Goal: Communication & Community: Participate in discussion

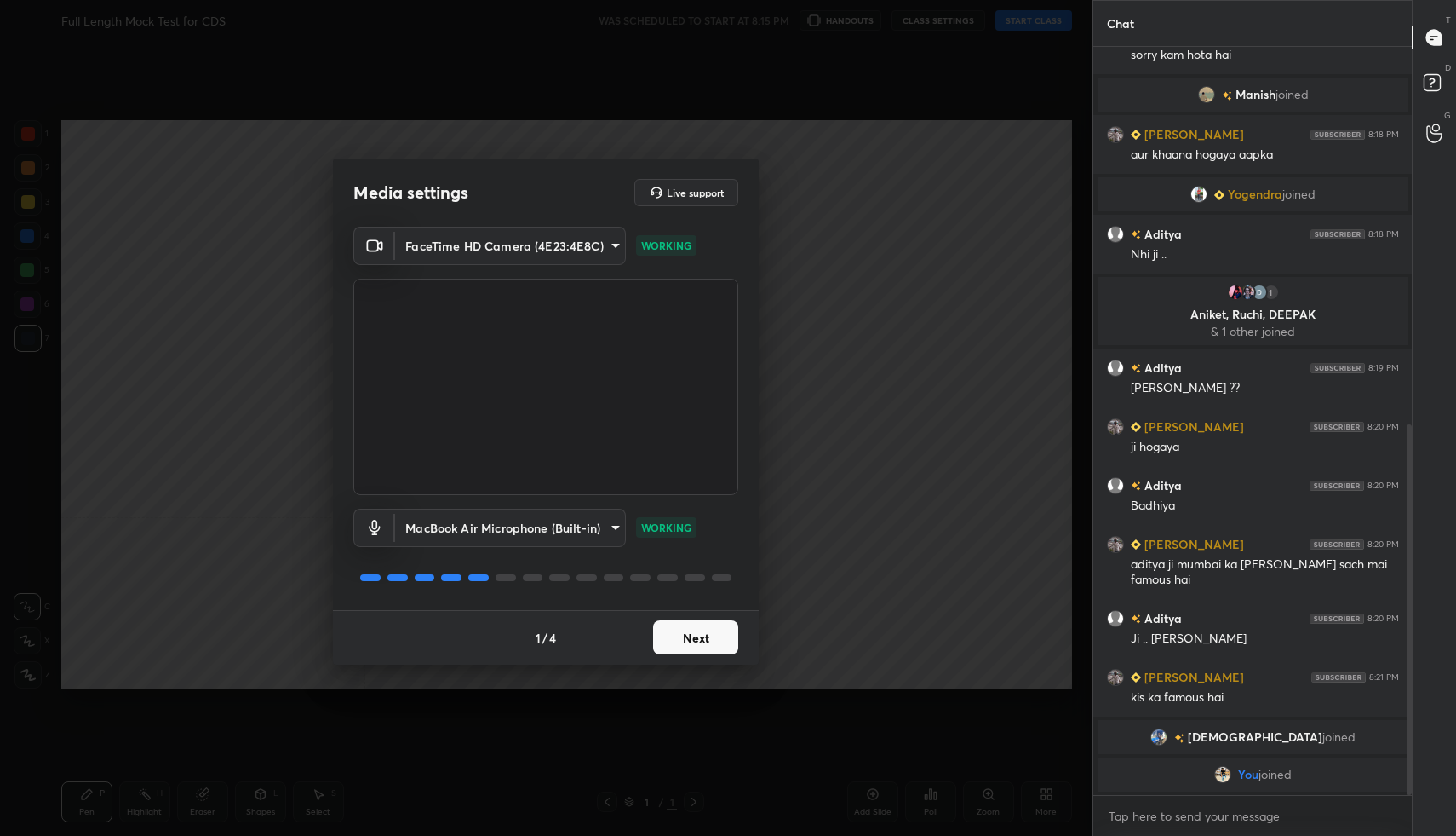
scroll to position [772, 0]
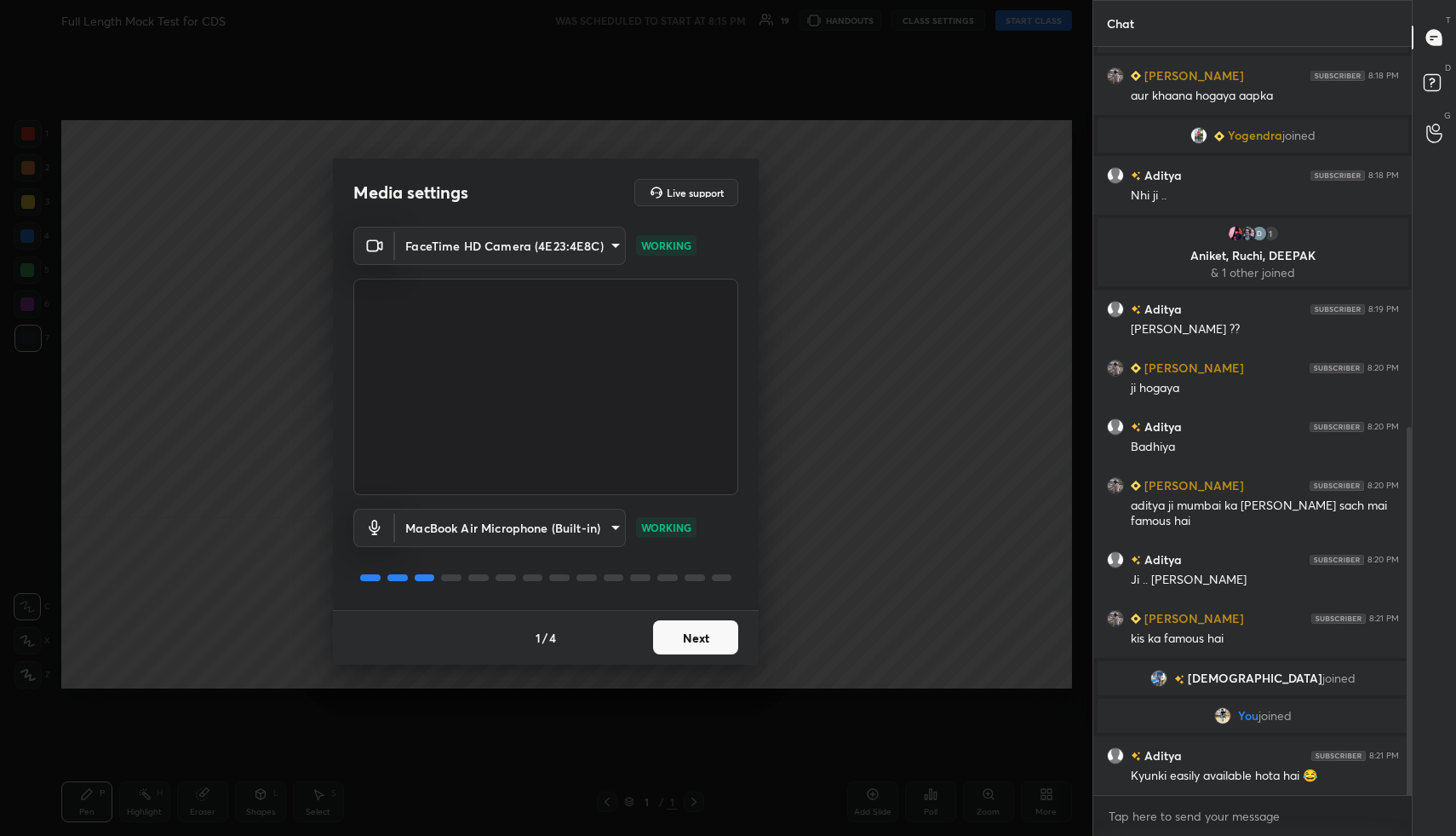
click at [694, 648] on button "Next" at bounding box center [695, 638] width 85 height 34
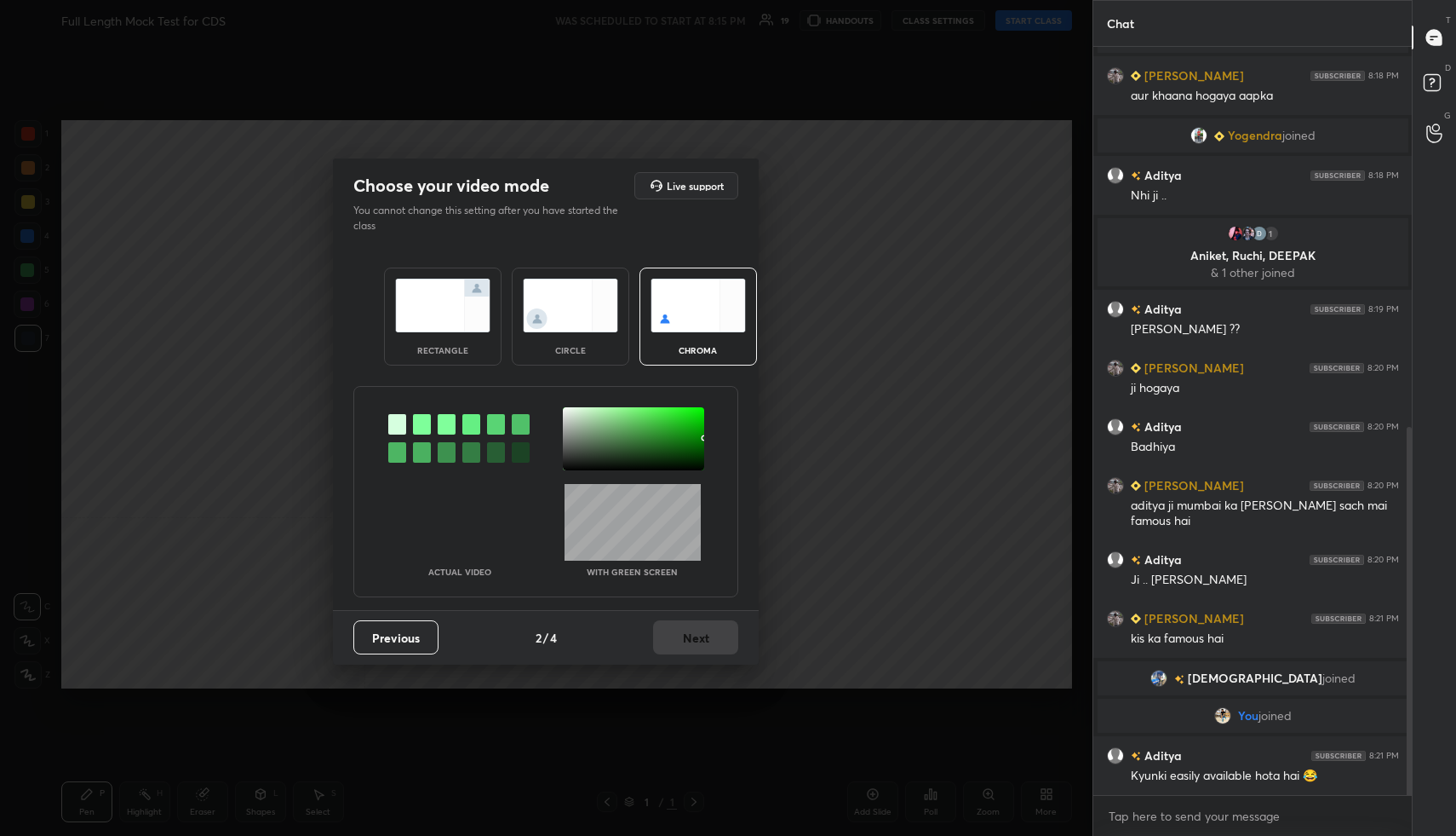
click at [467, 311] on img at bounding box center [442, 306] width 96 height 54
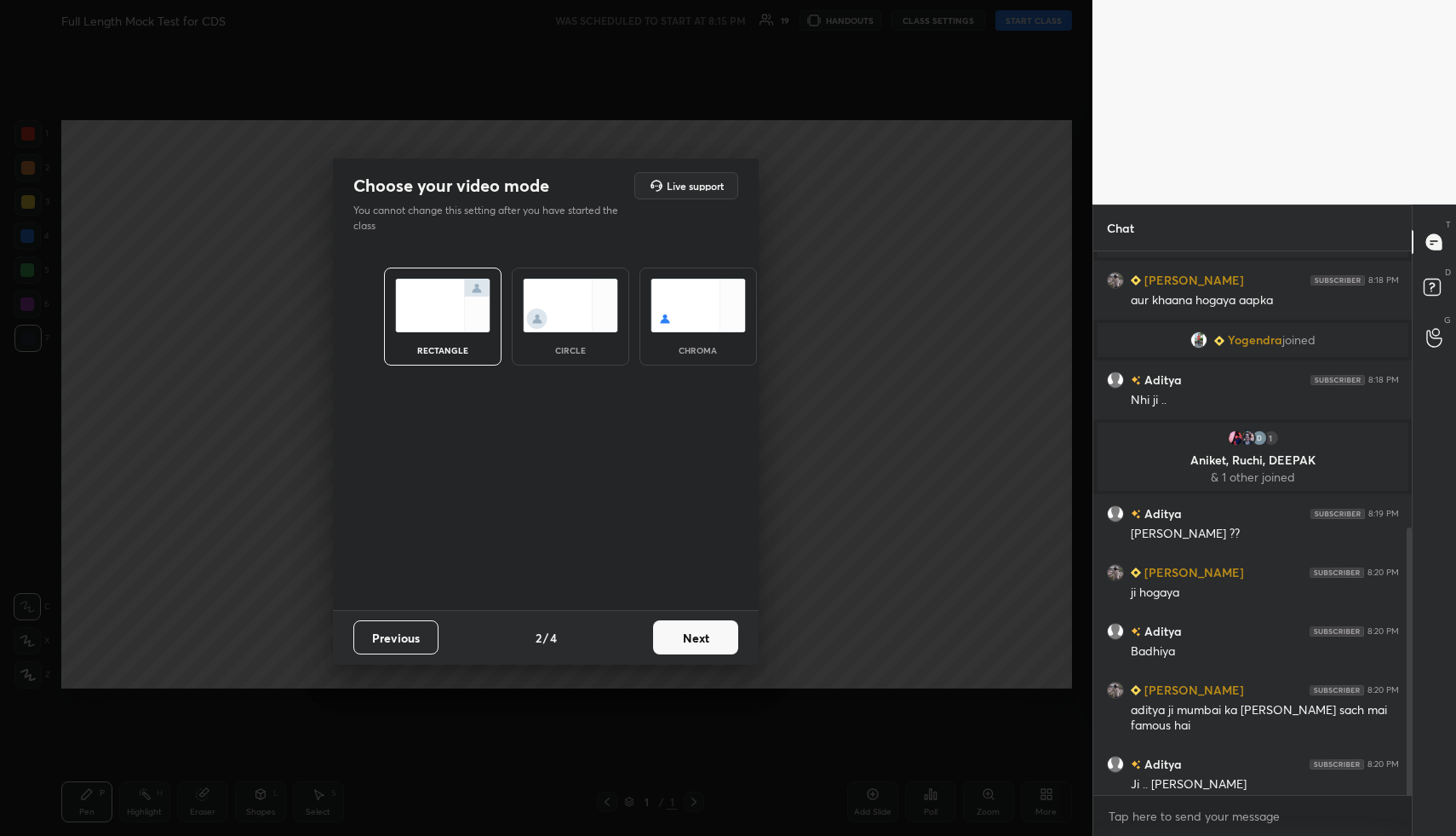
click at [695, 645] on button "Next" at bounding box center [695, 638] width 85 height 34
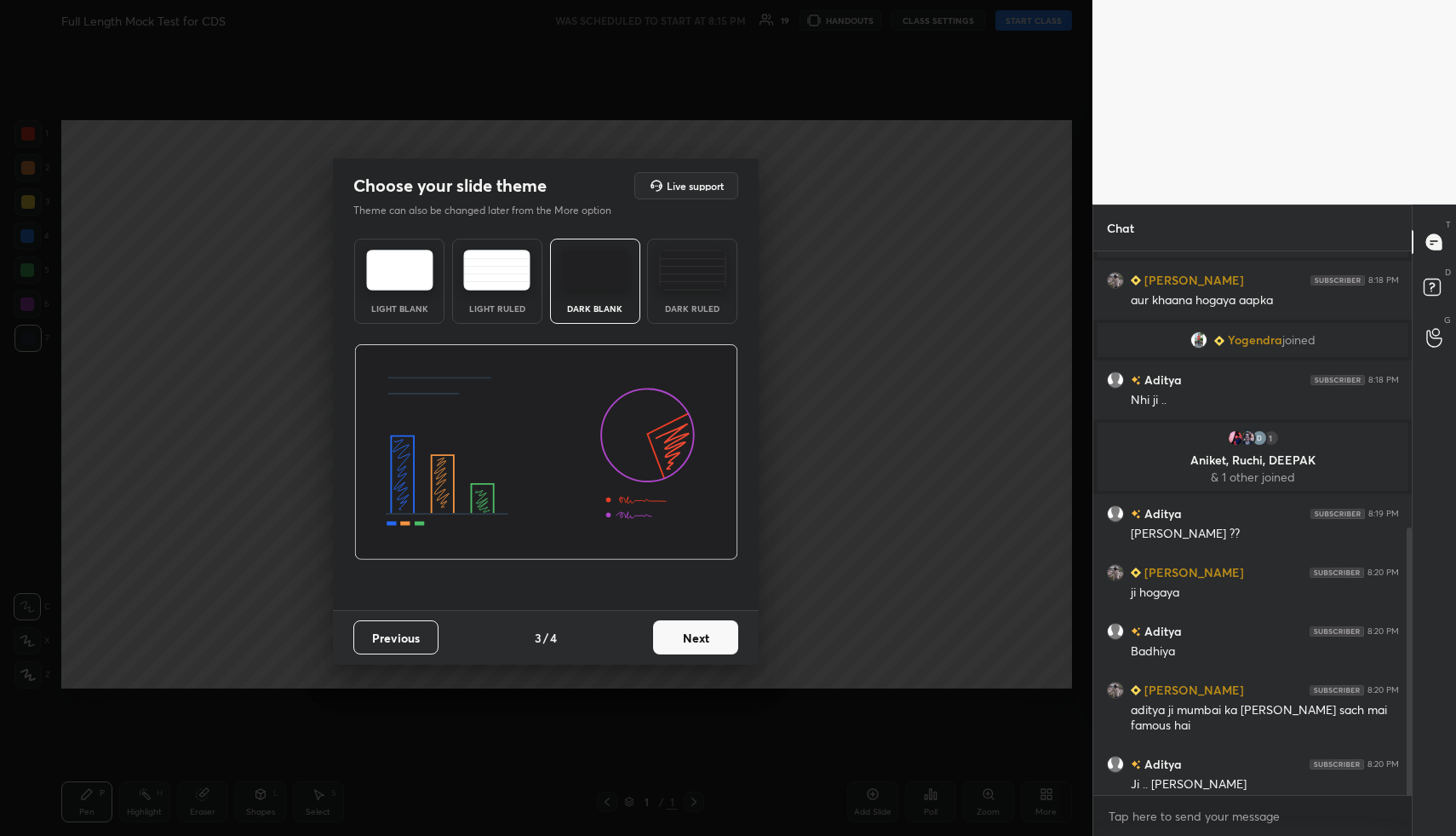
click at [699, 643] on button "Next" at bounding box center [695, 638] width 85 height 34
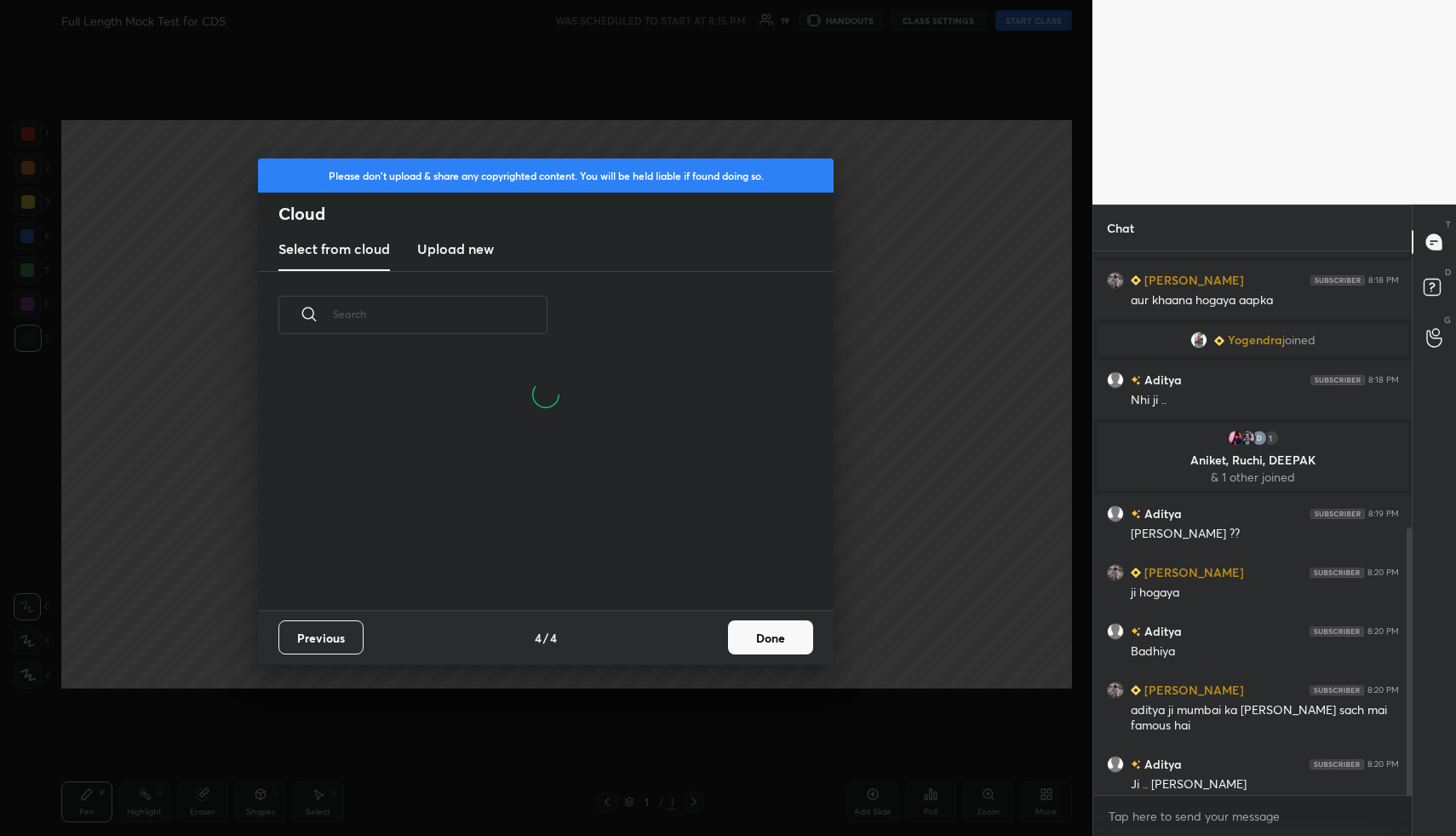
click at [752, 639] on button "Done" at bounding box center [770, 638] width 85 height 34
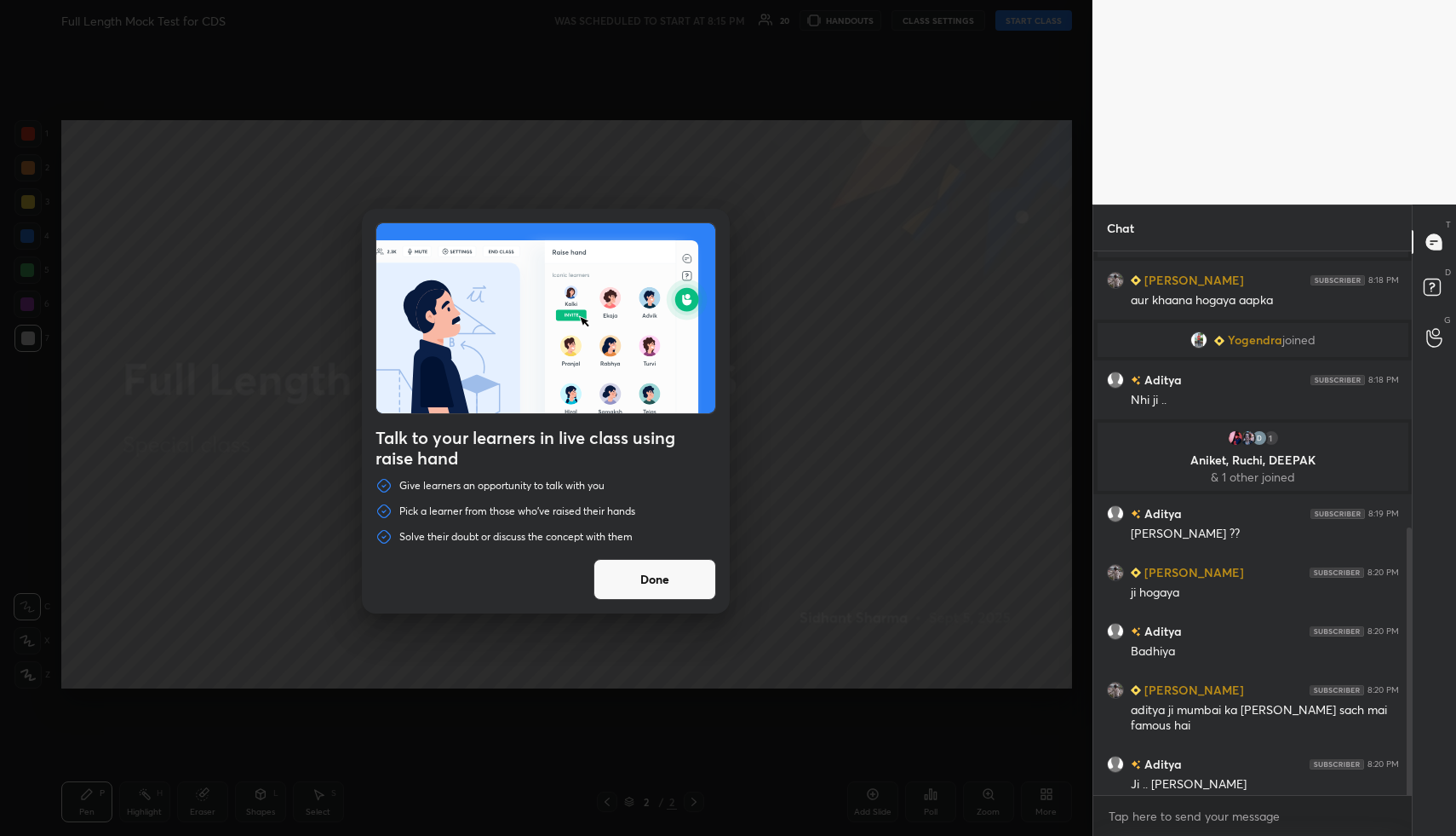
click at [655, 556] on div "Talk to your learners in live class using raise hand Give learners an opportuni…" at bounding box center [546, 410] width 368 height 405
click at [658, 575] on button "Done" at bounding box center [654, 579] width 122 height 41
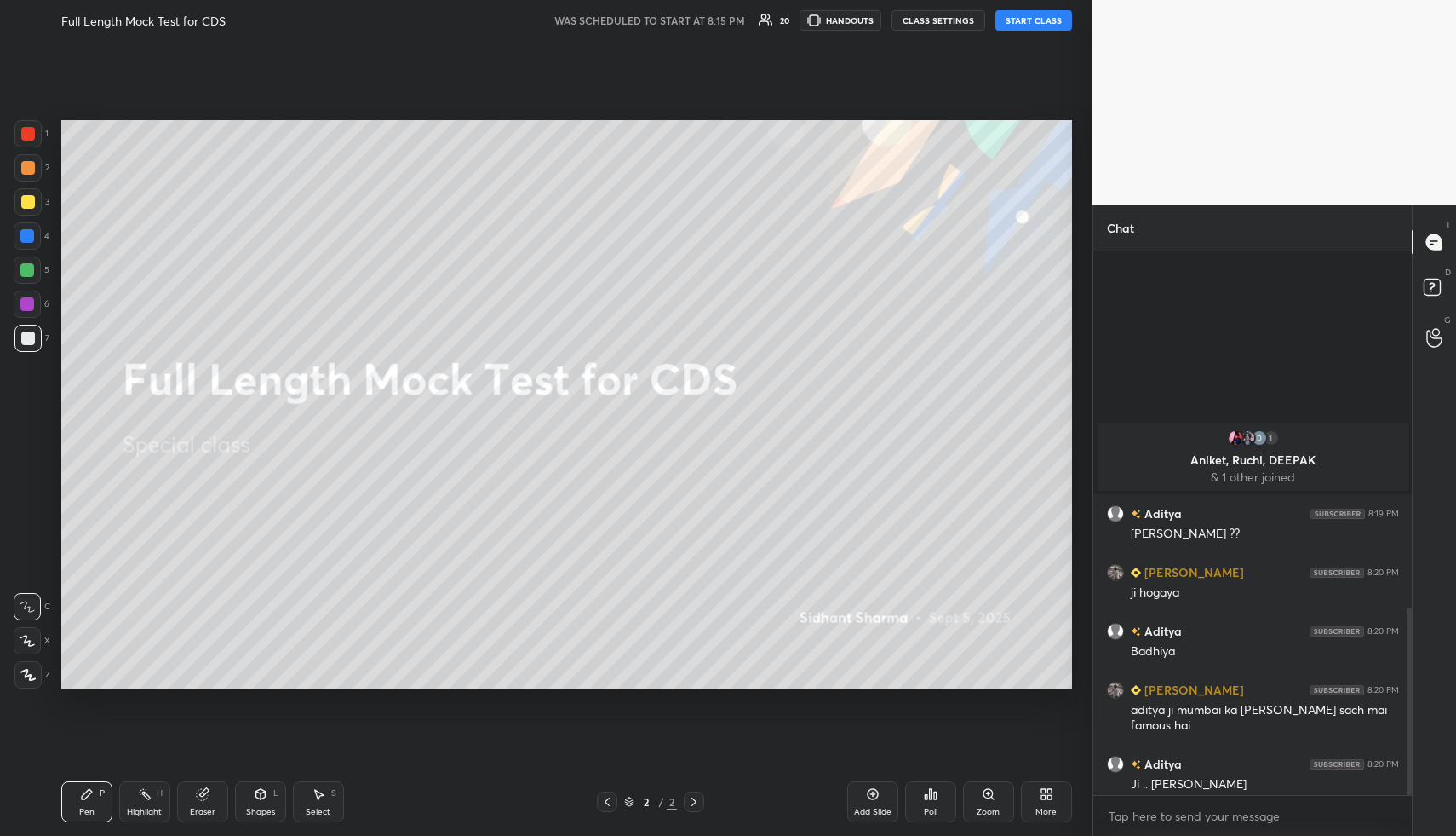
scroll to position [1035, 0]
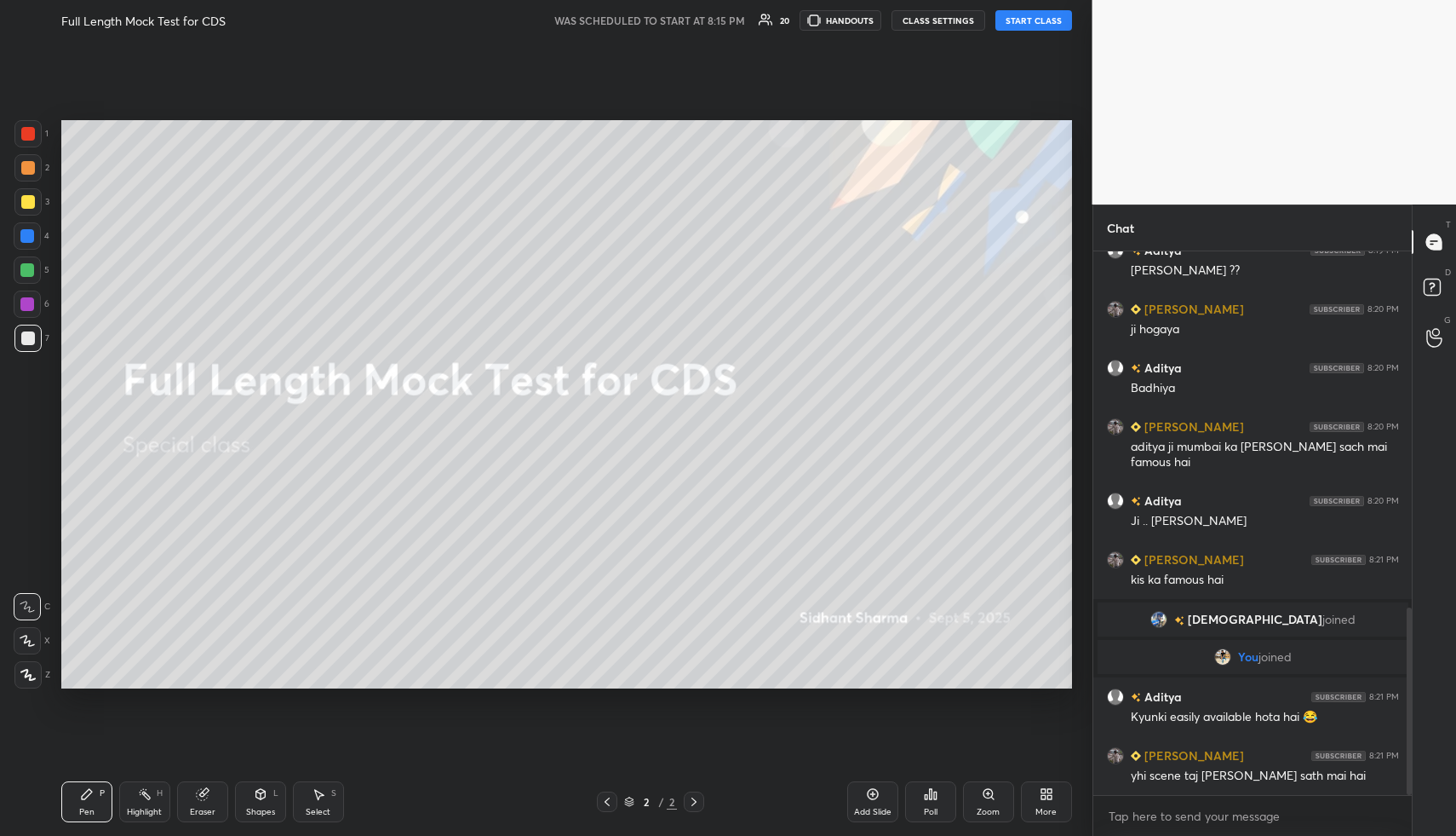
click at [1030, 16] on button "START CLASS" at bounding box center [1034, 20] width 77 height 21
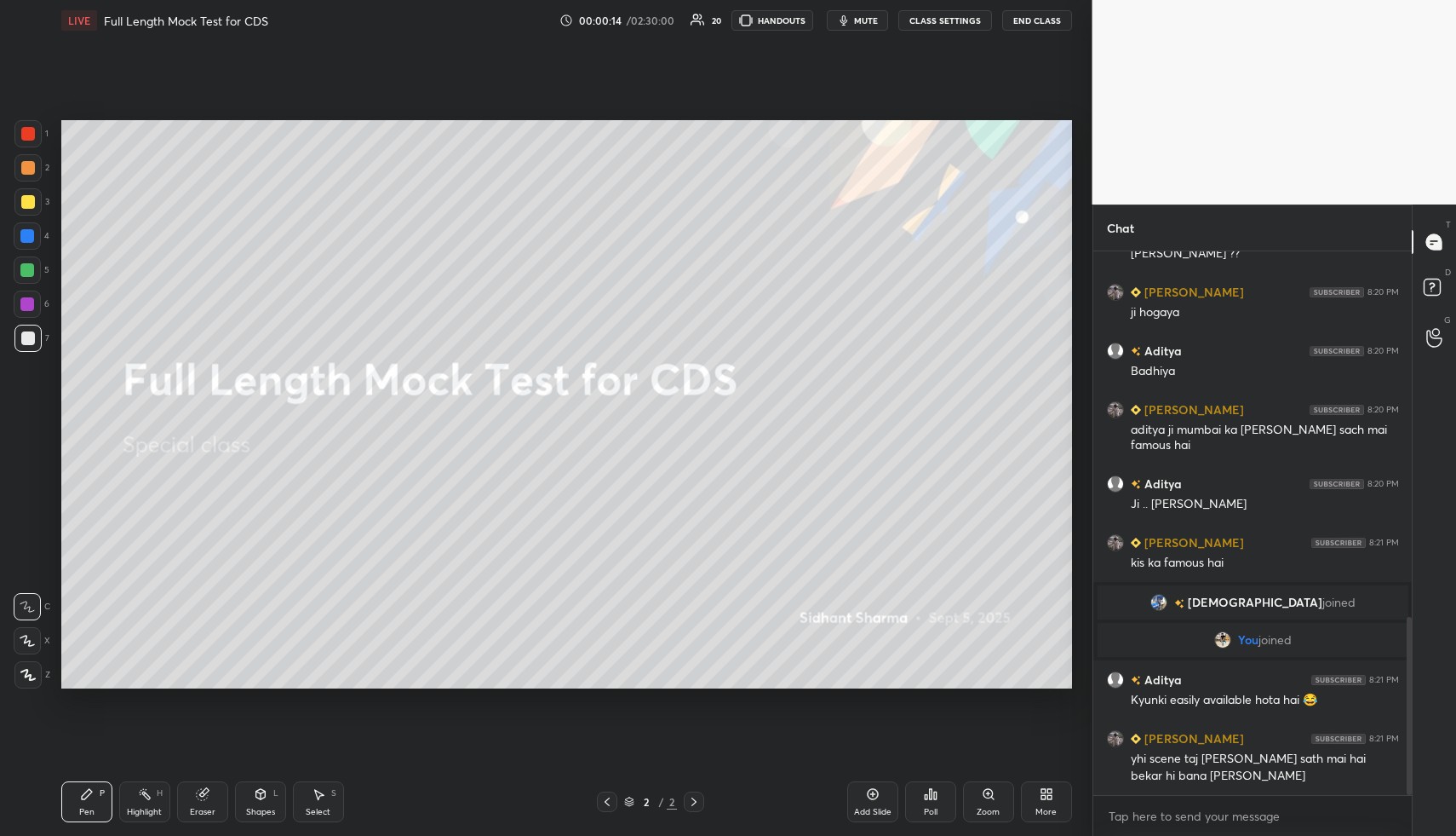
scroll to position [1110, 0]
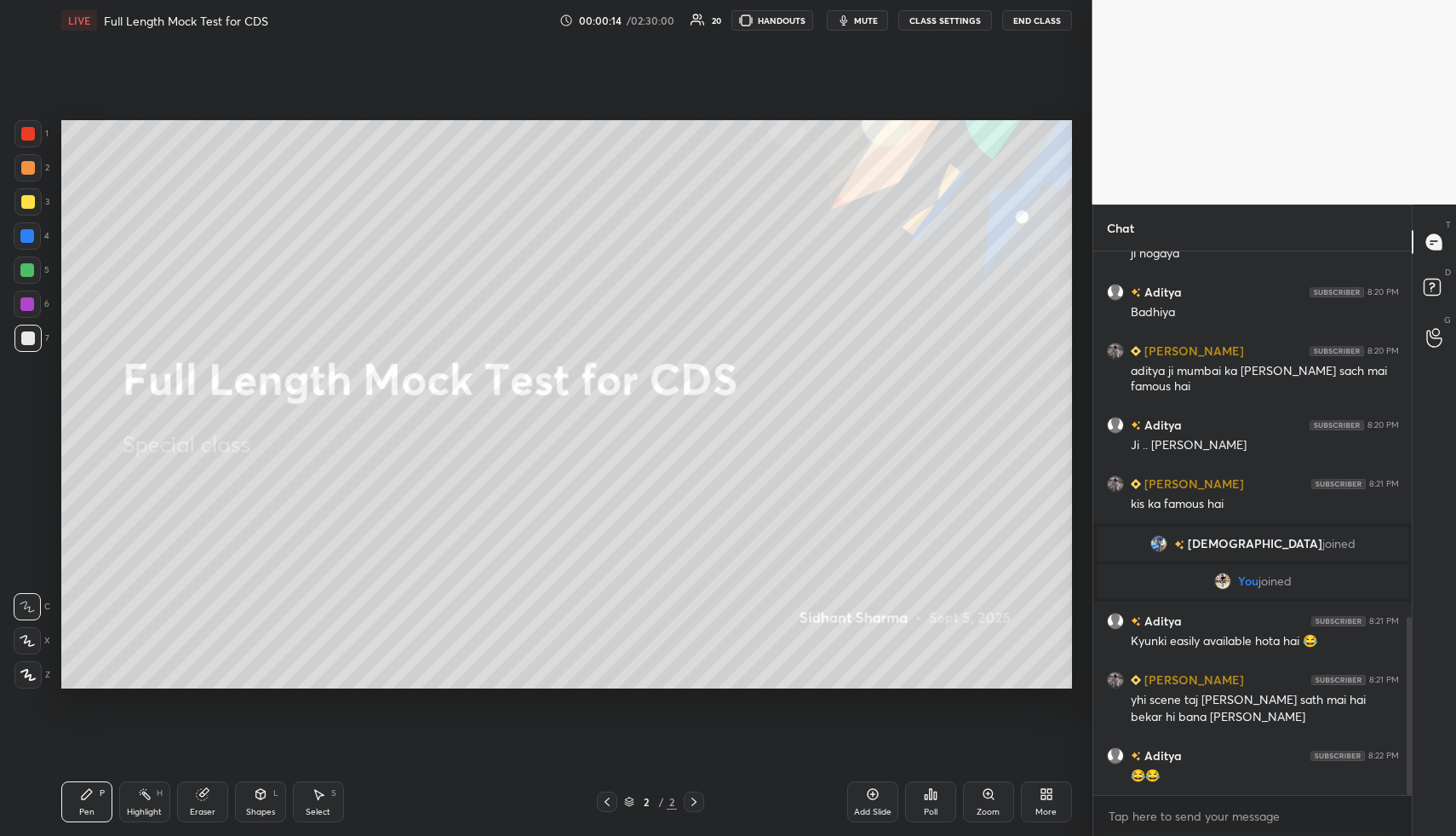
click at [868, 27] on button "mute" at bounding box center [857, 20] width 62 height 21
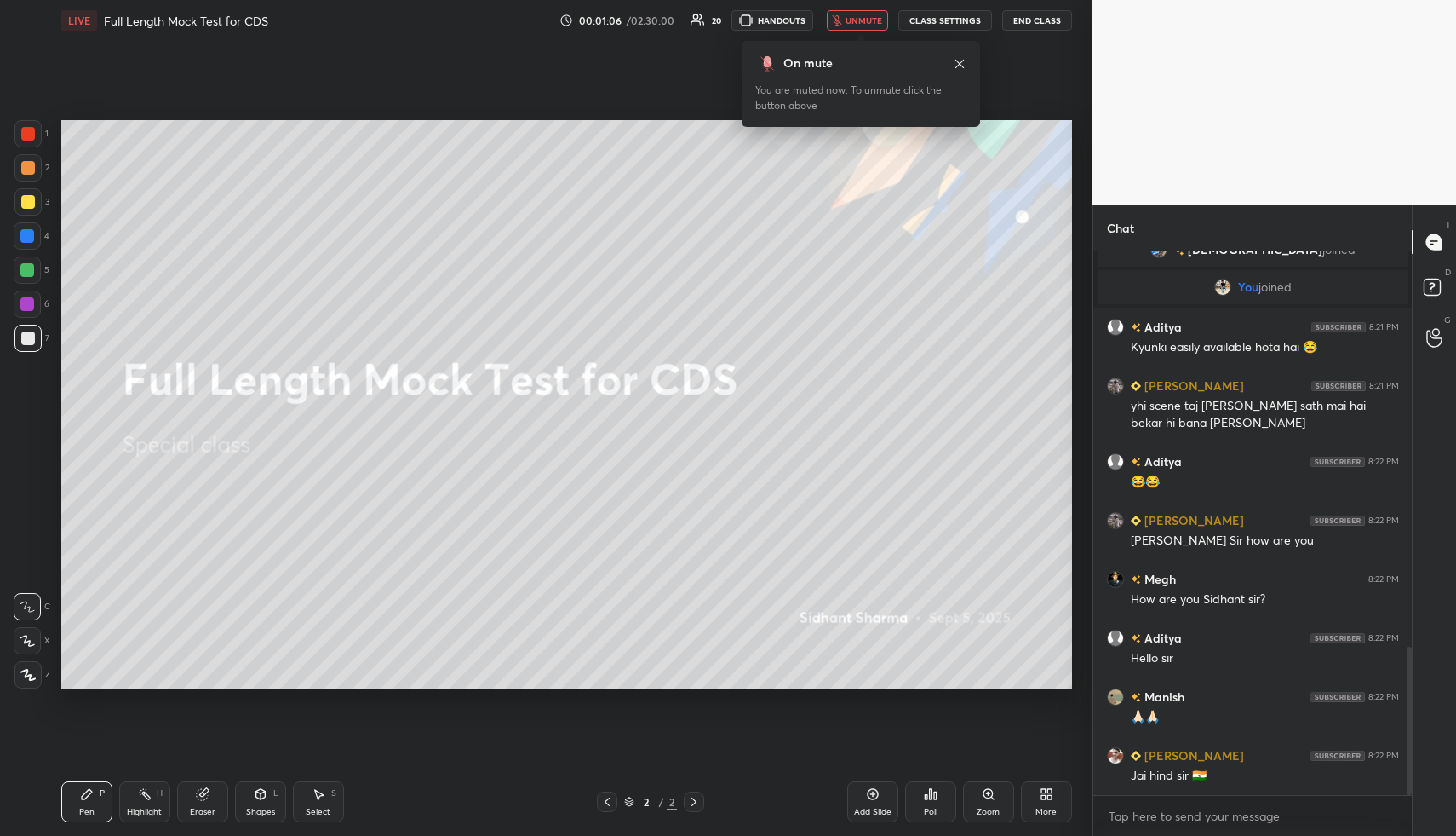
scroll to position [1446, 0]
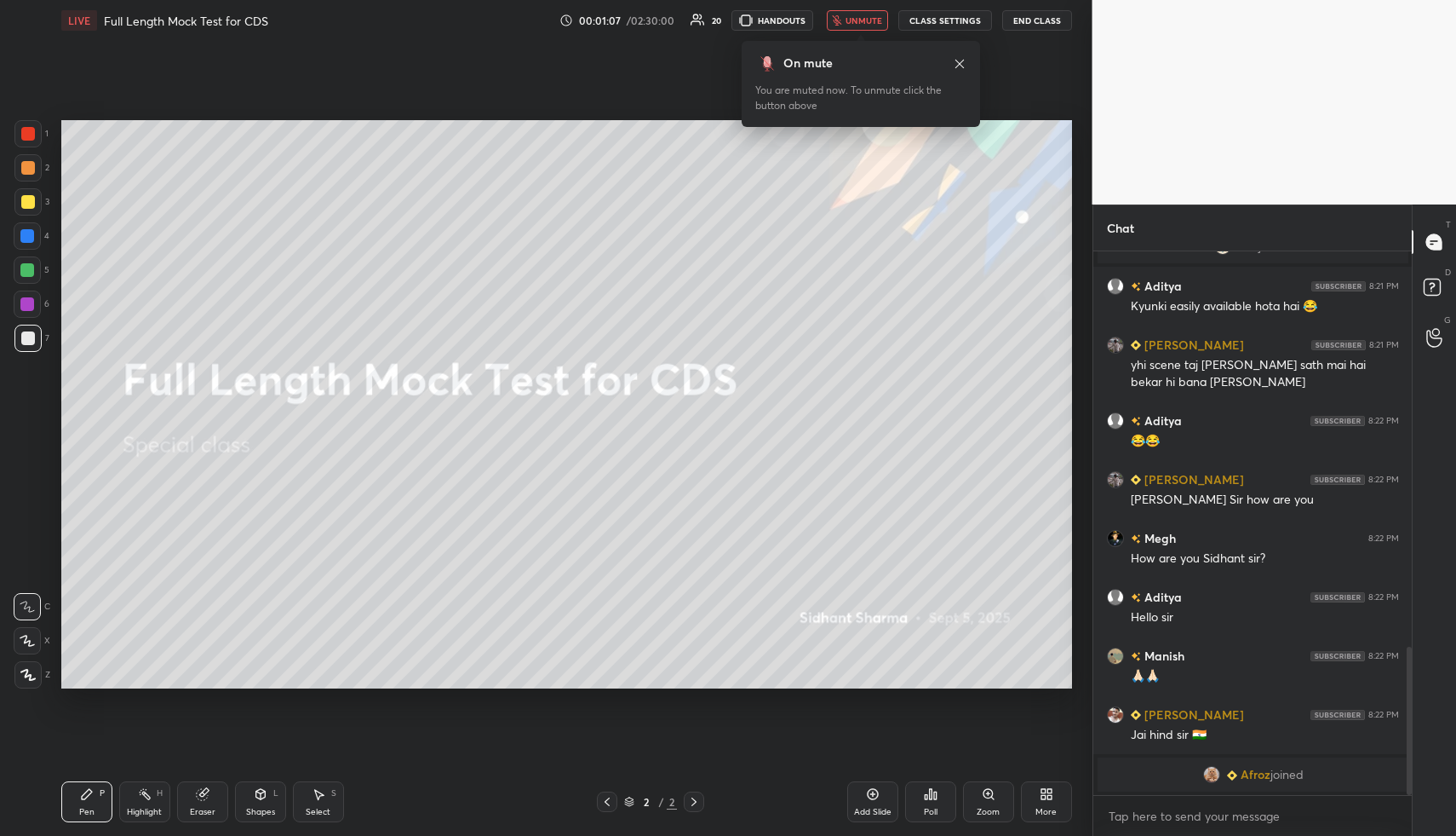
click at [866, 10] on button "unmute" at bounding box center [857, 20] width 62 height 21
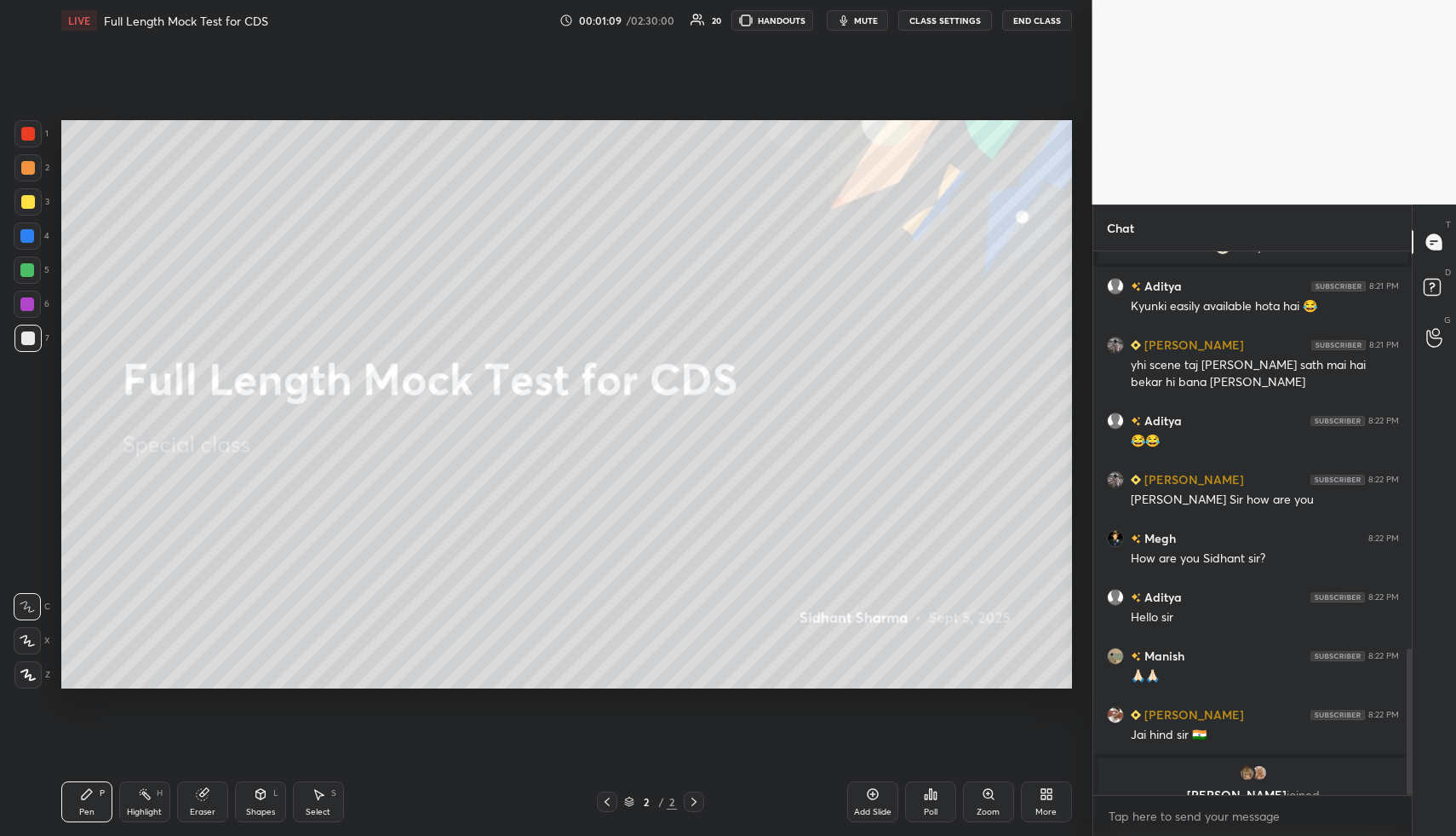
scroll to position [1467, 0]
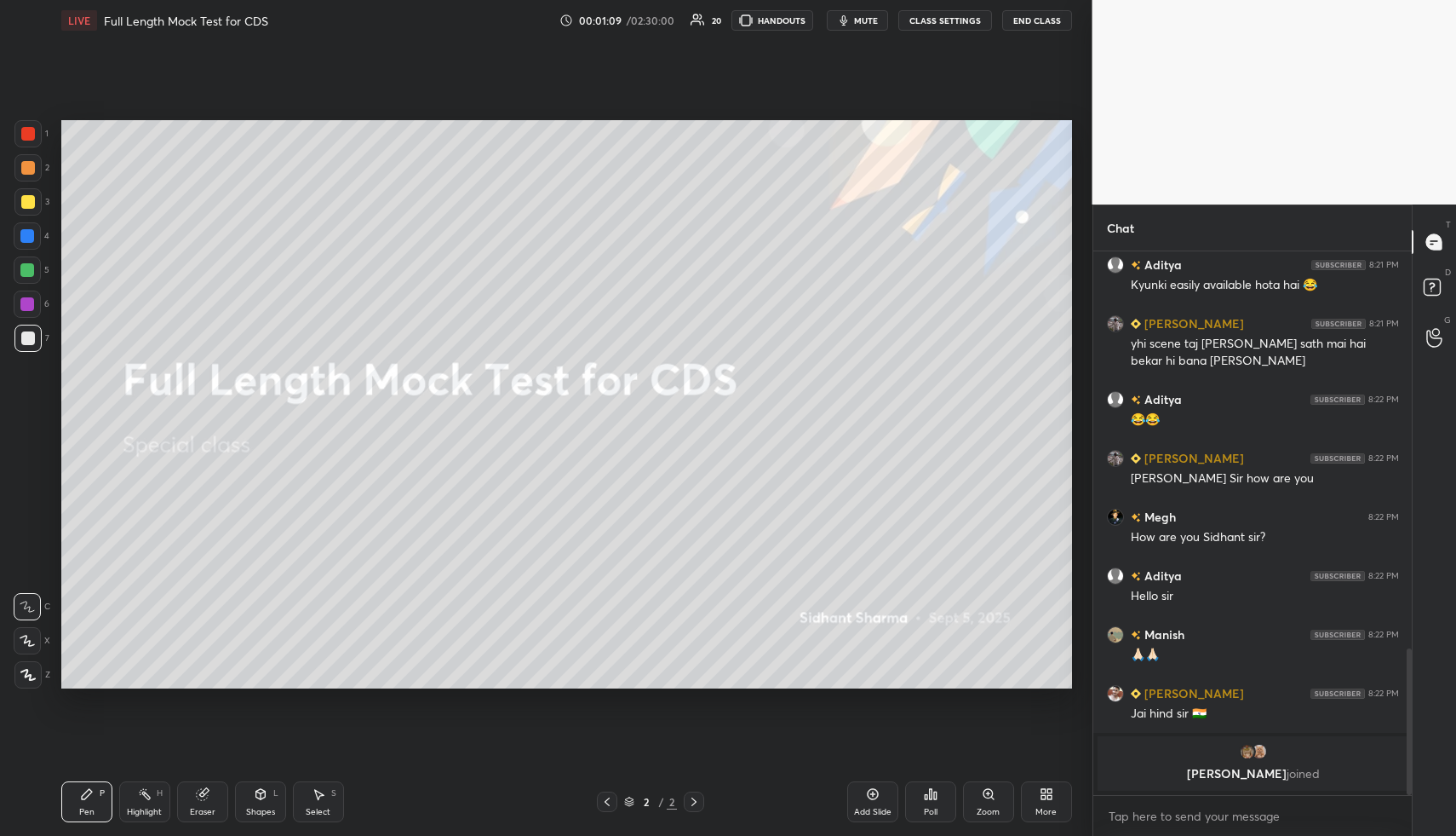
click at [1046, 799] on icon at bounding box center [1046, 793] width 13 height 13
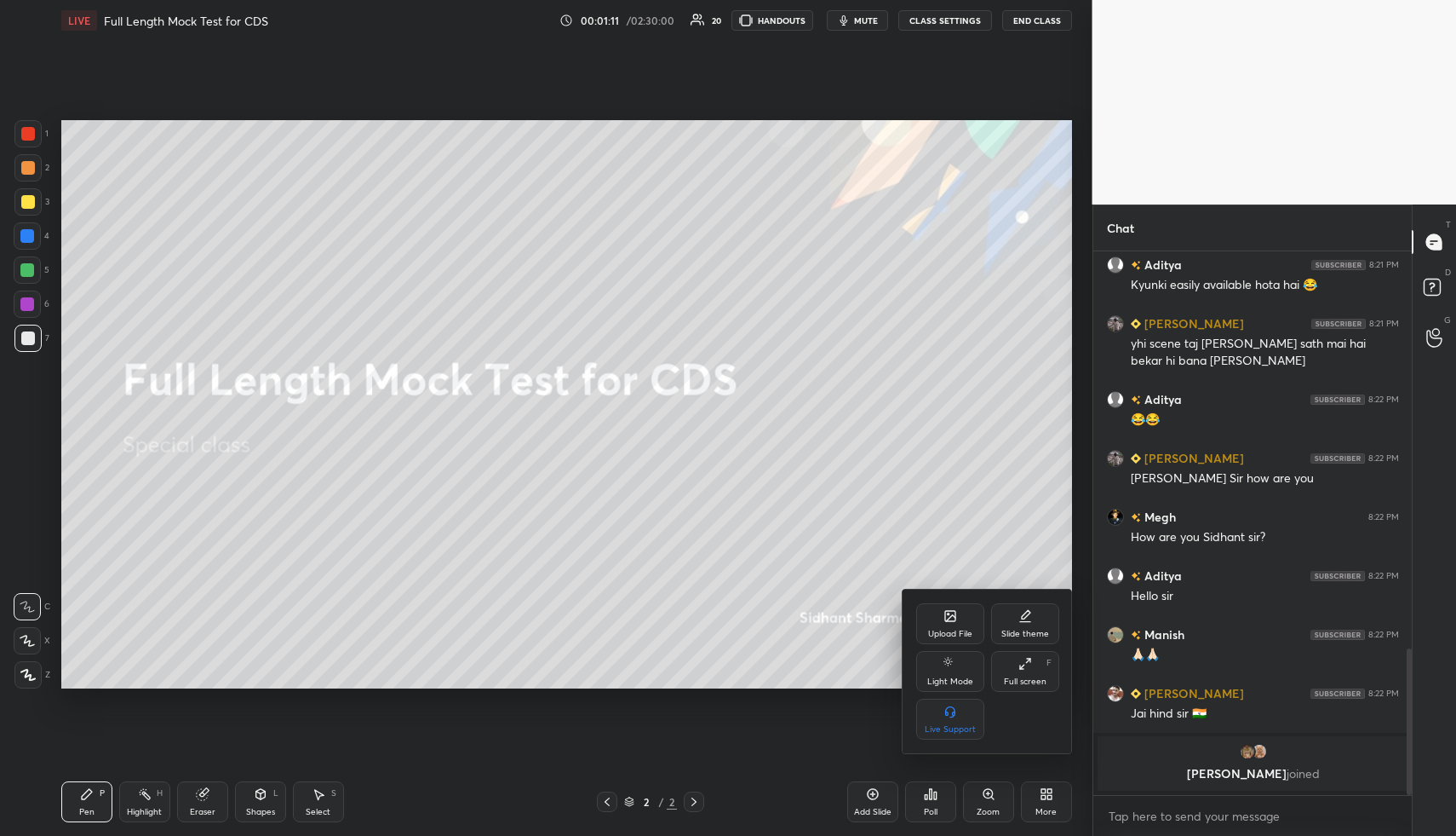
click at [941, 625] on div "Upload File" at bounding box center [950, 624] width 68 height 41
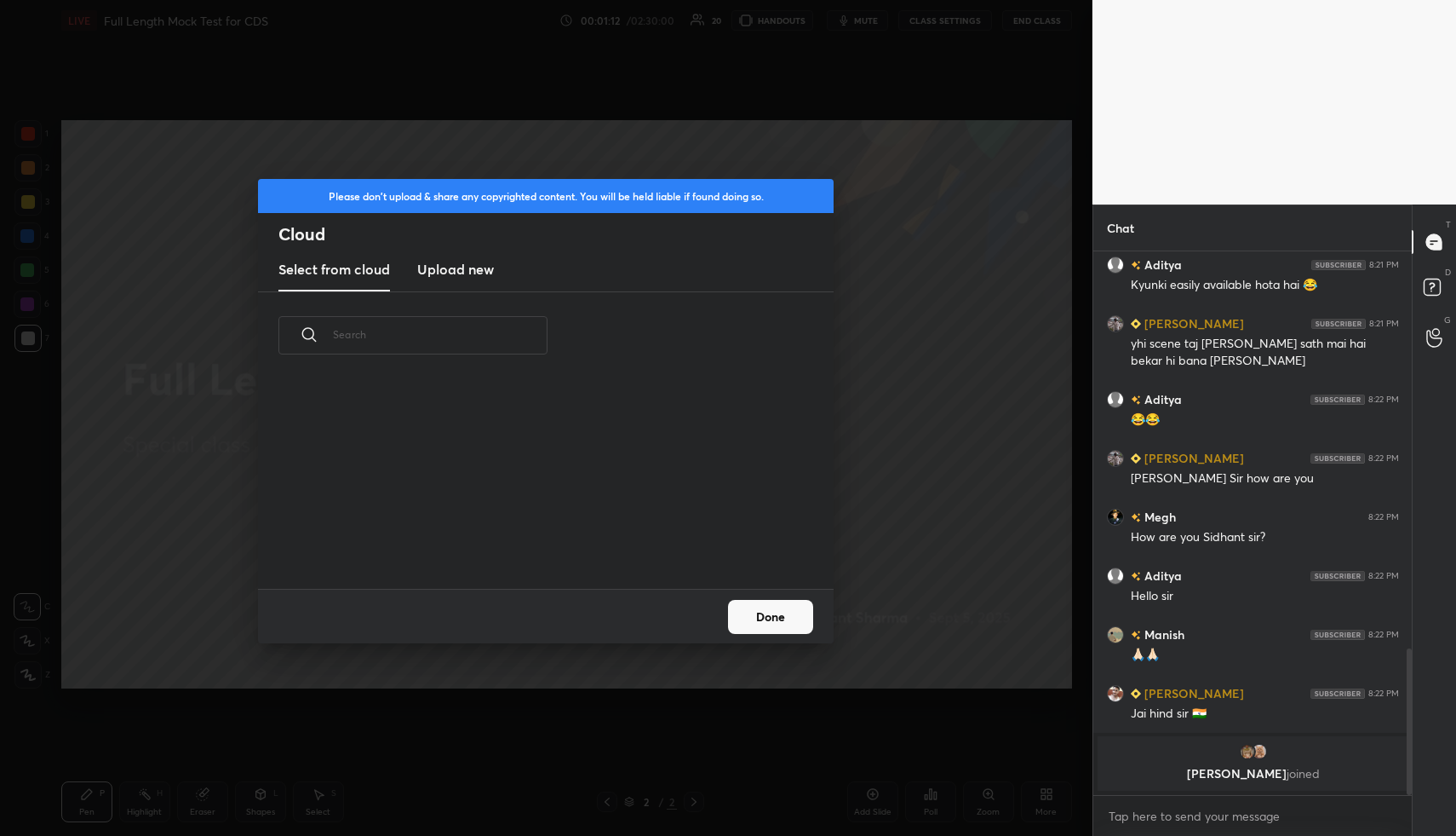
scroll to position [209, 547]
click at [455, 263] on h3 "Upload new" at bounding box center [456, 269] width 77 height 21
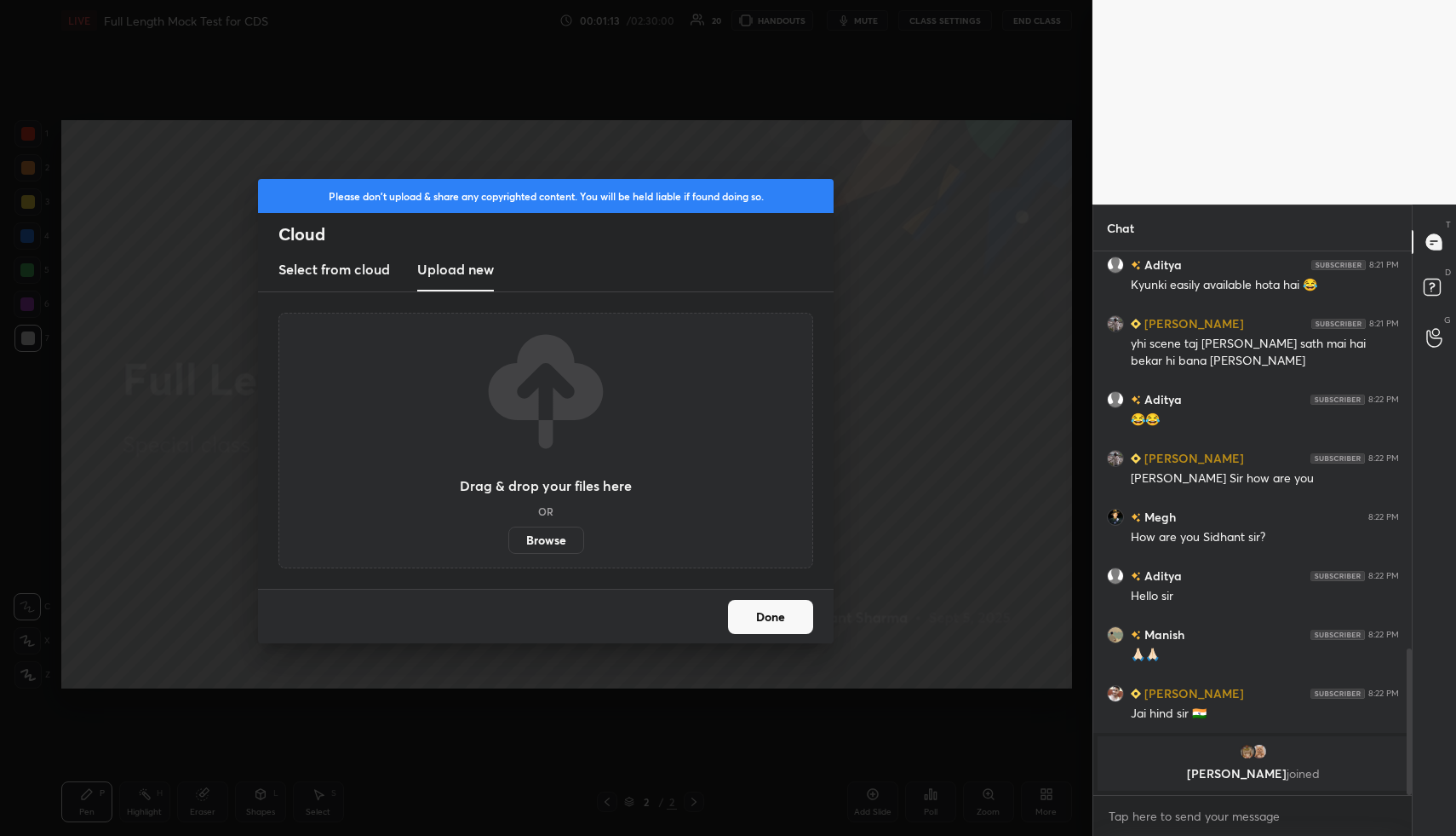
click at [542, 544] on label "Browse" at bounding box center [546, 540] width 76 height 27
click at [509, 544] on input "Browse" at bounding box center [509, 540] width 0 height 27
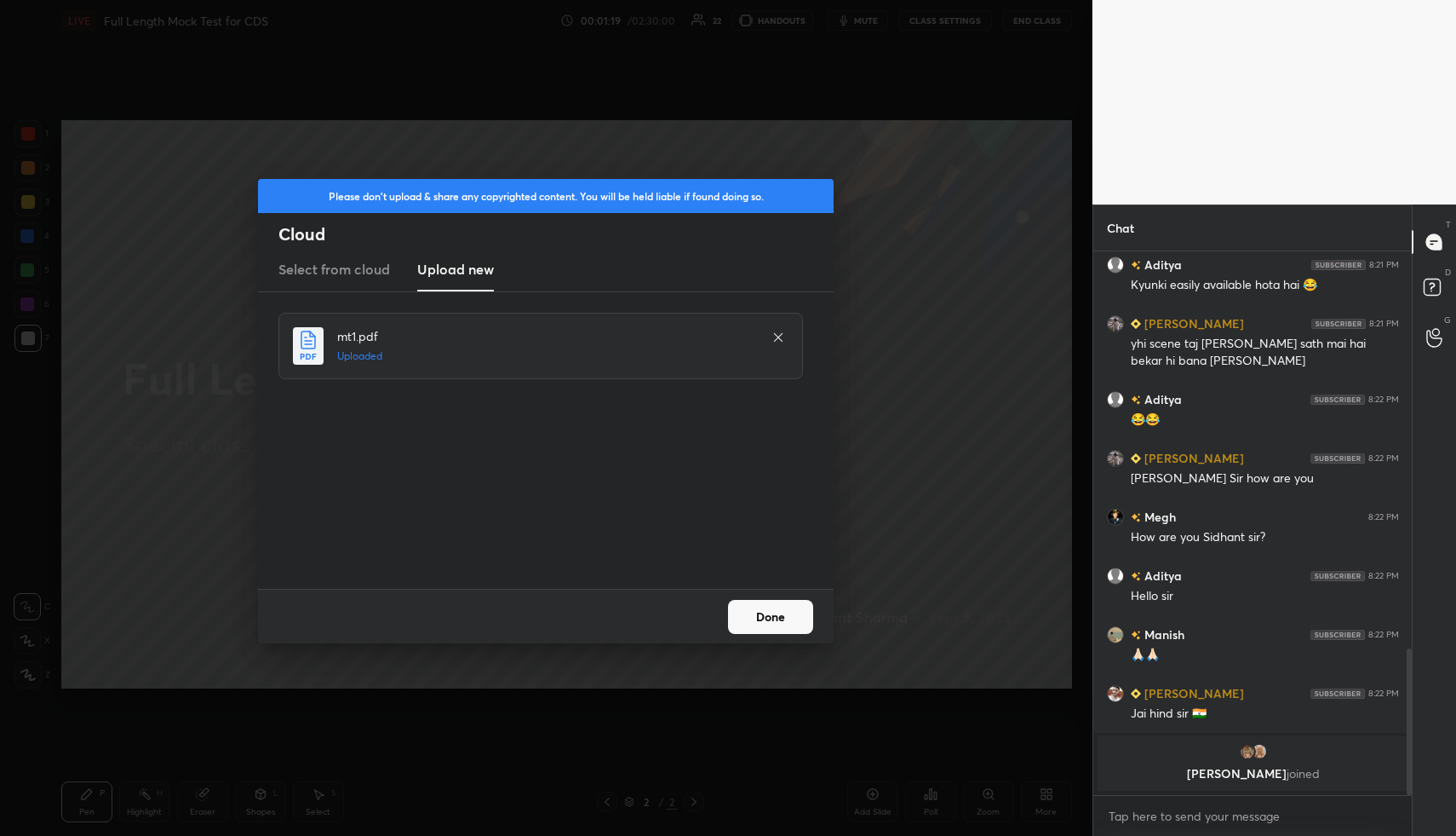
click at [759, 619] on button "Done" at bounding box center [770, 617] width 85 height 34
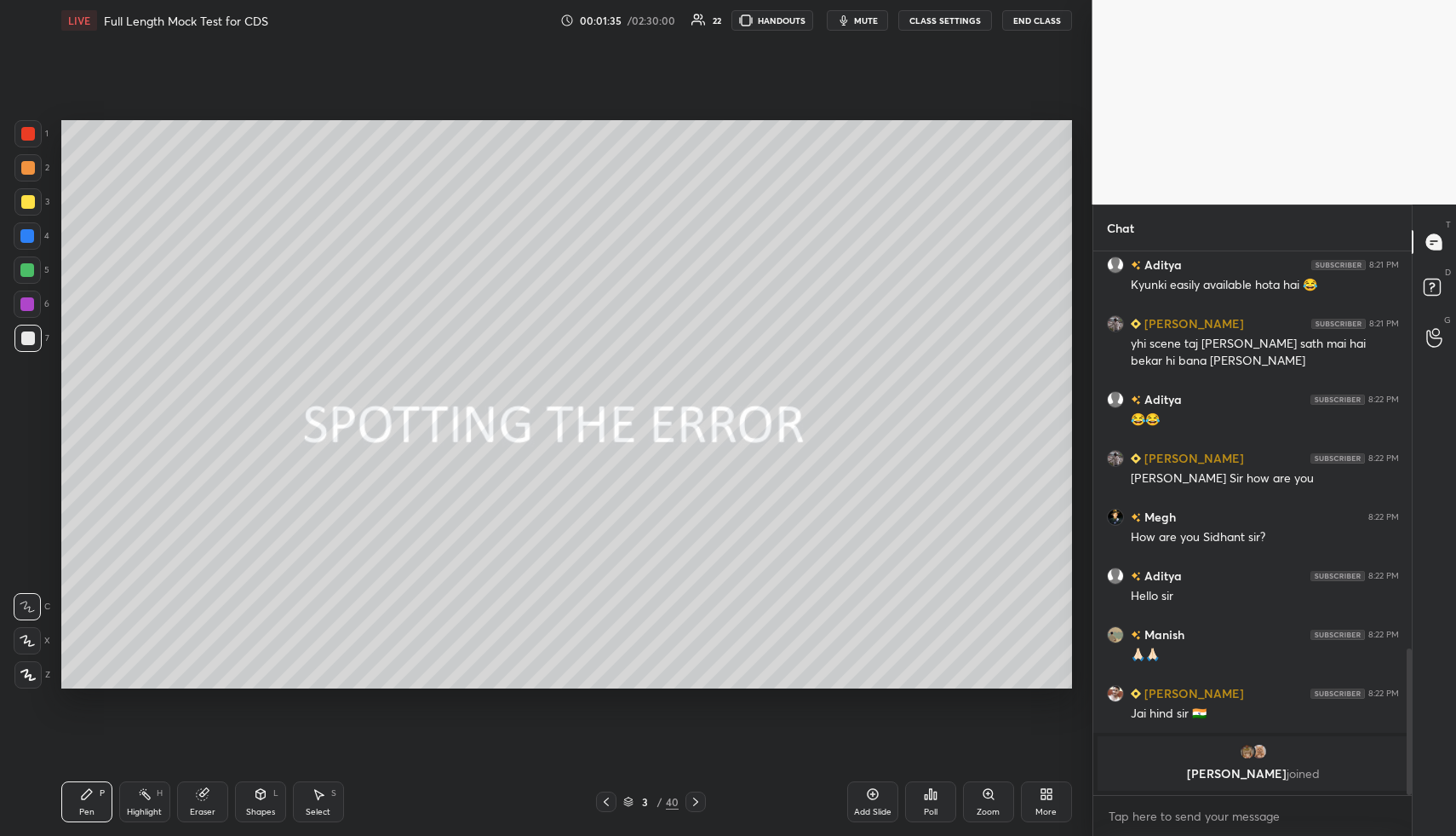
drag, startPoint x: 27, startPoint y: 676, endPoint x: 51, endPoint y: 673, distance: 24.2
click at [27, 676] on icon at bounding box center [28, 674] width 13 height 10
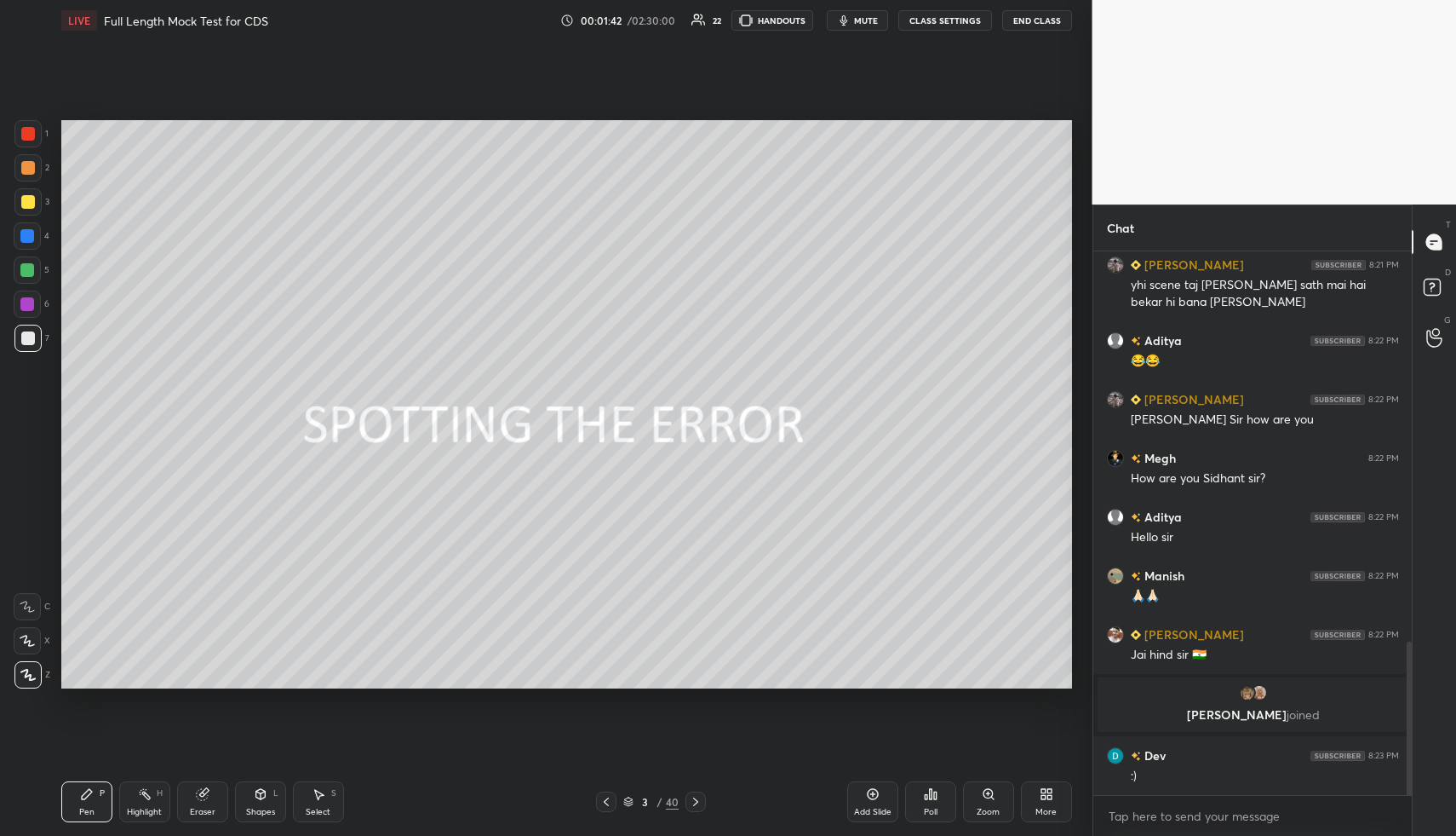
scroll to position [1440, 0]
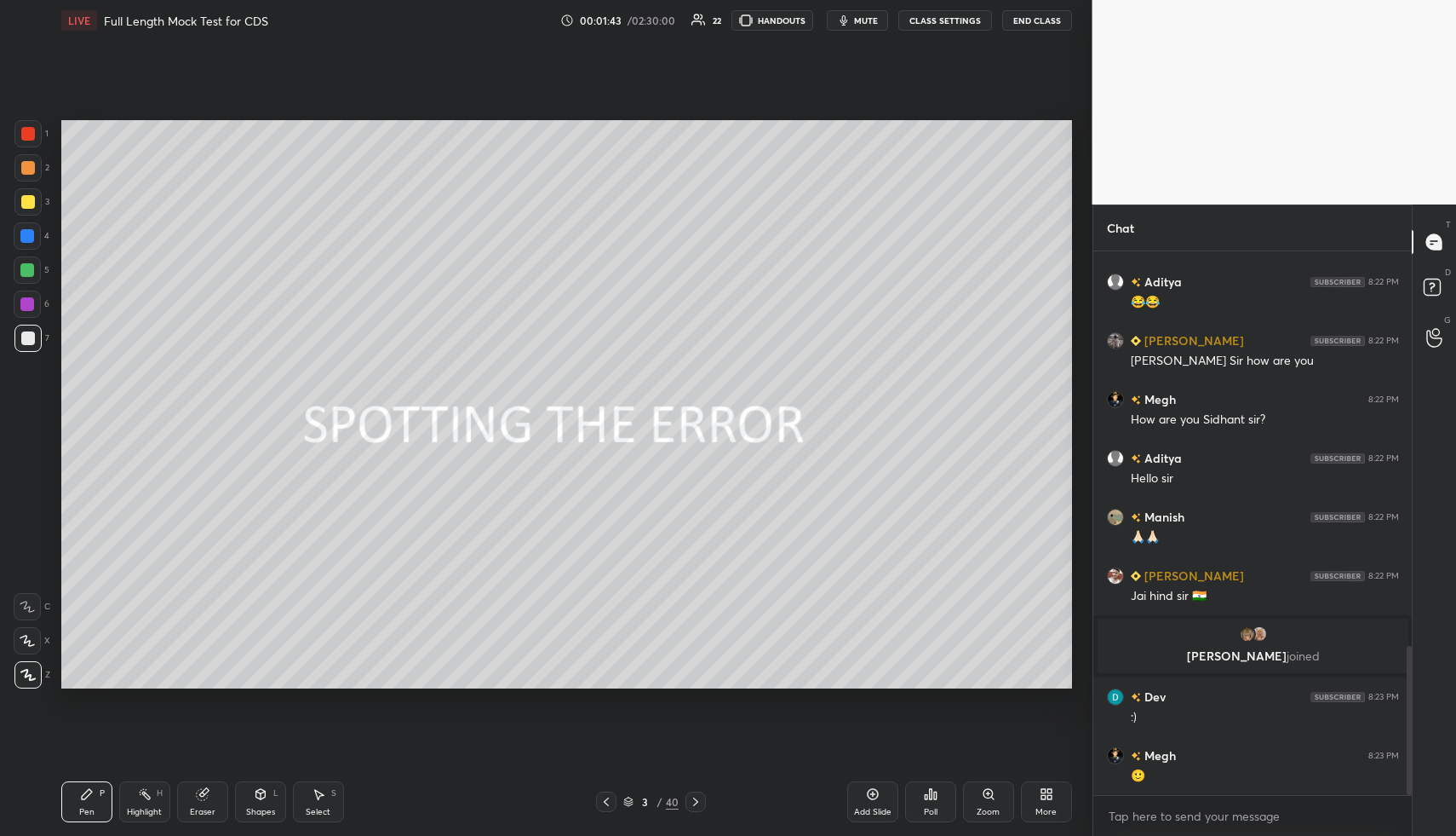
click at [629, 804] on icon at bounding box center [627, 801] width 10 height 10
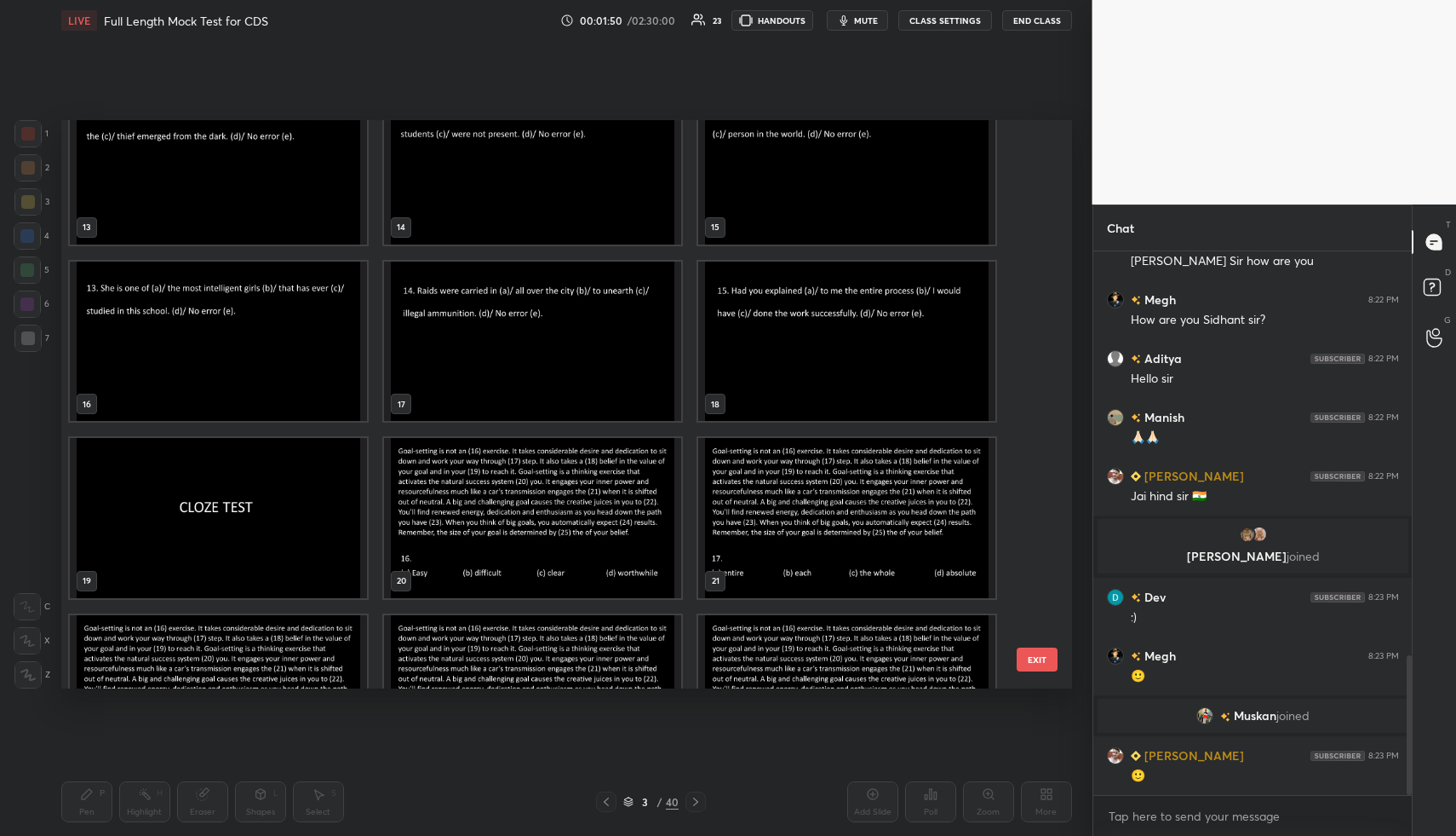
scroll to position [1570, 0]
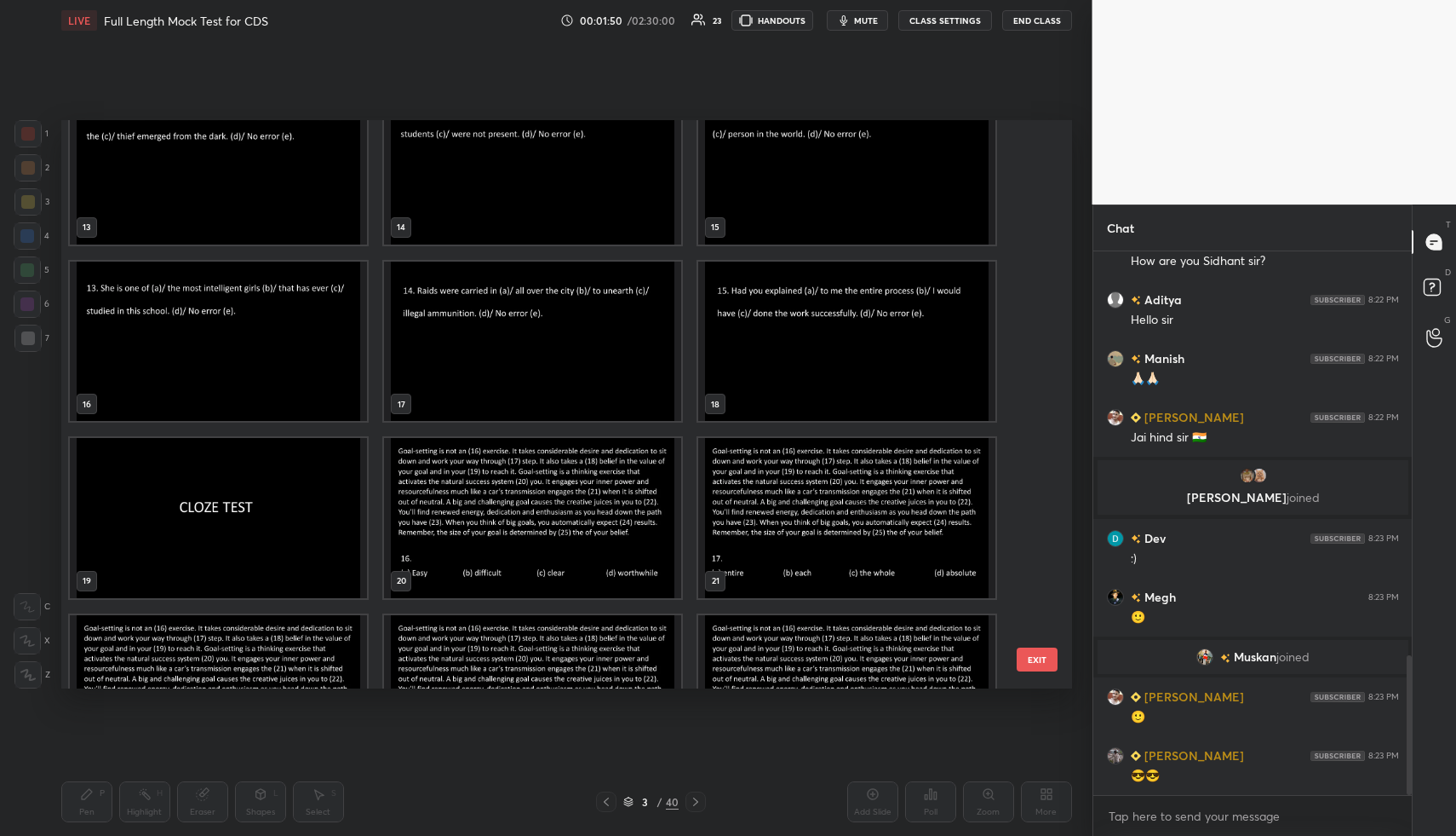
click at [207, 494] on img "grid" at bounding box center [218, 518] width 298 height 160
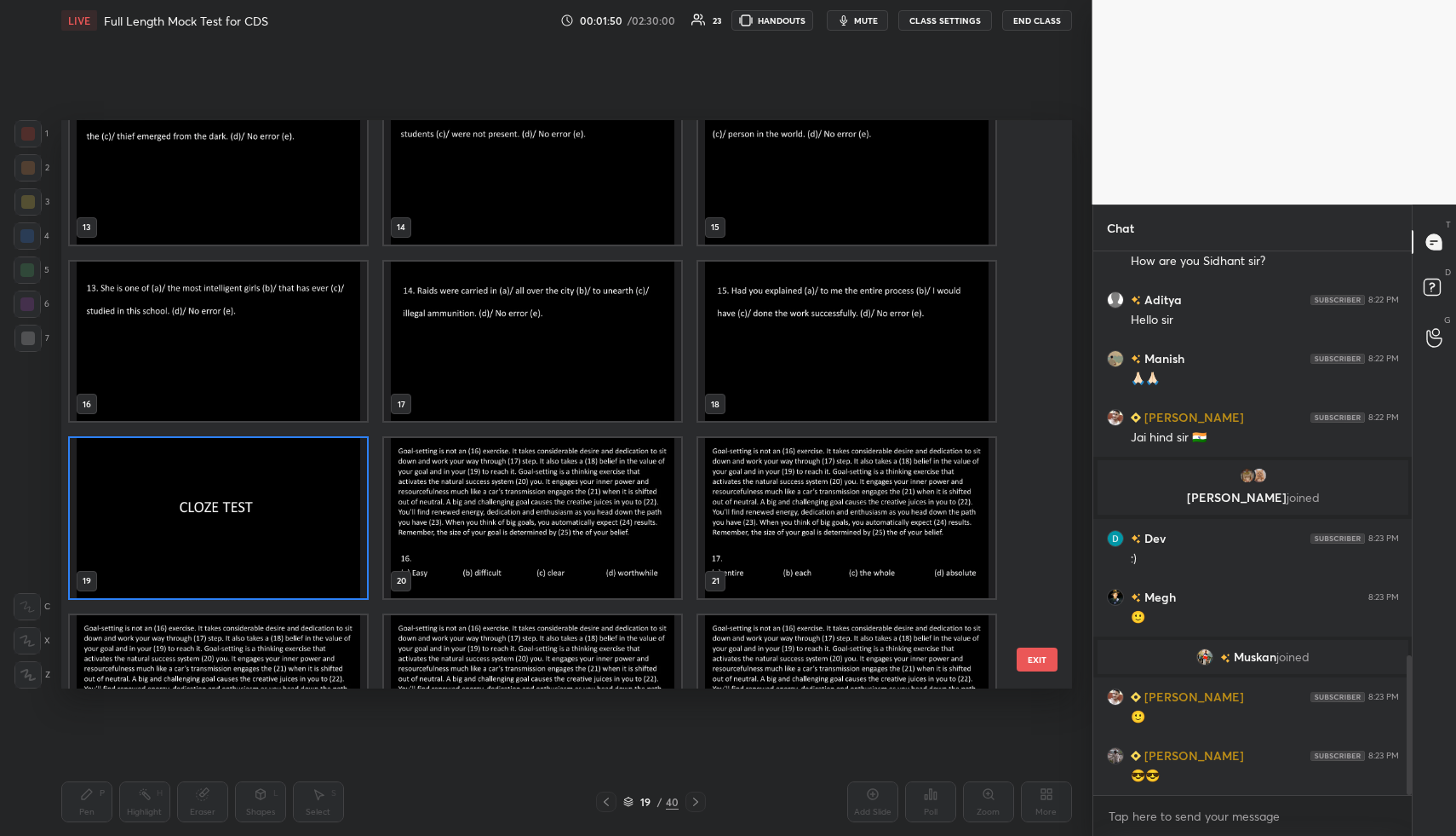
click at [207, 494] on img "grid" at bounding box center [218, 518] width 298 height 160
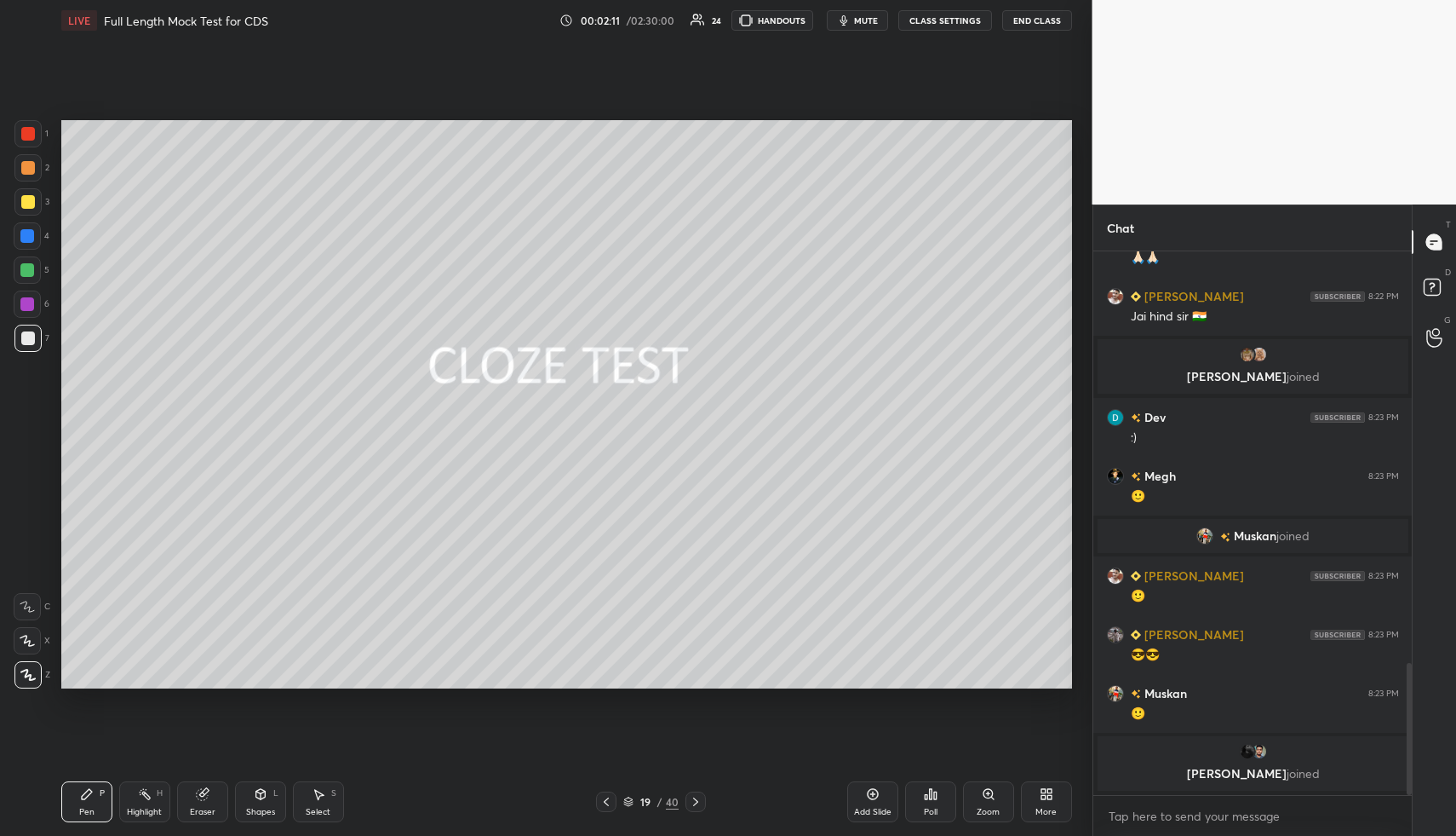
scroll to position [1685, 0]
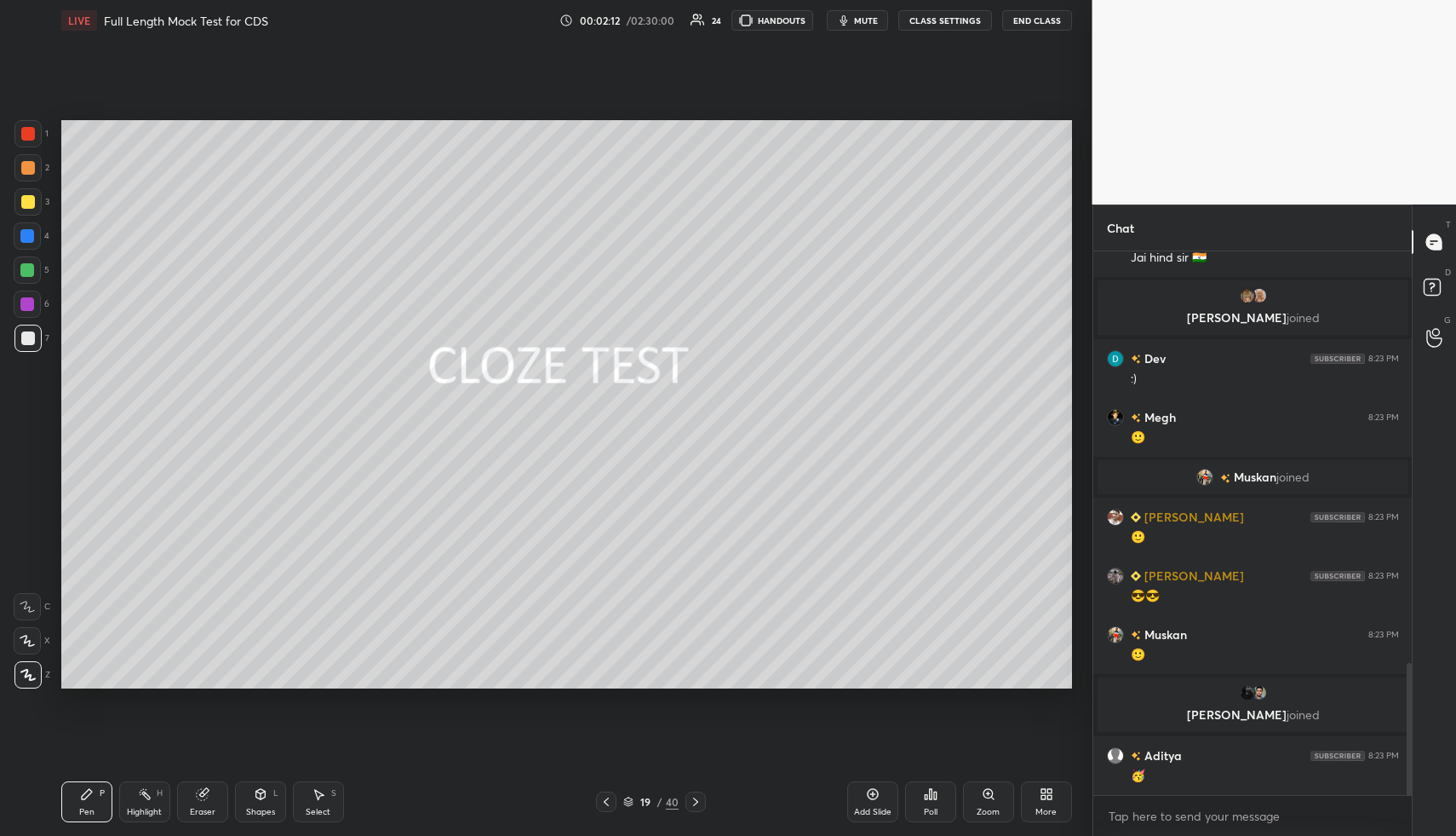
click at [691, 800] on icon at bounding box center [695, 801] width 13 height 13
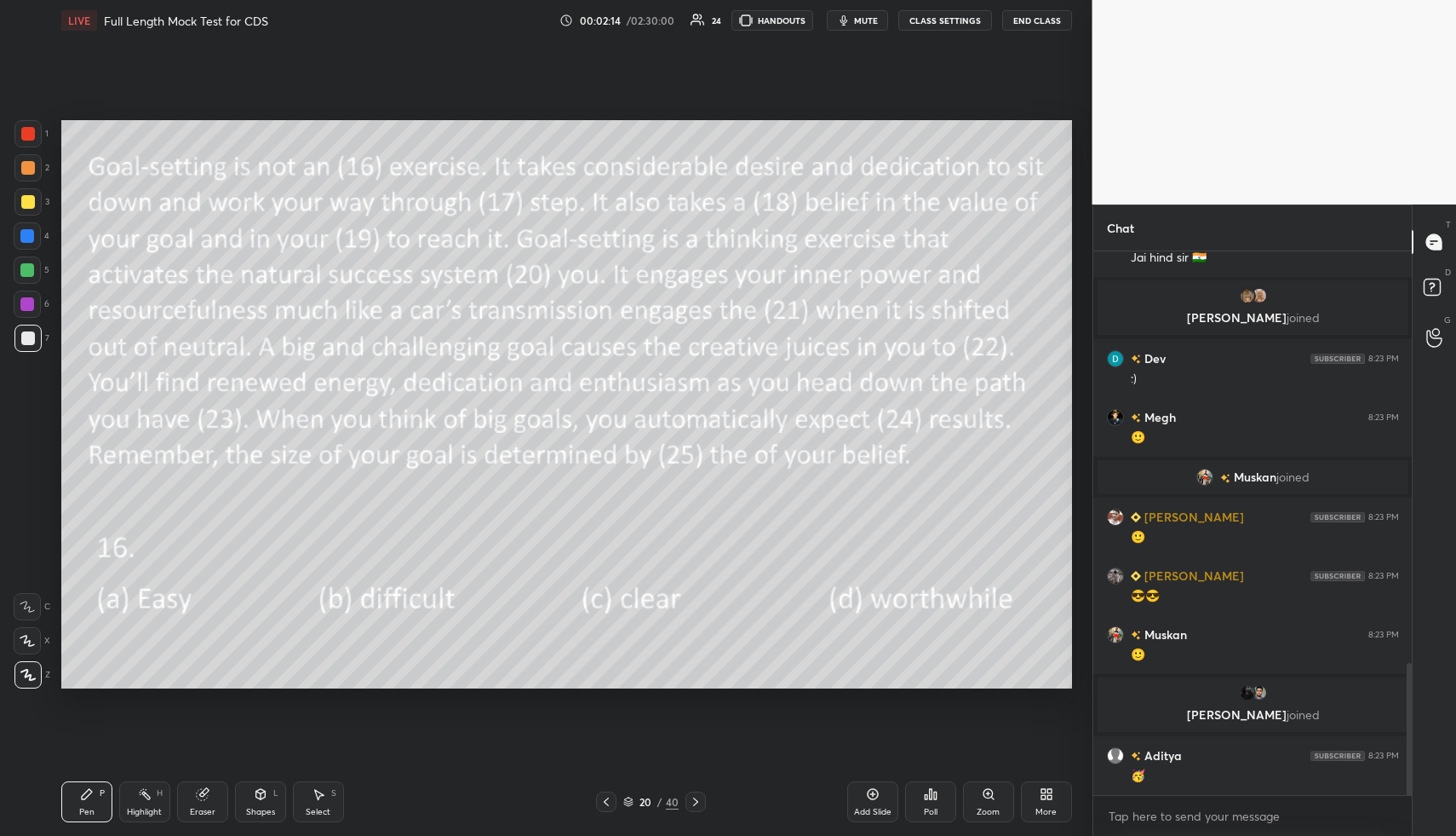
click at [29, 132] on div at bounding box center [28, 133] width 13 height 13
click at [30, 138] on div at bounding box center [28, 133] width 13 height 13
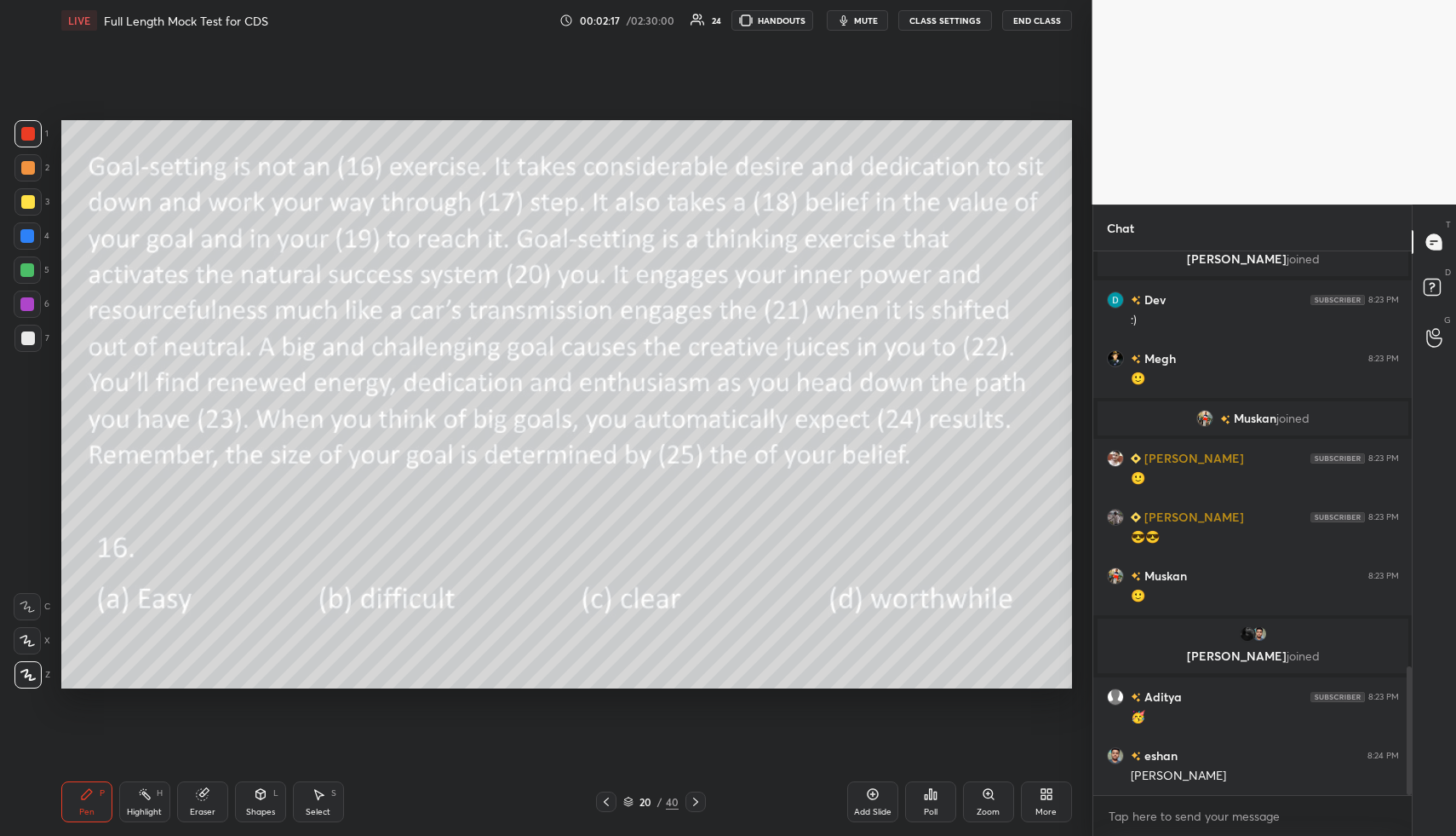
click at [933, 809] on div "Poll" at bounding box center [930, 812] width 13 height 9
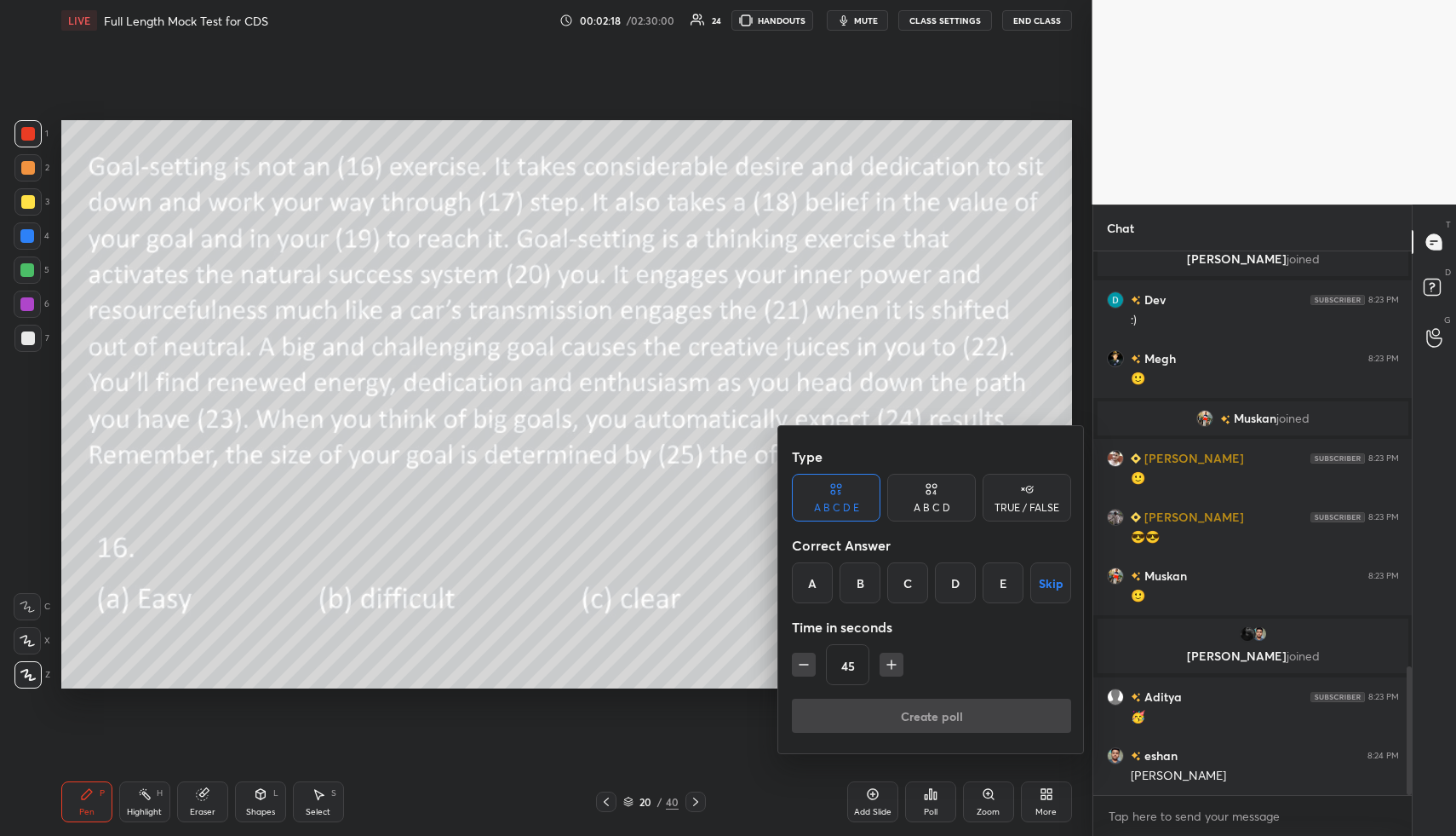
click at [927, 499] on div "A B C D" at bounding box center [931, 497] width 88 height 47
click at [821, 587] on div "A" at bounding box center [817, 583] width 50 height 41
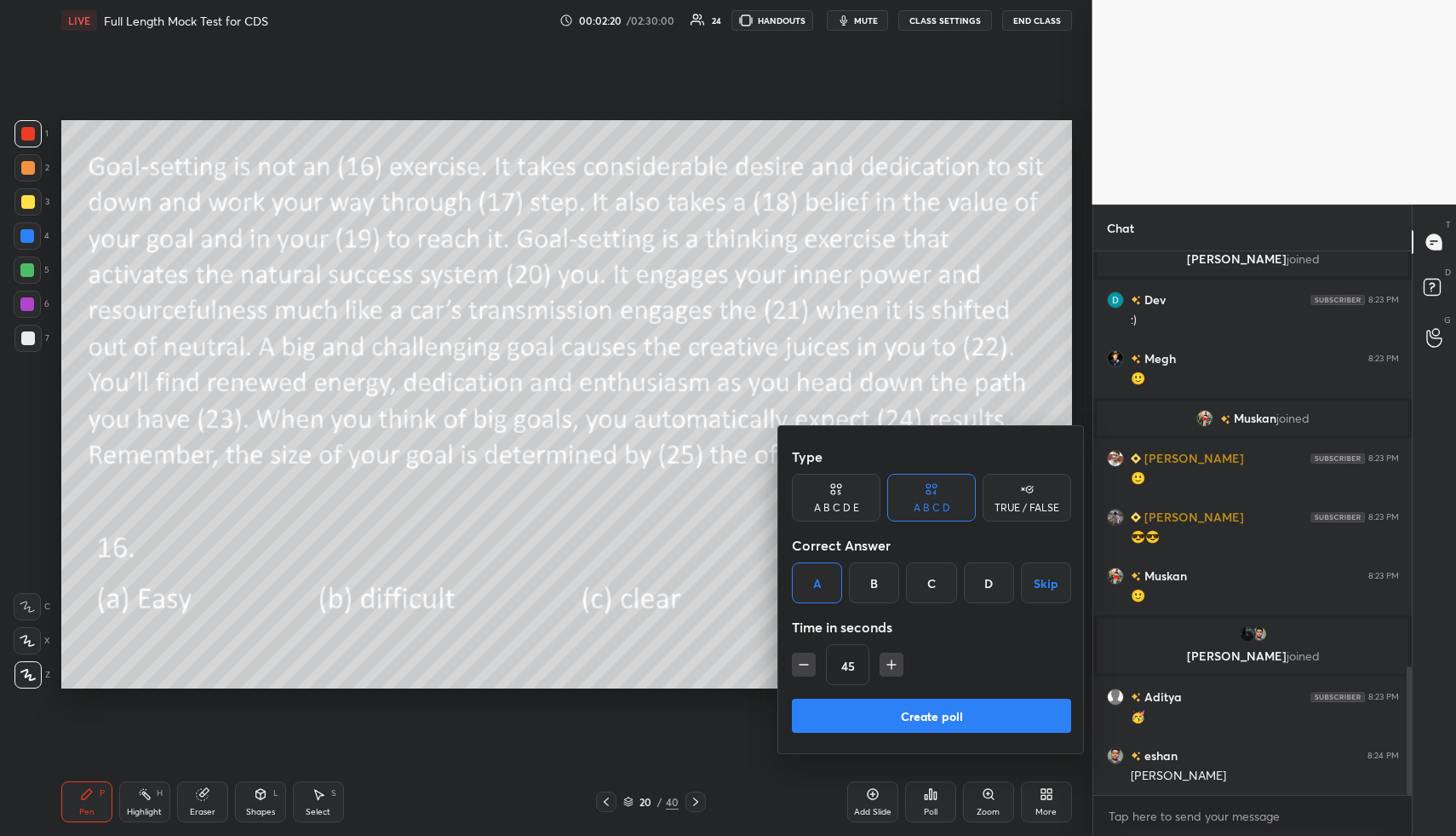
click at [863, 722] on button "Create poll" at bounding box center [931, 715] width 280 height 34
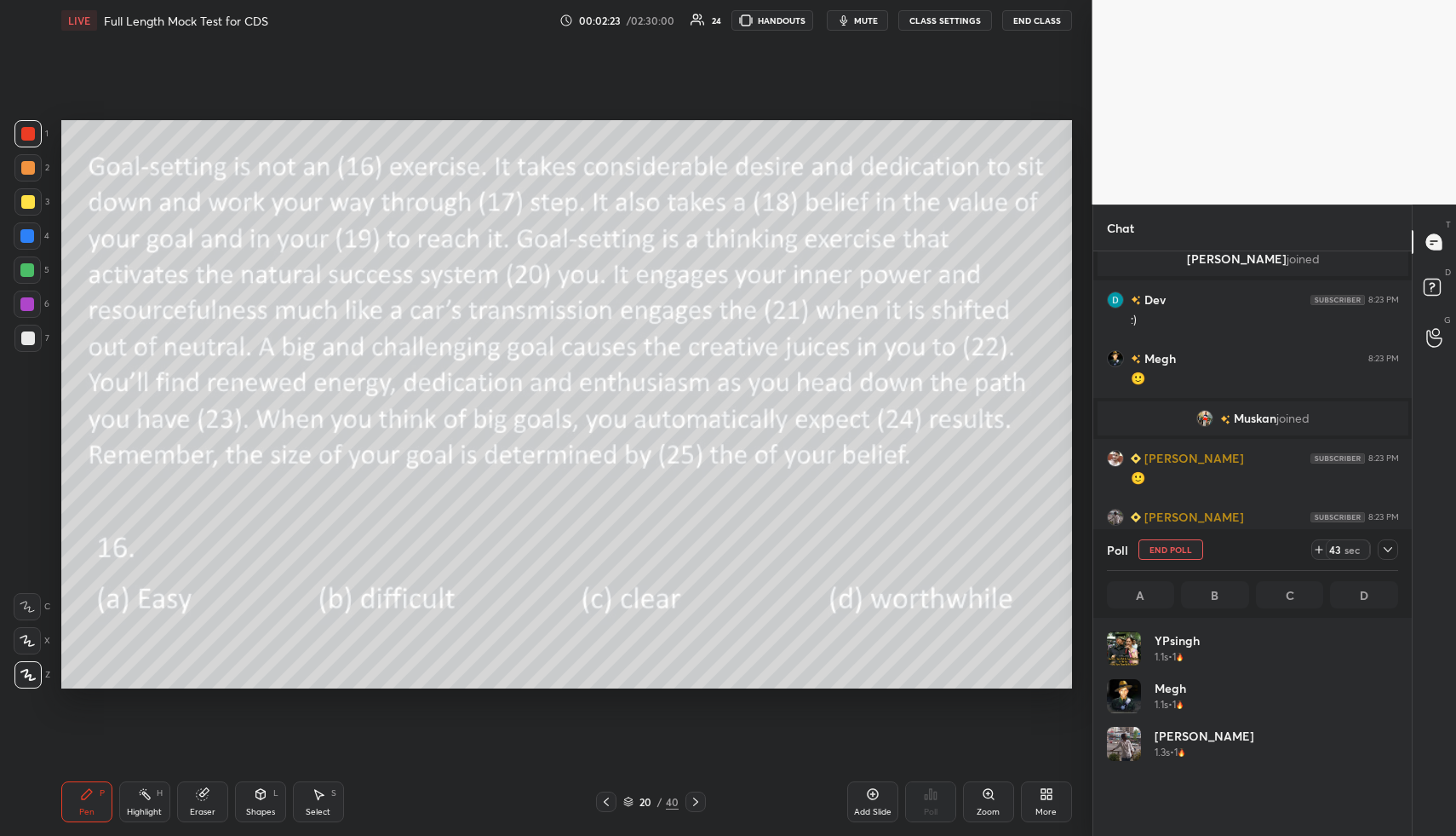
scroll to position [199, 286]
click at [866, 17] on span "mute" at bounding box center [866, 20] width 24 height 12
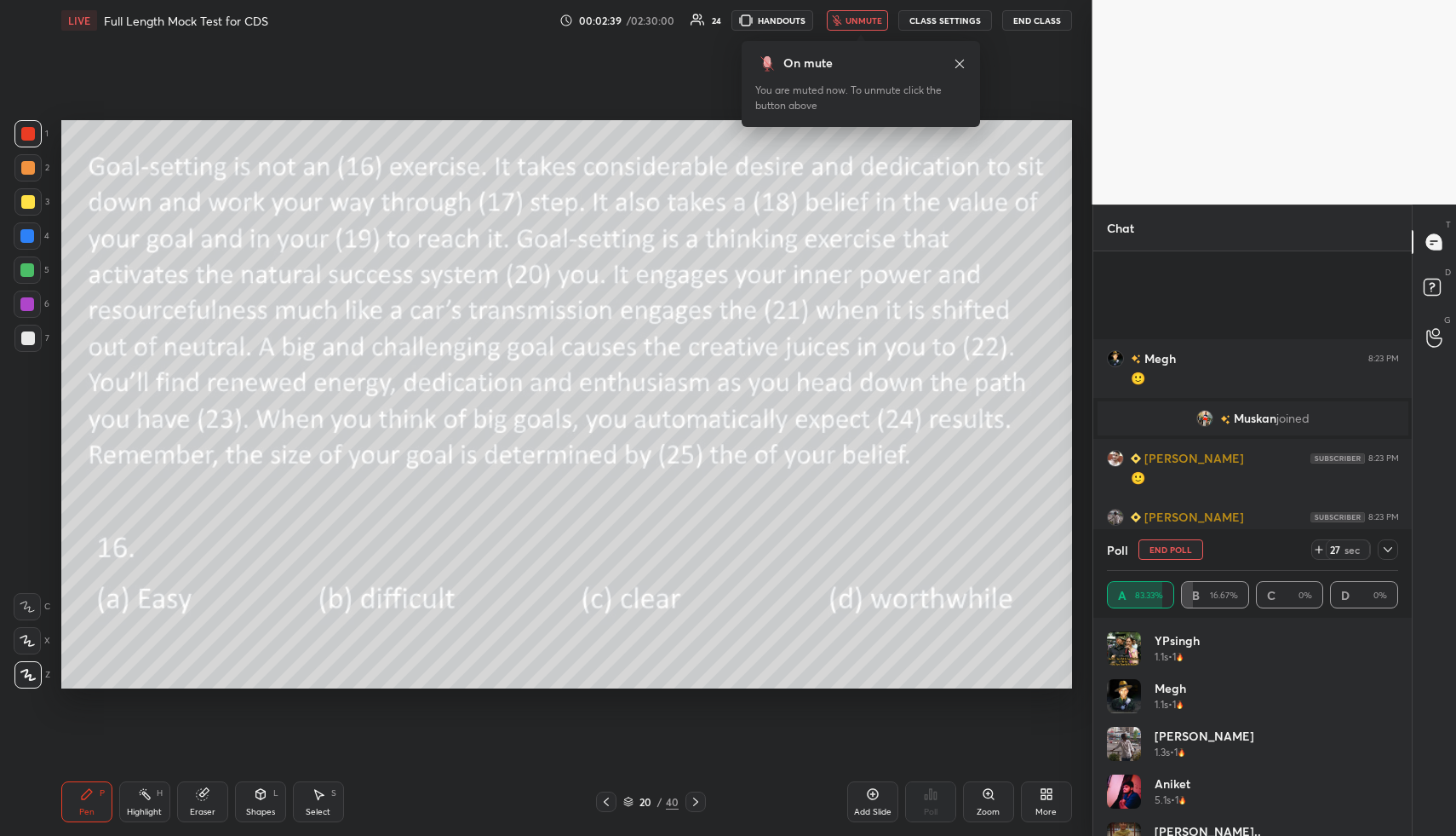
scroll to position [1891, 0]
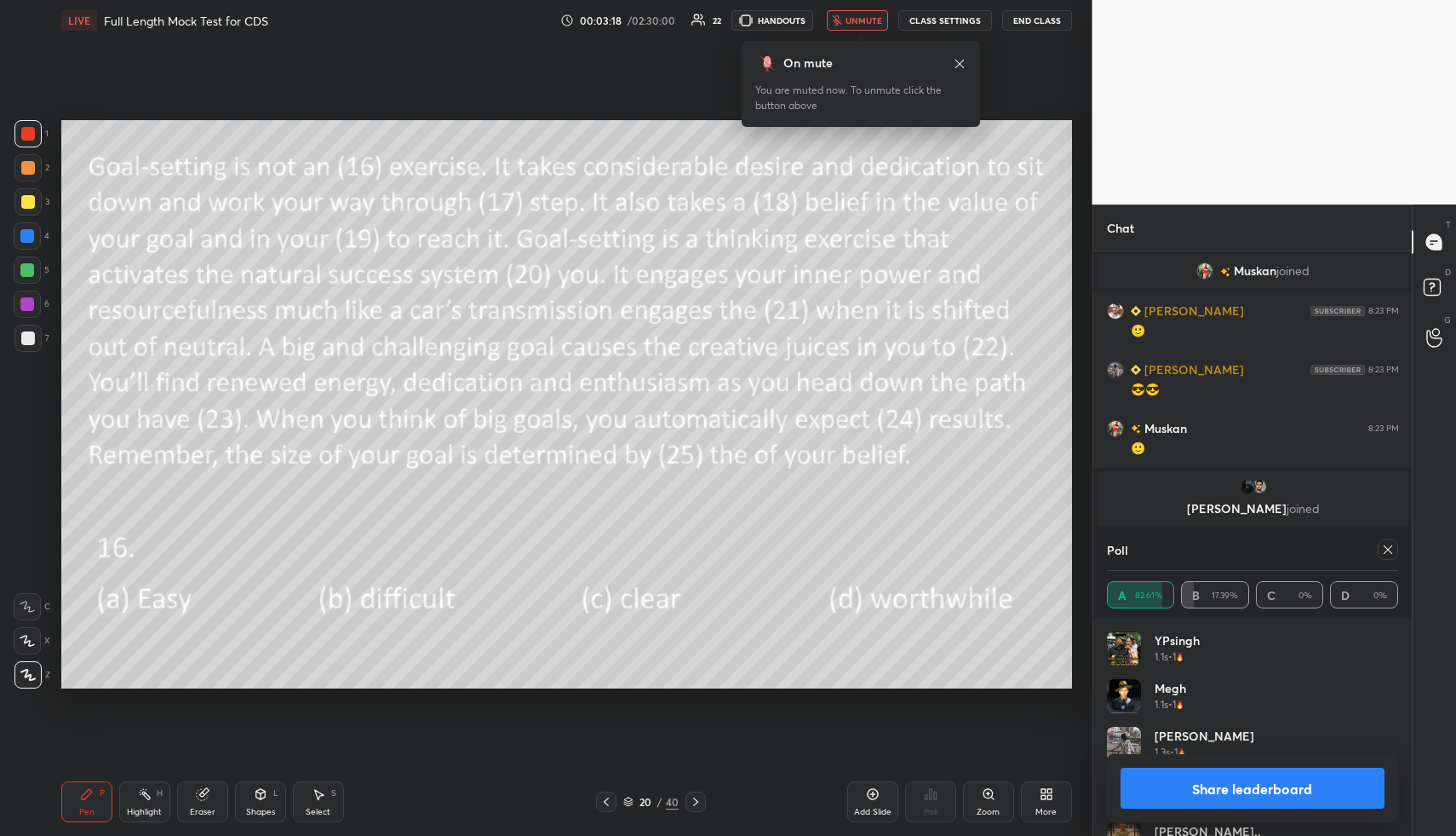
click at [860, 21] on span "unmute" at bounding box center [863, 20] width 37 height 12
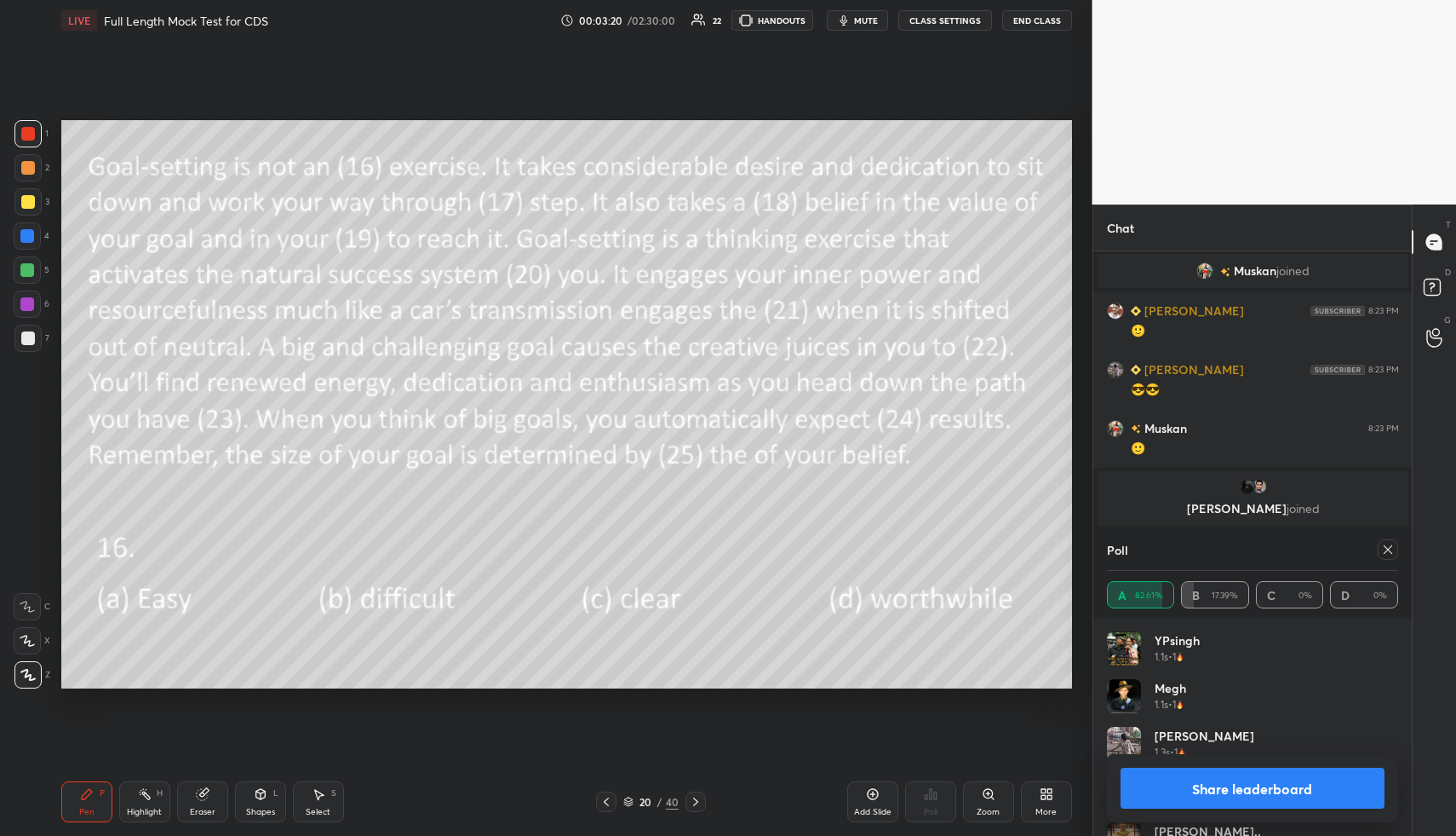
click at [1388, 550] on icon at bounding box center [1388, 550] width 9 height 9
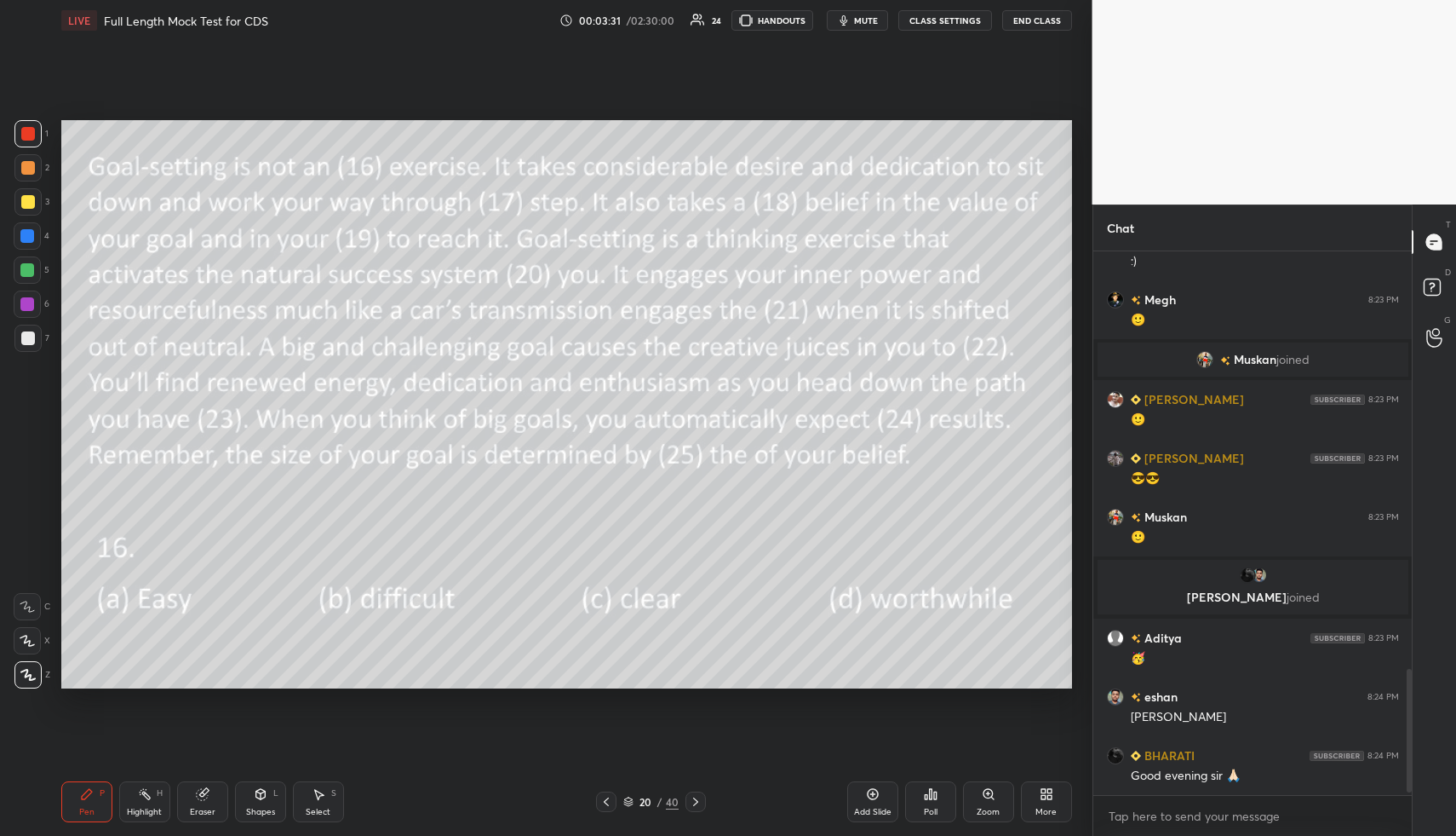
scroll to position [1862, 0]
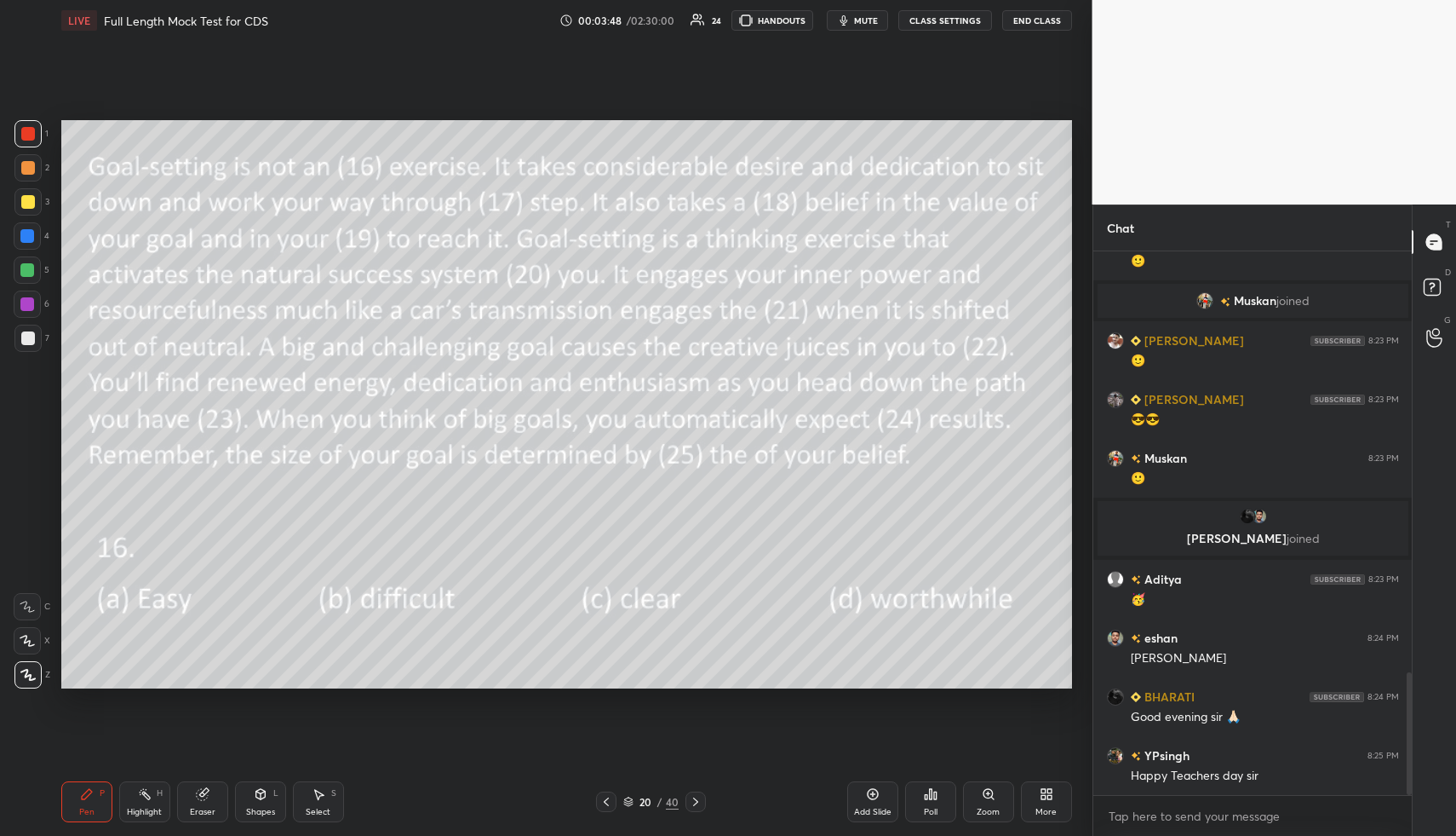
click at [693, 800] on icon at bounding box center [695, 801] width 13 height 13
click at [926, 797] on icon at bounding box center [930, 793] width 13 height 13
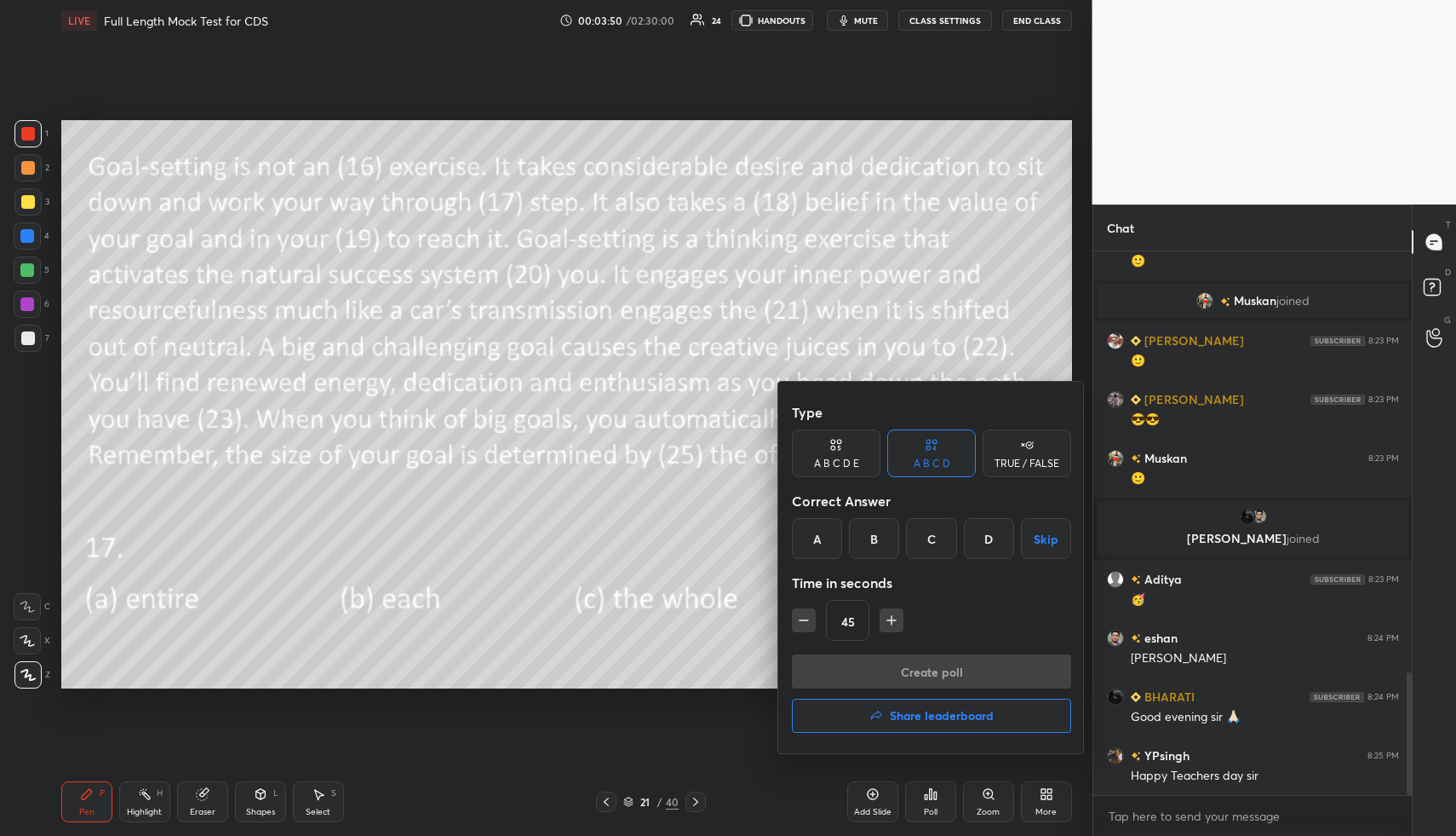
click at [870, 540] on div "B" at bounding box center [874, 538] width 50 height 41
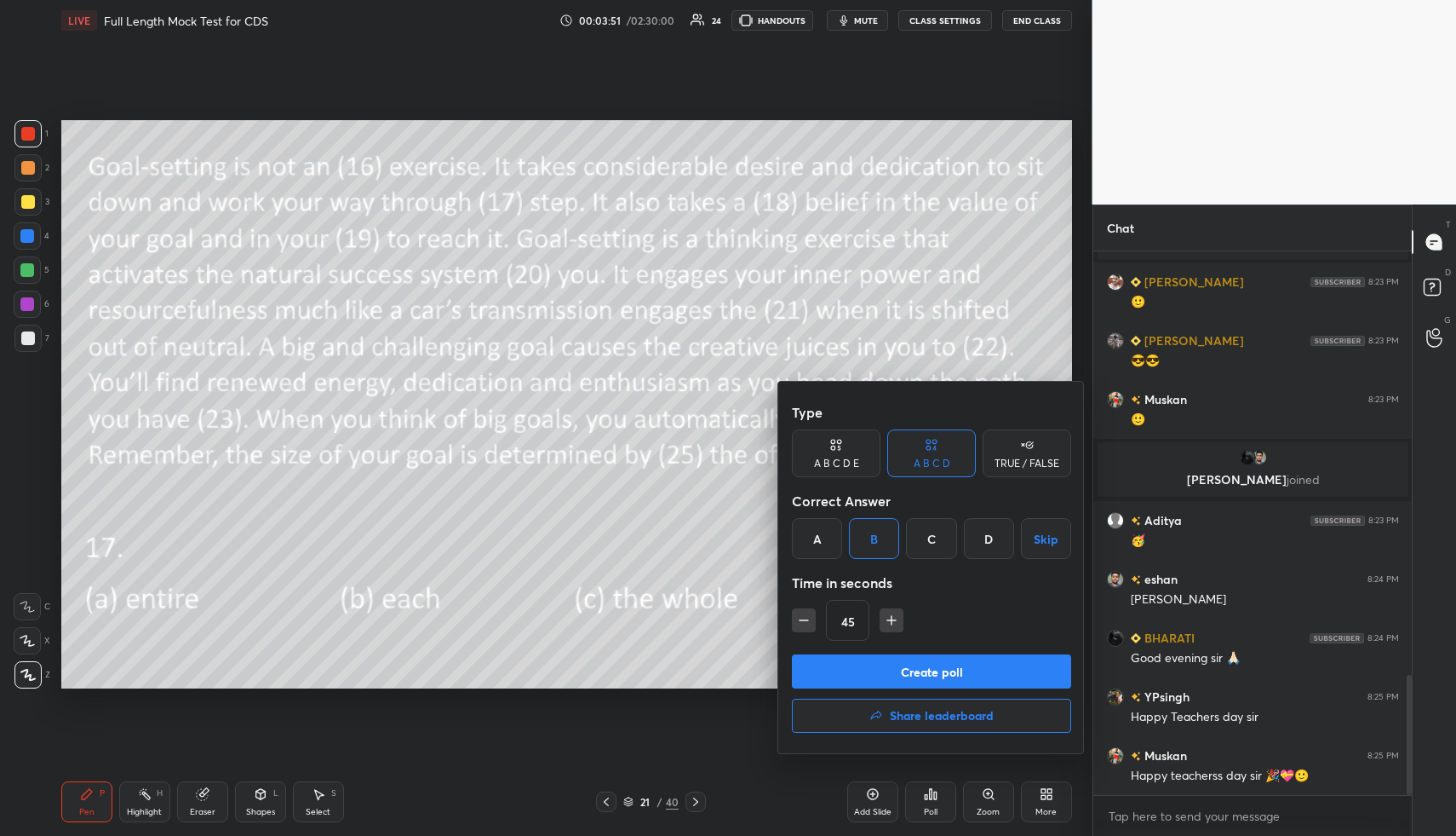
click at [879, 674] on button "Create poll" at bounding box center [931, 671] width 280 height 34
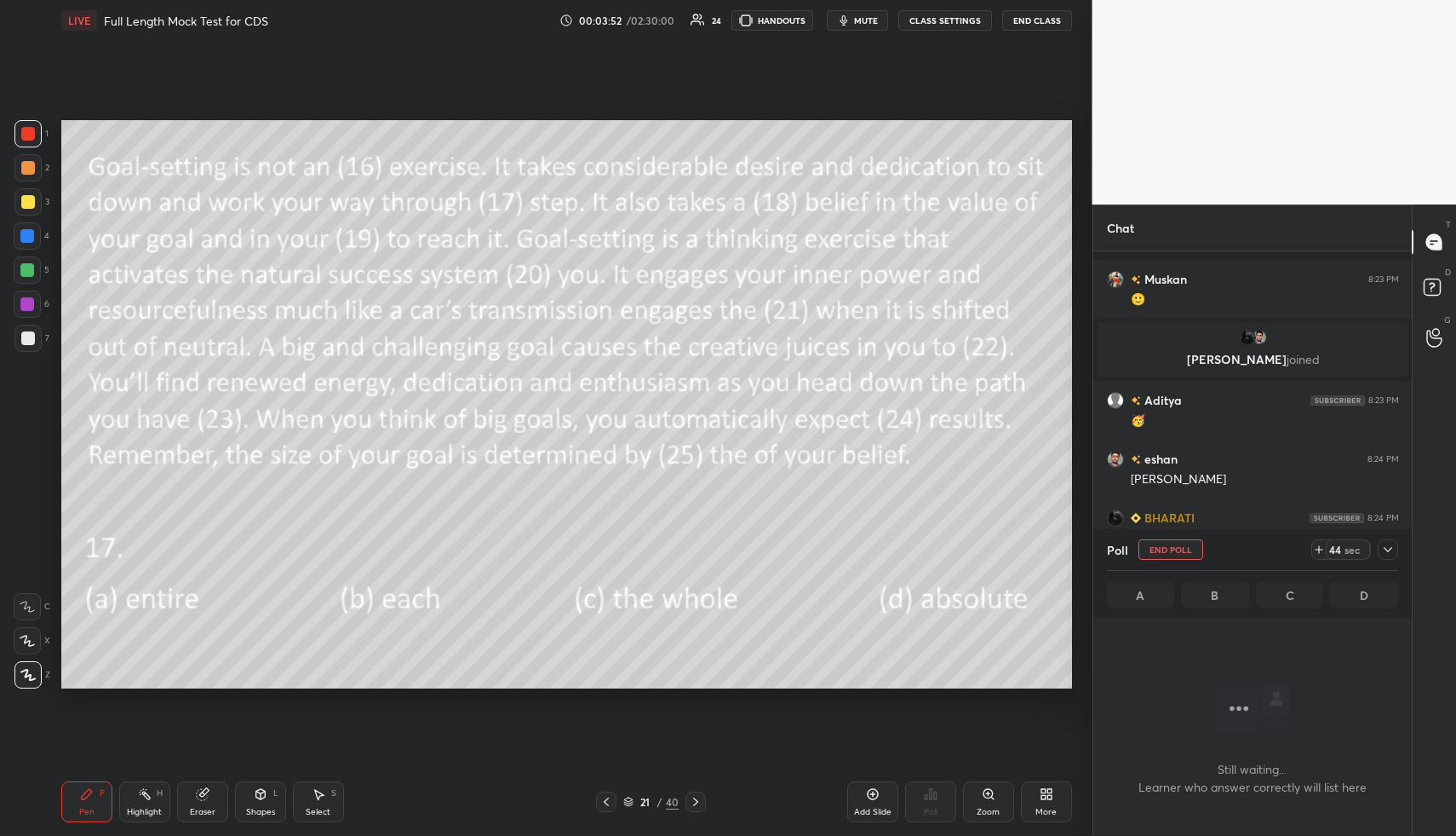
scroll to position [2126, 0]
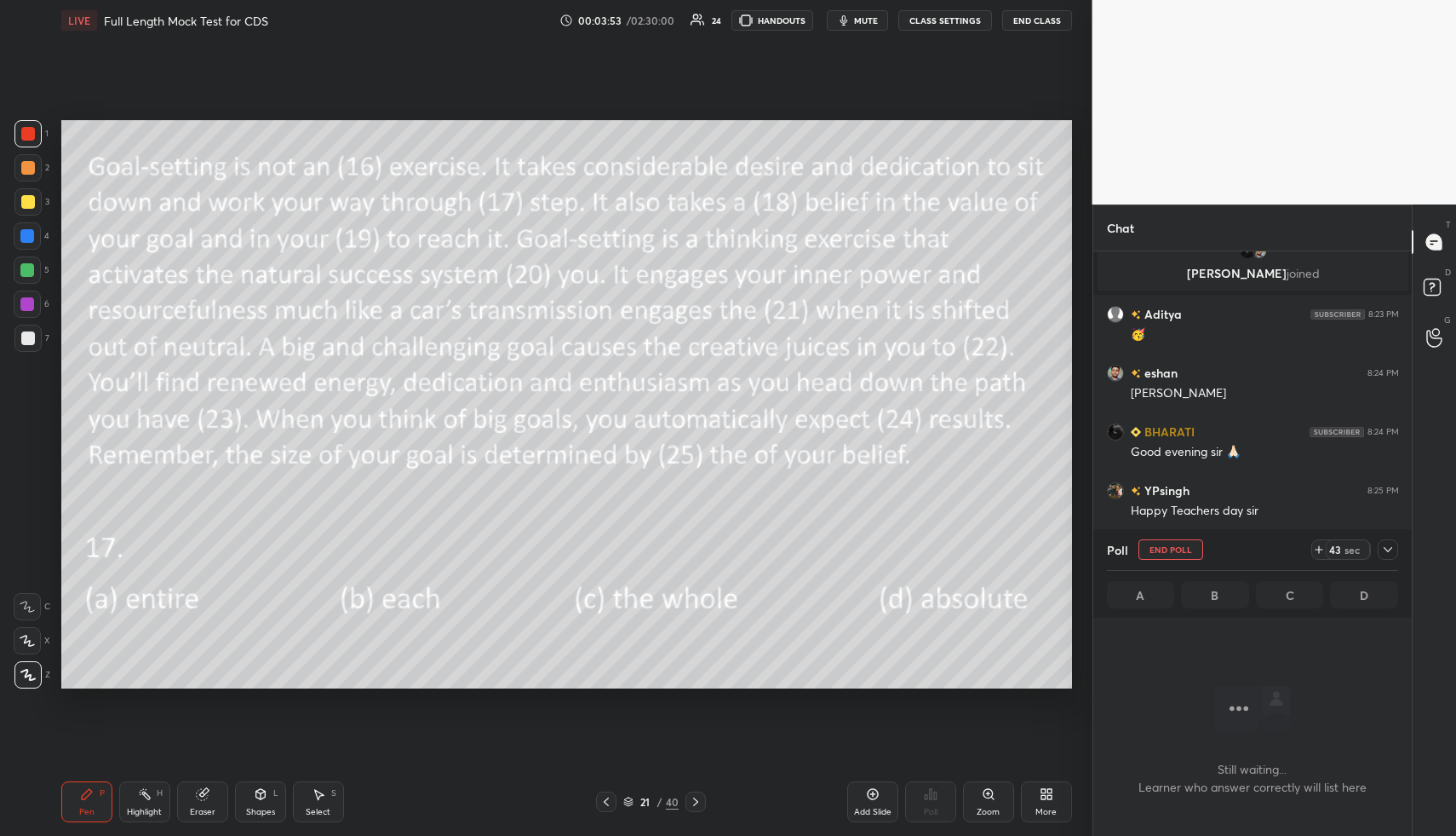
click at [868, 10] on button "mute" at bounding box center [857, 20] width 62 height 21
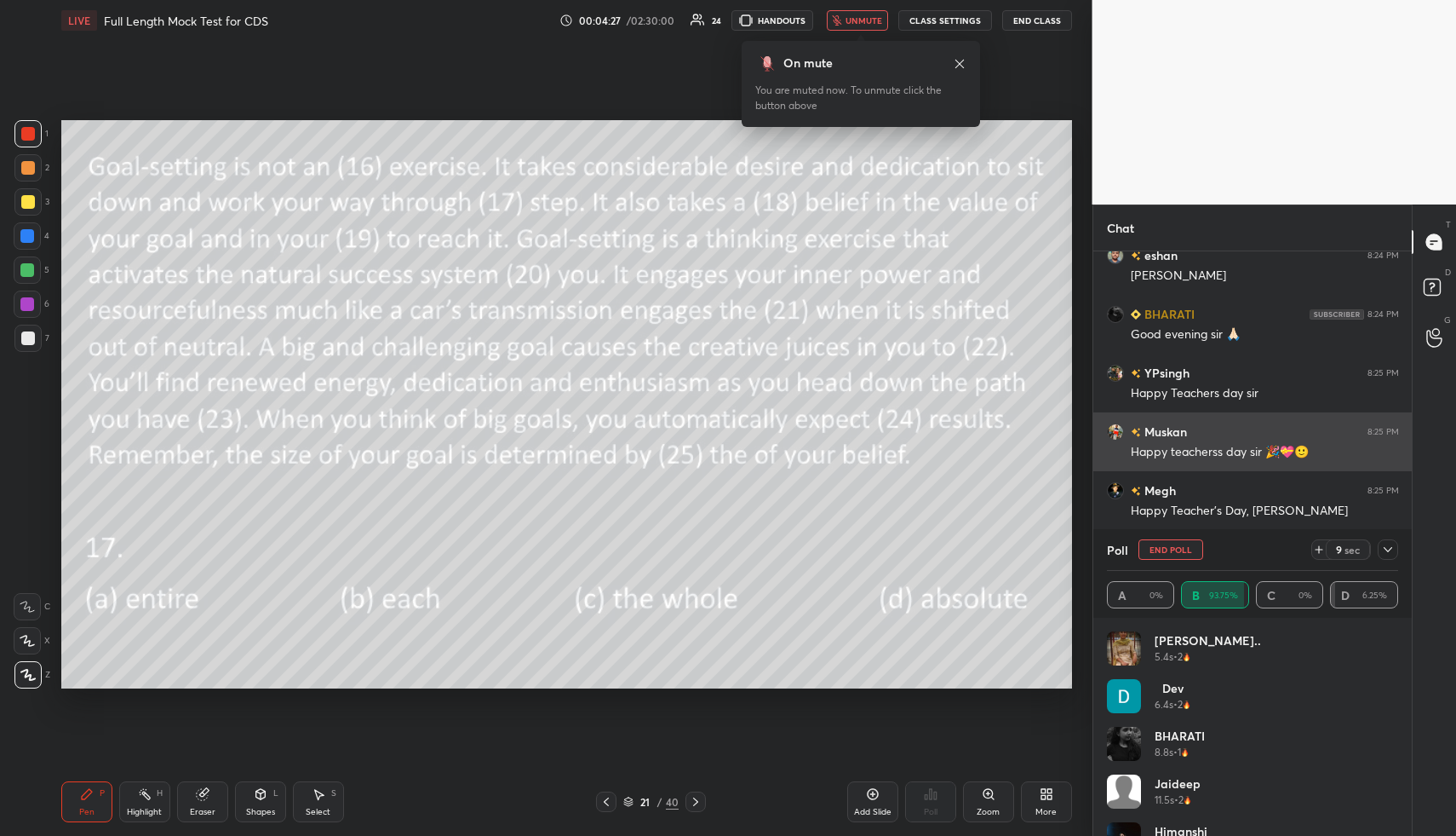
scroll to position [2302, 0]
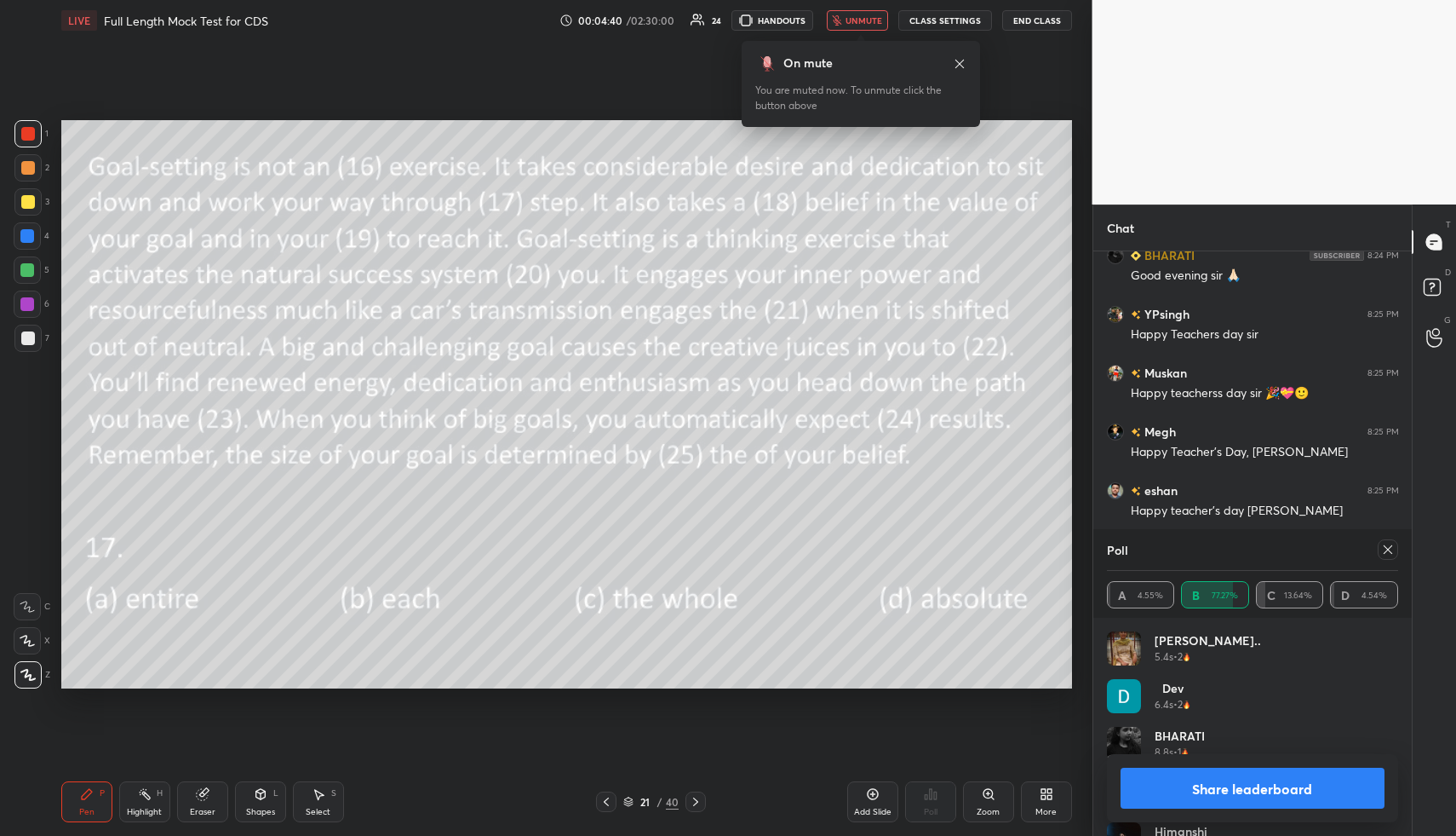
click at [1388, 550] on icon at bounding box center [1388, 550] width 9 height 9
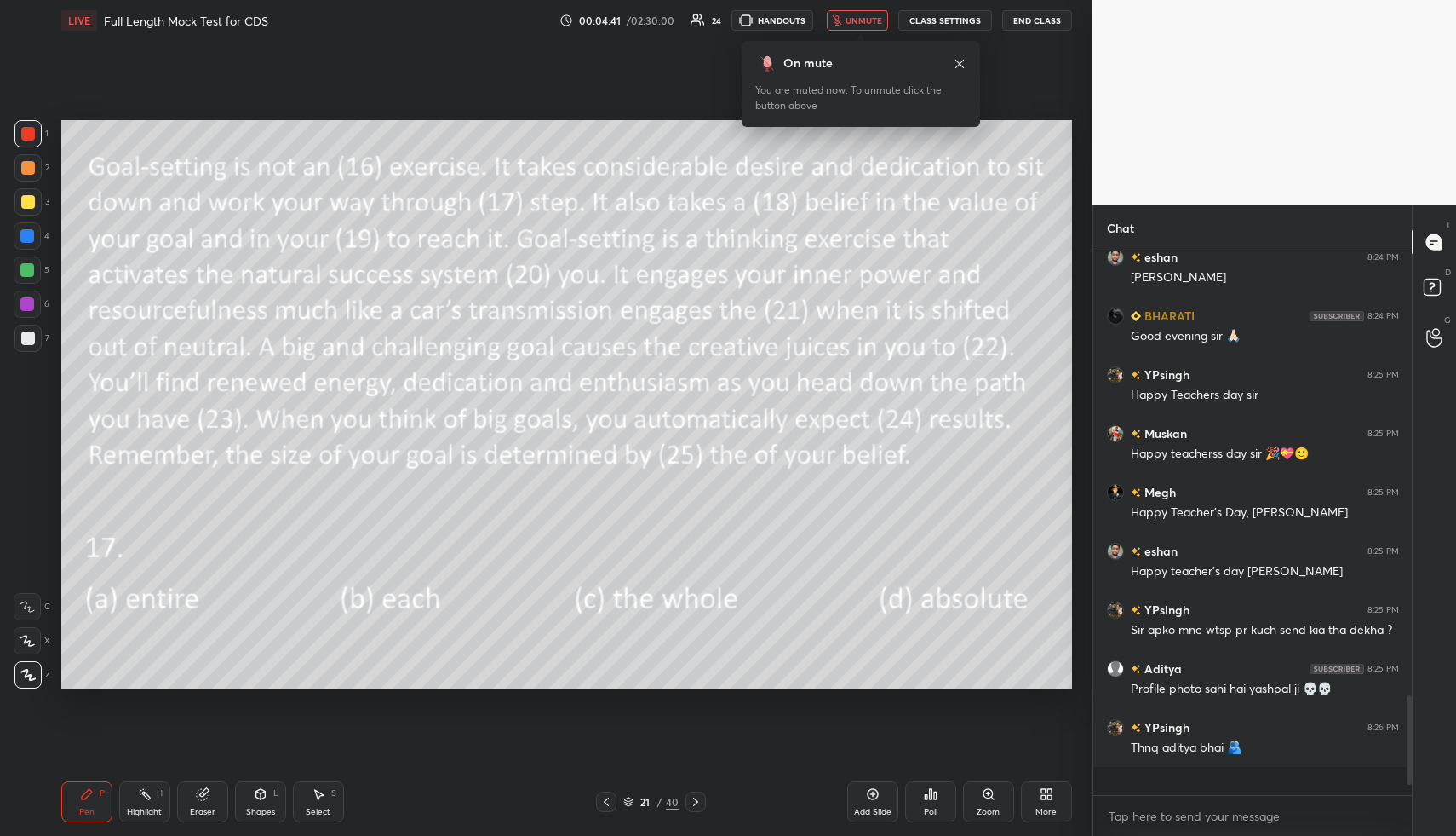
scroll to position [529, 314]
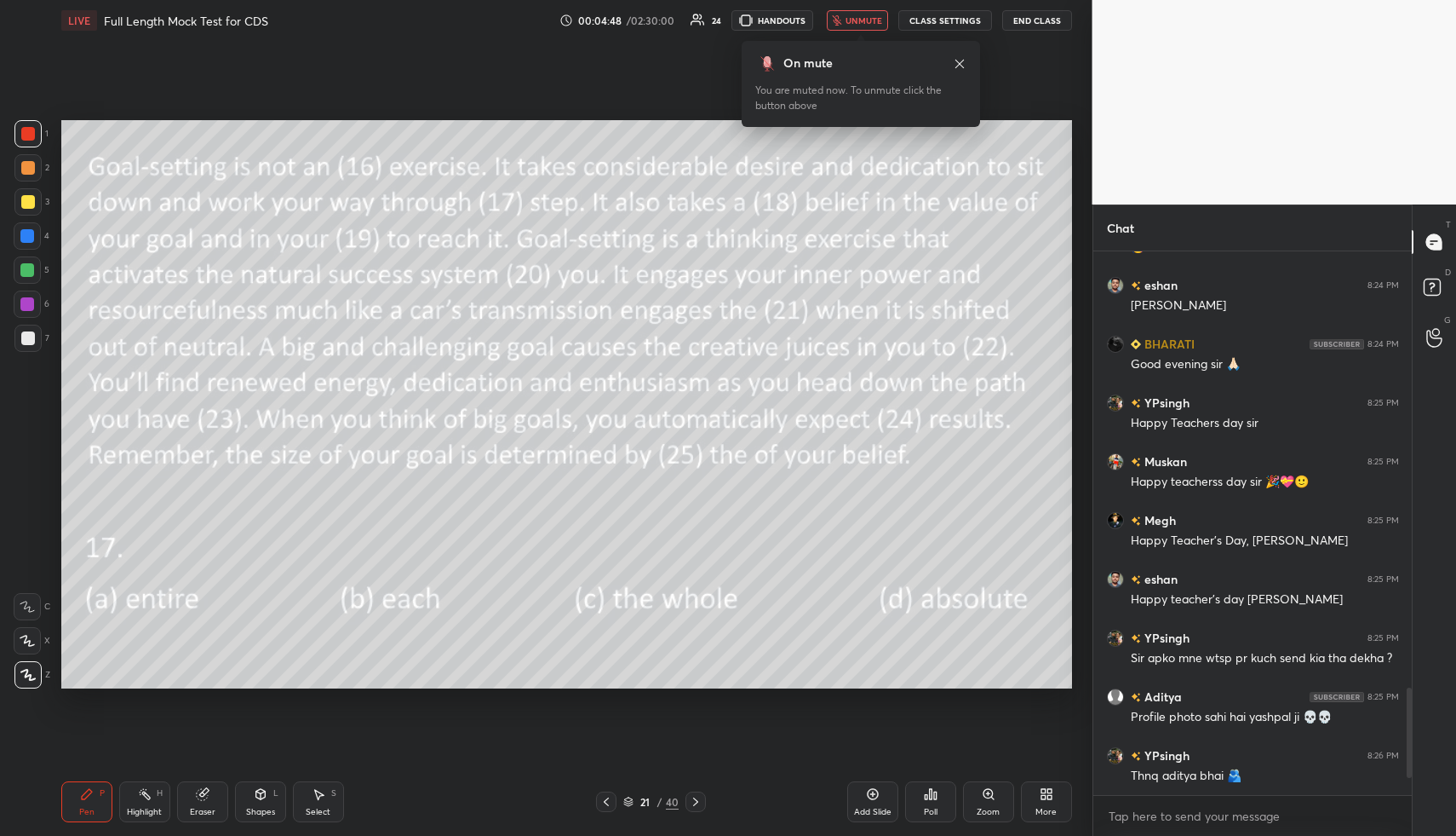
drag, startPoint x: 27, startPoint y: 175, endPoint x: 56, endPoint y: 178, distance: 29.2
click at [28, 173] on div at bounding box center [28, 167] width 27 height 27
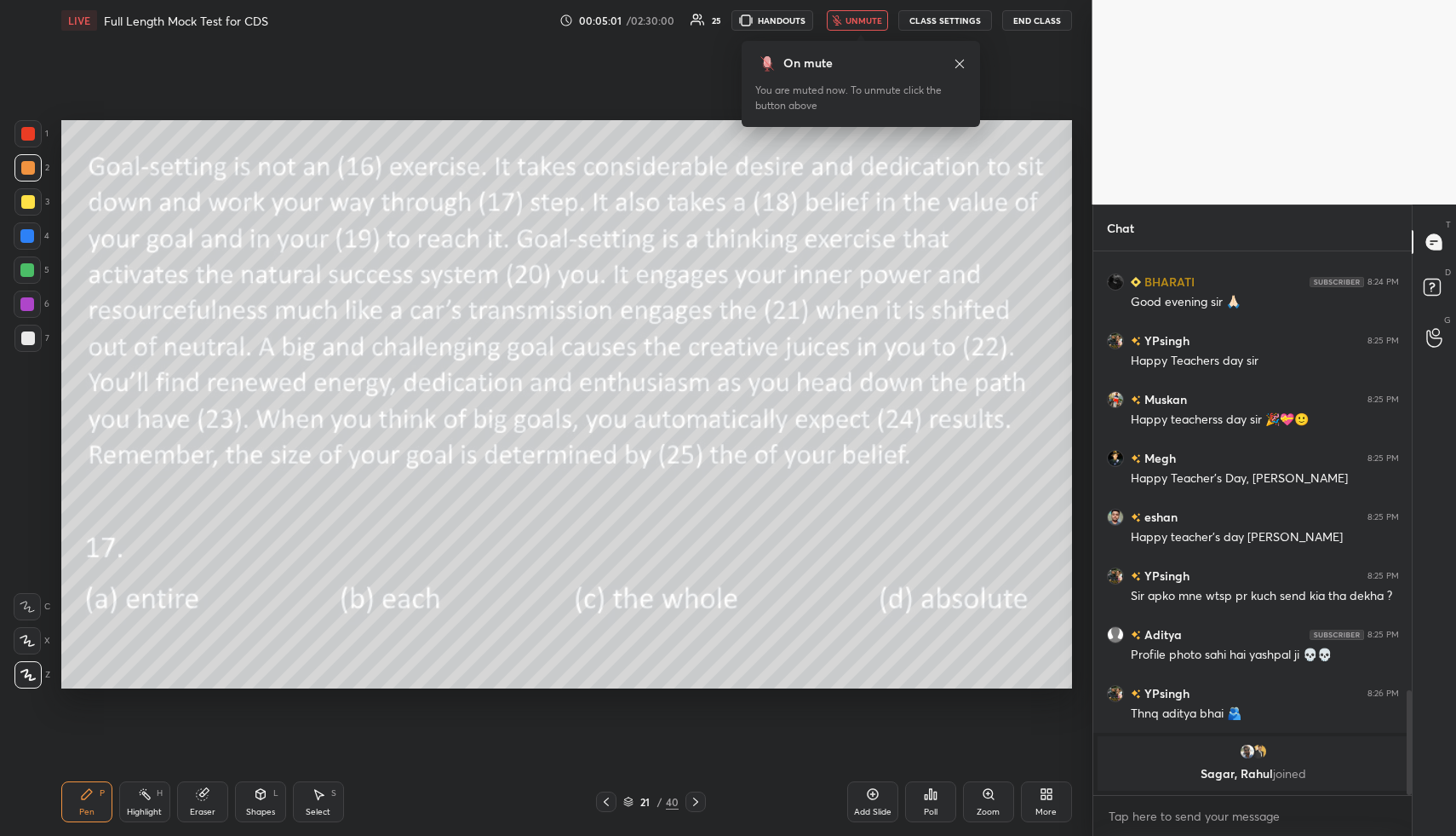
scroll to position [2148, 0]
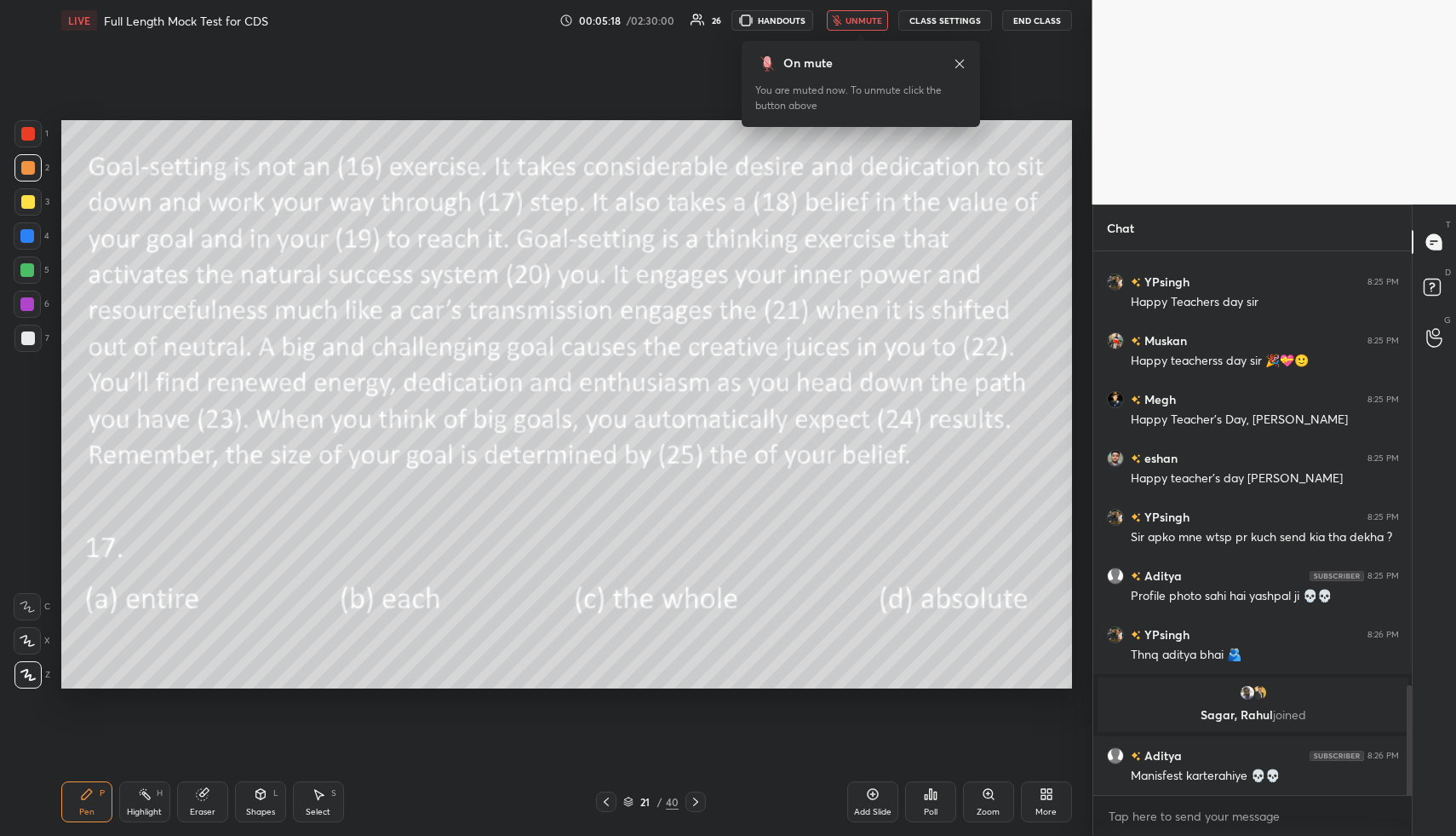
click at [862, 13] on button "unmute" at bounding box center [857, 20] width 62 height 21
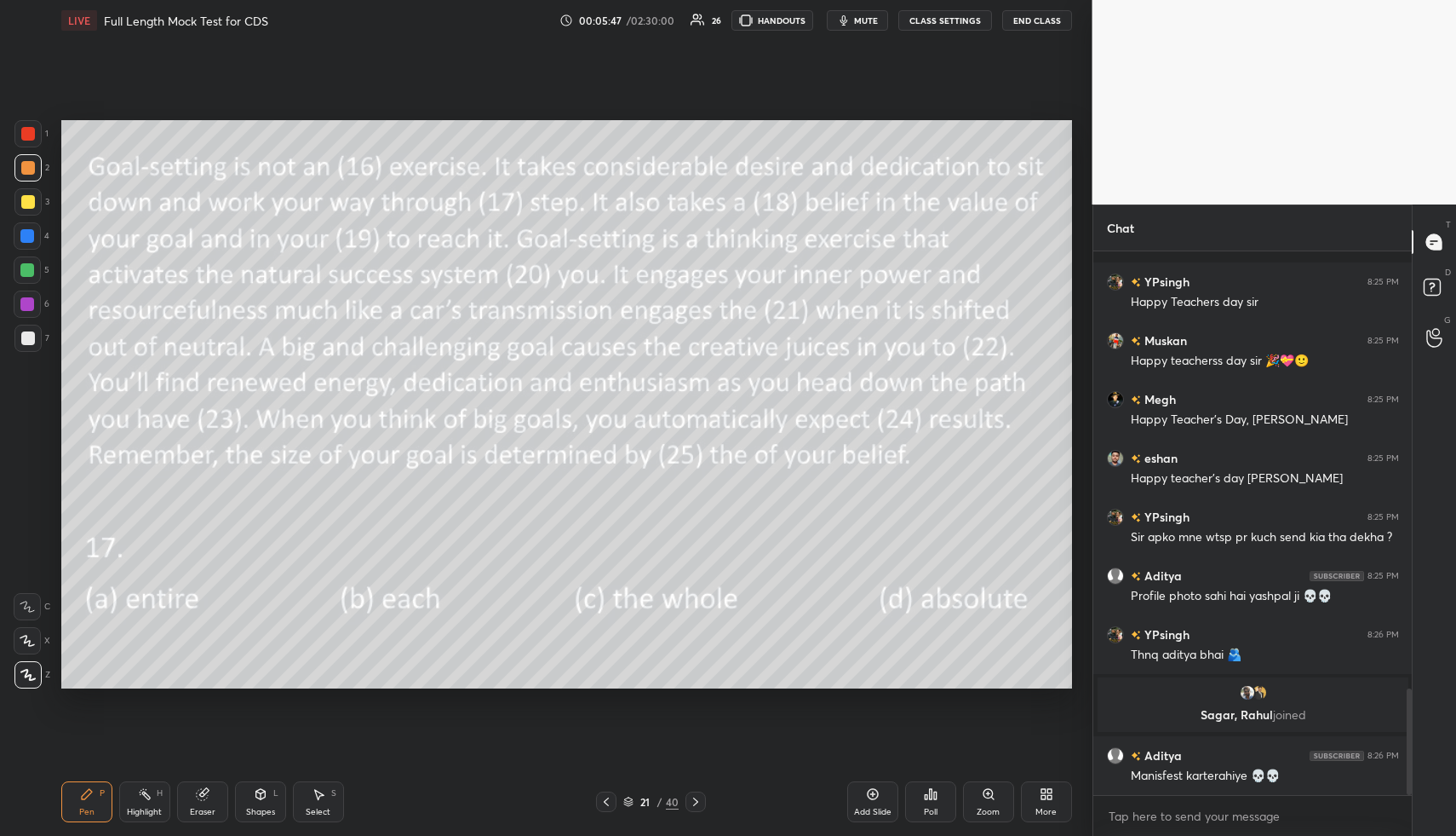
scroll to position [2222, 0]
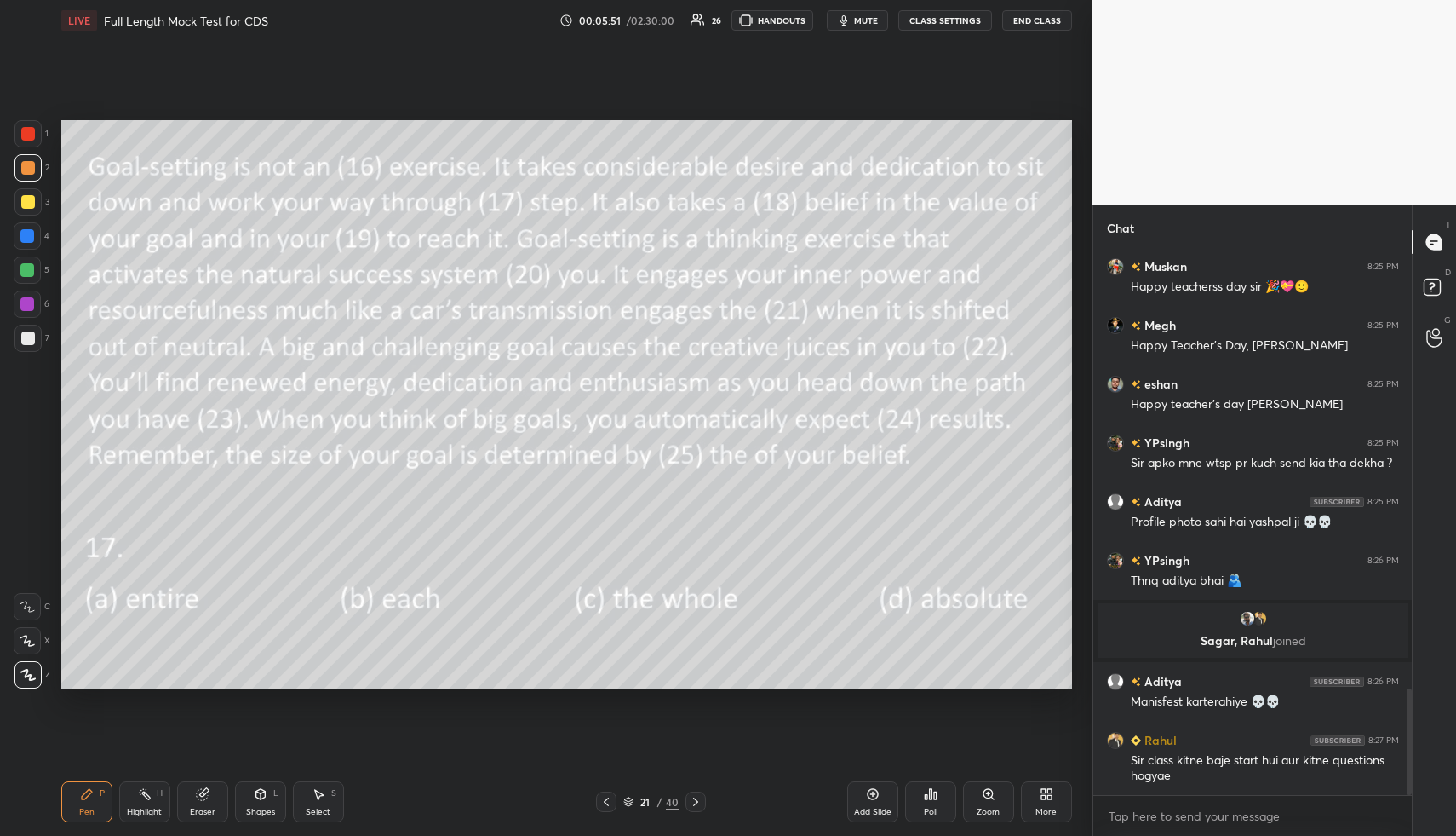
click at [696, 801] on icon at bounding box center [695, 801] width 13 height 13
click at [936, 809] on div "Poll" at bounding box center [930, 812] width 13 height 9
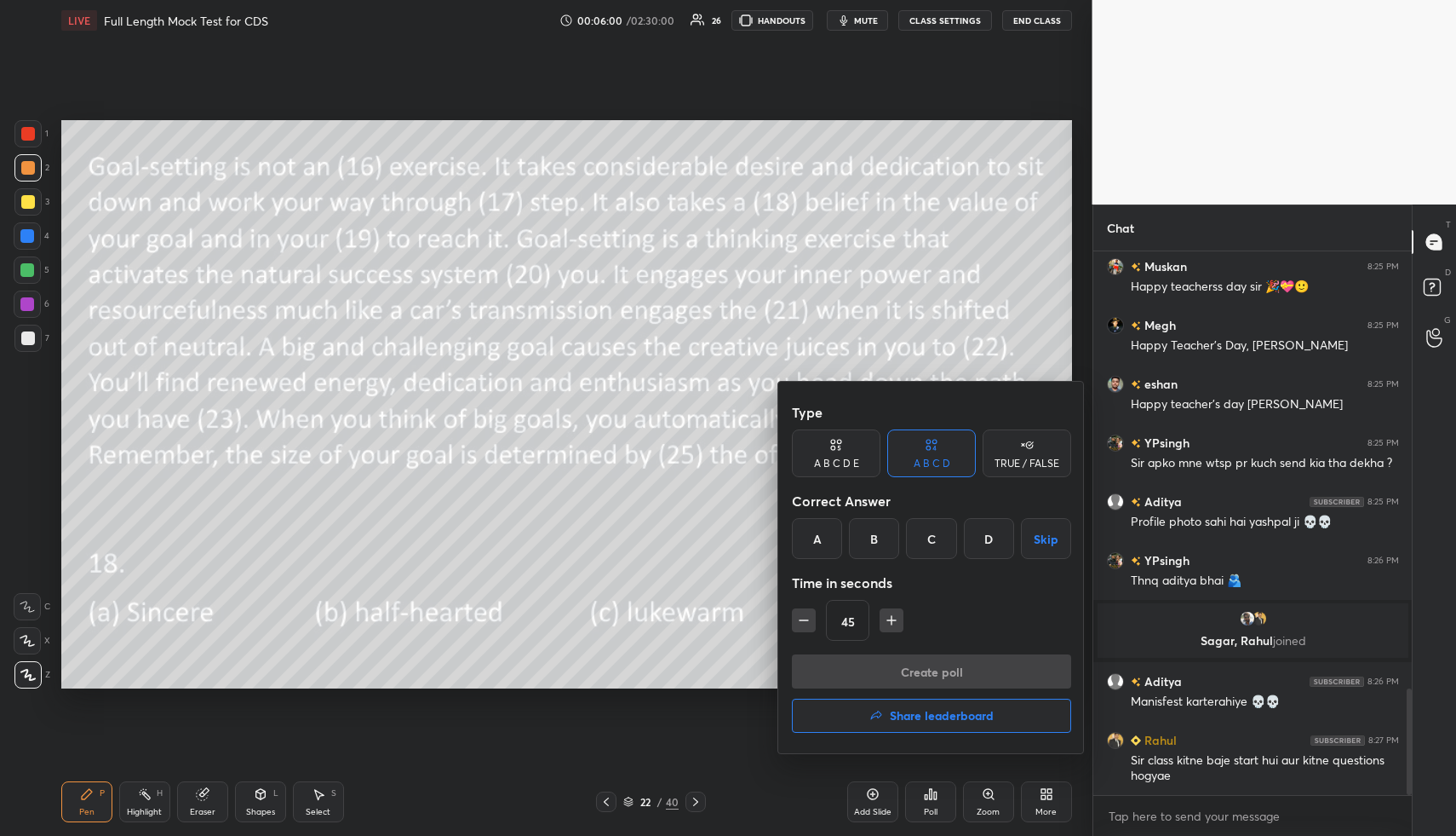
click at [826, 538] on div "A" at bounding box center [817, 538] width 50 height 41
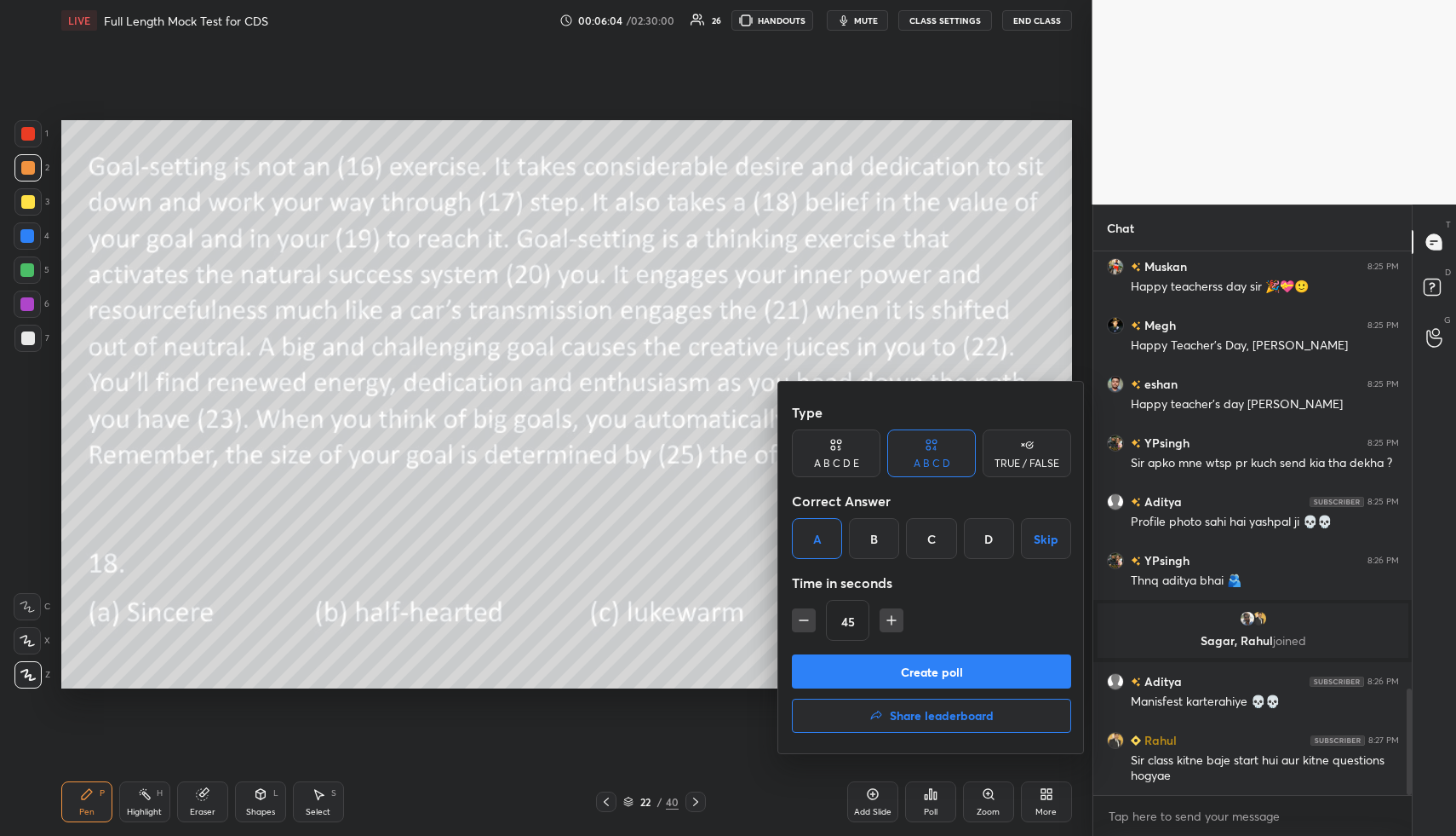
click at [856, 675] on button "Create poll" at bounding box center [931, 671] width 280 height 34
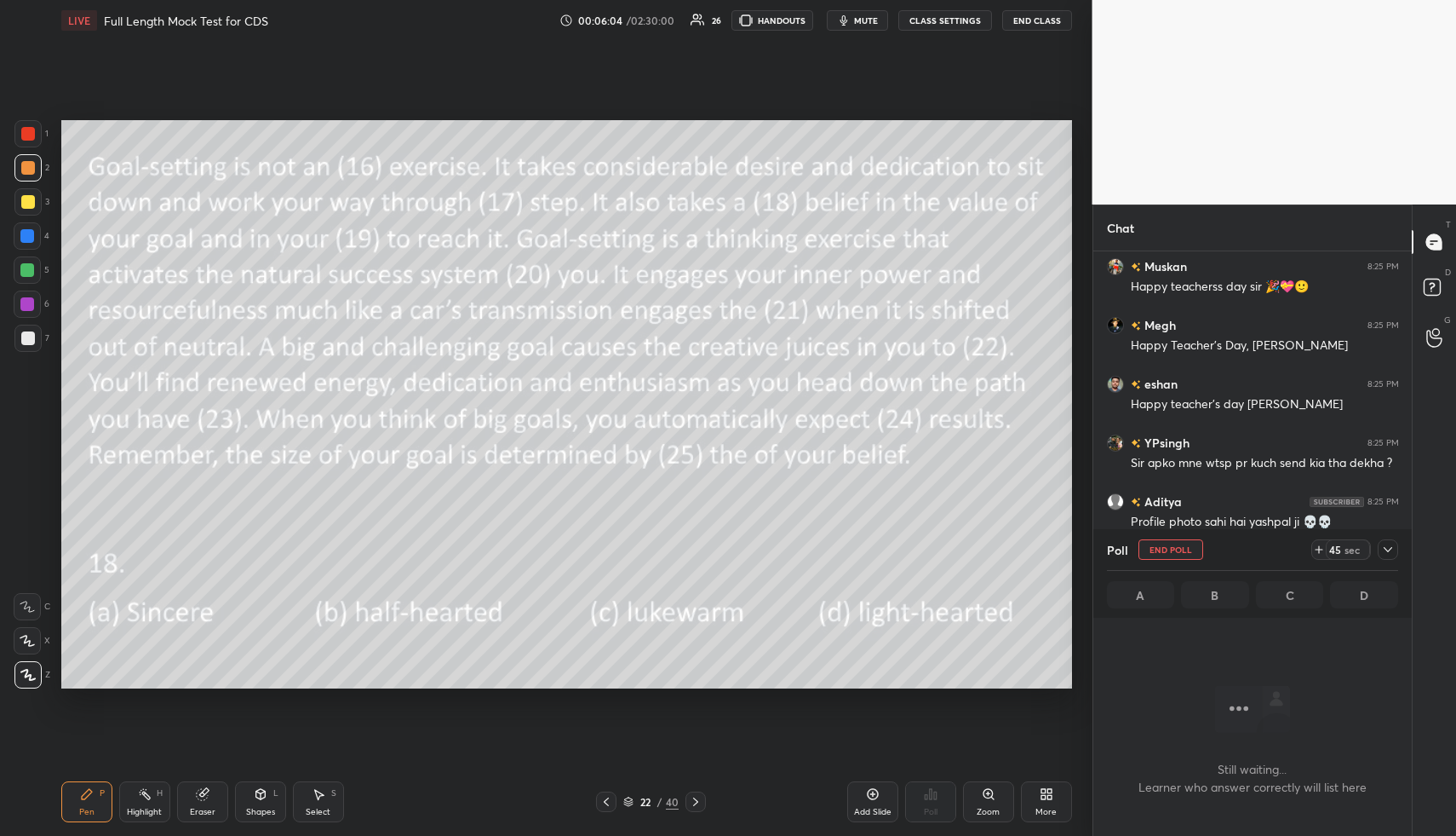
scroll to position [6, 6]
click at [1390, 550] on icon at bounding box center [1387, 549] width 13 height 13
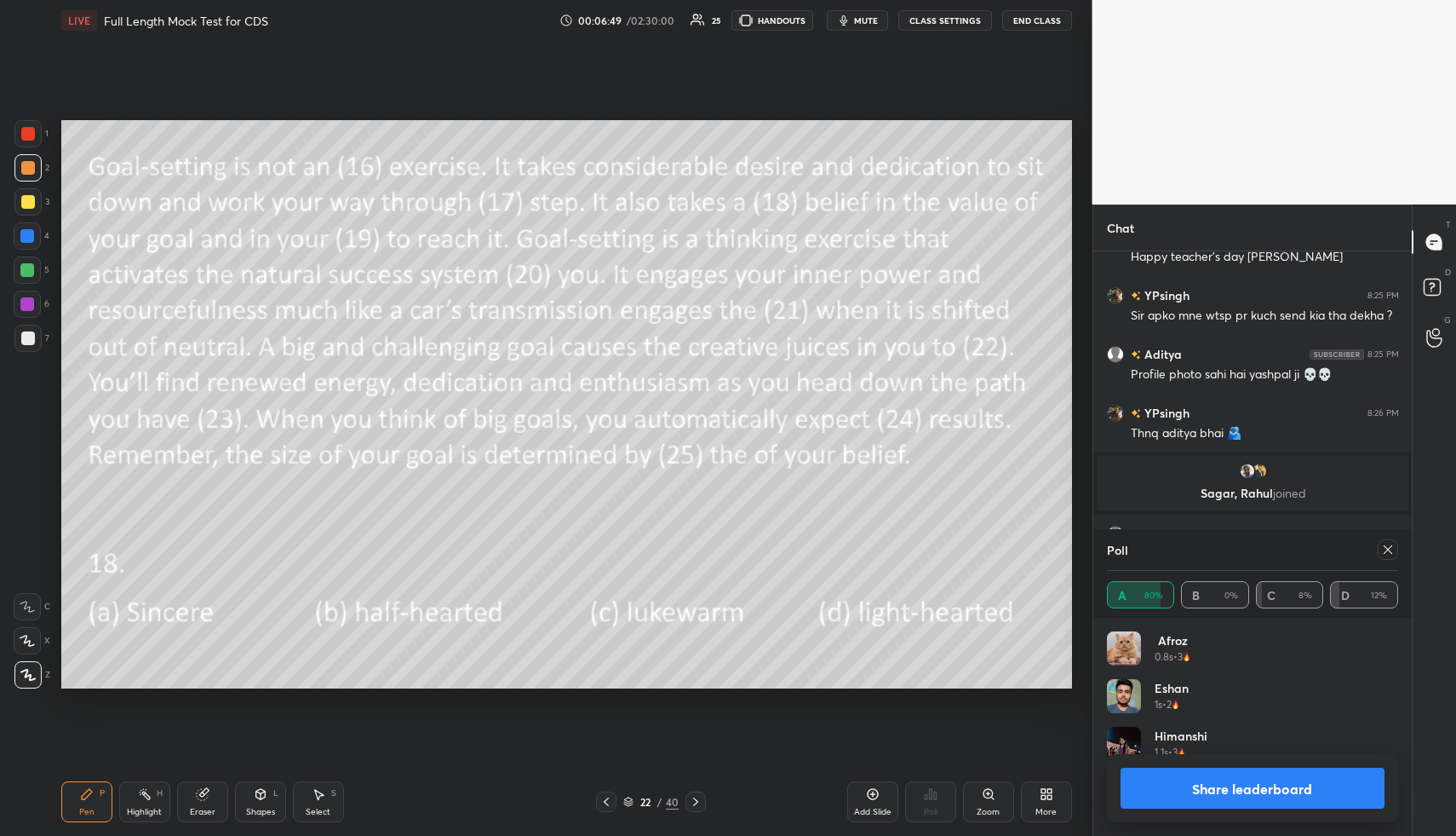
scroll to position [199, 286]
click at [1389, 553] on icon at bounding box center [1387, 549] width 13 height 13
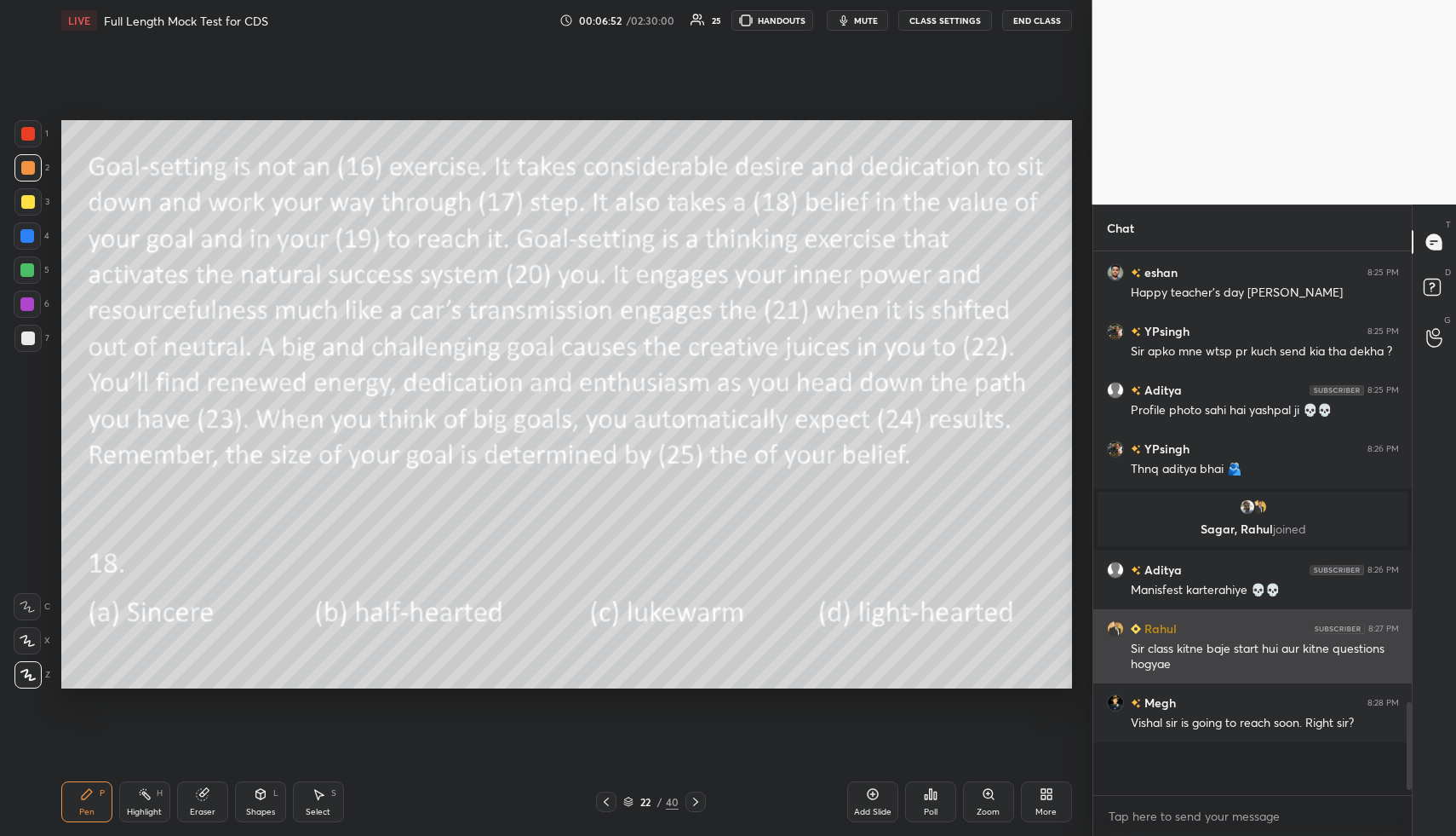
scroll to position [529, 314]
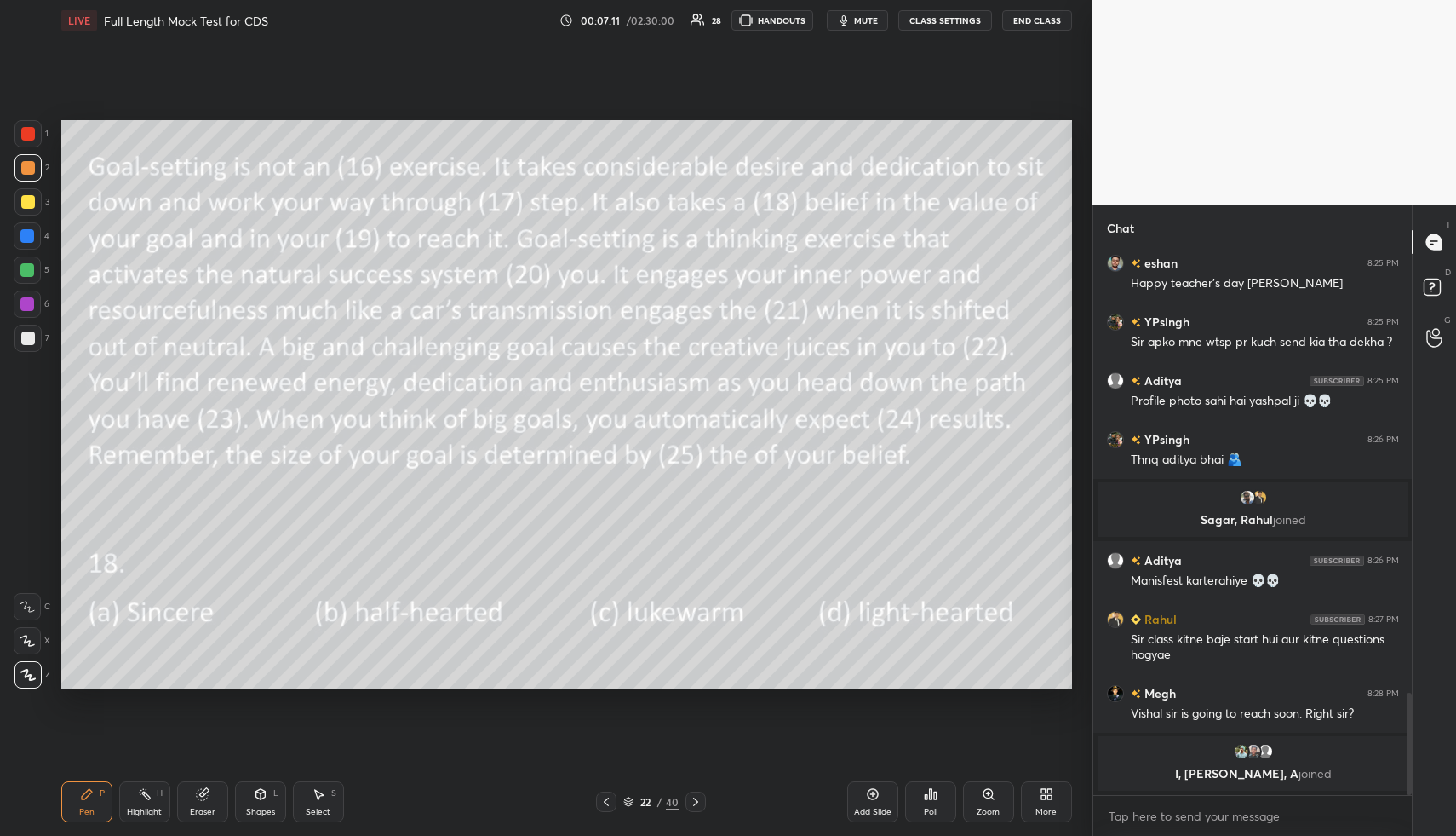
click at [51, 681] on div "1 2 3 4 5 6 7 C X Z C X Z E E Erase all H H LIVE Full Length Mock Test for CDS …" at bounding box center [539, 418] width 1079 height 836
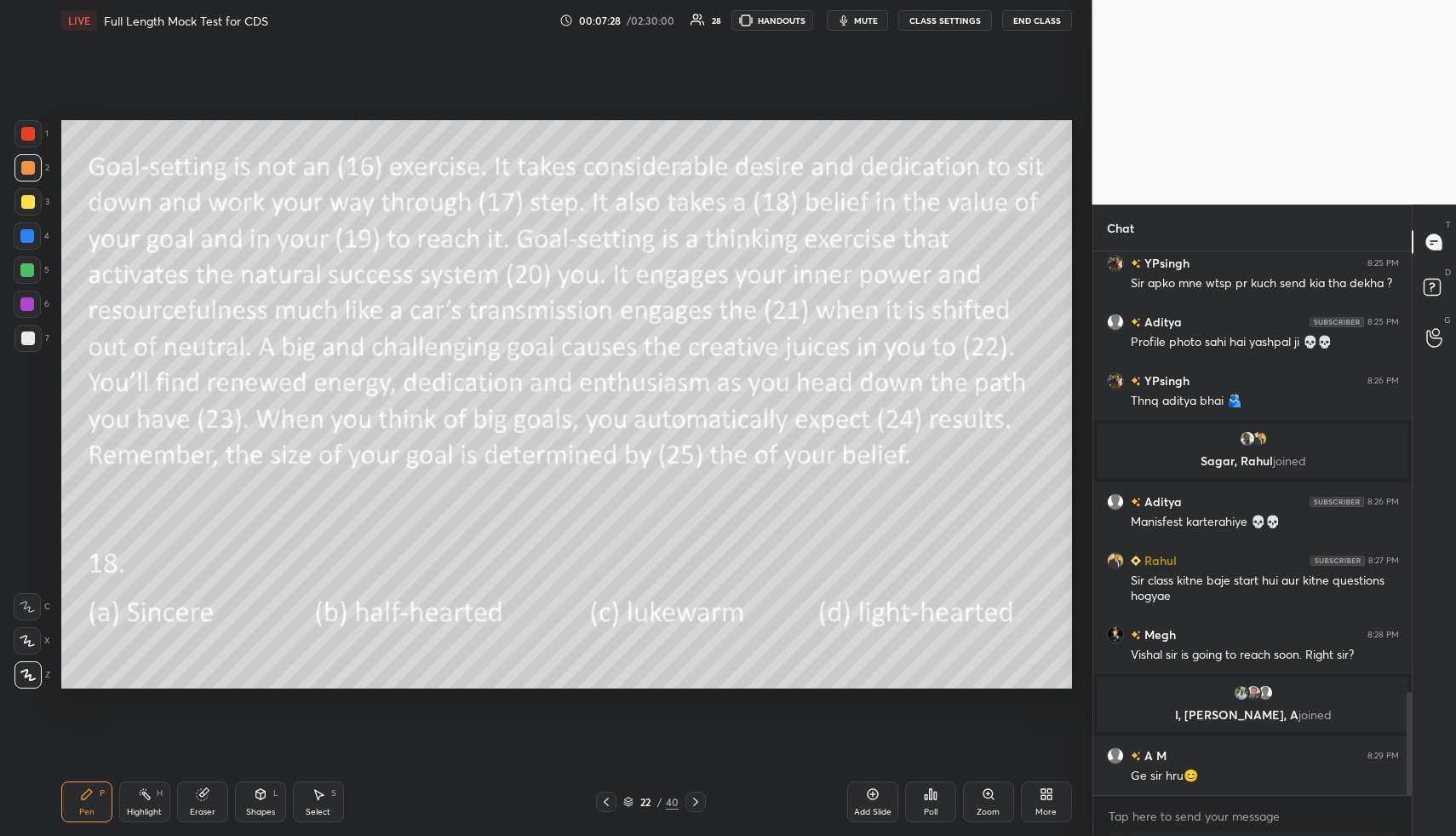
click at [694, 803] on icon at bounding box center [695, 801] width 13 height 13
click at [935, 792] on div "Poll" at bounding box center [930, 802] width 51 height 41
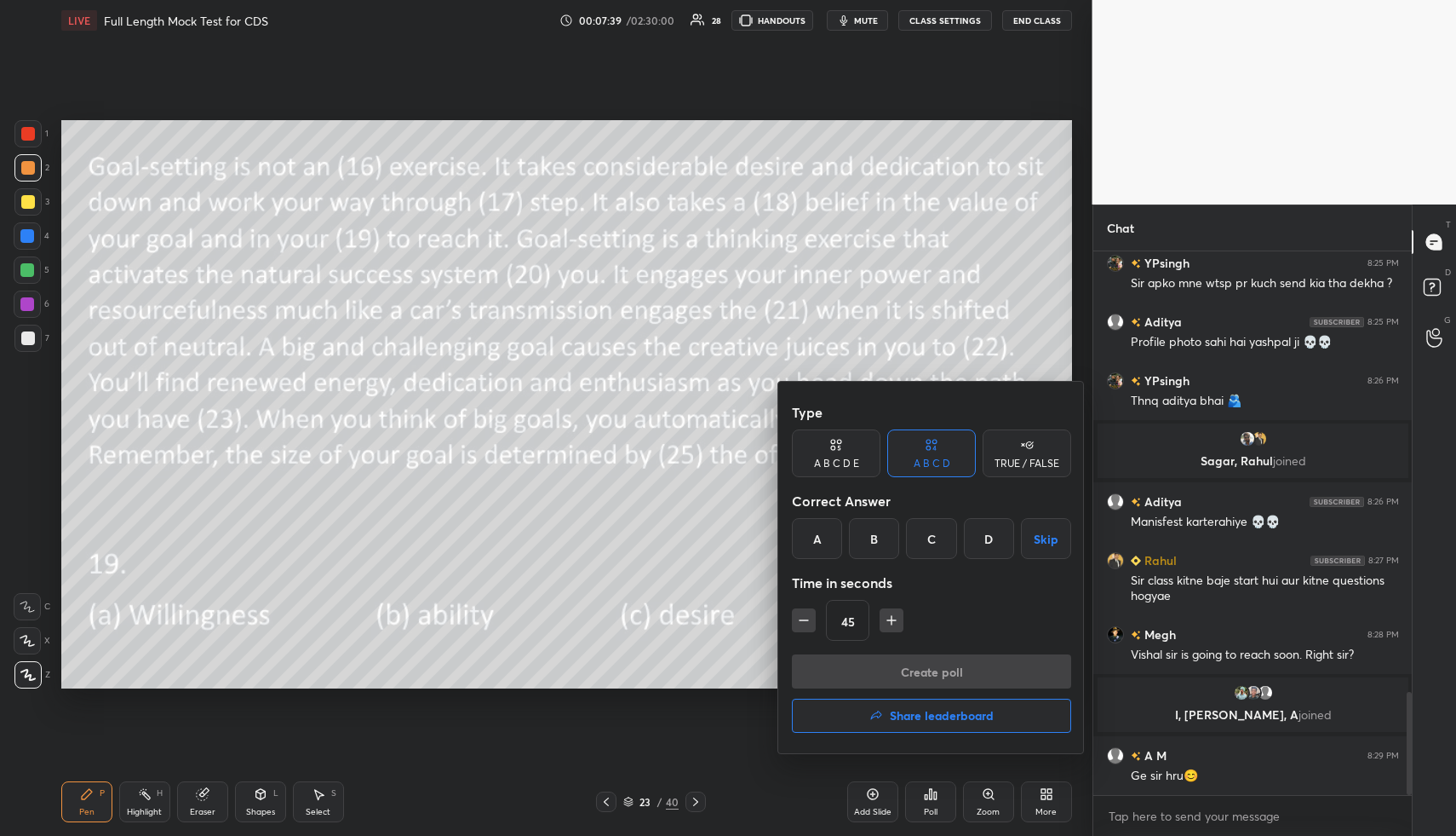
drag, startPoint x: 879, startPoint y: 537, endPoint x: 880, endPoint y: 569, distance: 32.0
click at [876, 537] on div "B" at bounding box center [874, 538] width 50 height 41
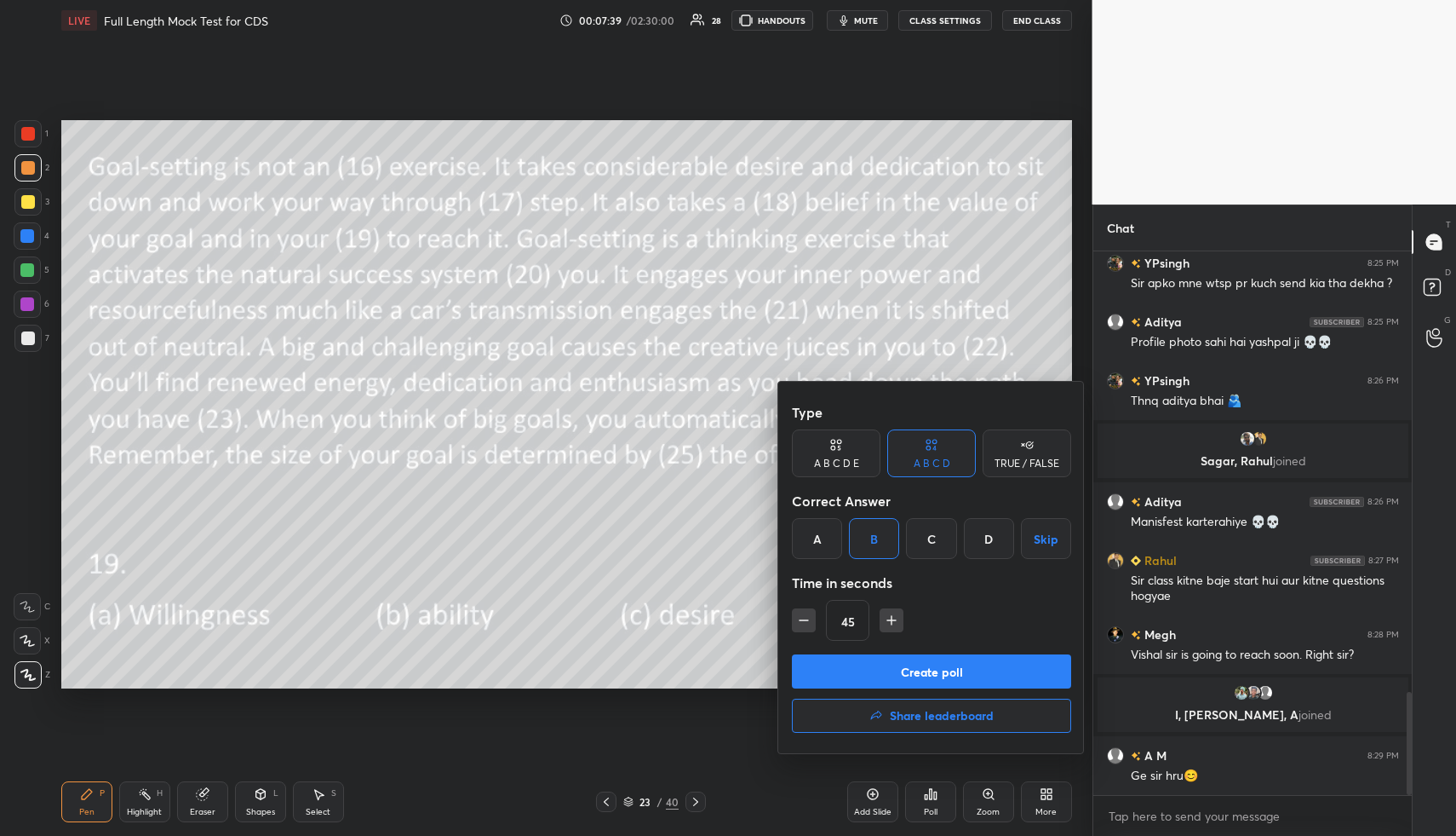
click at [888, 664] on button "Create poll" at bounding box center [931, 671] width 280 height 34
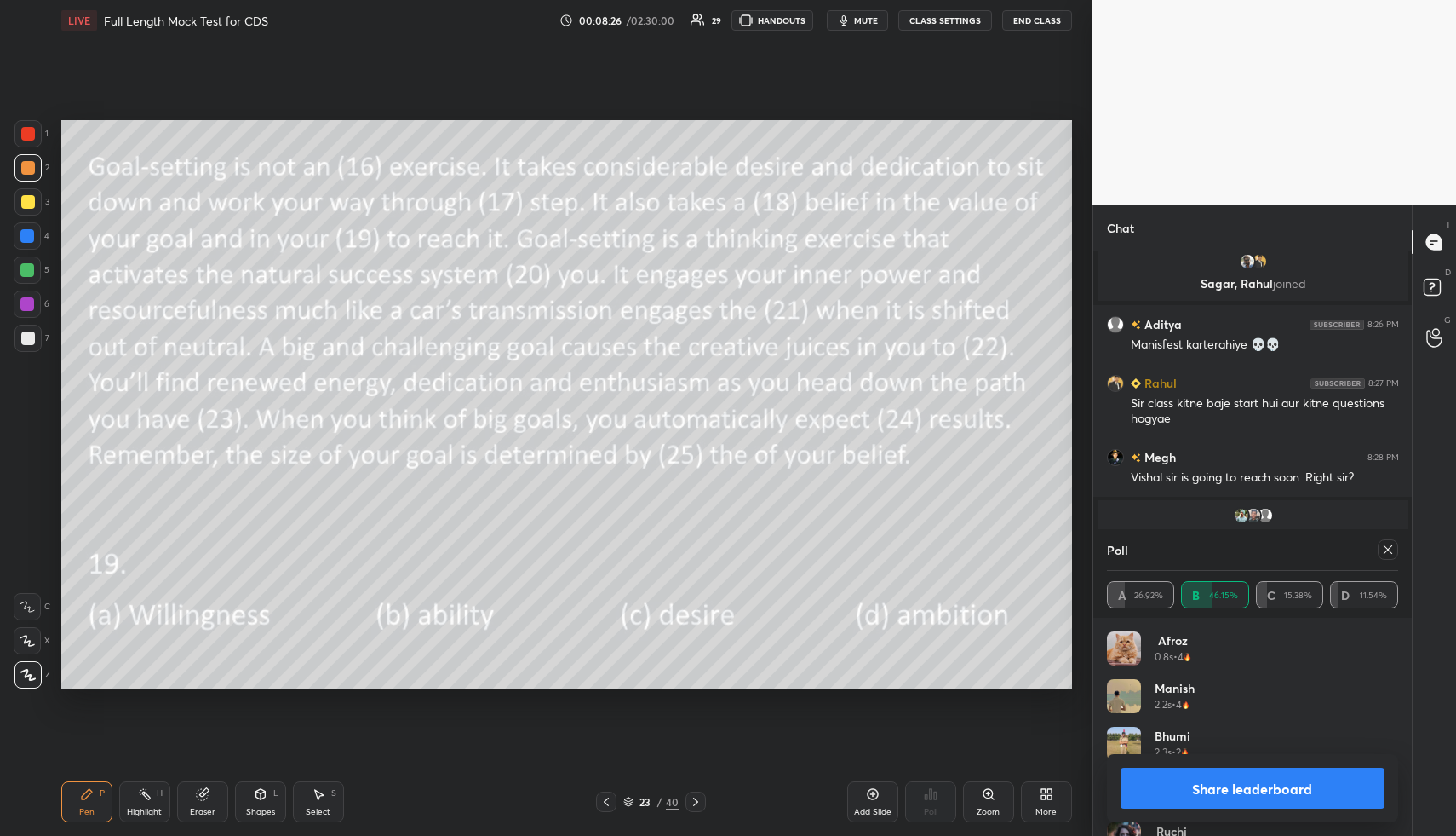
scroll to position [2492, 0]
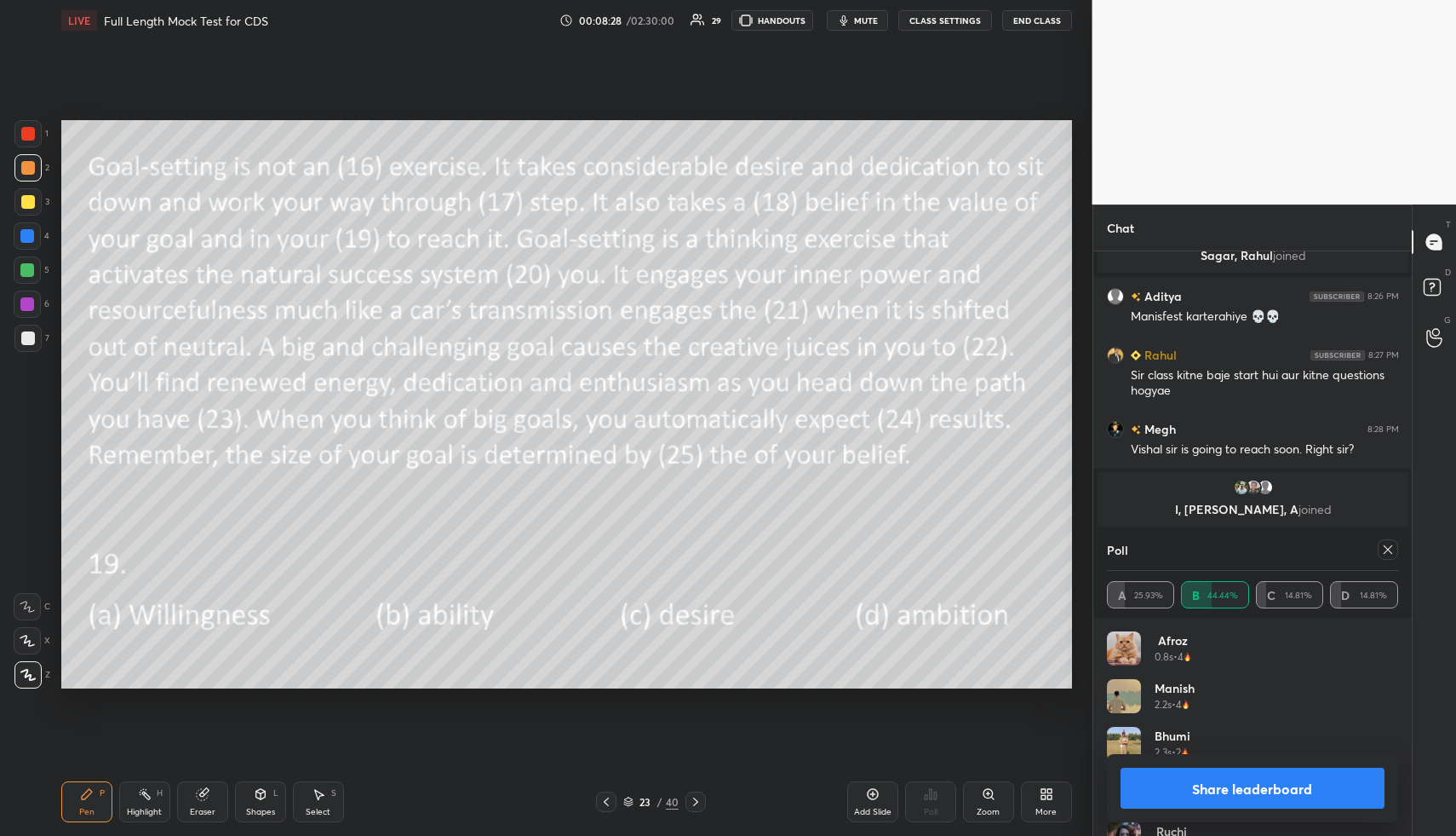
drag, startPoint x: 1390, startPoint y: 547, endPoint x: 1382, endPoint y: 552, distance: 9.4
click at [1386, 548] on icon at bounding box center [1387, 549] width 13 height 13
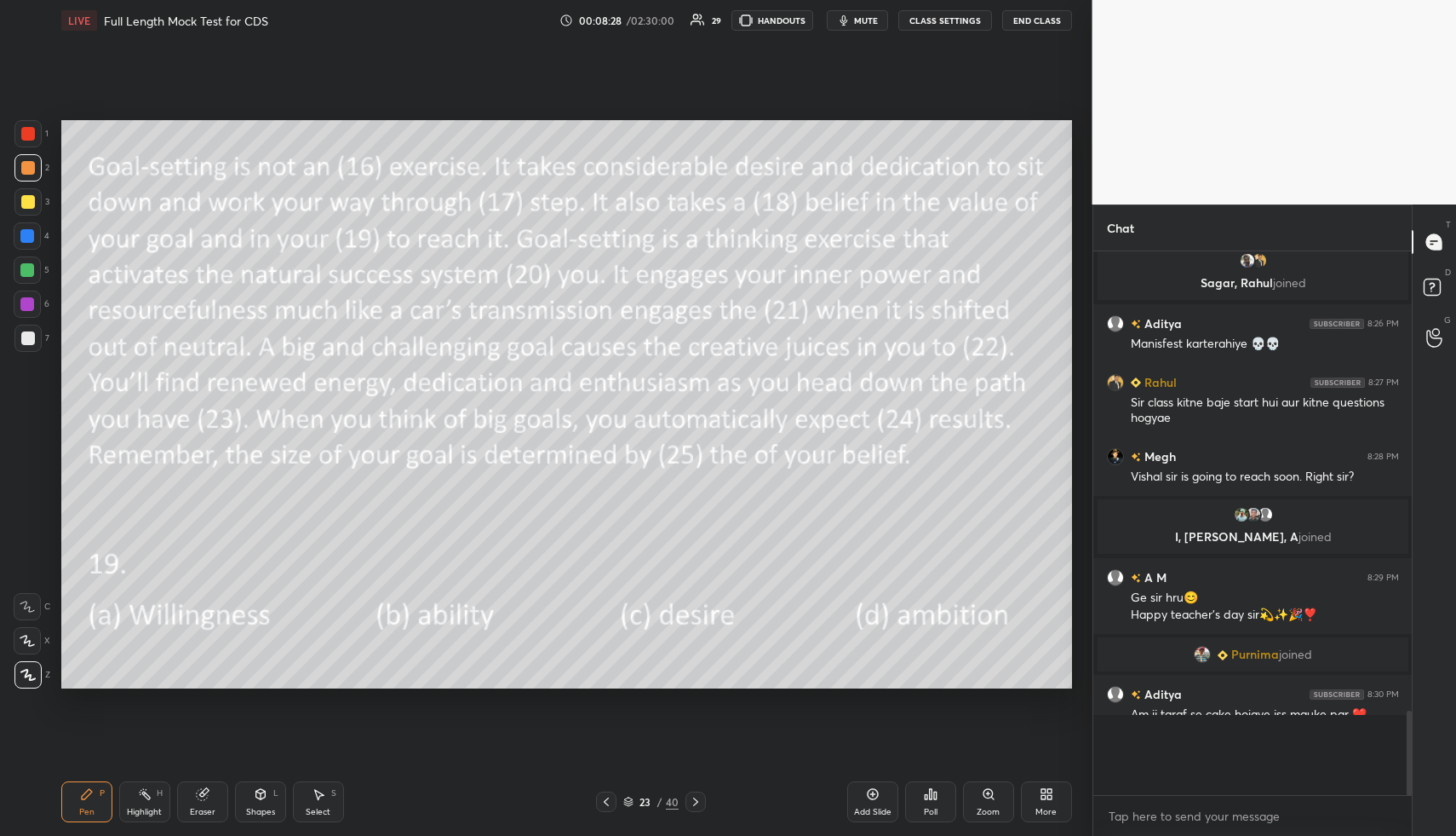
scroll to position [529, 314]
click at [693, 797] on icon at bounding box center [695, 801] width 13 height 13
click at [930, 803] on div "Poll" at bounding box center [930, 802] width 51 height 41
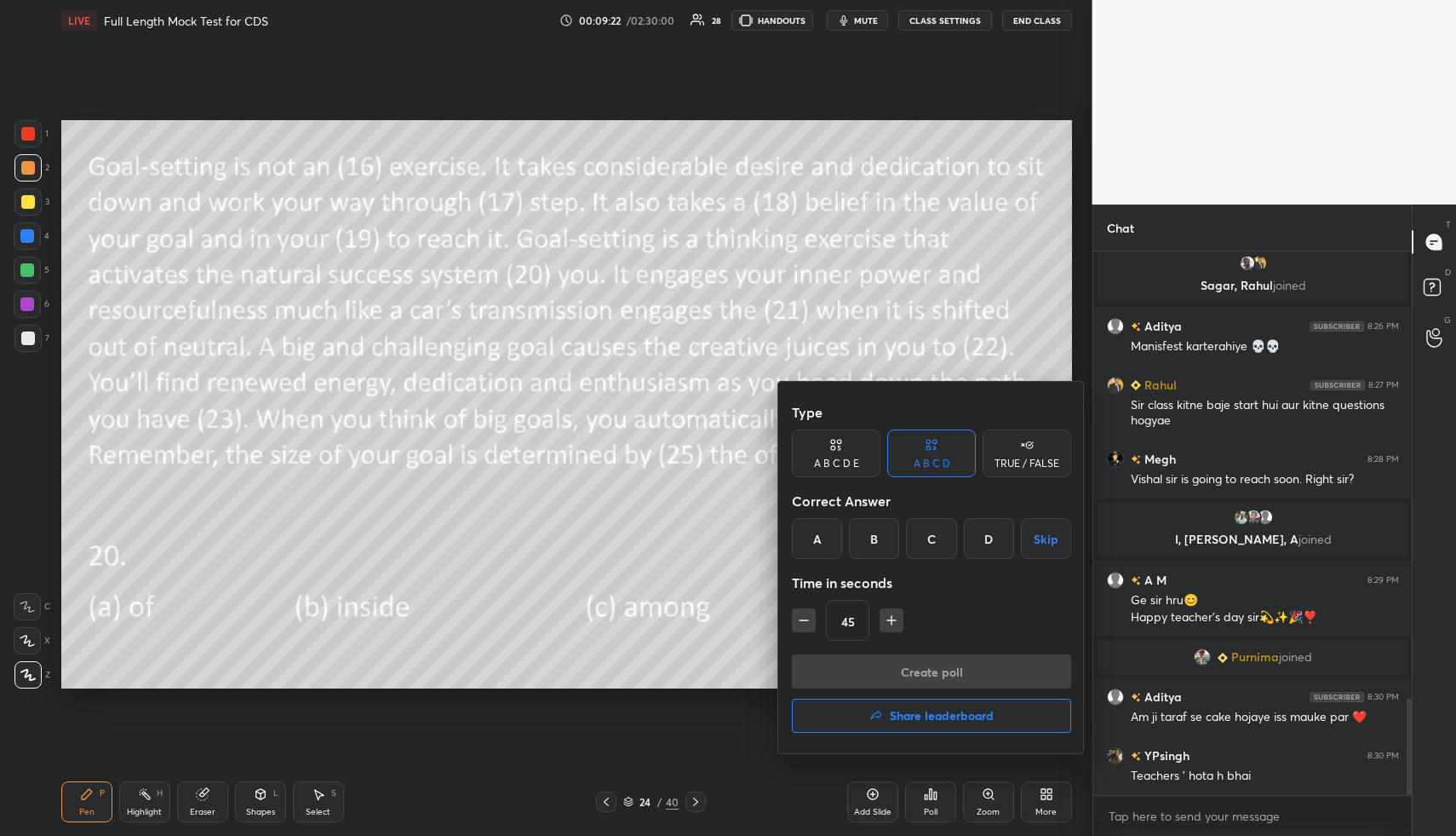
scroll to position [2536, 0]
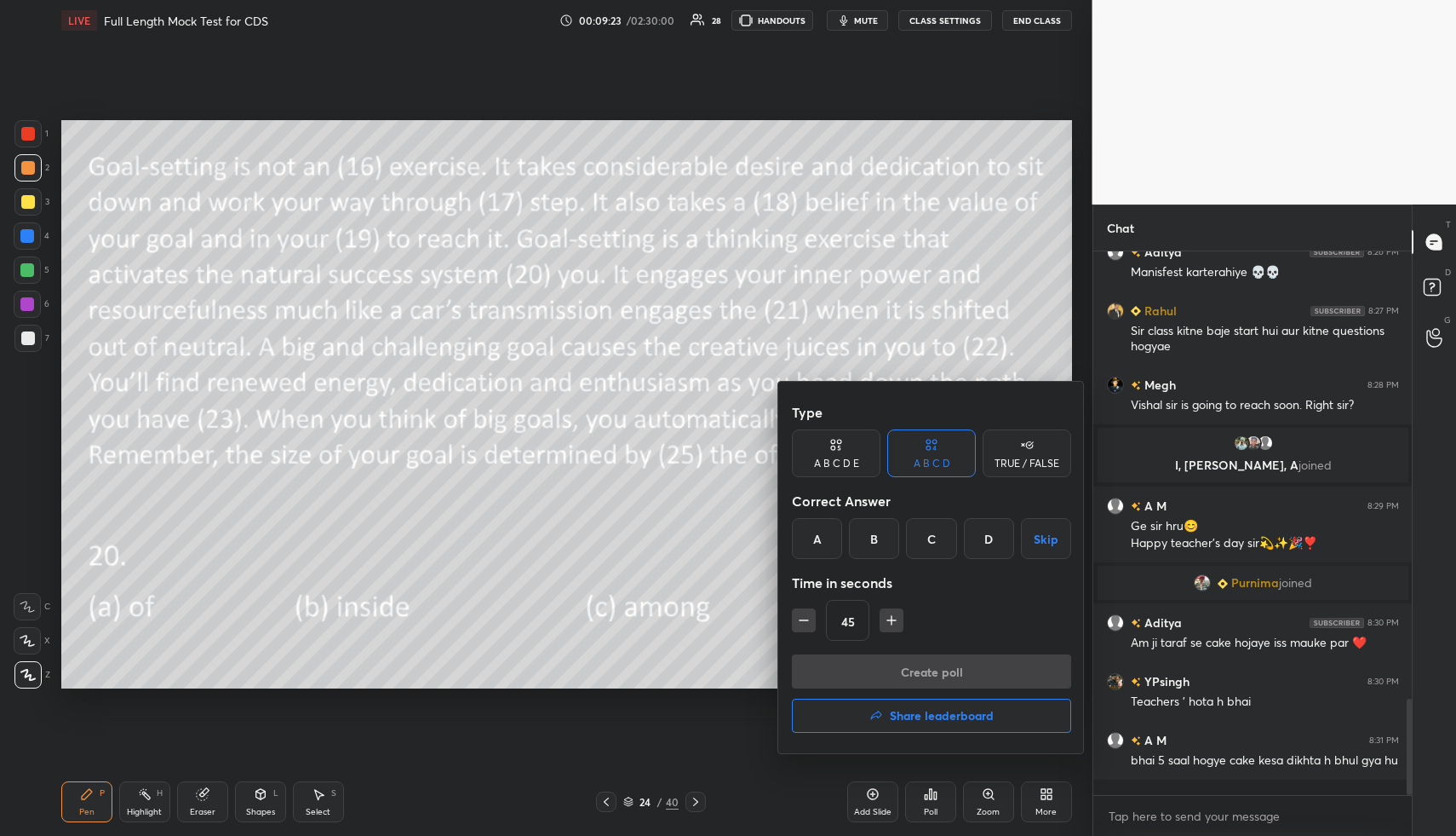
click at [673, 388] on div at bounding box center [728, 418] width 1456 height 836
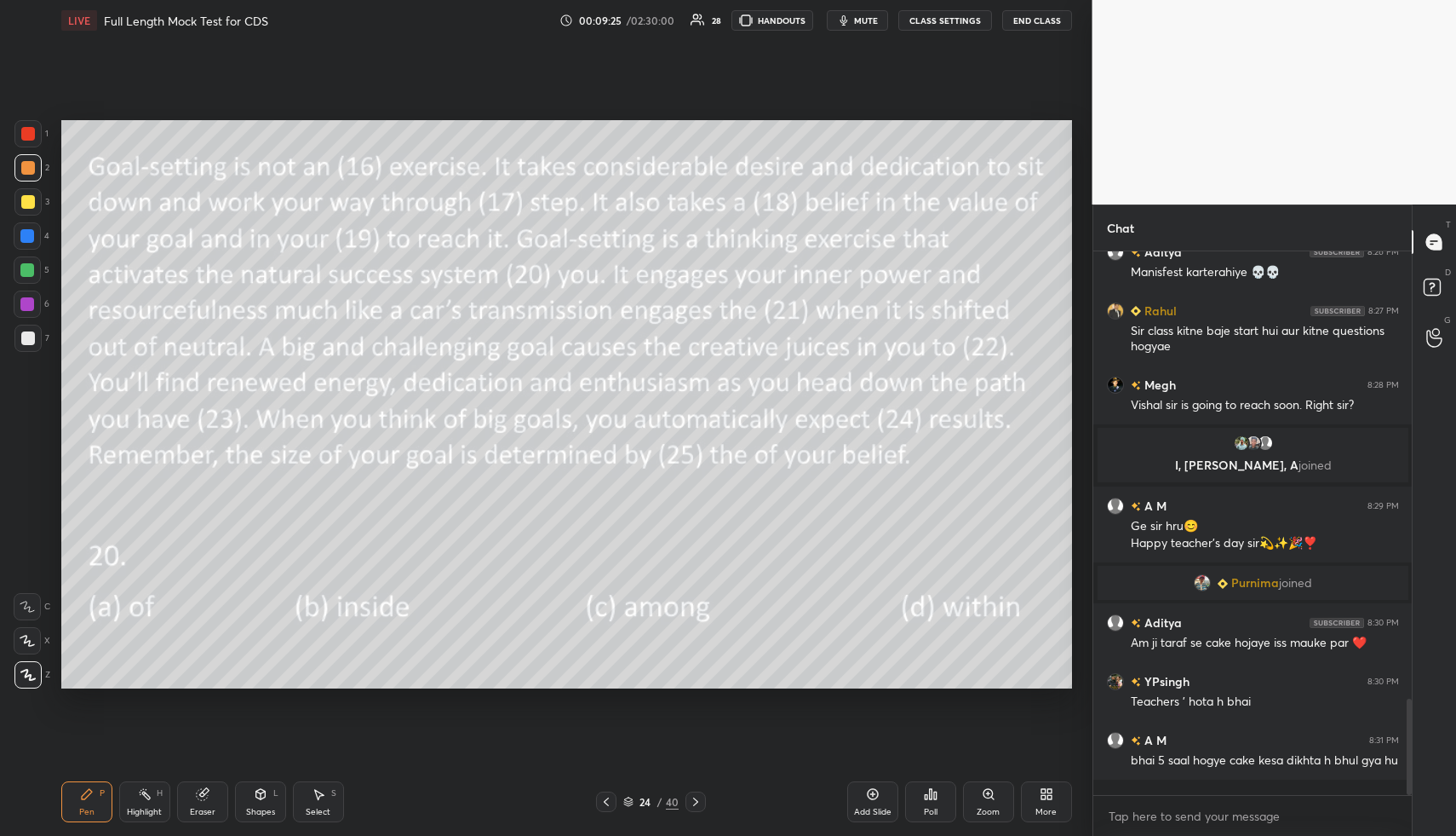
click at [935, 796] on icon at bounding box center [935, 795] width 3 height 8
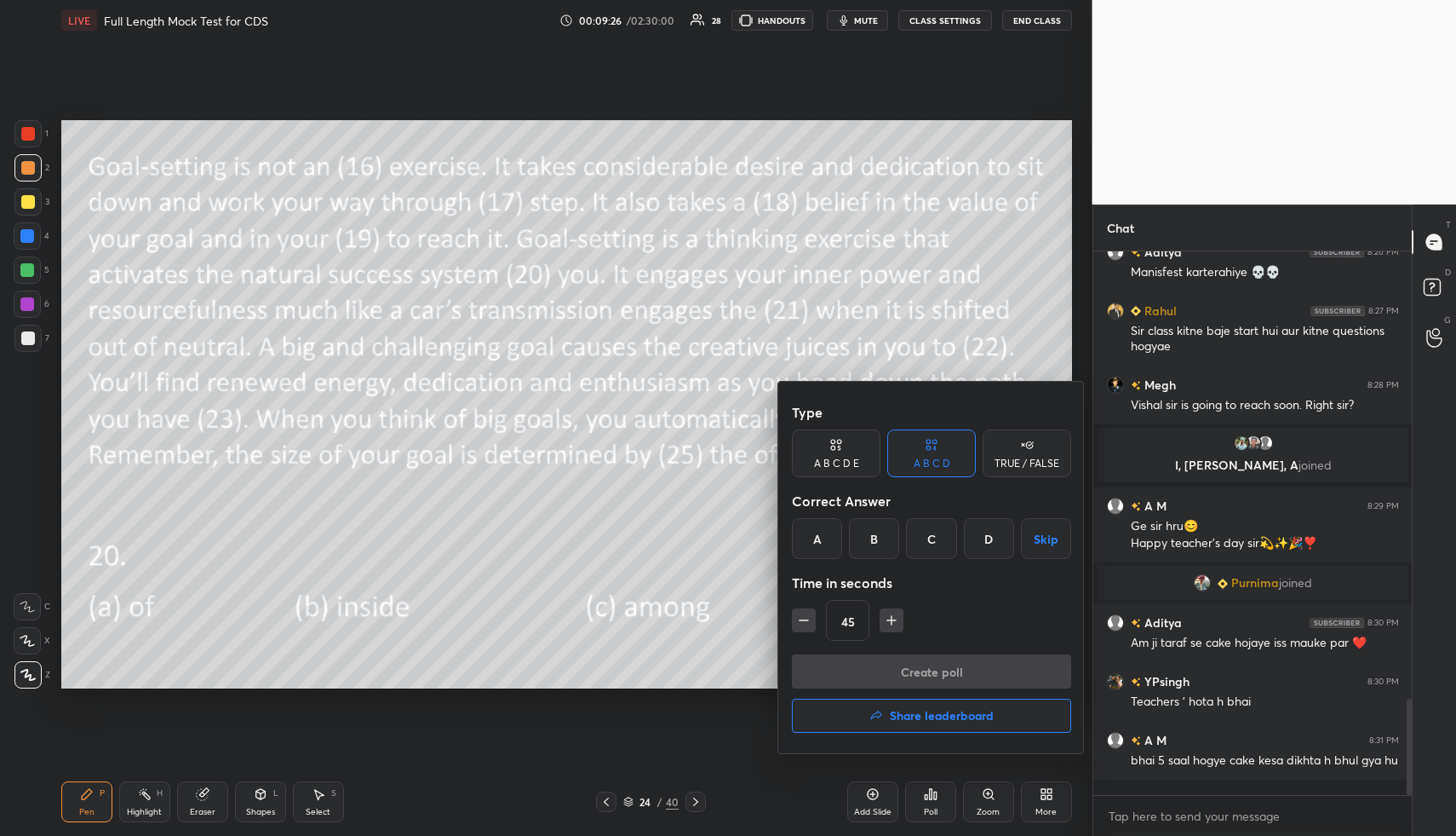
drag, startPoint x: 990, startPoint y: 532, endPoint x: 985, endPoint y: 562, distance: 30.4
click at [991, 529] on div "D" at bounding box center [989, 538] width 50 height 41
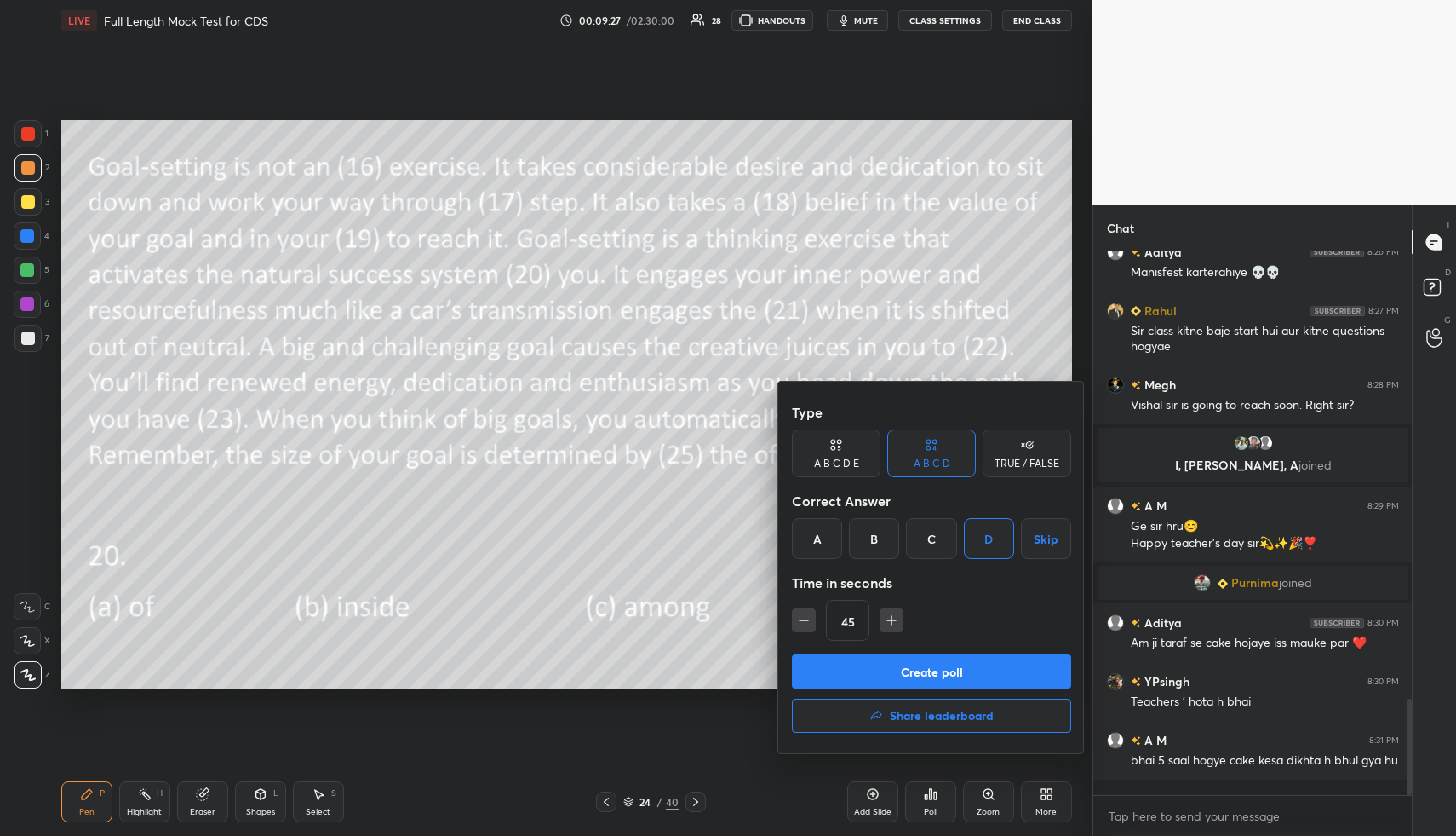
click at [980, 665] on button "Create poll" at bounding box center [931, 671] width 280 height 34
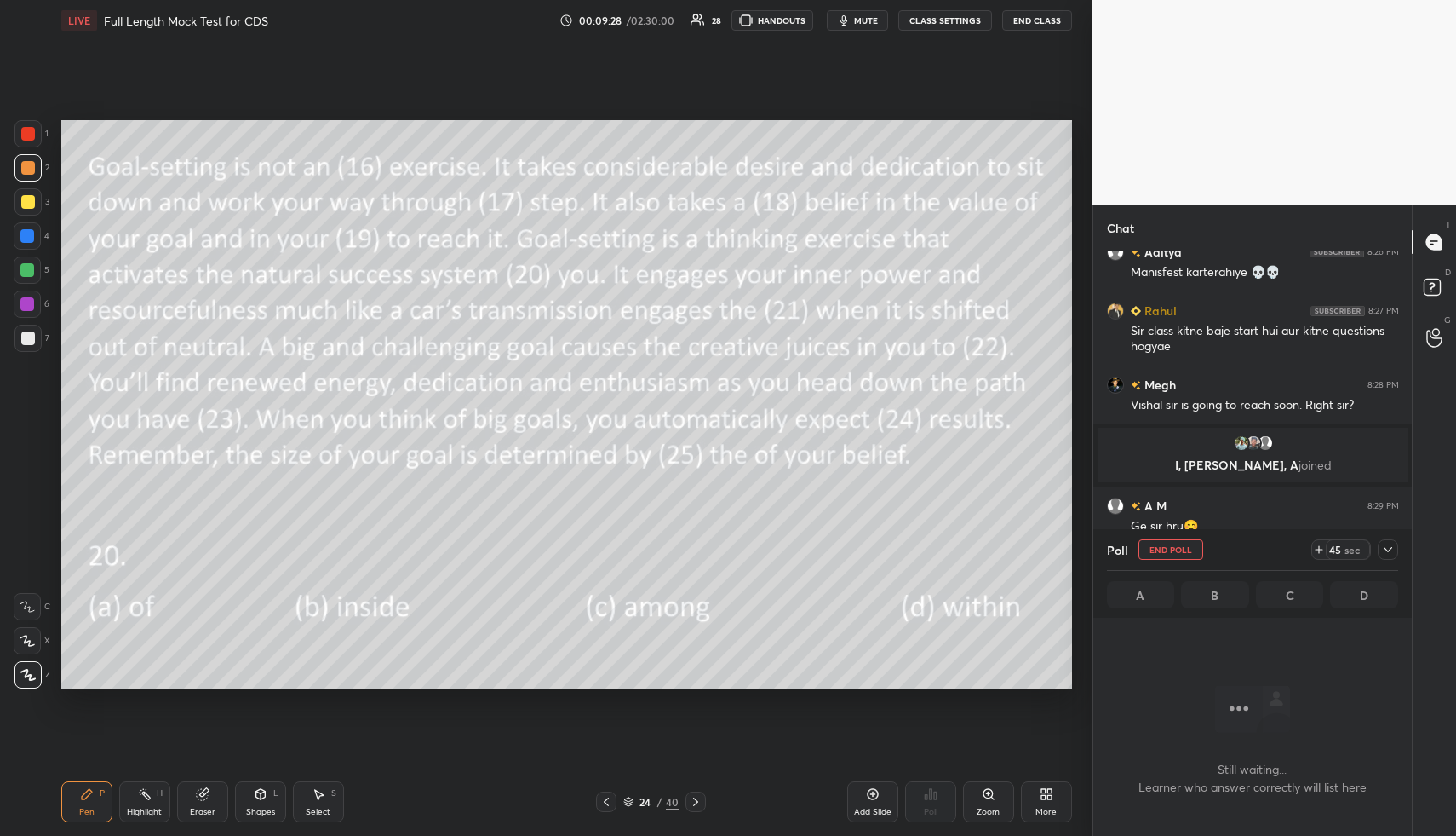
scroll to position [6, 6]
click at [874, 29] on button "mute" at bounding box center [857, 20] width 62 height 21
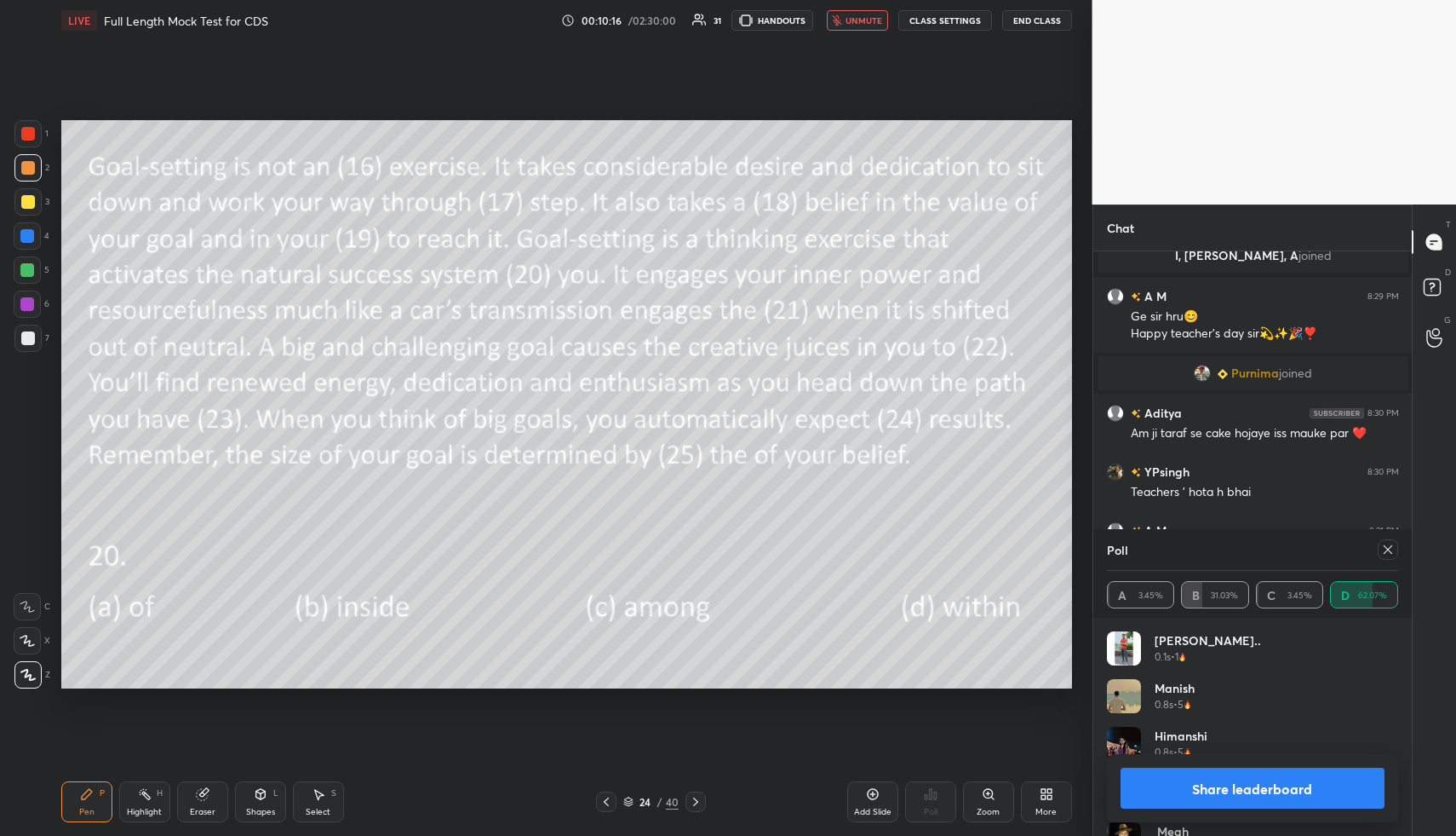
scroll to position [2678, 0]
click at [871, 19] on span "unmute" at bounding box center [863, 20] width 37 height 12
click at [1387, 549] on icon at bounding box center [1387, 549] width 13 height 13
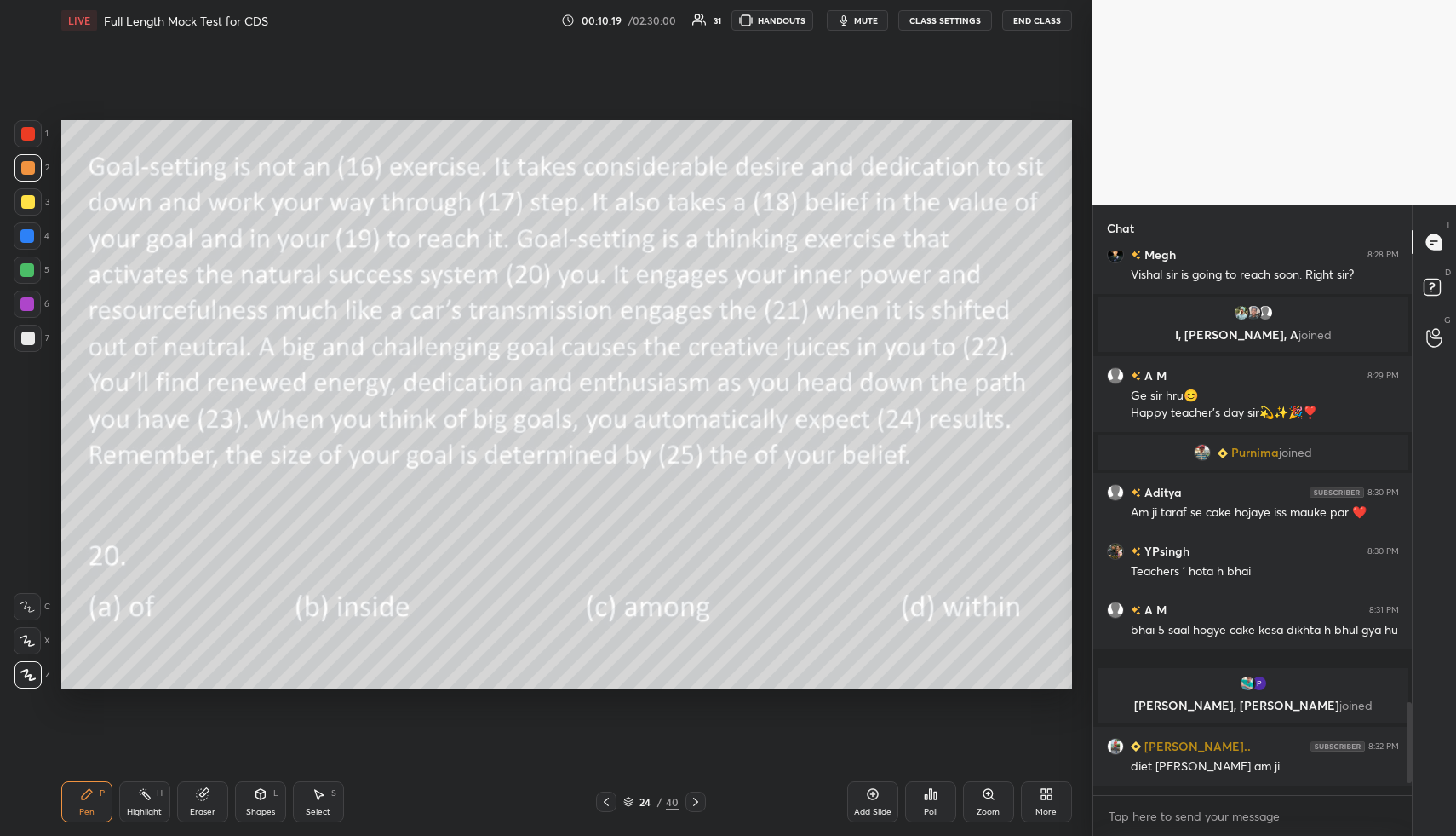
scroll to position [2588, 0]
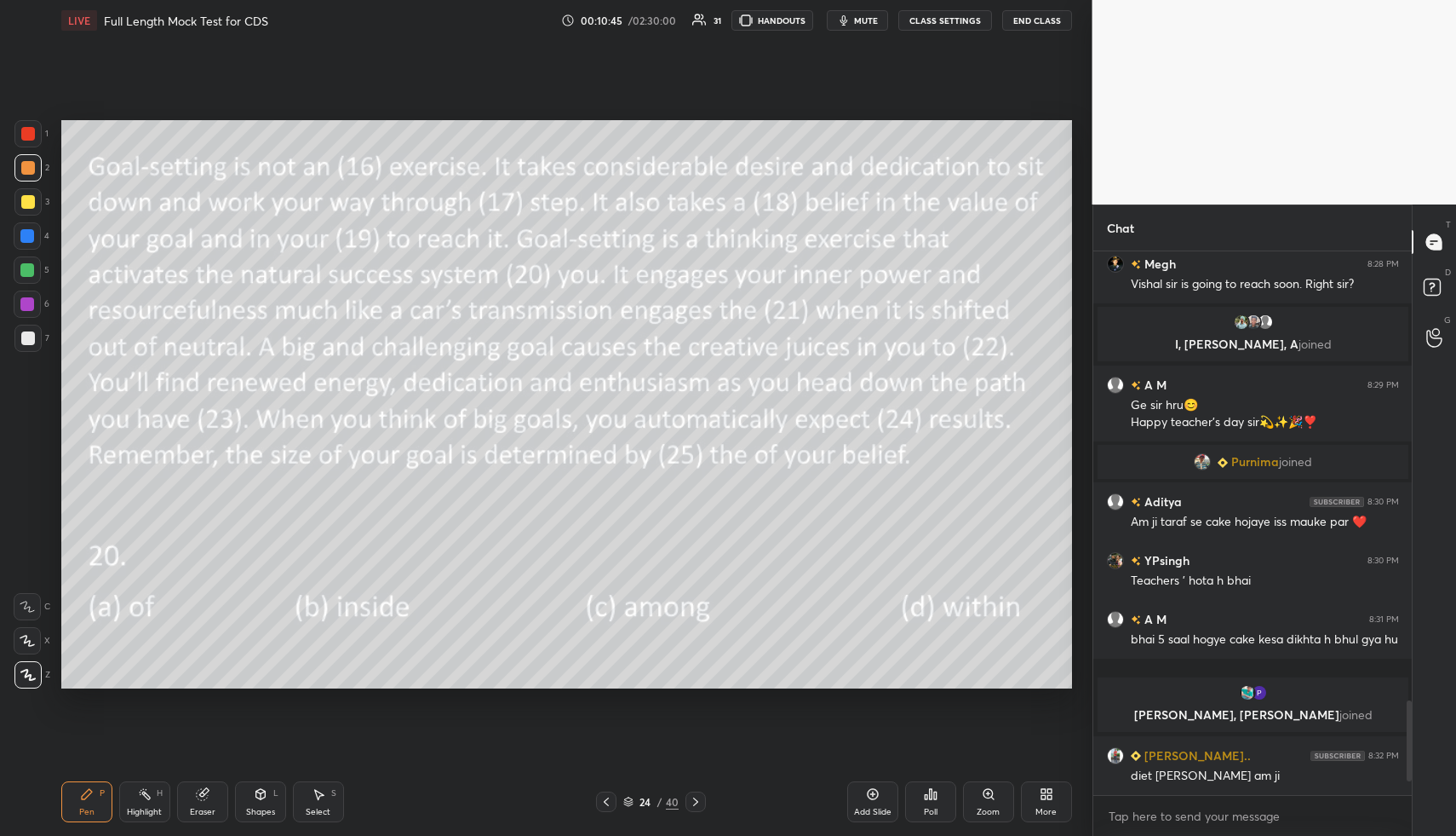
click at [702, 796] on div at bounding box center [695, 801] width 21 height 21
click at [930, 798] on icon at bounding box center [930, 793] width 3 height 10
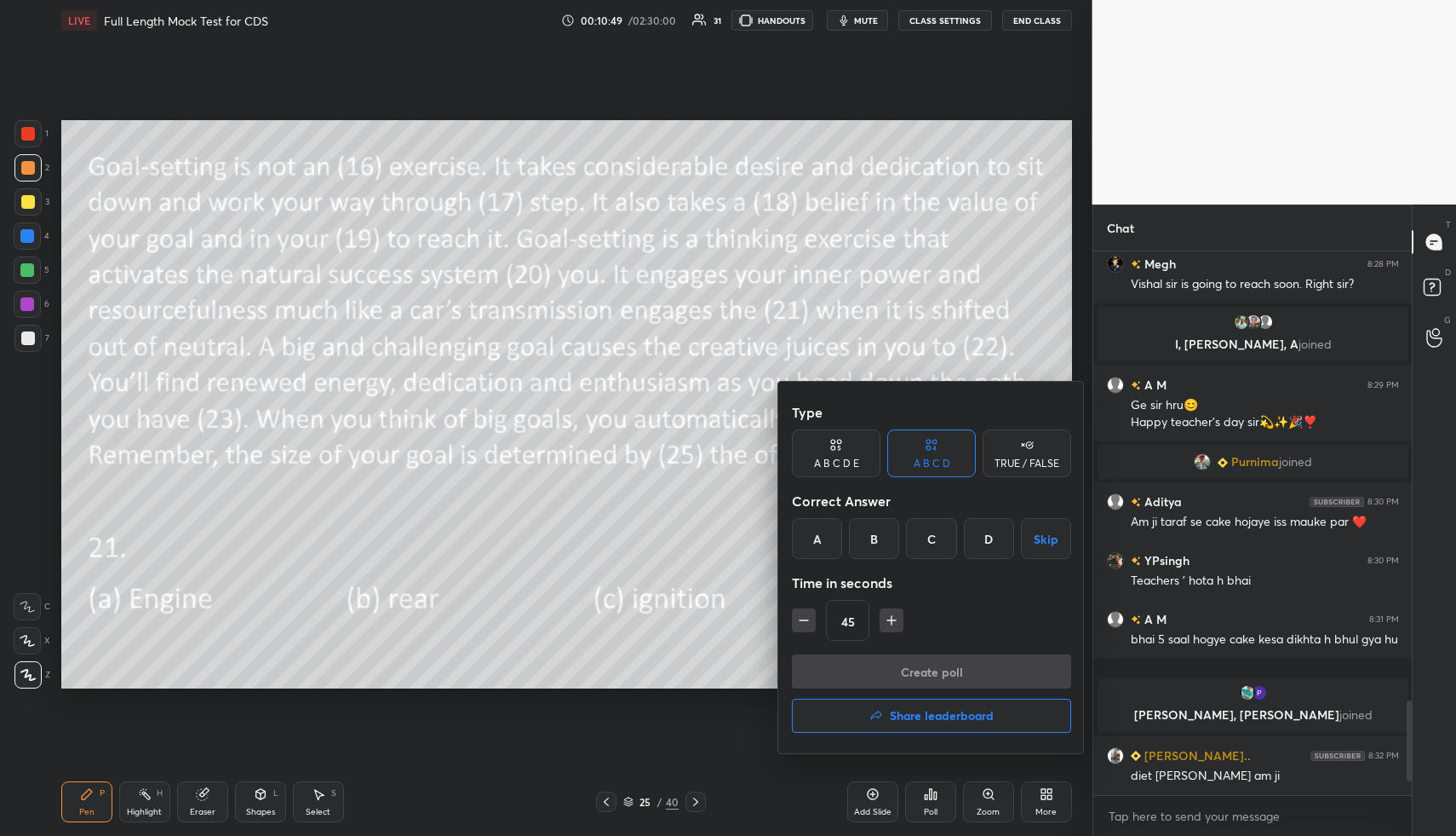
click at [820, 536] on div "A" at bounding box center [817, 538] width 50 height 41
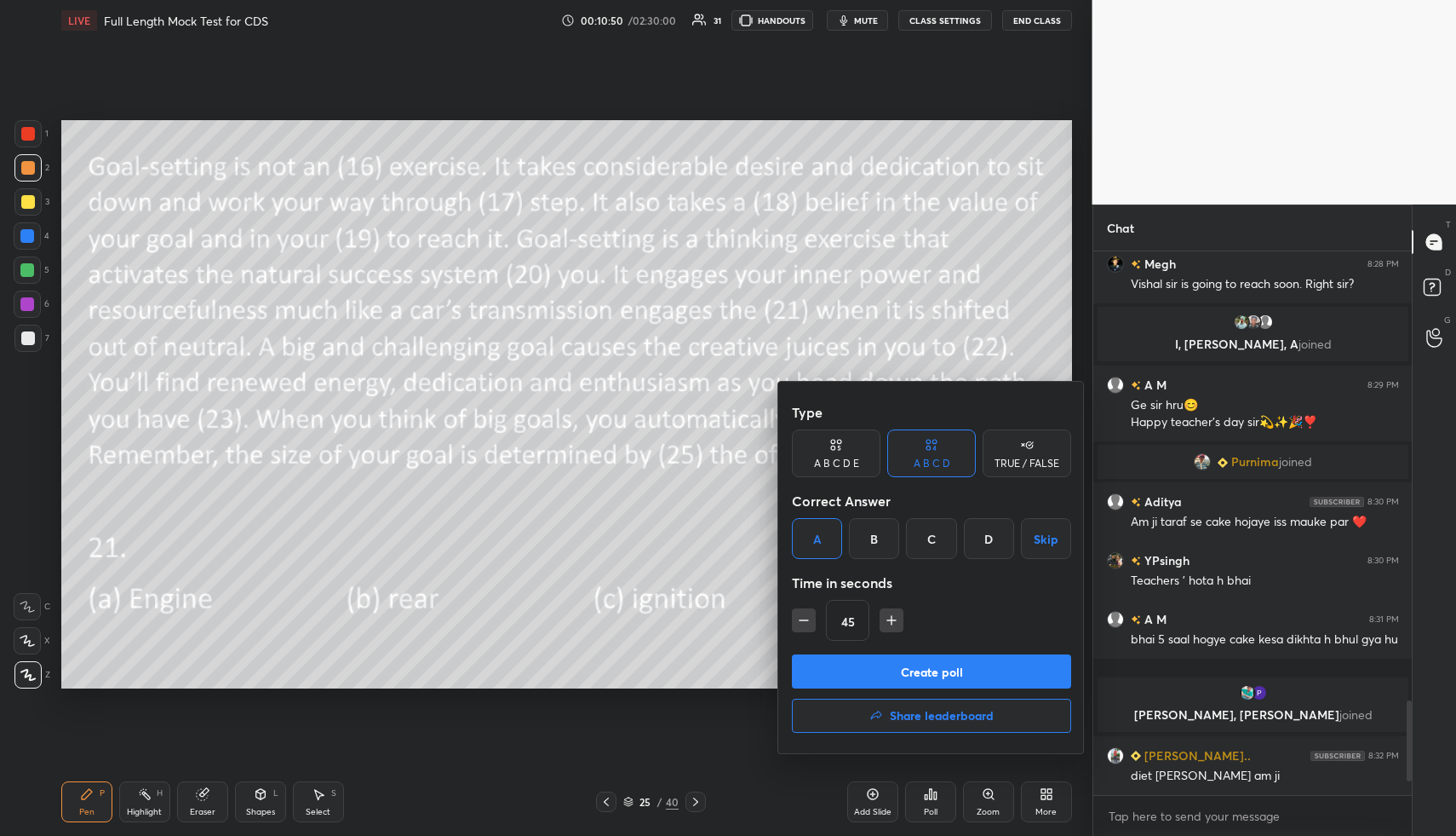
click at [876, 670] on button "Create poll" at bounding box center [931, 671] width 280 height 34
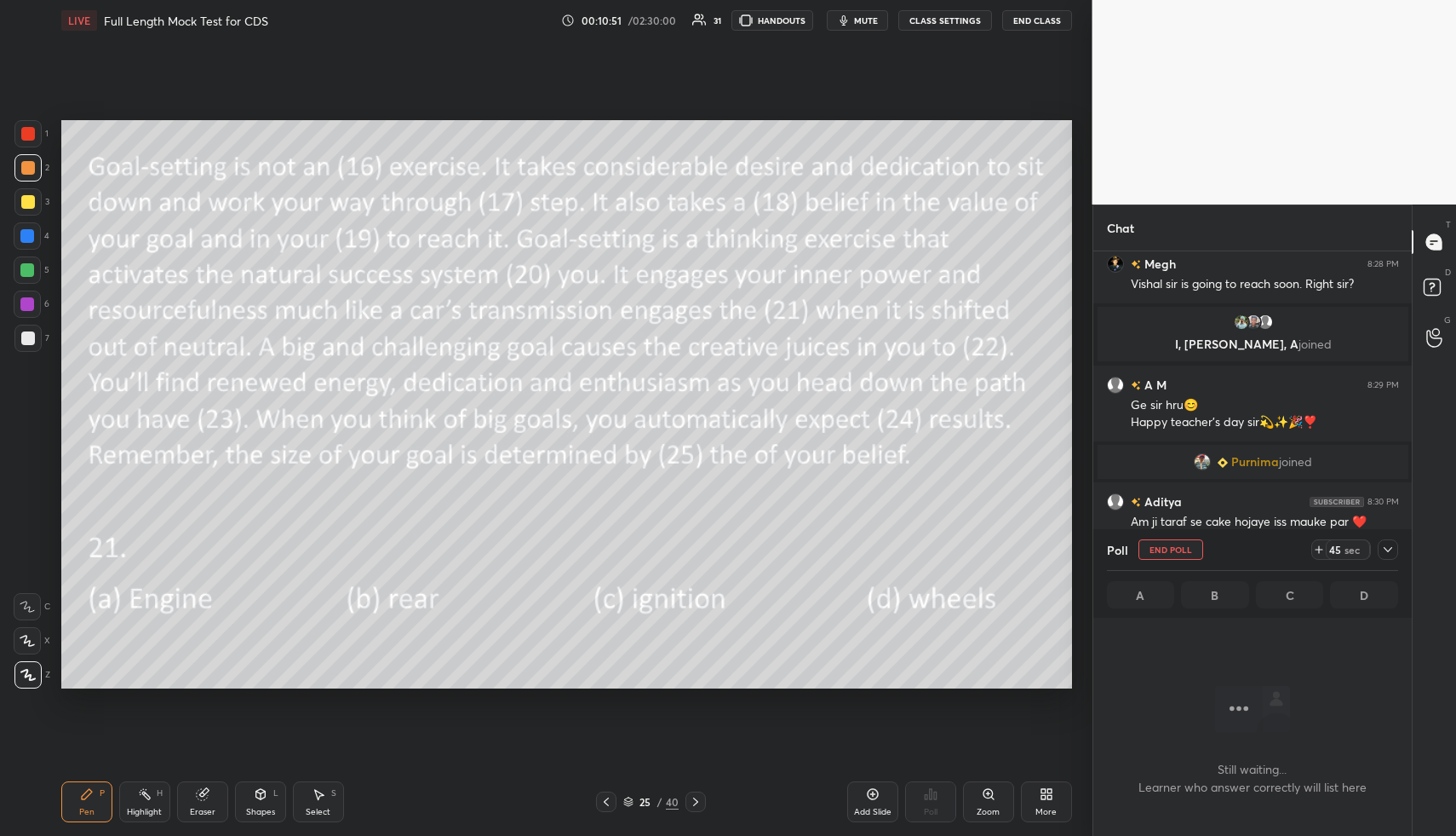
scroll to position [6, 6]
click at [863, 15] on span "mute" at bounding box center [866, 20] width 24 height 12
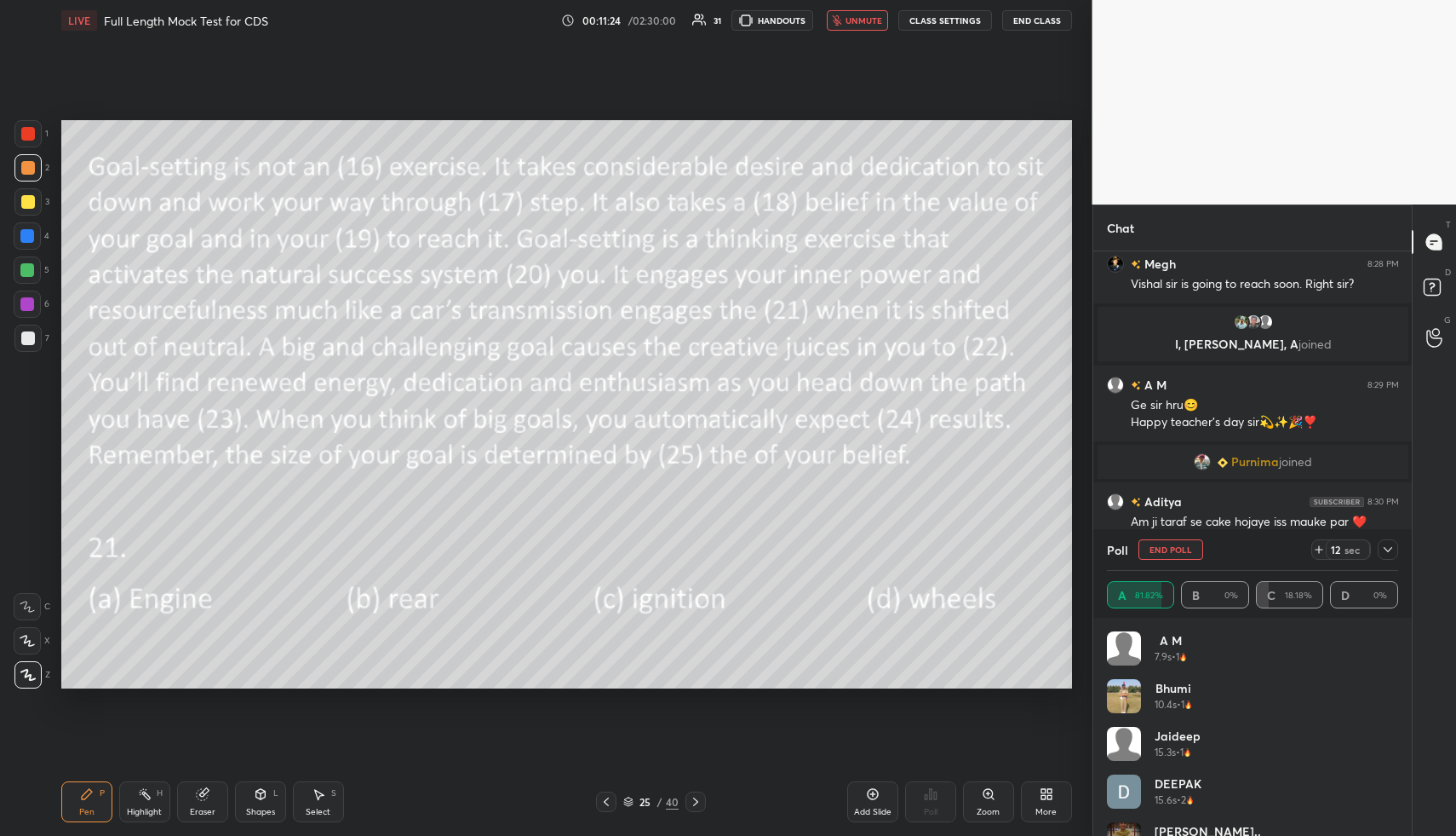
scroll to position [2767, 0]
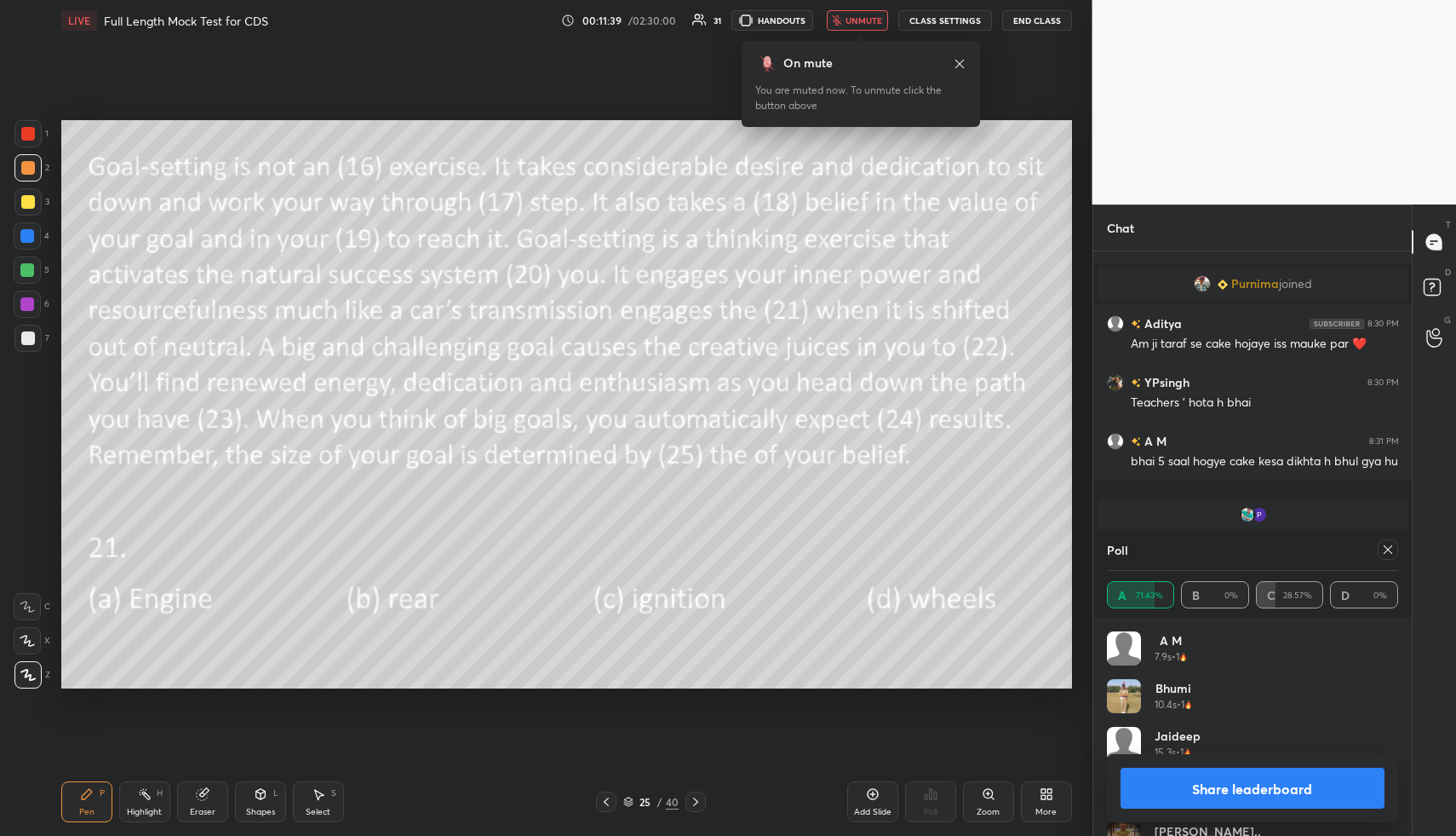
click at [867, 21] on span "unmute" at bounding box center [863, 20] width 37 height 12
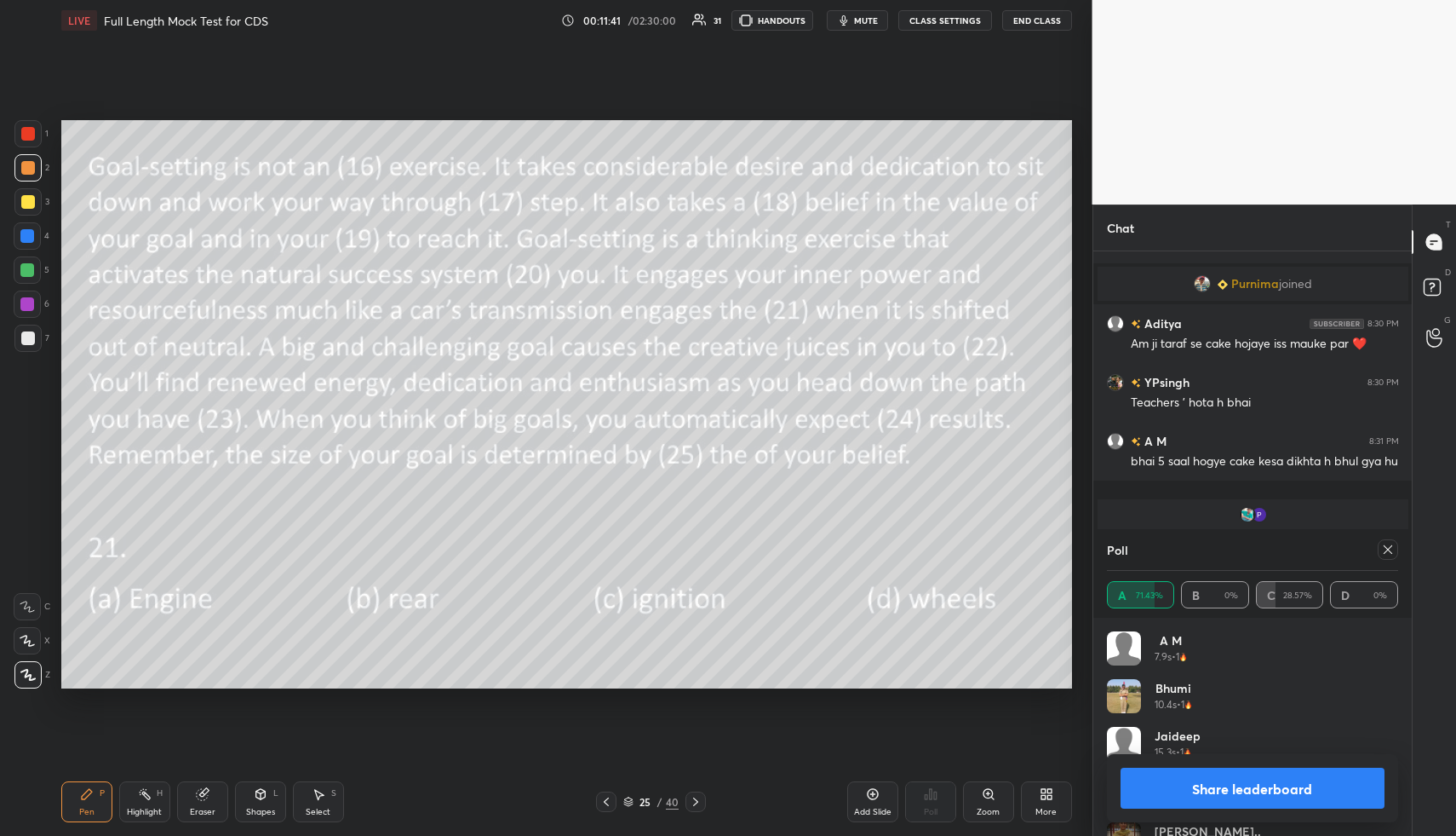
click at [1392, 545] on icon at bounding box center [1387, 549] width 13 height 13
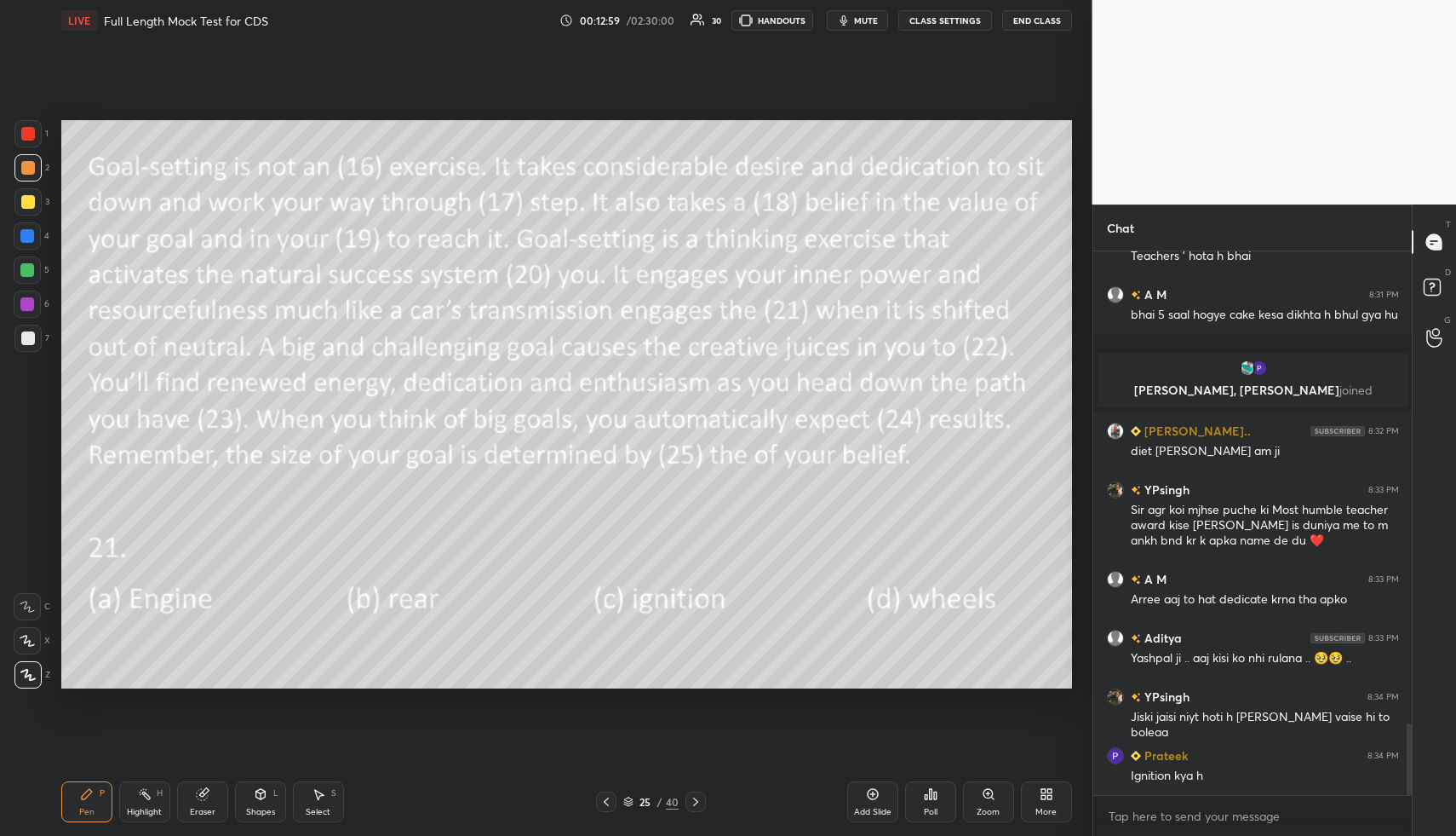
scroll to position [3629, 0]
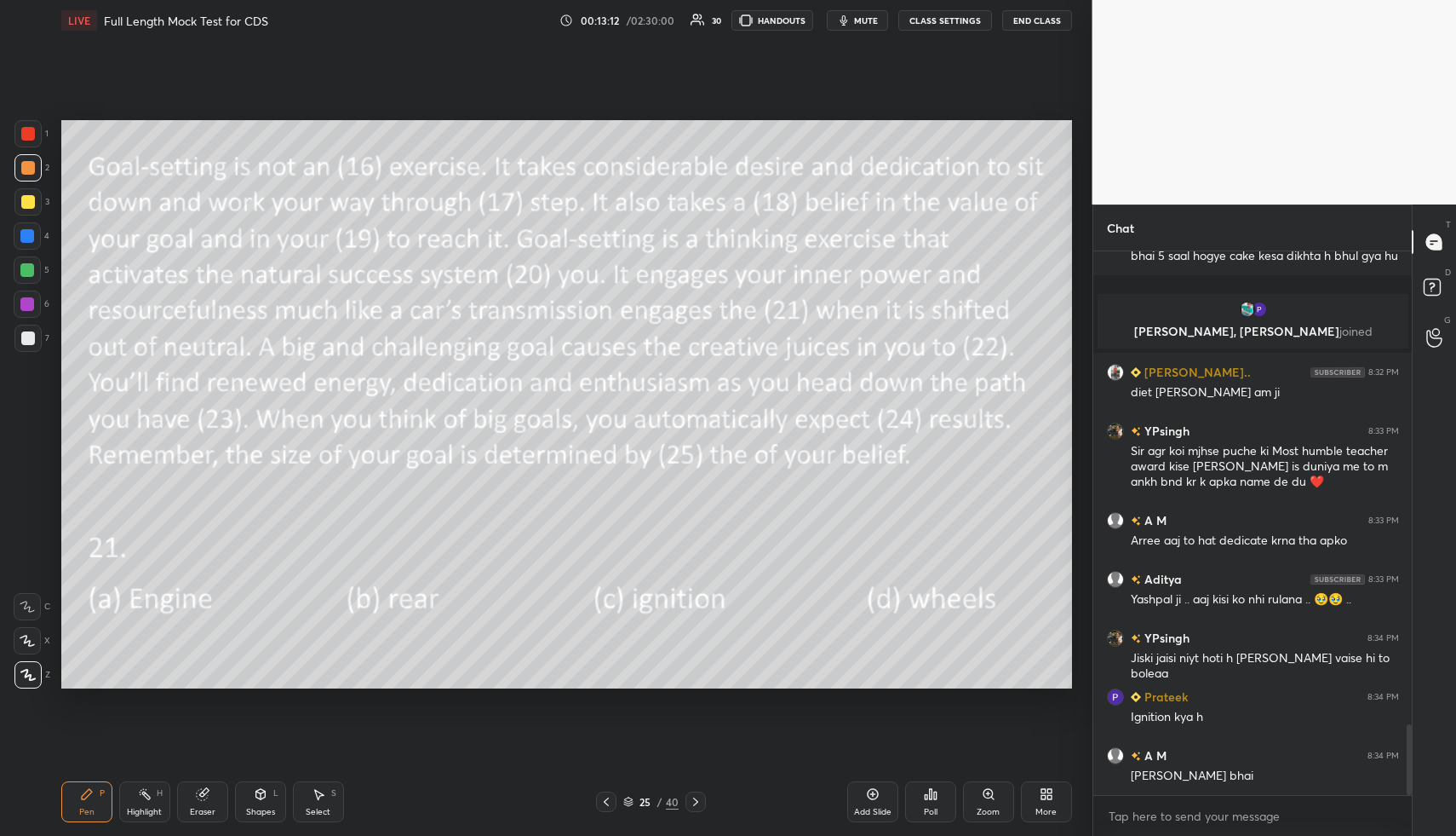
click at [694, 799] on icon at bounding box center [695, 801] width 13 height 13
click at [934, 795] on div "Poll" at bounding box center [930, 802] width 51 height 41
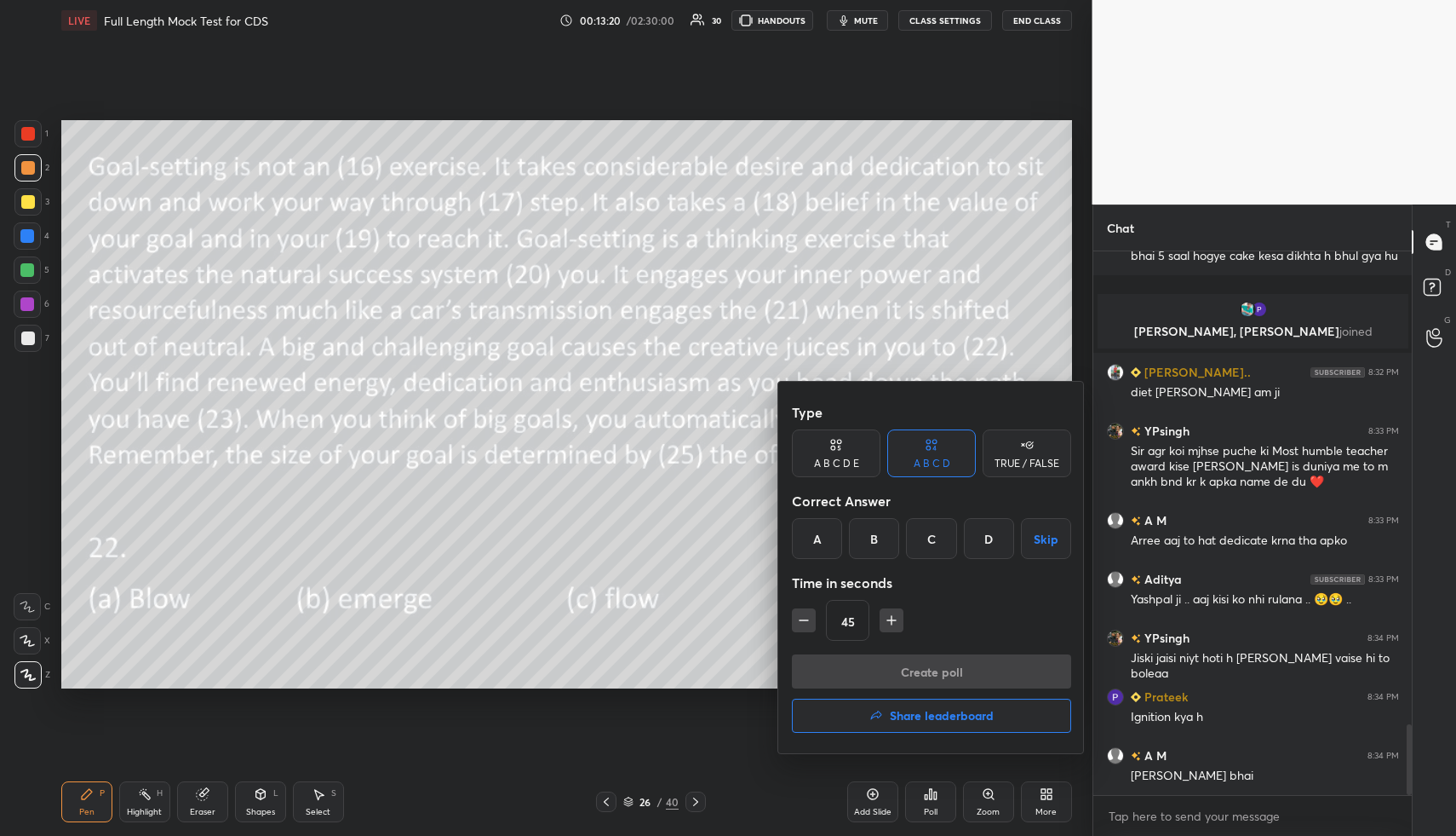
click at [930, 536] on div "C" at bounding box center [931, 538] width 50 height 41
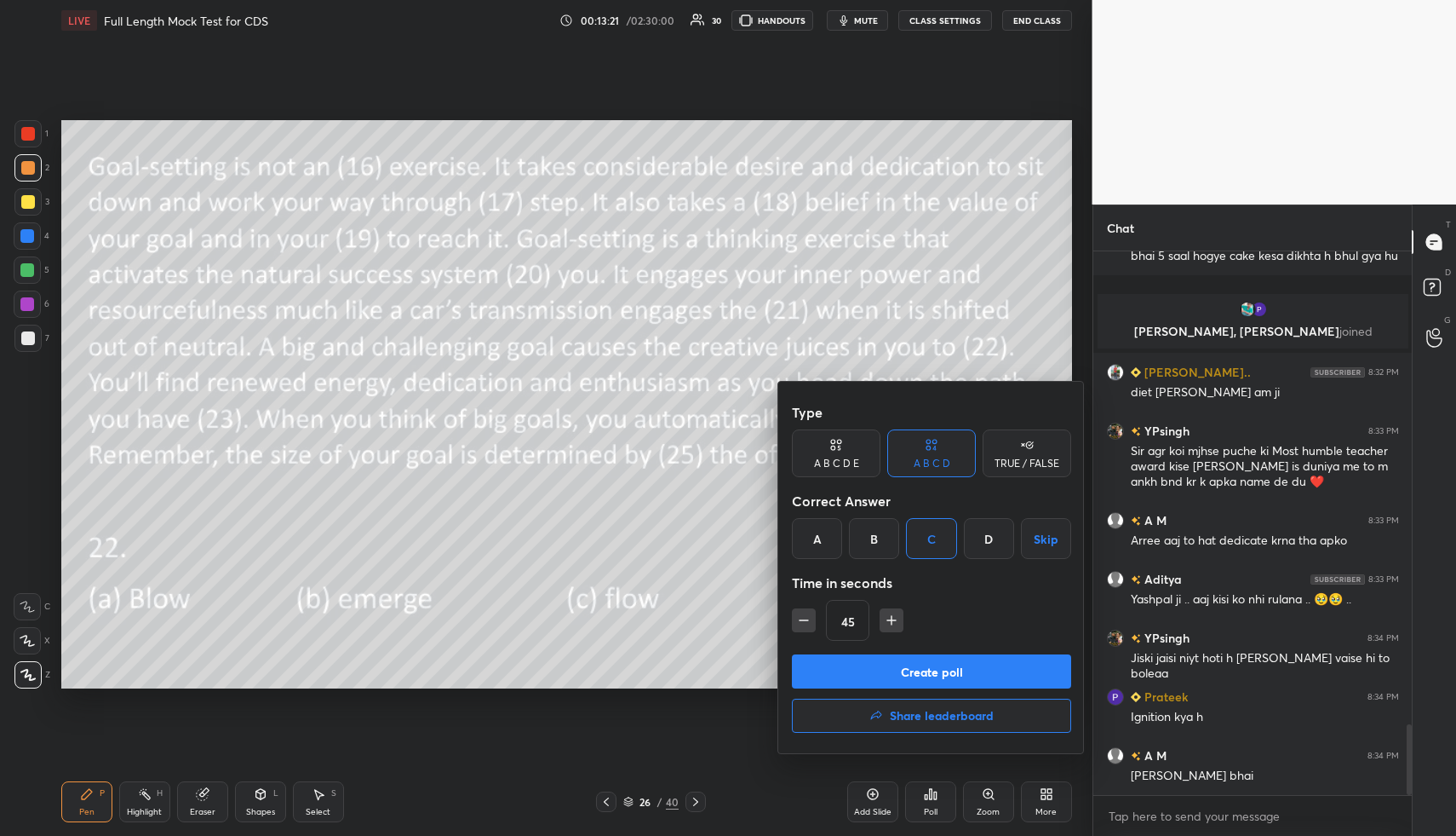
click at [921, 674] on button "Create poll" at bounding box center [931, 671] width 280 height 34
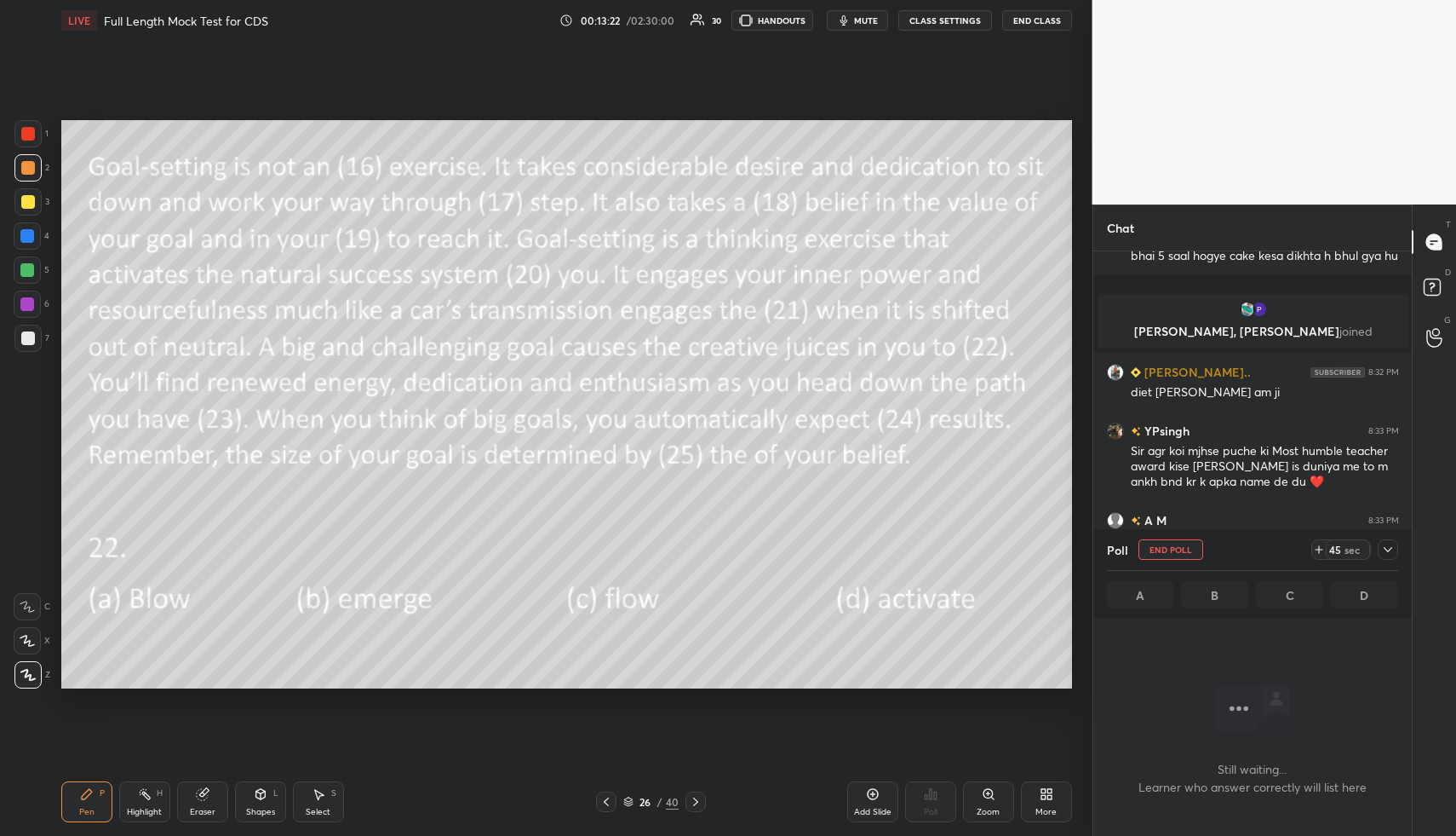
scroll to position [490, 314]
click at [870, 16] on span "mute" at bounding box center [866, 20] width 24 height 12
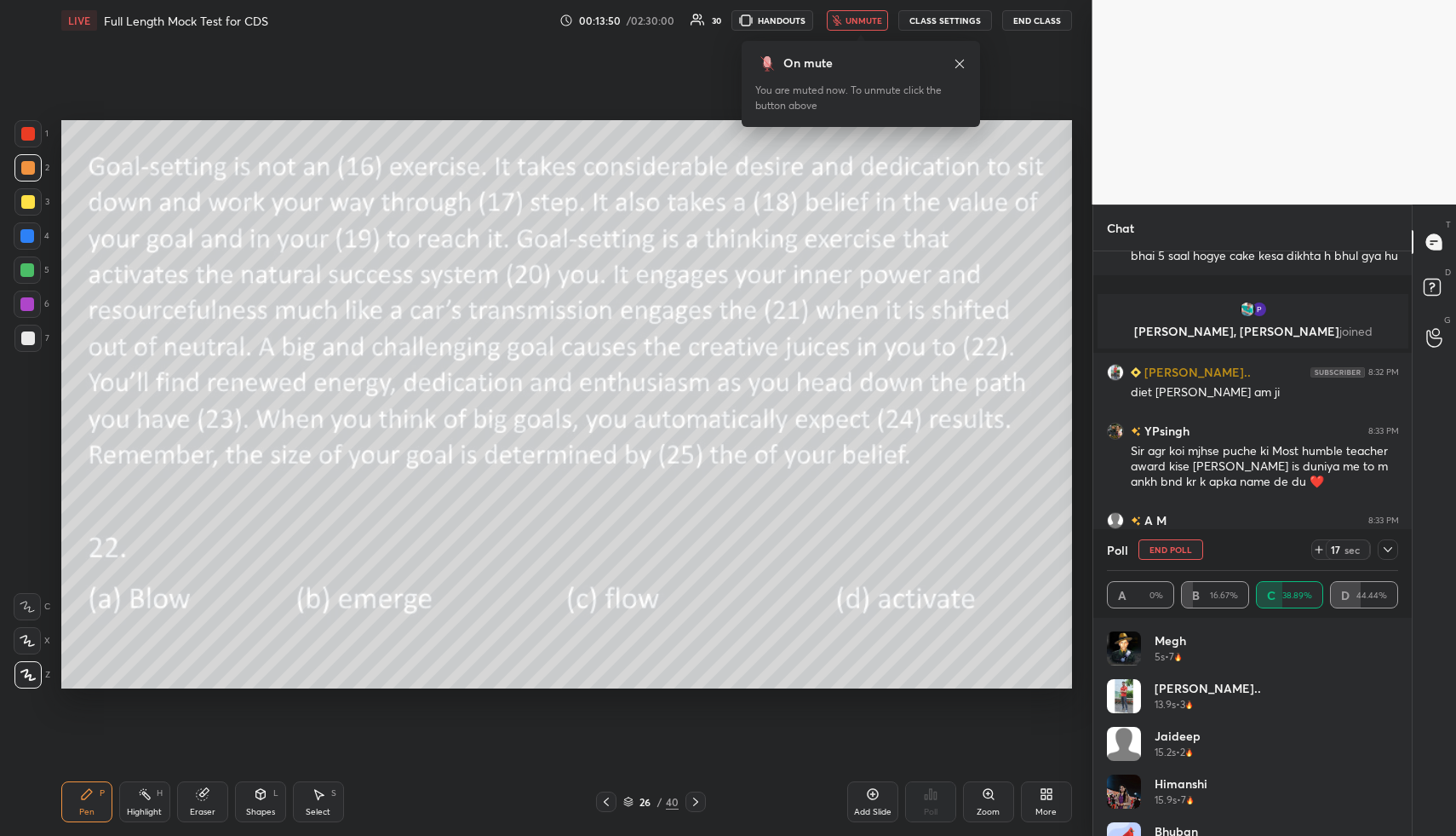
scroll to position [3718, 0]
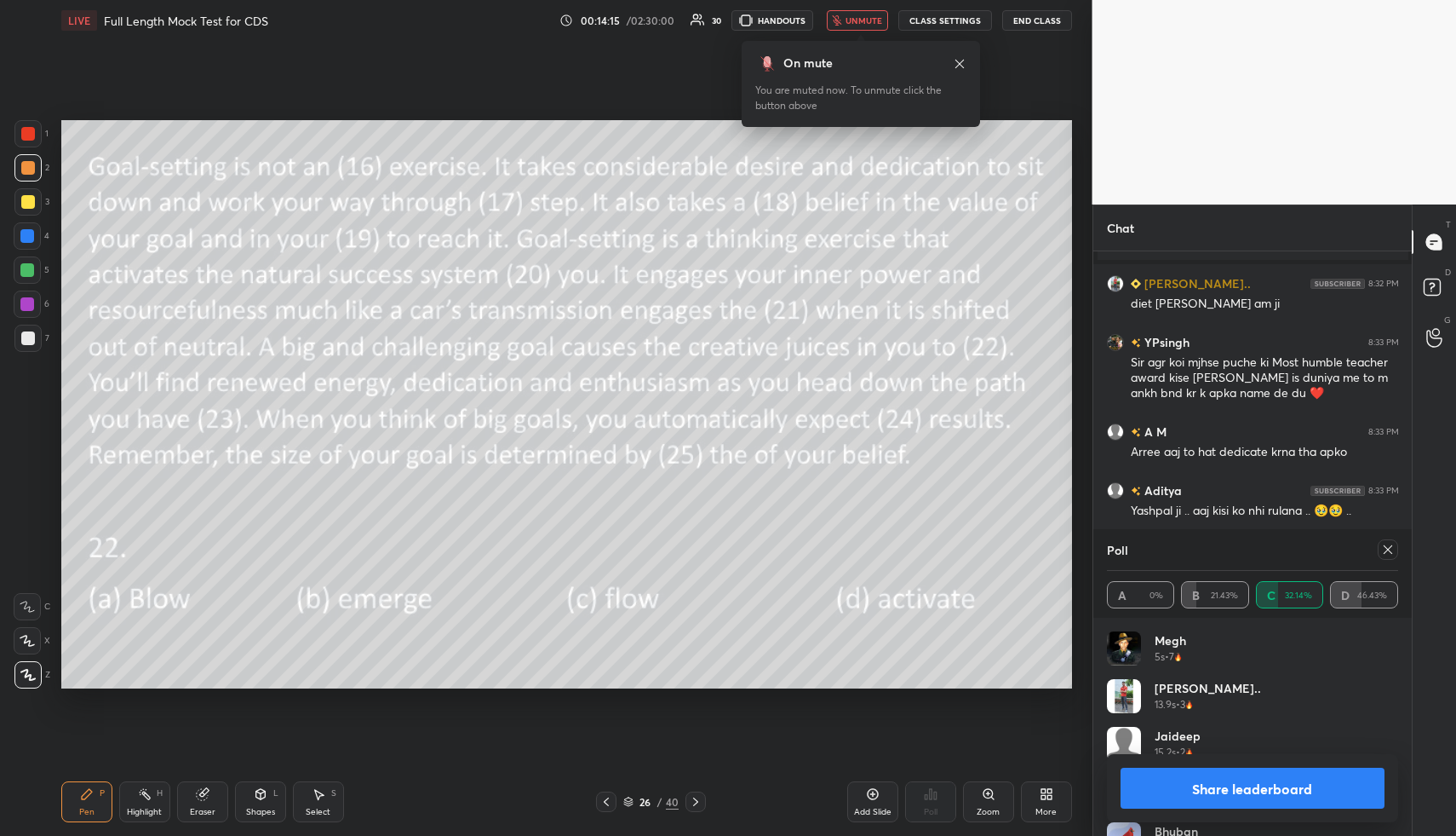
drag, startPoint x: 858, startPoint y: 13, endPoint x: 857, endPoint y: 29, distance: 16.0
click at [858, 13] on button "unmute" at bounding box center [857, 20] width 62 height 21
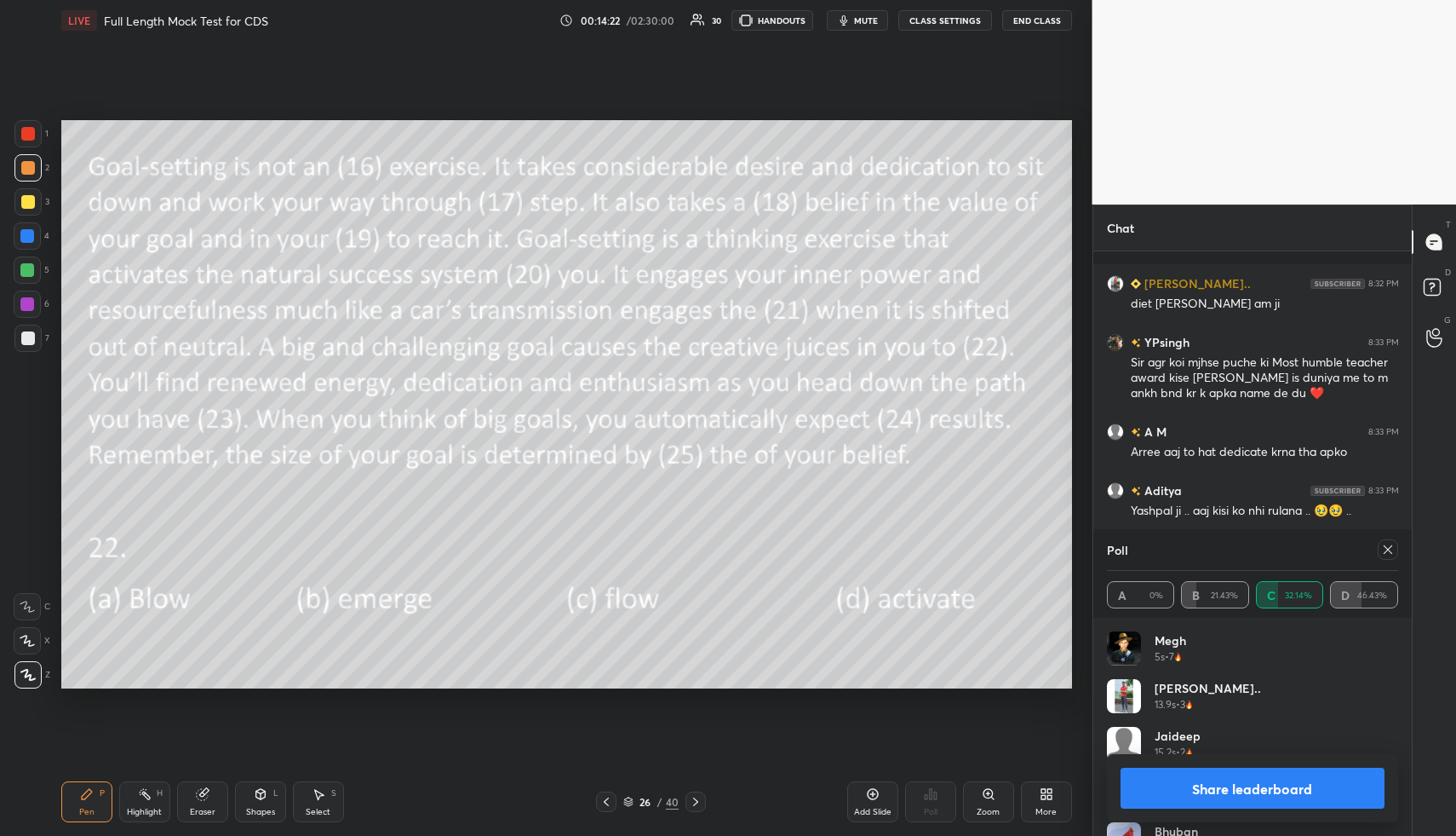
scroll to position [3792, 0]
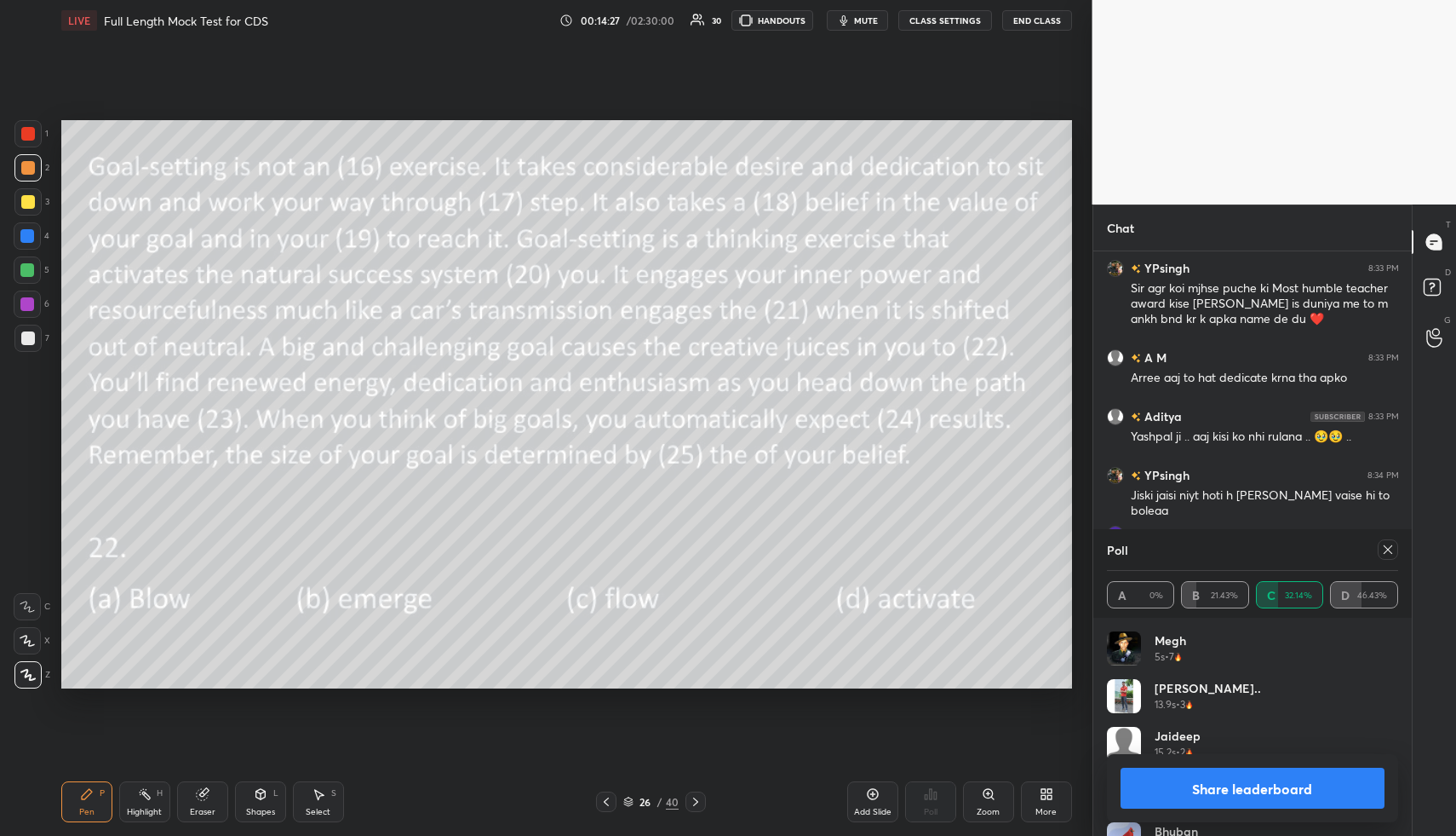
click at [1388, 551] on icon at bounding box center [1387, 549] width 13 height 13
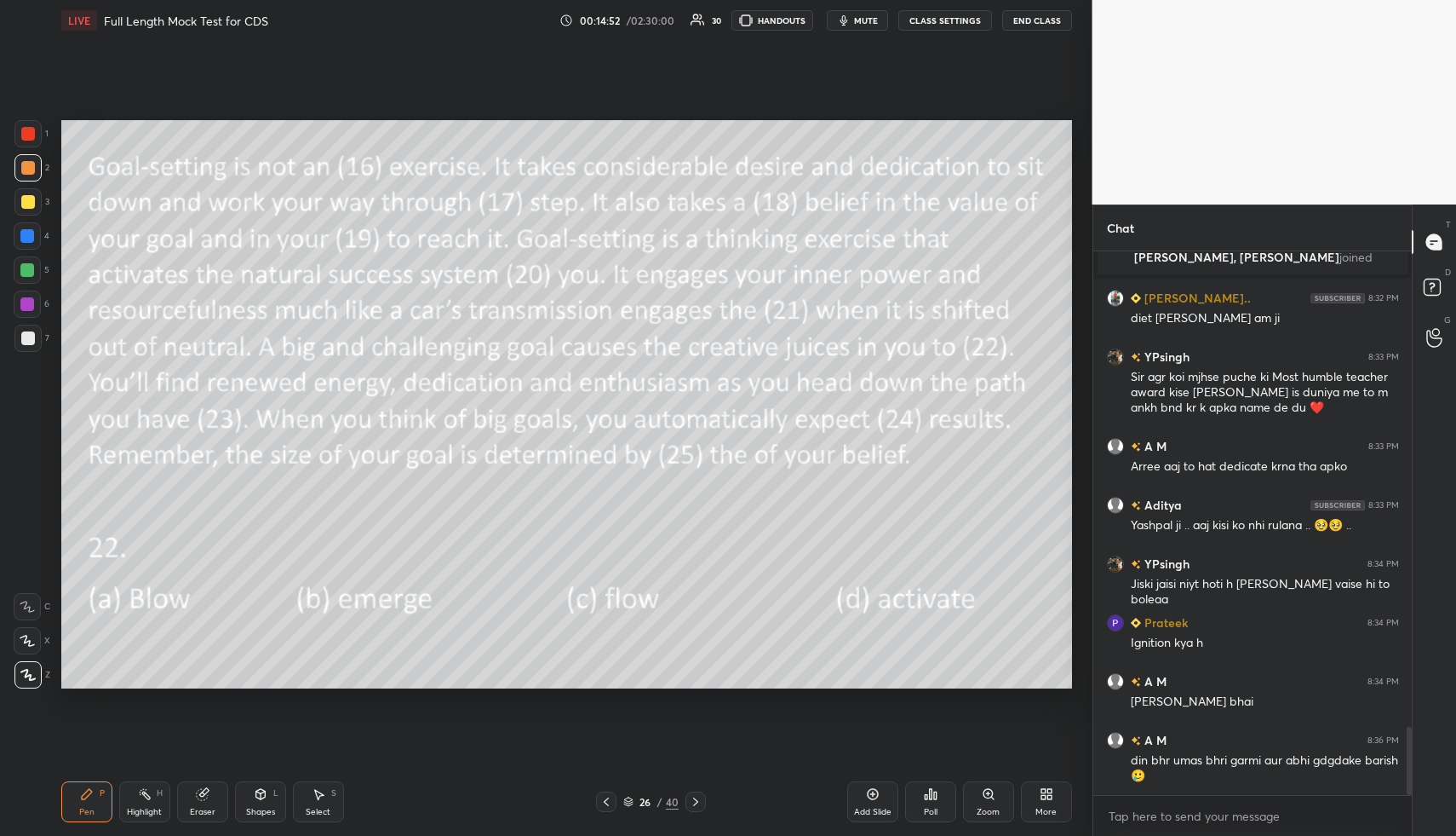
scroll to position [3778, 0]
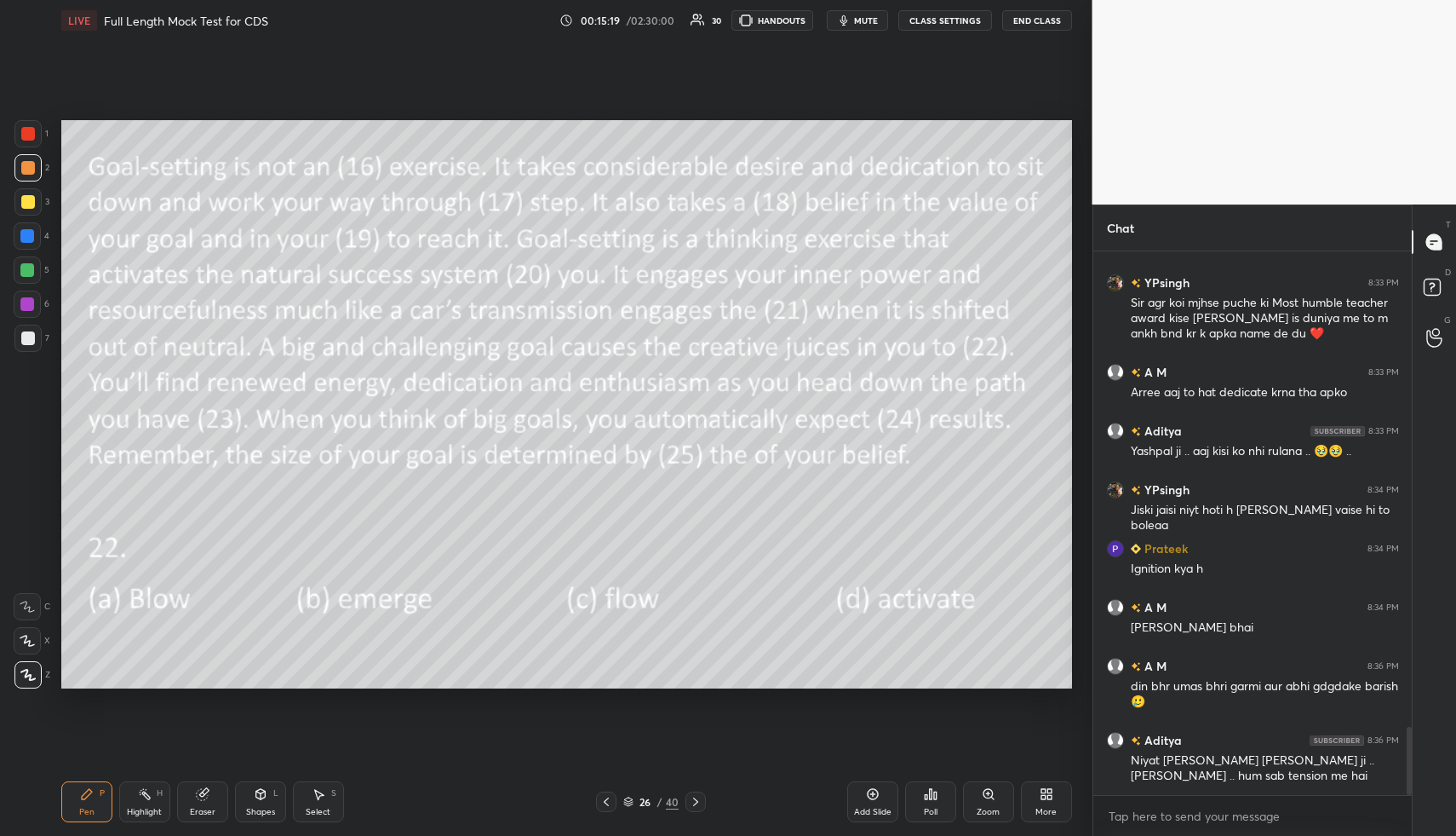
click at [697, 801] on icon at bounding box center [695, 801] width 13 height 13
click at [934, 798] on icon at bounding box center [935, 795] width 3 height 8
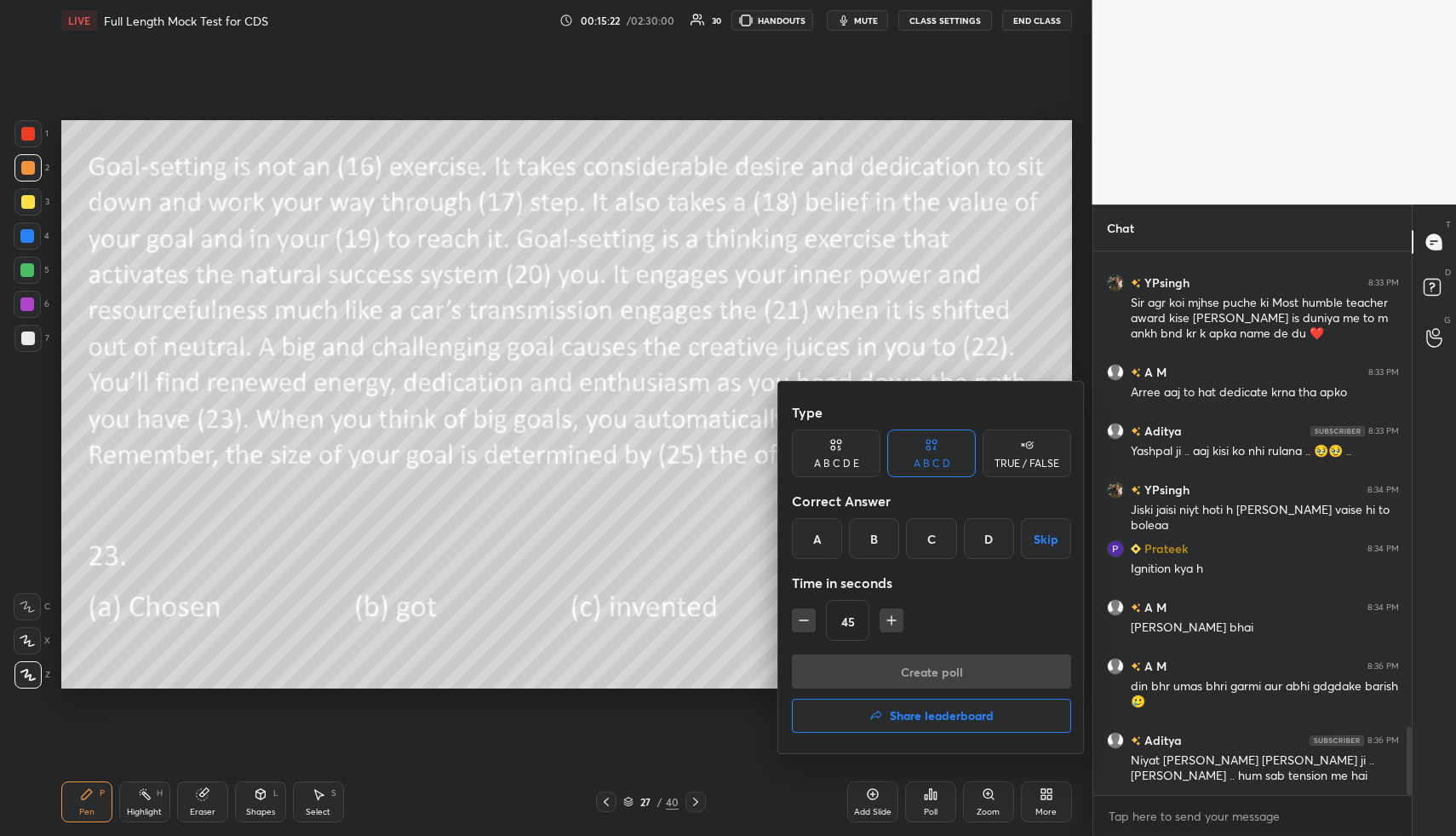
drag, startPoint x: 819, startPoint y: 548, endPoint x: 821, endPoint y: 557, distance: 9.2
click at [819, 548] on div "A" at bounding box center [817, 538] width 50 height 41
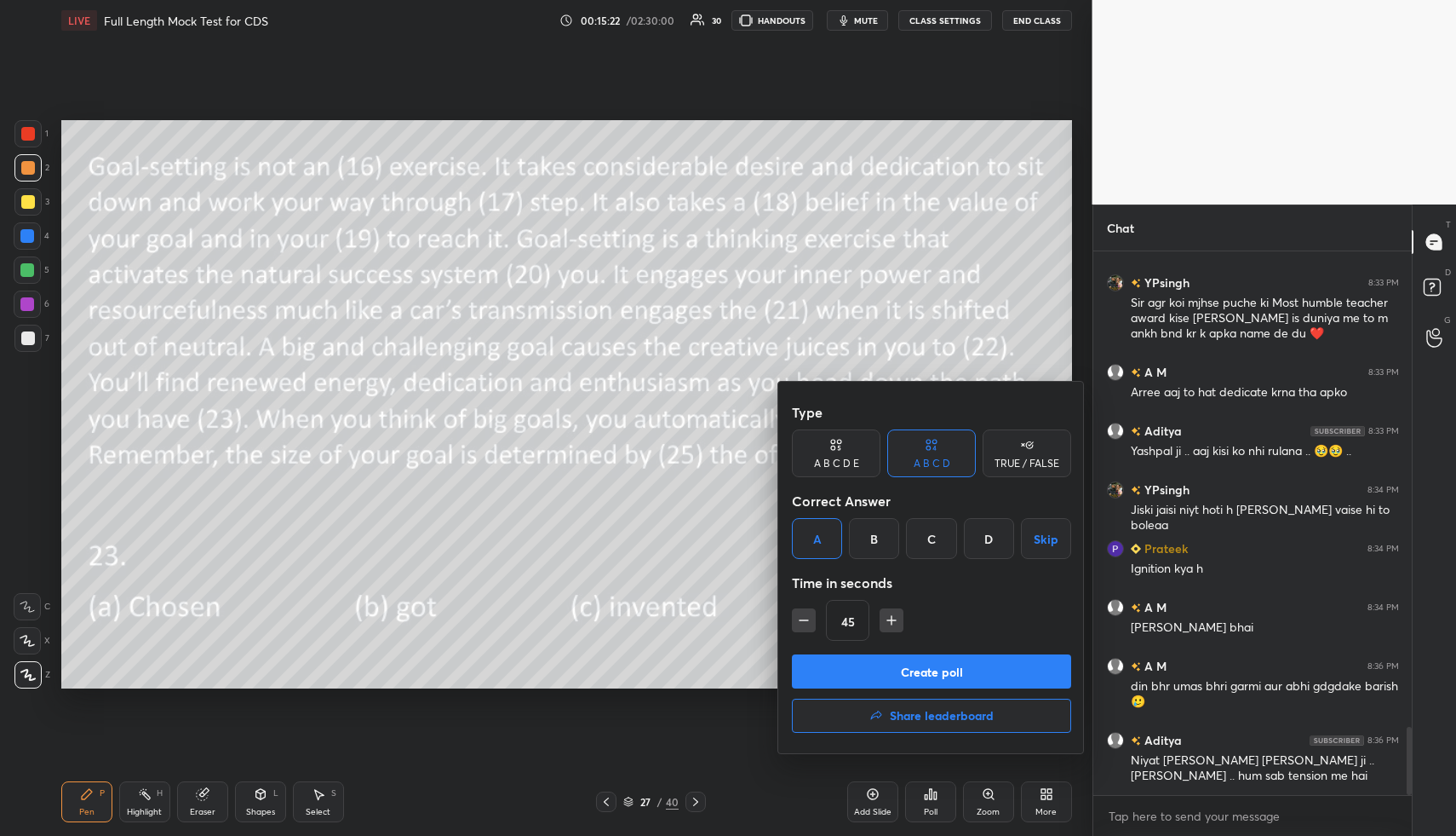
click at [854, 671] on button "Create poll" at bounding box center [931, 671] width 280 height 34
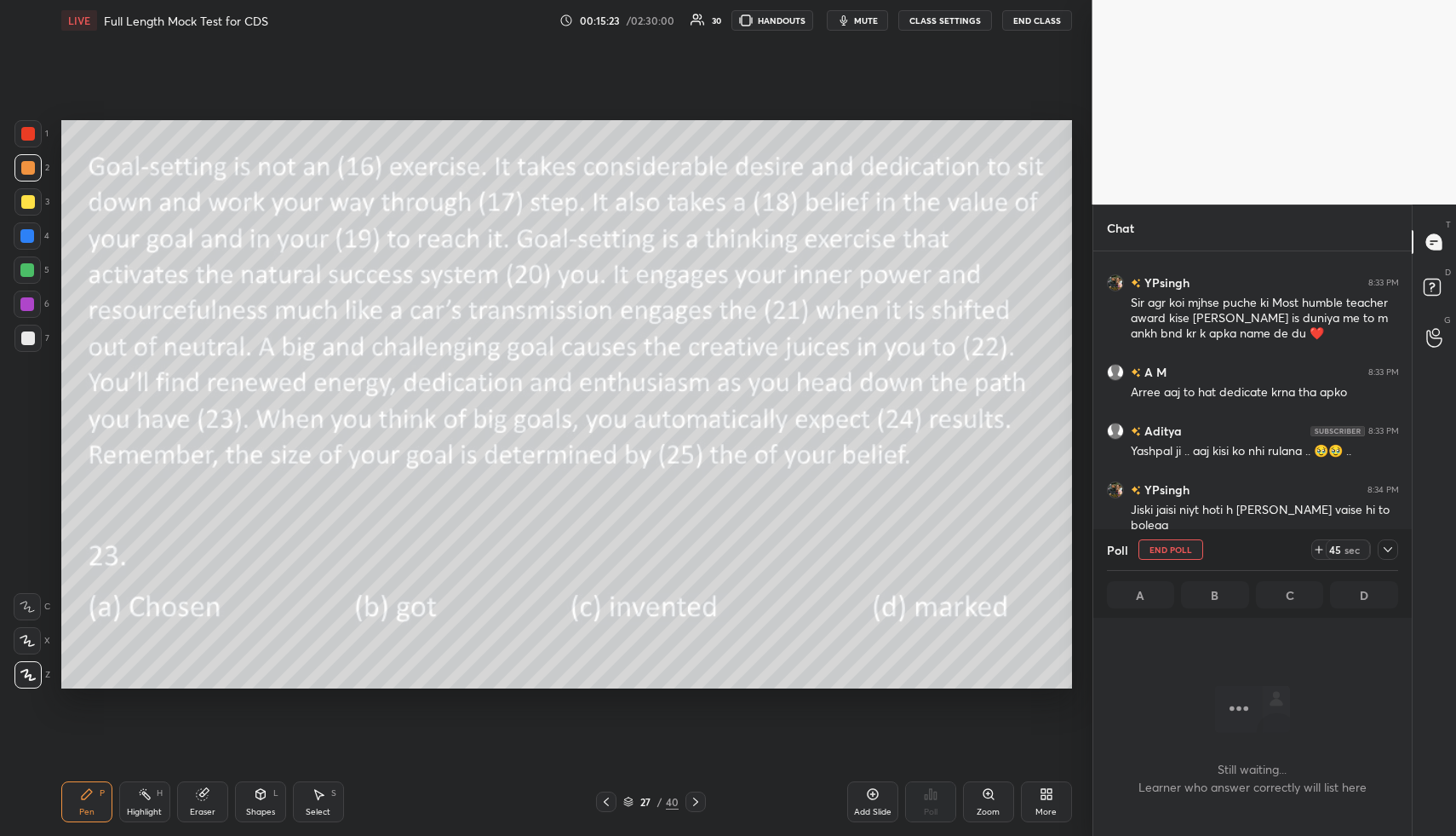
scroll to position [6, 6]
click at [1392, 549] on icon at bounding box center [1387, 549] width 13 height 13
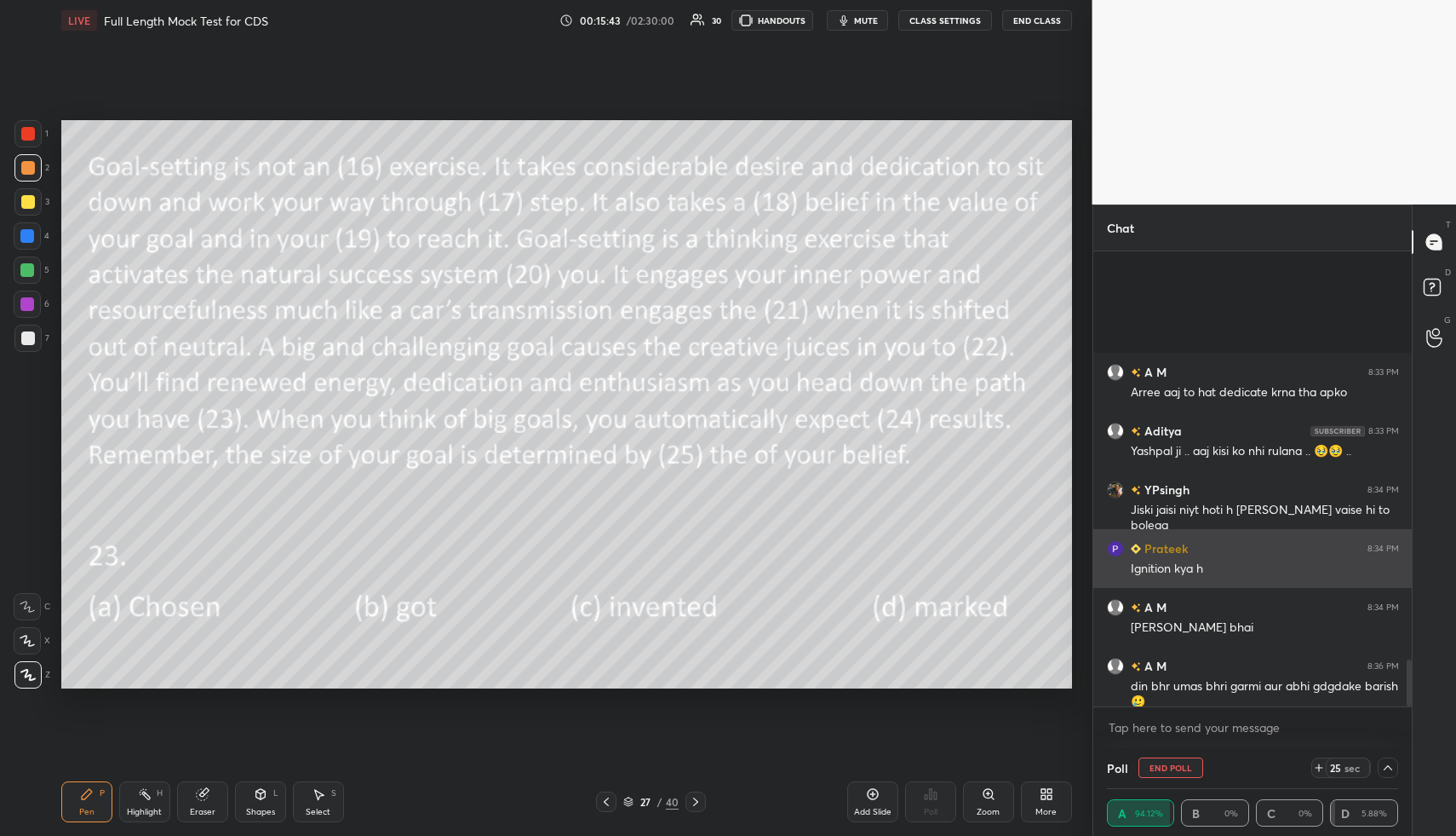
scroll to position [3940, 0]
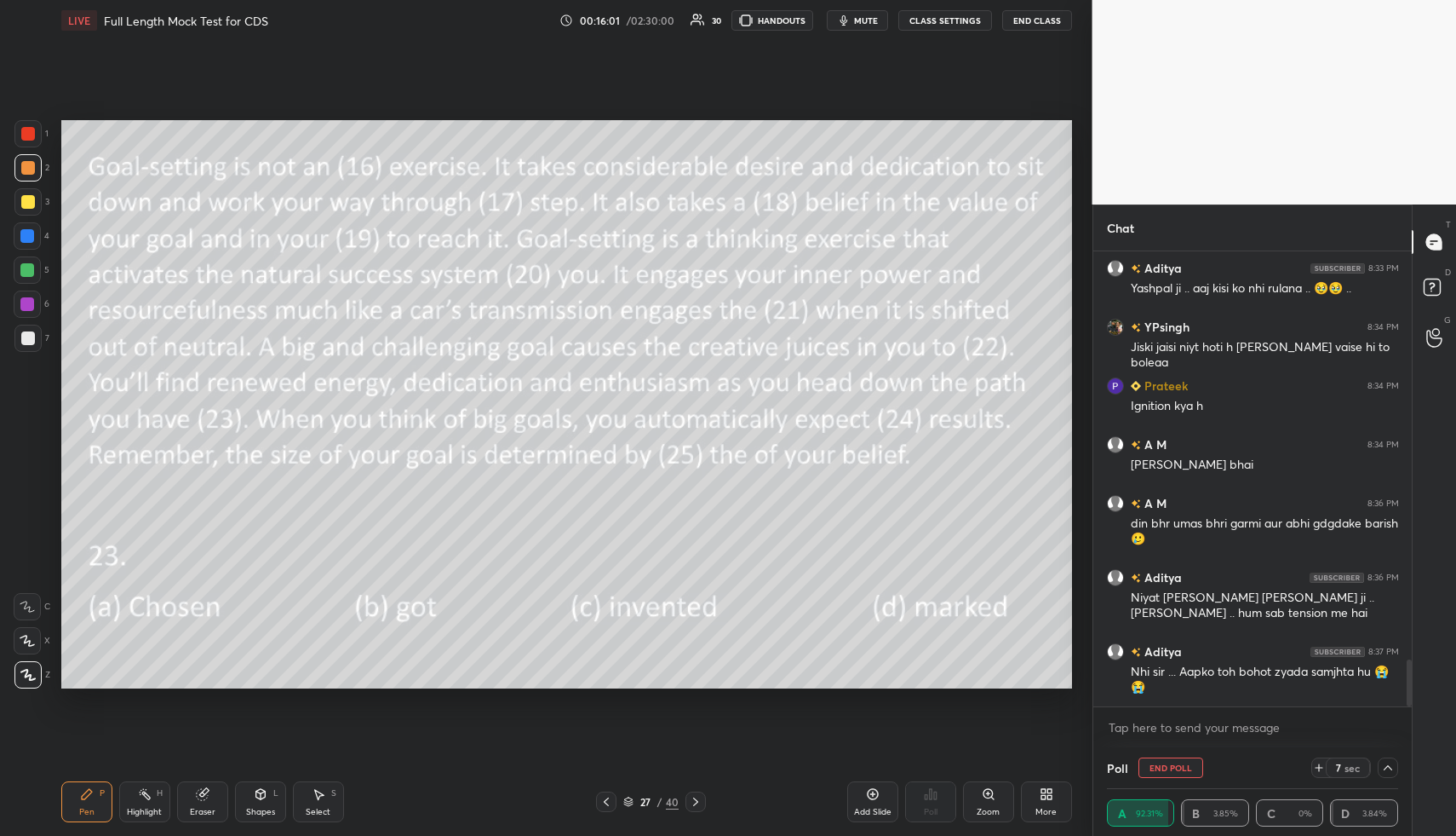
click at [863, 25] on span "mute" at bounding box center [866, 20] width 24 height 12
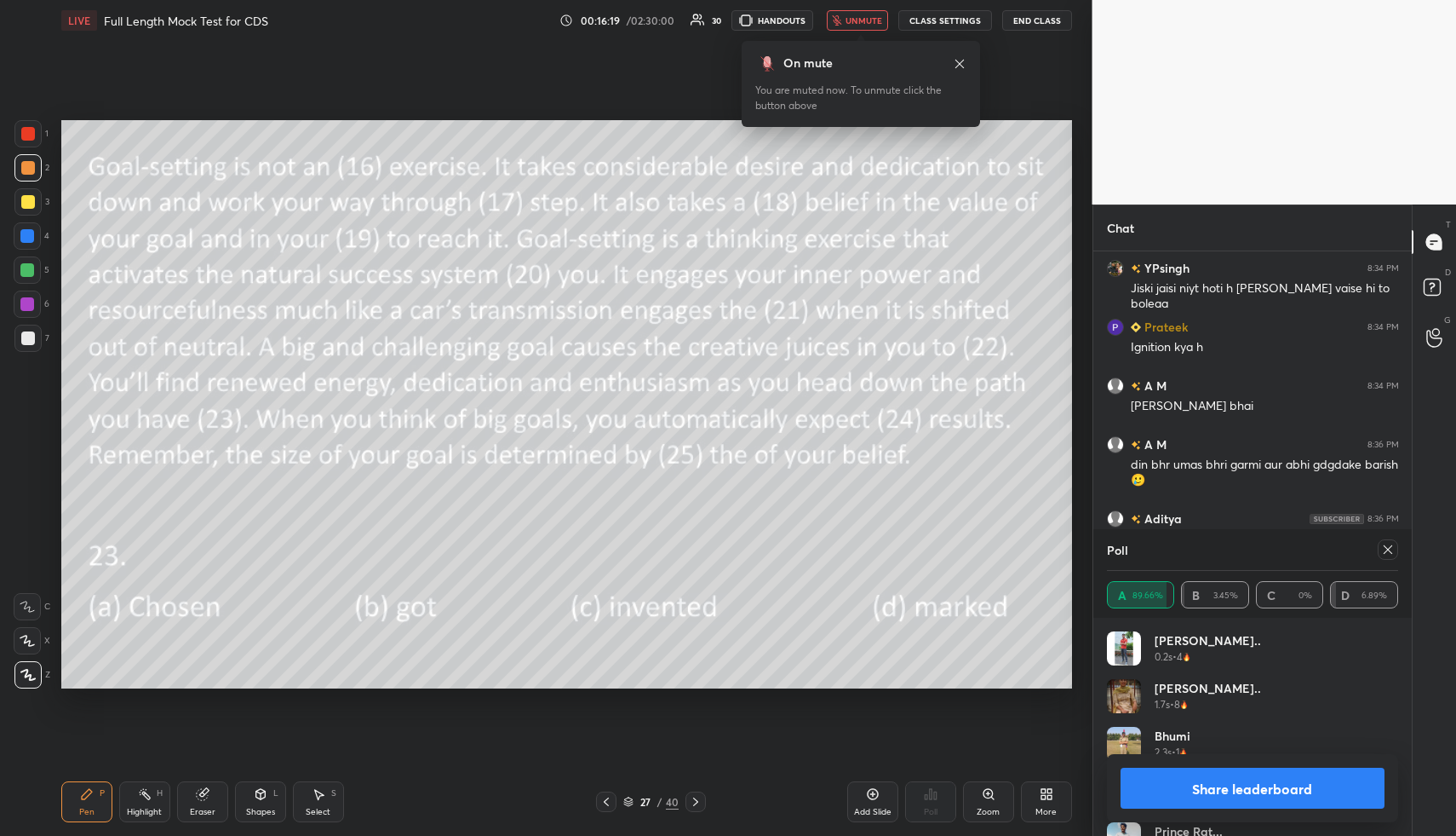
scroll to position [4058, 0]
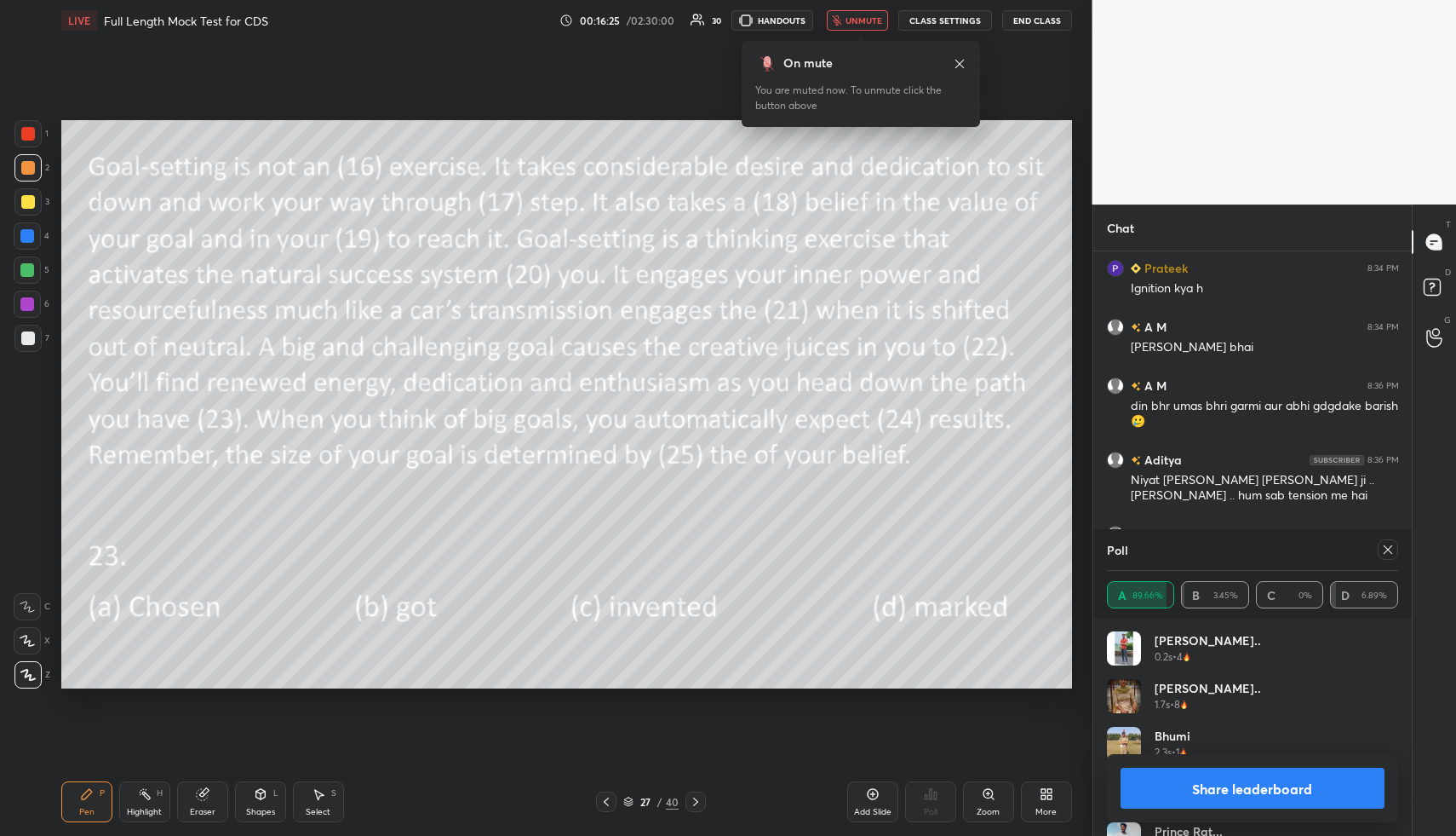
click at [868, 27] on button "unmute" at bounding box center [857, 20] width 62 height 21
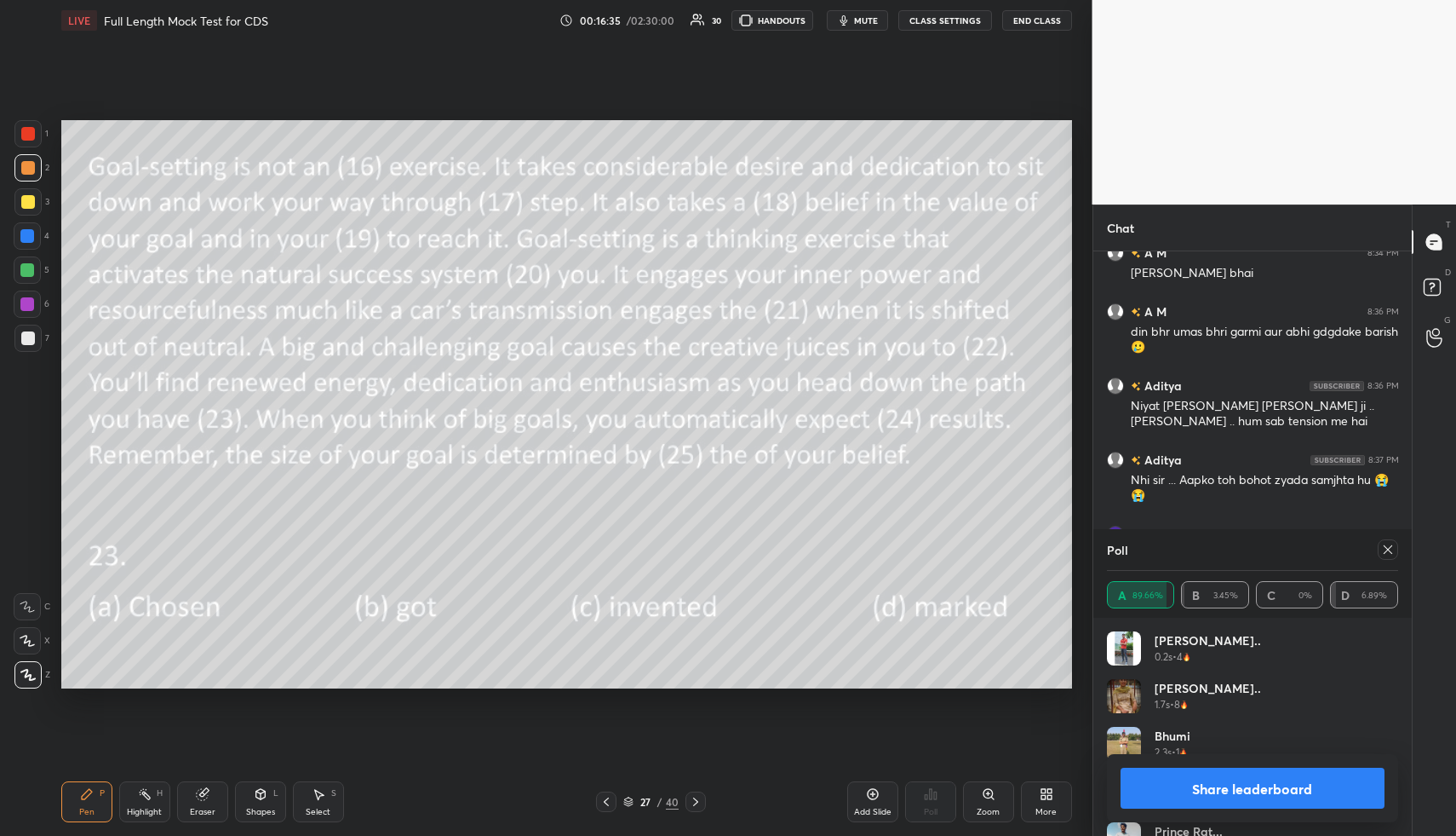
scroll to position [4191, 0]
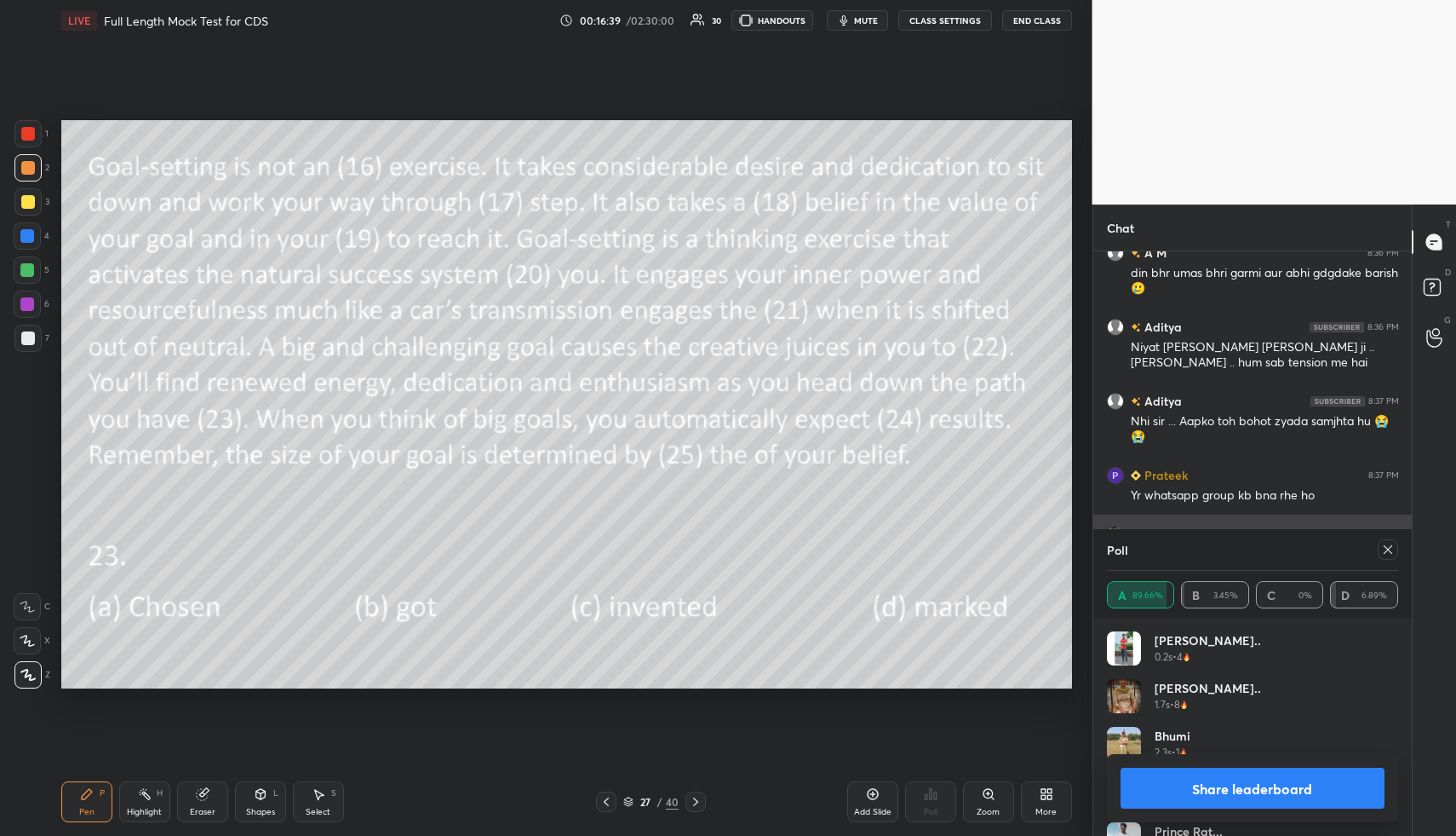
drag, startPoint x: 1385, startPoint y: 556, endPoint x: 1325, endPoint y: 546, distance: 60.8
click at [1383, 557] on div at bounding box center [1388, 549] width 21 height 21
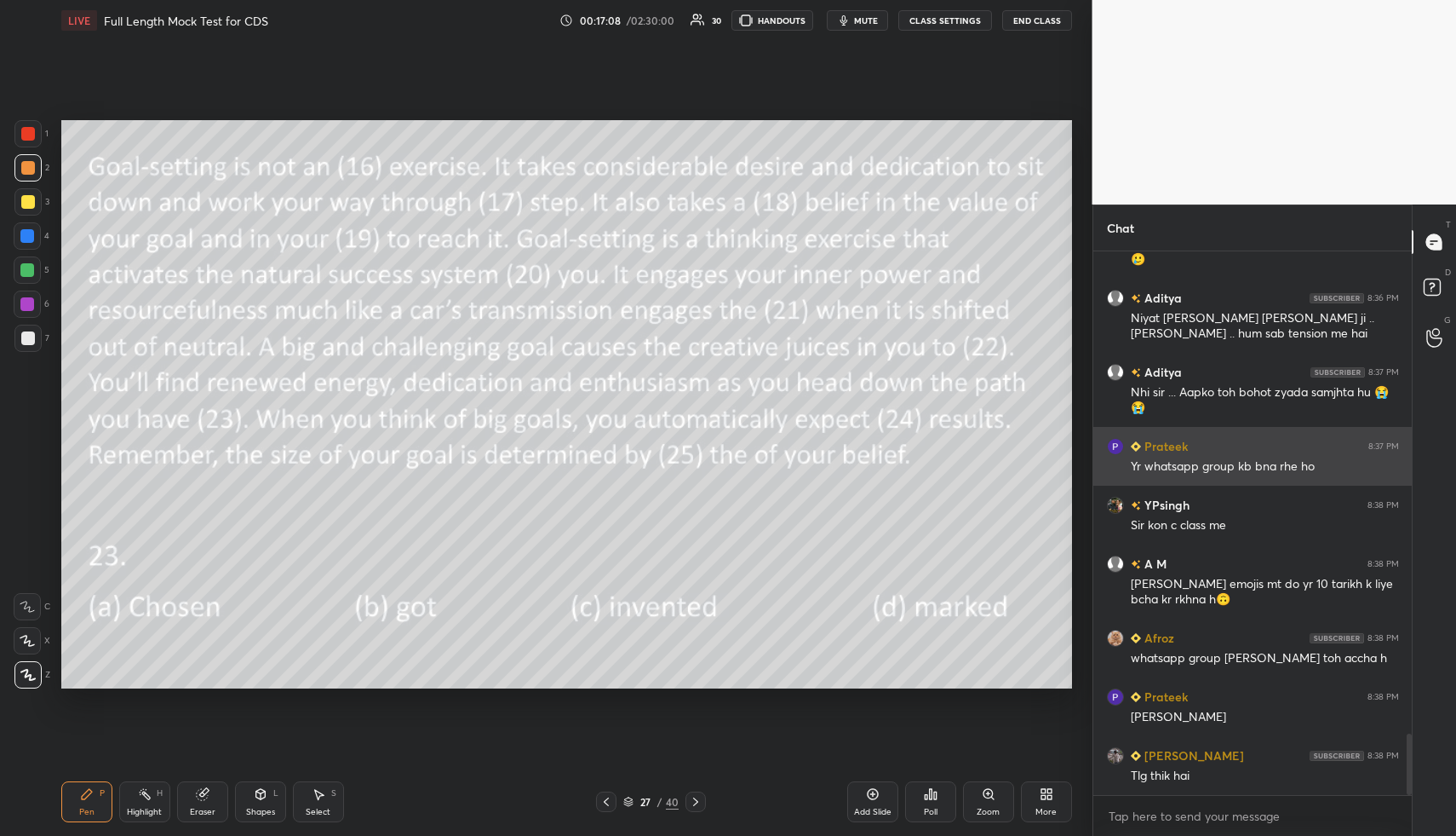
scroll to position [4278, 0]
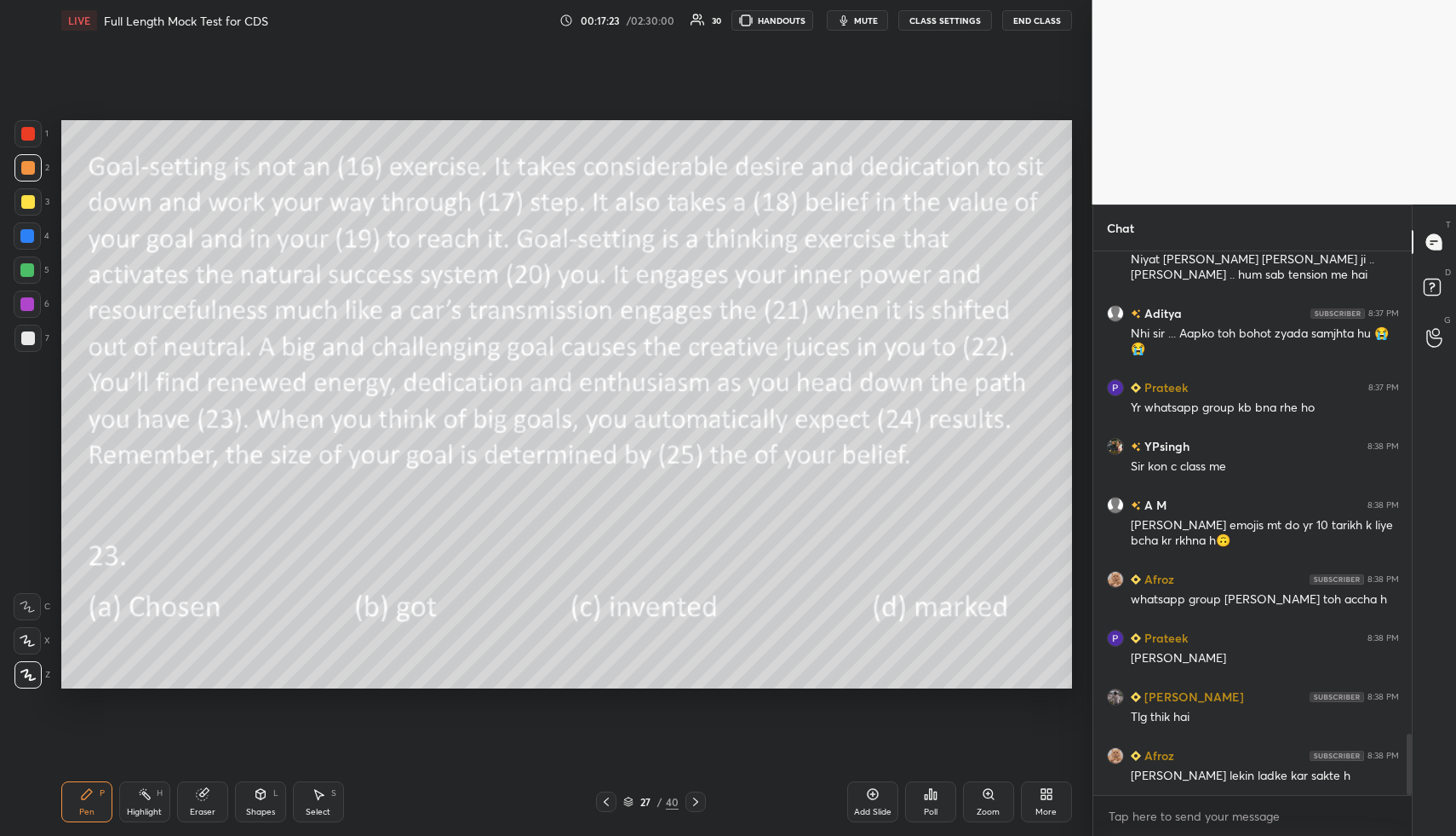
click at [698, 799] on icon at bounding box center [695, 801] width 13 height 13
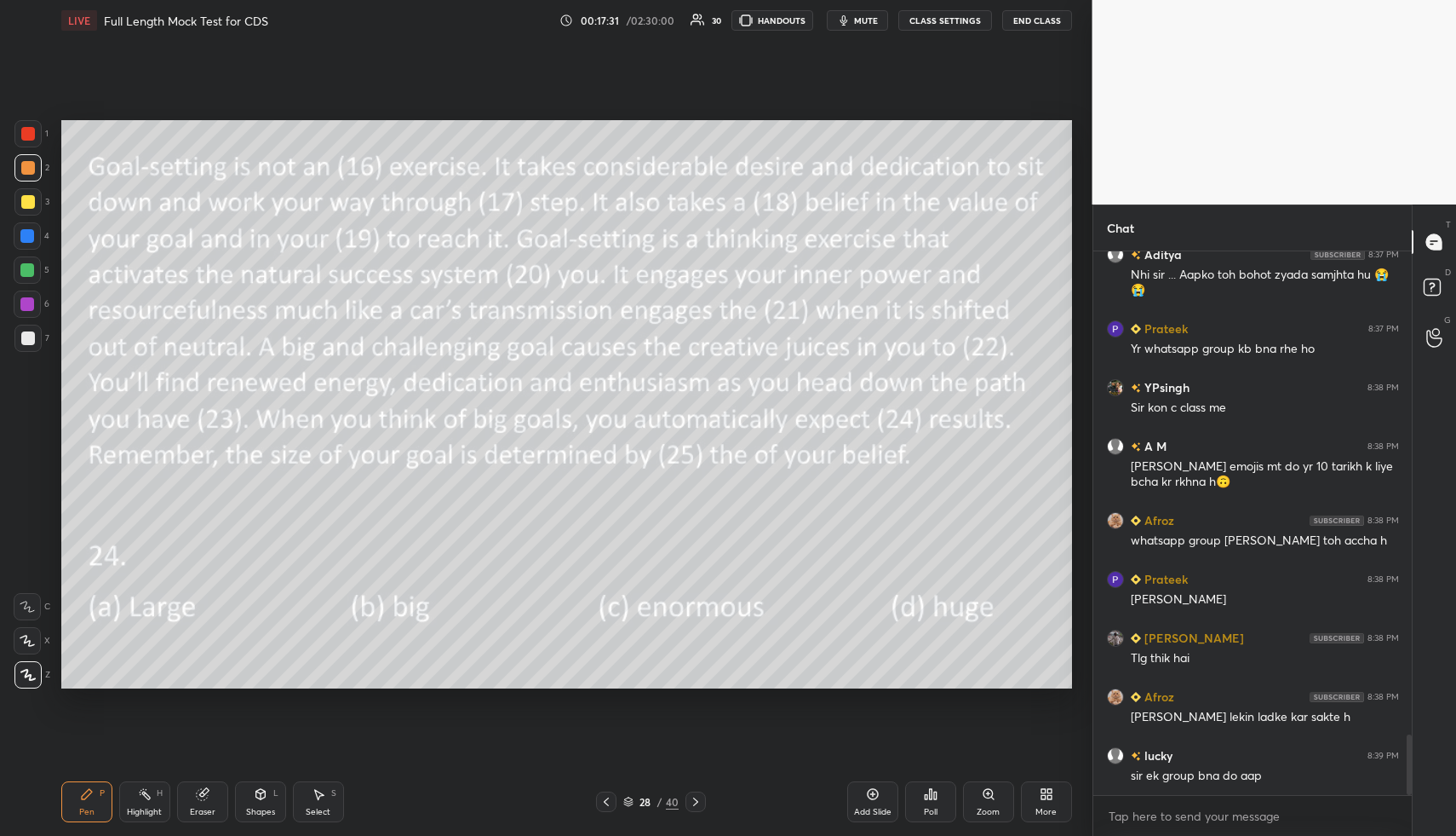
click at [934, 798] on icon at bounding box center [935, 795] width 3 height 8
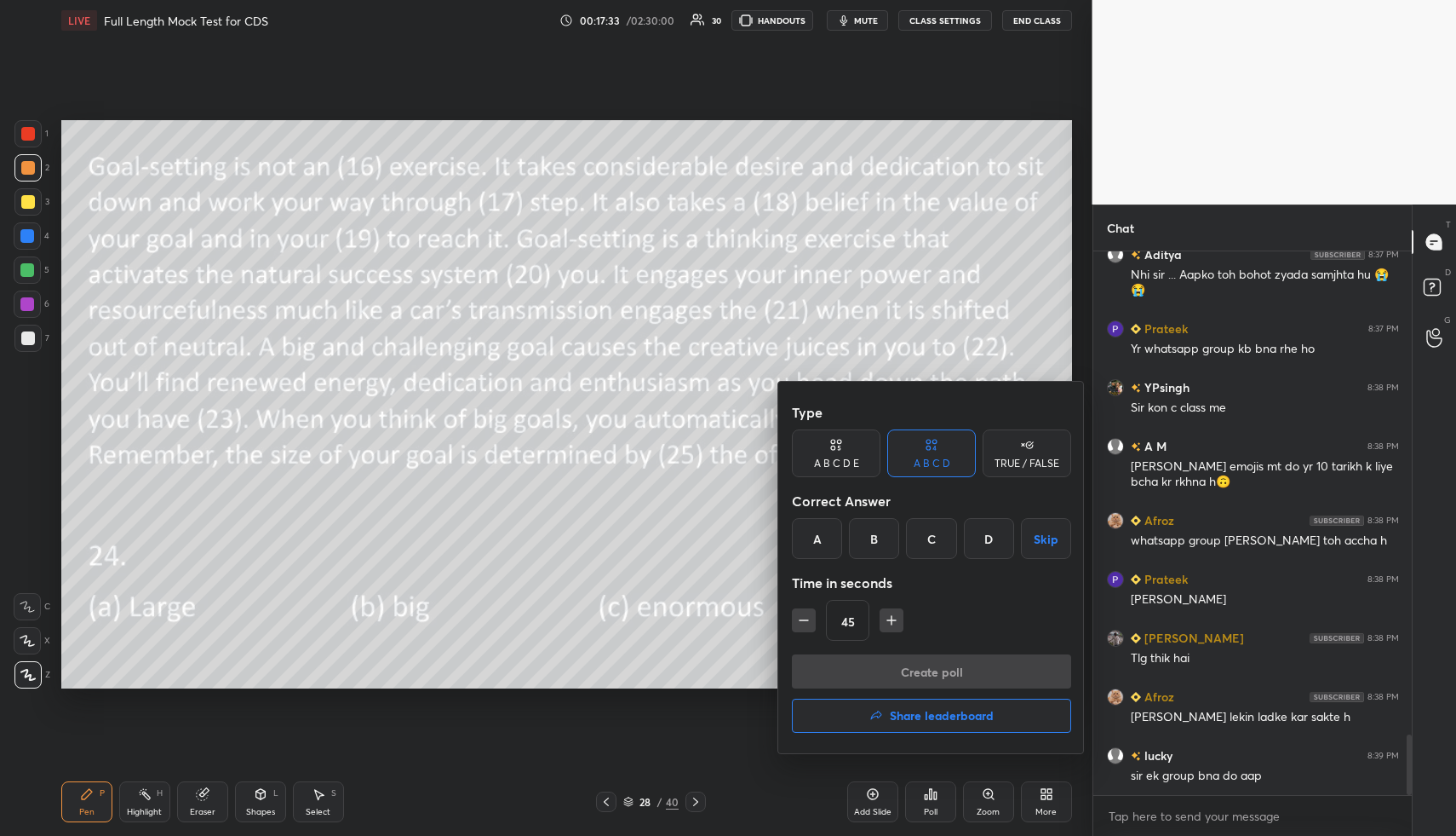
drag, startPoint x: 883, startPoint y: 542, endPoint x: 884, endPoint y: 557, distance: 15.0
click at [879, 539] on div "B" at bounding box center [874, 538] width 50 height 41
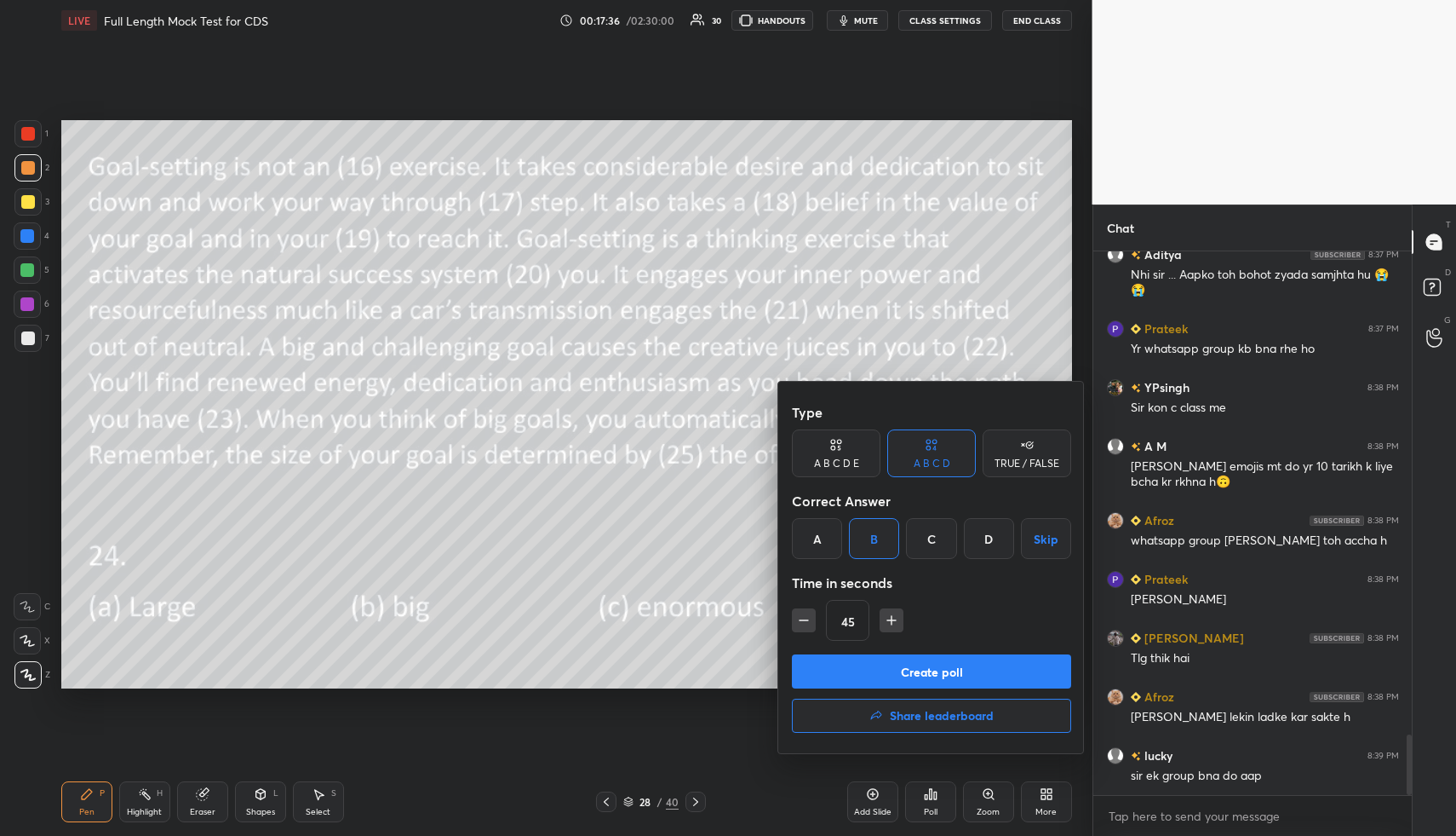
click at [884, 663] on button "Create poll" at bounding box center [931, 671] width 280 height 34
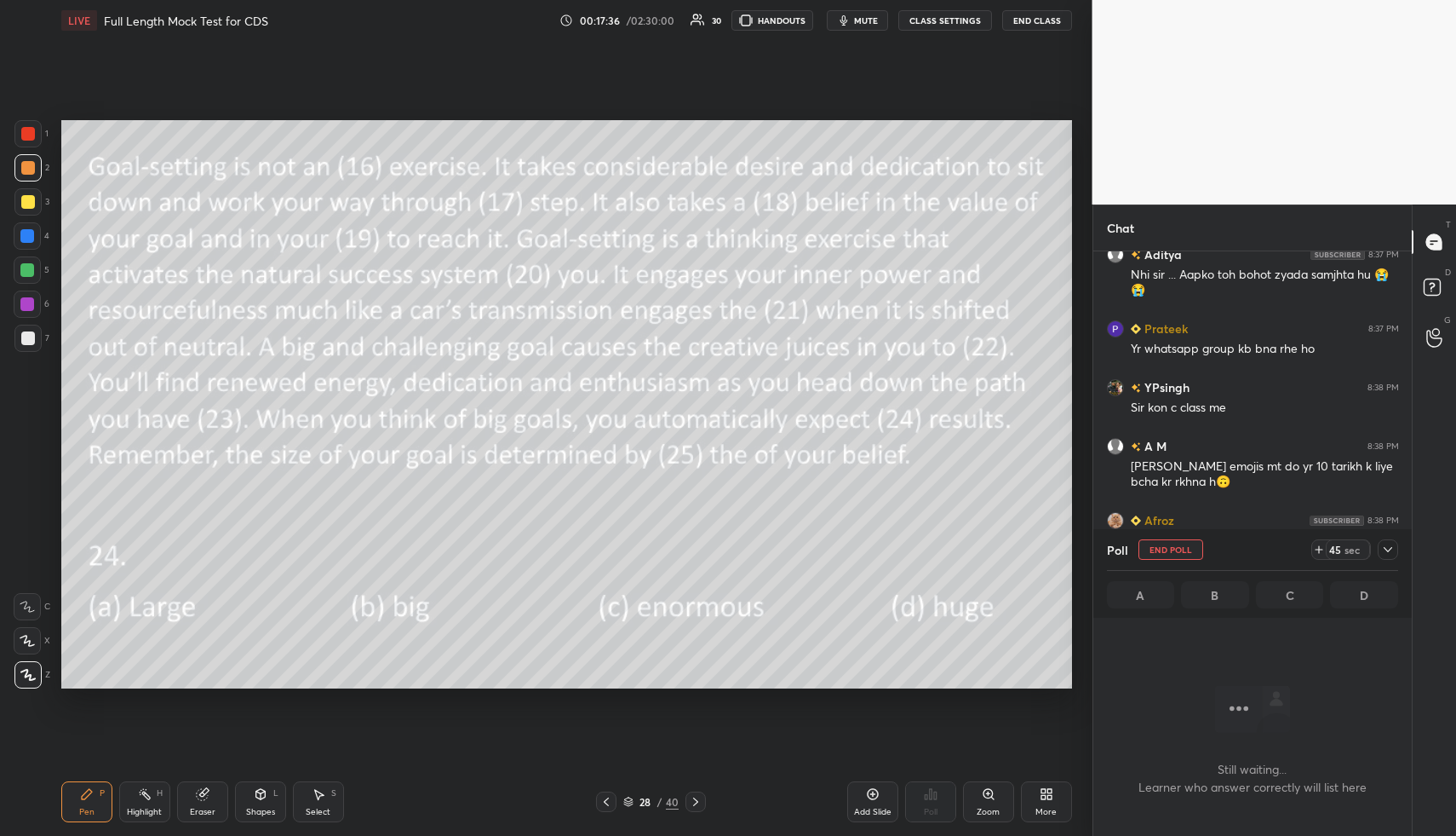
scroll to position [6, 6]
click at [1387, 547] on icon at bounding box center [1387, 549] width 13 height 13
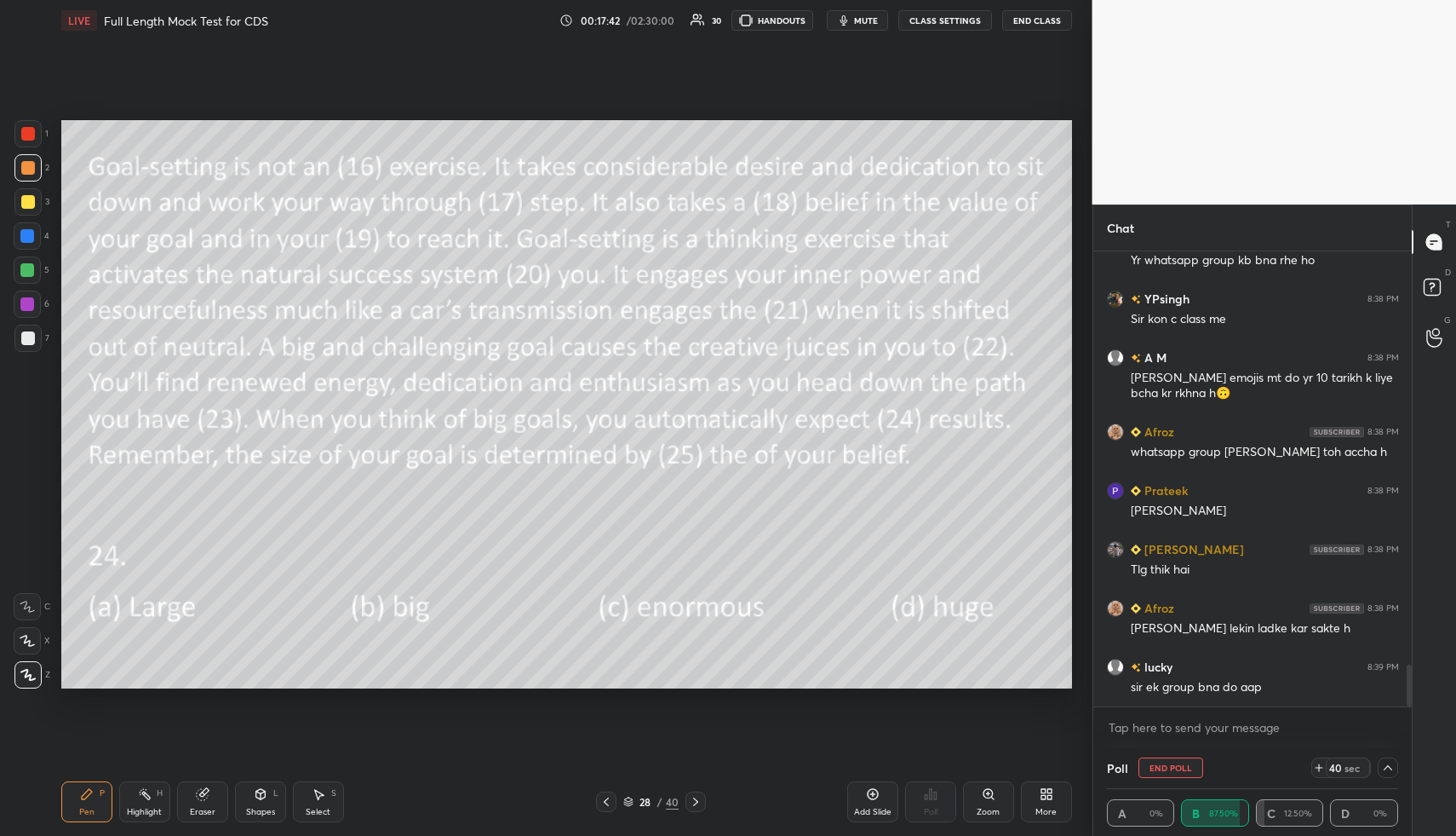
scroll to position [4500, 0]
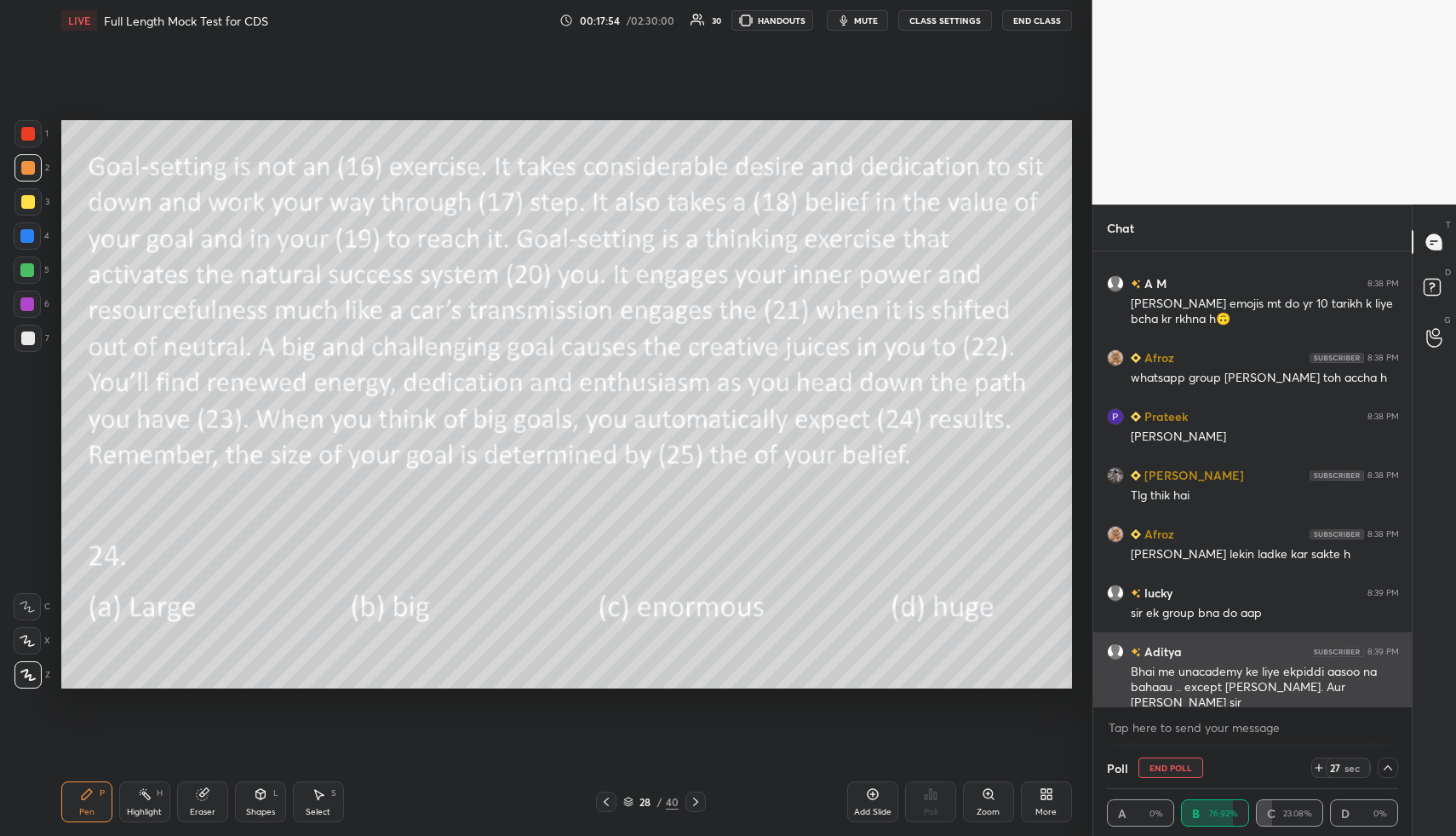
click at [1198, 650] on div "Aditya 8:39 PM" at bounding box center [1253, 651] width 292 height 18
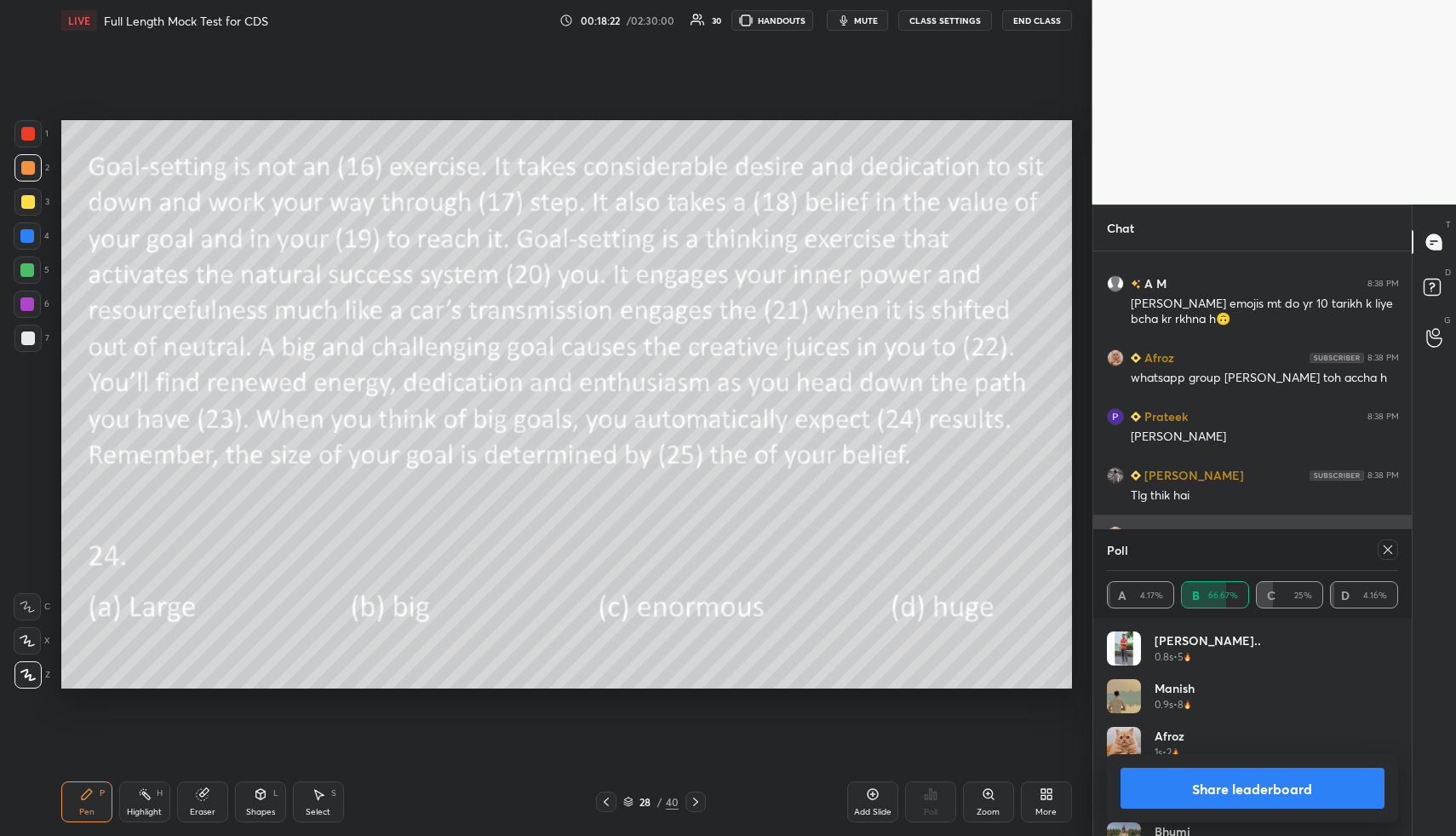
scroll to position [199, 286]
click at [307, 697] on div "Setting up your live class Poll for secs No correct answer Start poll" at bounding box center [567, 404] width 1024 height 727
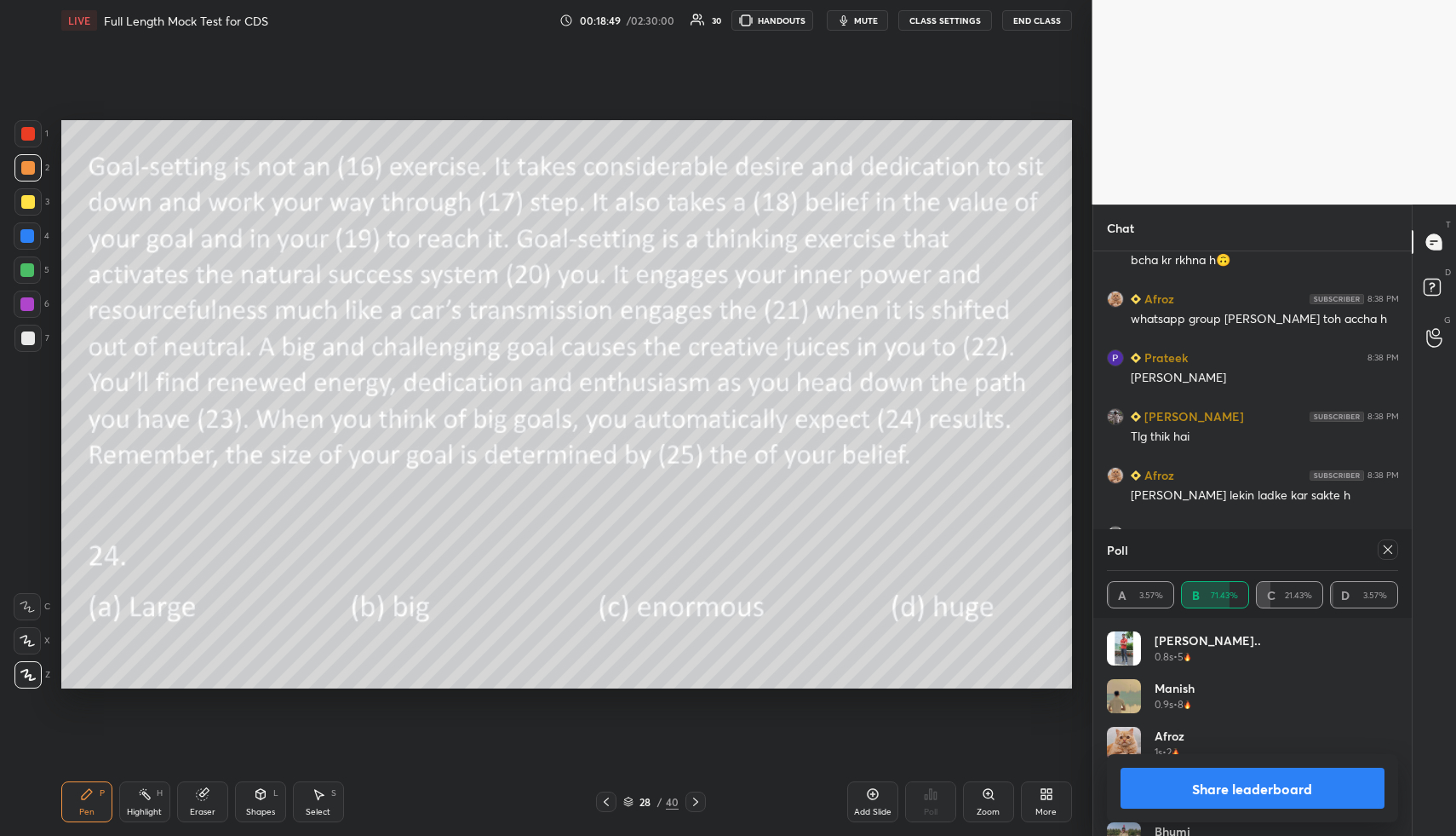
scroll to position [6, 6]
drag, startPoint x: 703, startPoint y: 807, endPoint x: 698, endPoint y: 798, distance: 10.3
click at [703, 807] on div at bounding box center [695, 801] width 21 height 21
drag, startPoint x: 1391, startPoint y: 552, endPoint x: 1318, endPoint y: 581, distance: 78.5
click at [1387, 553] on icon at bounding box center [1387, 549] width 13 height 13
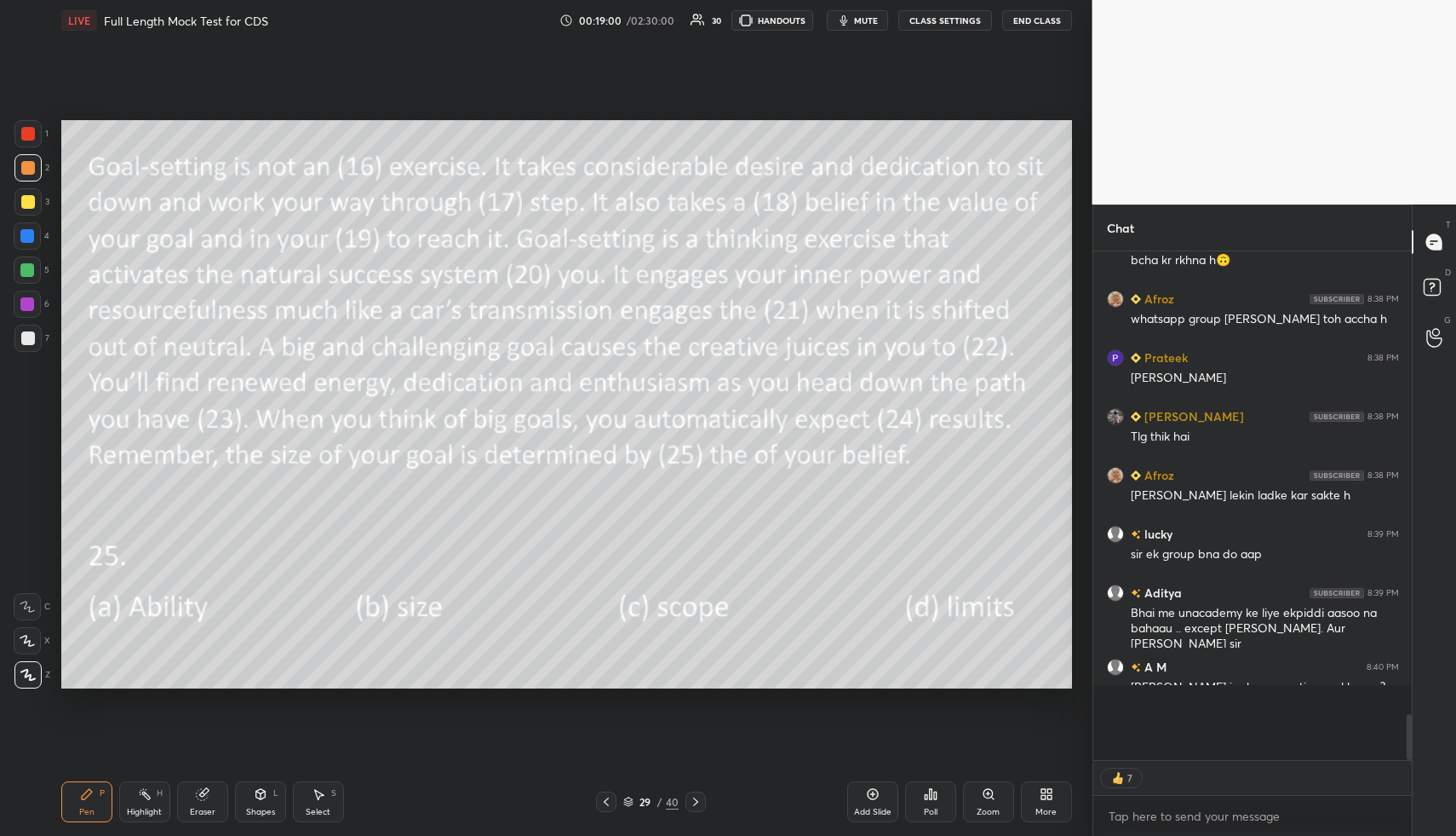
scroll to position [494, 314]
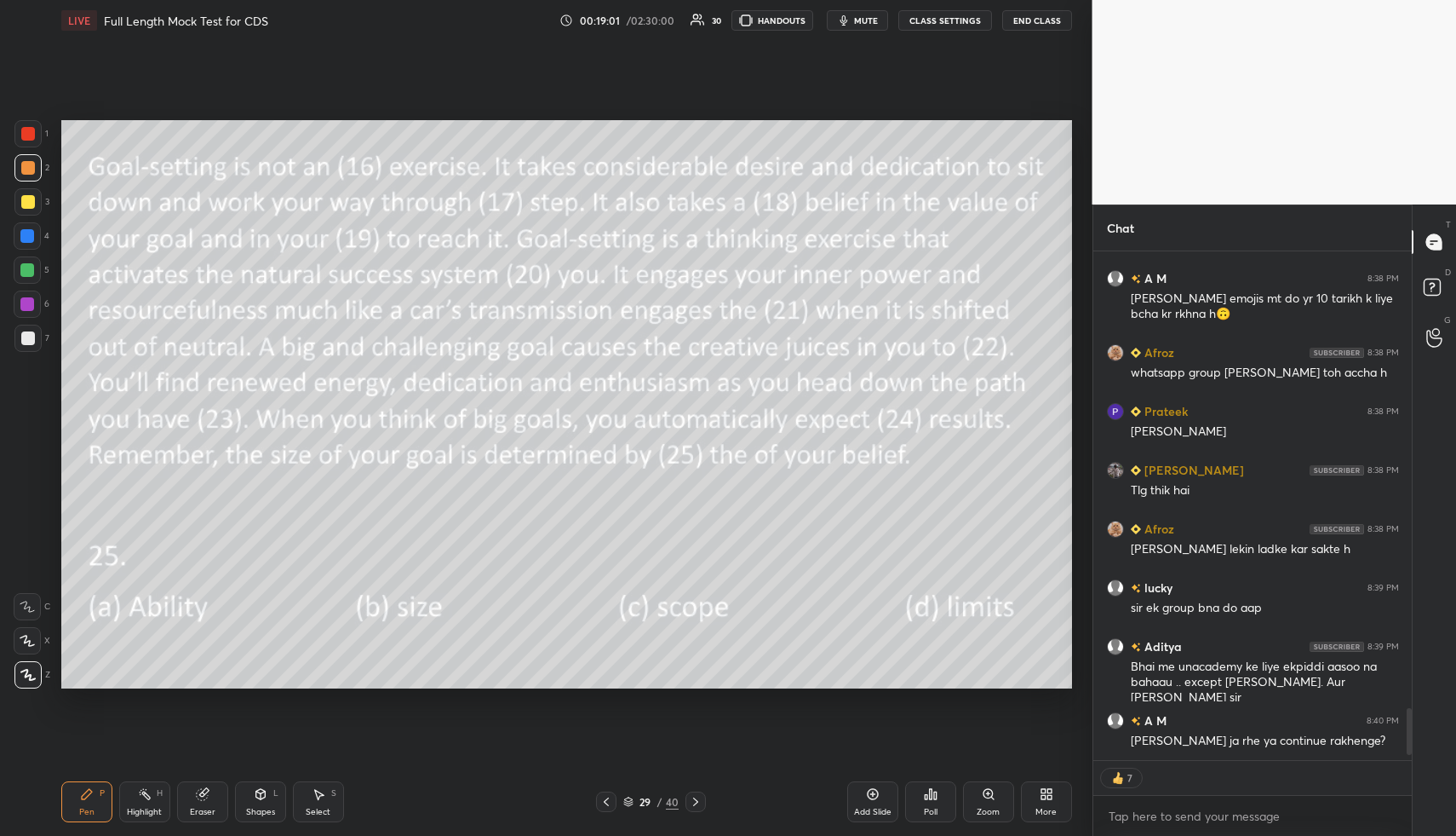
click at [916, 797] on div "Poll" at bounding box center [930, 802] width 51 height 41
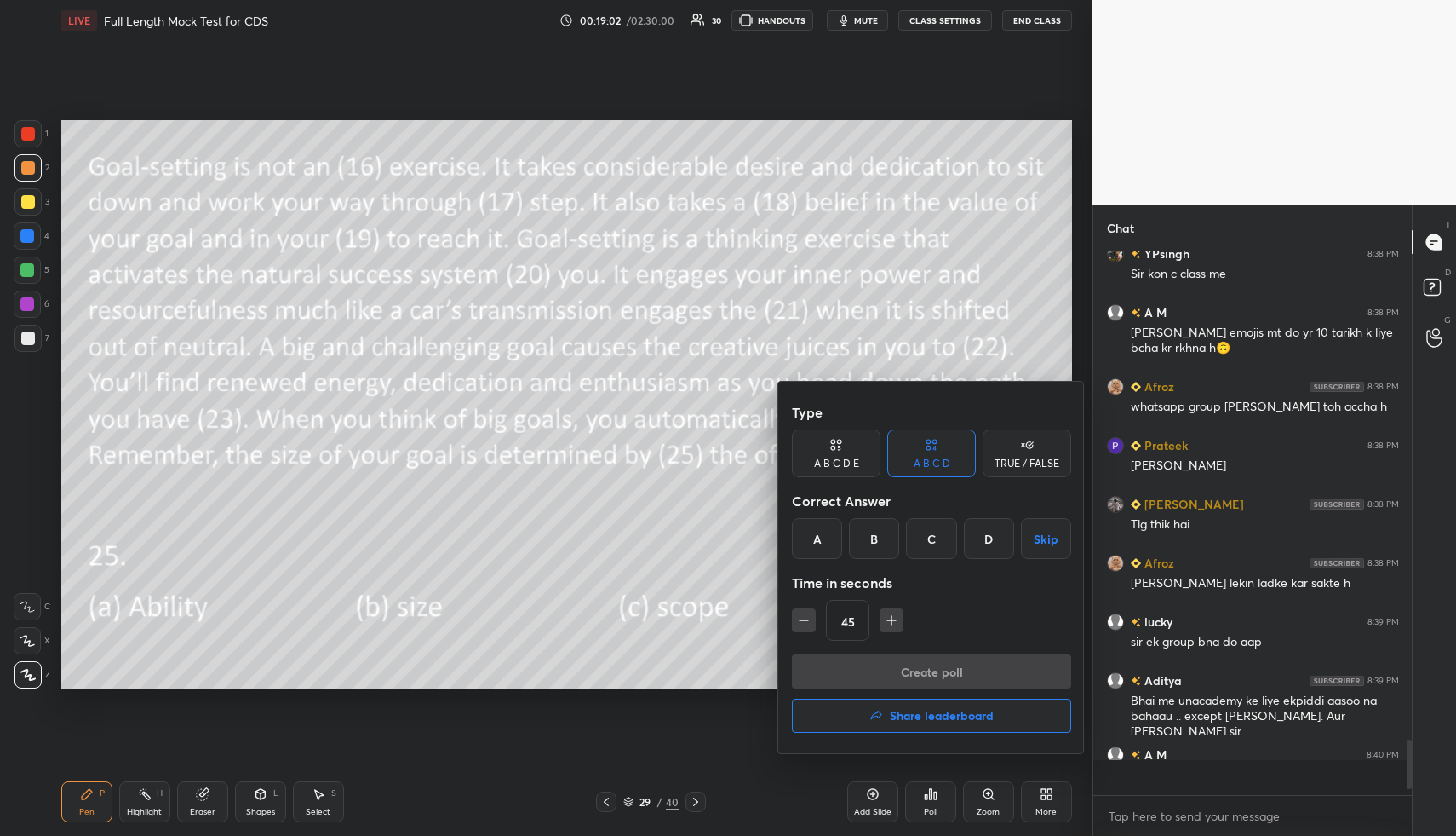
scroll to position [6, 6]
click at [881, 541] on div "B" at bounding box center [874, 538] width 50 height 41
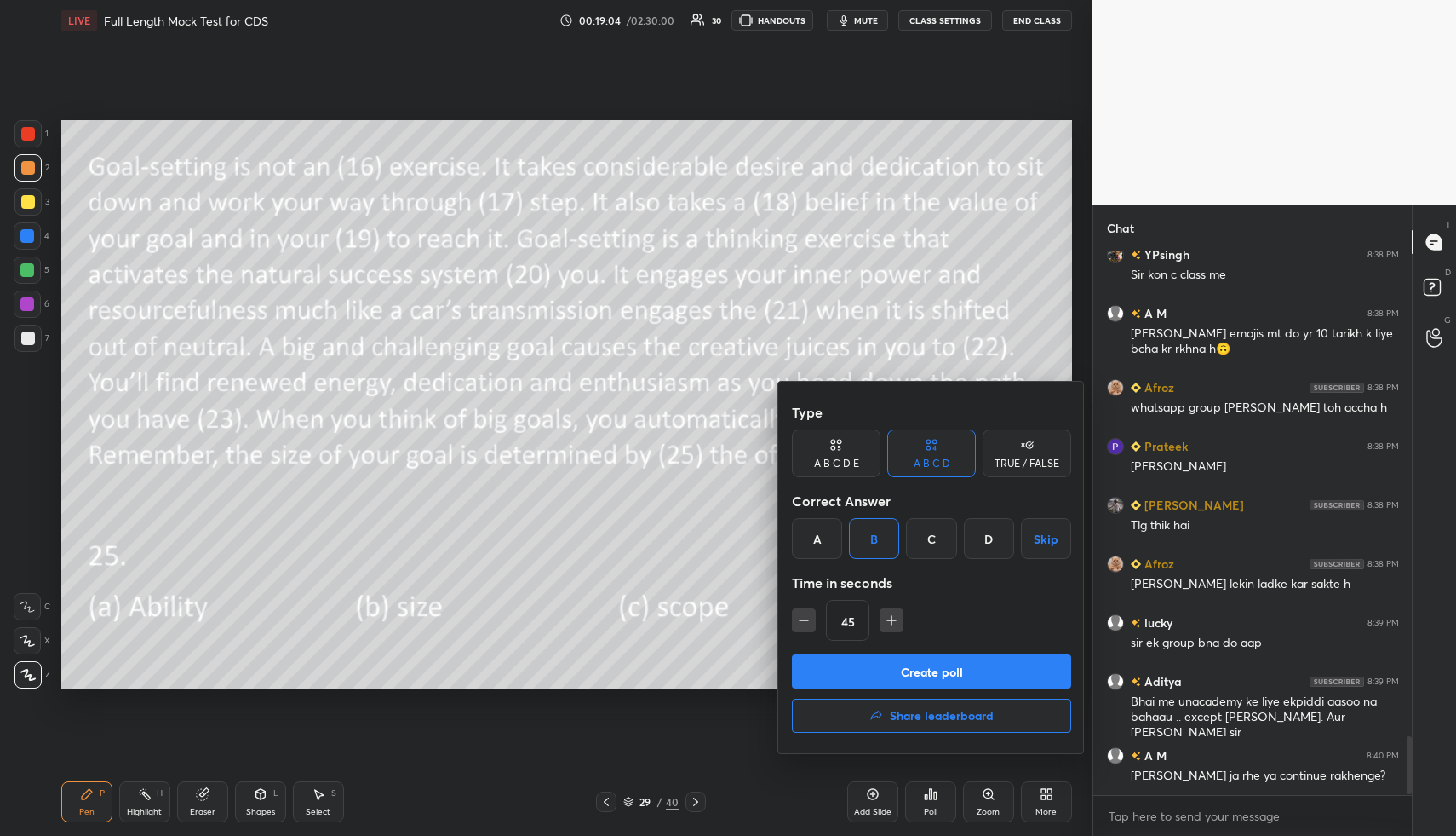
click at [877, 664] on button "Create poll" at bounding box center [931, 671] width 280 height 34
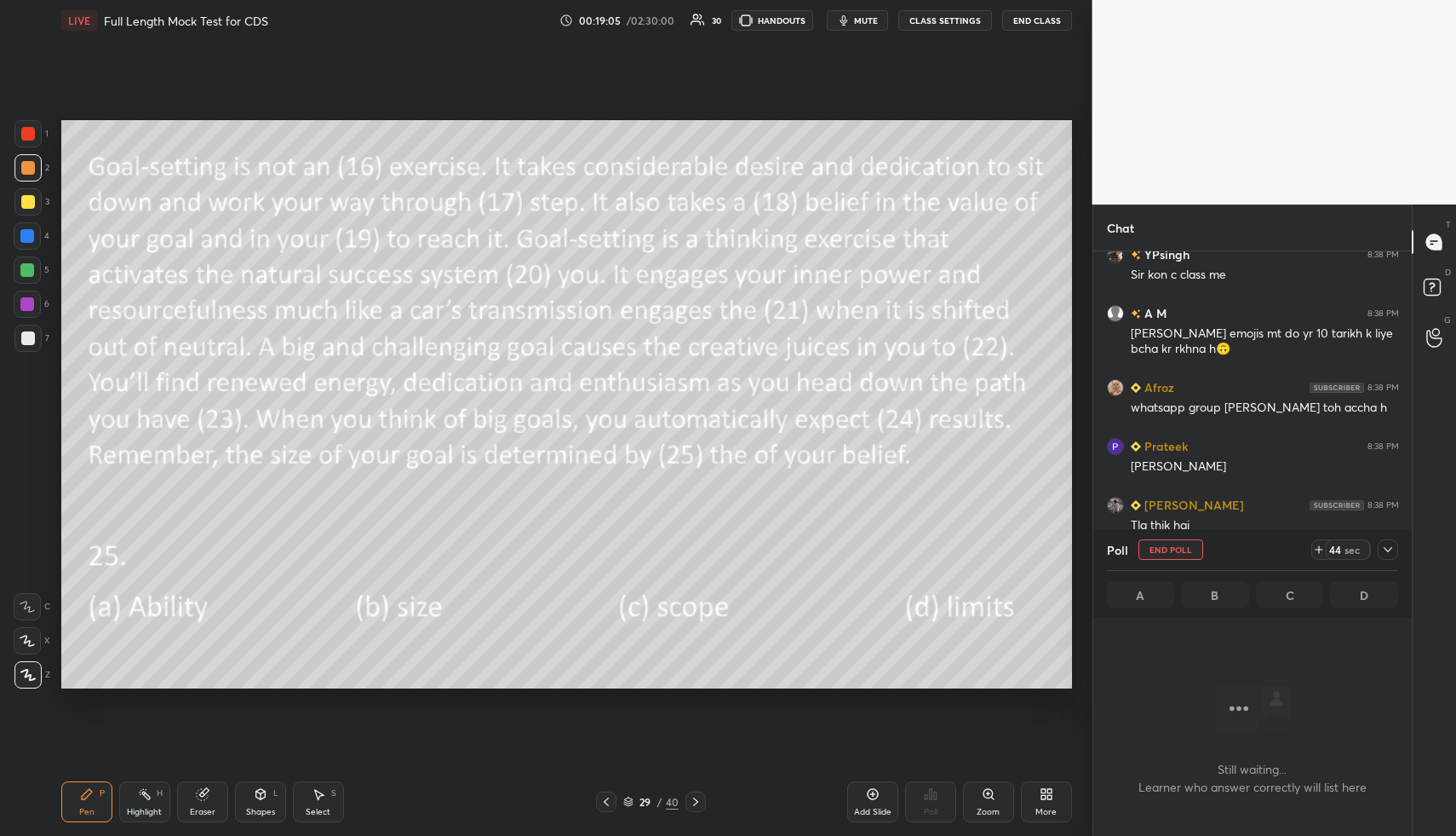
click at [1388, 548] on icon at bounding box center [1387, 549] width 13 height 13
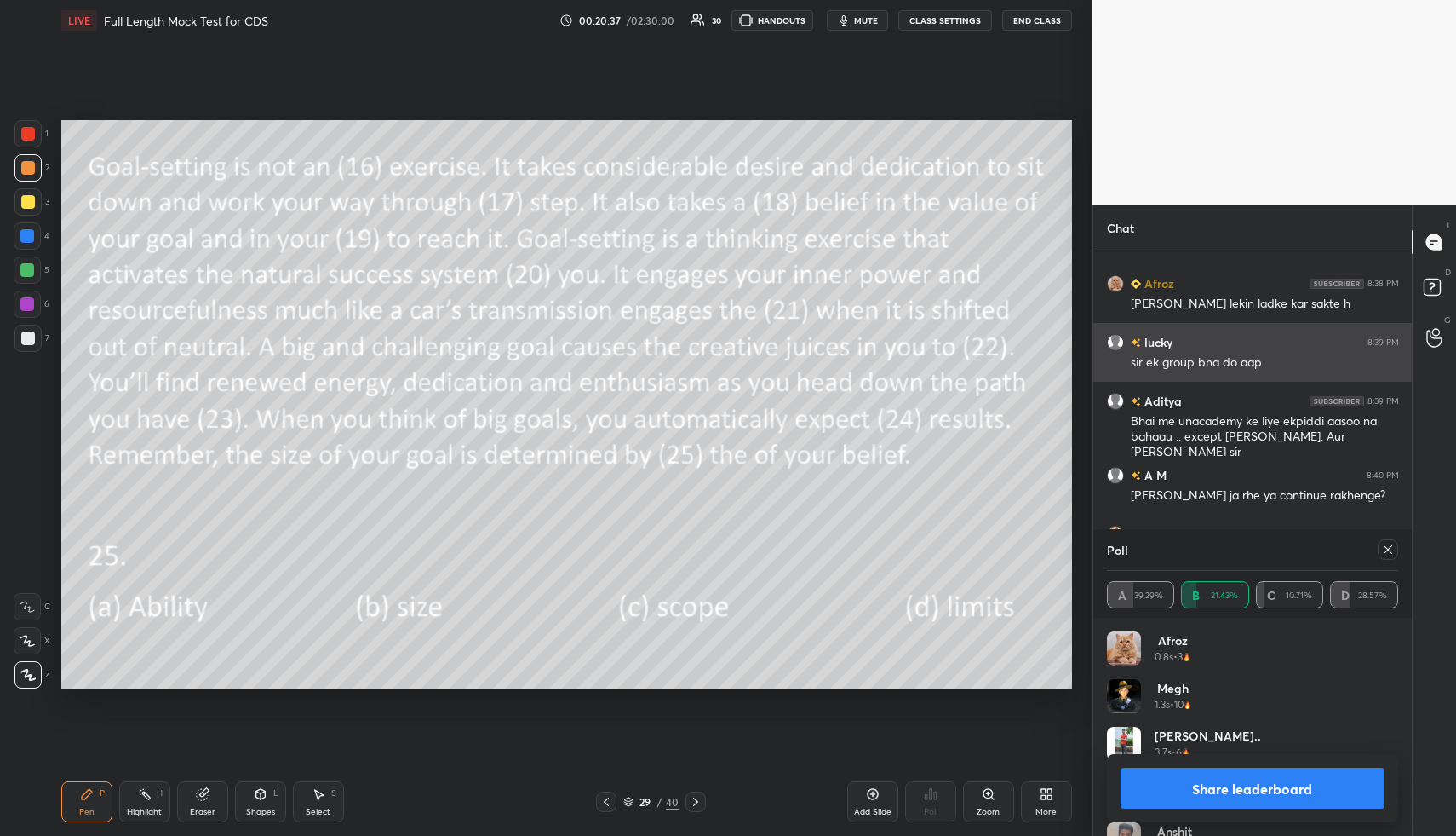
scroll to position [4809, 0]
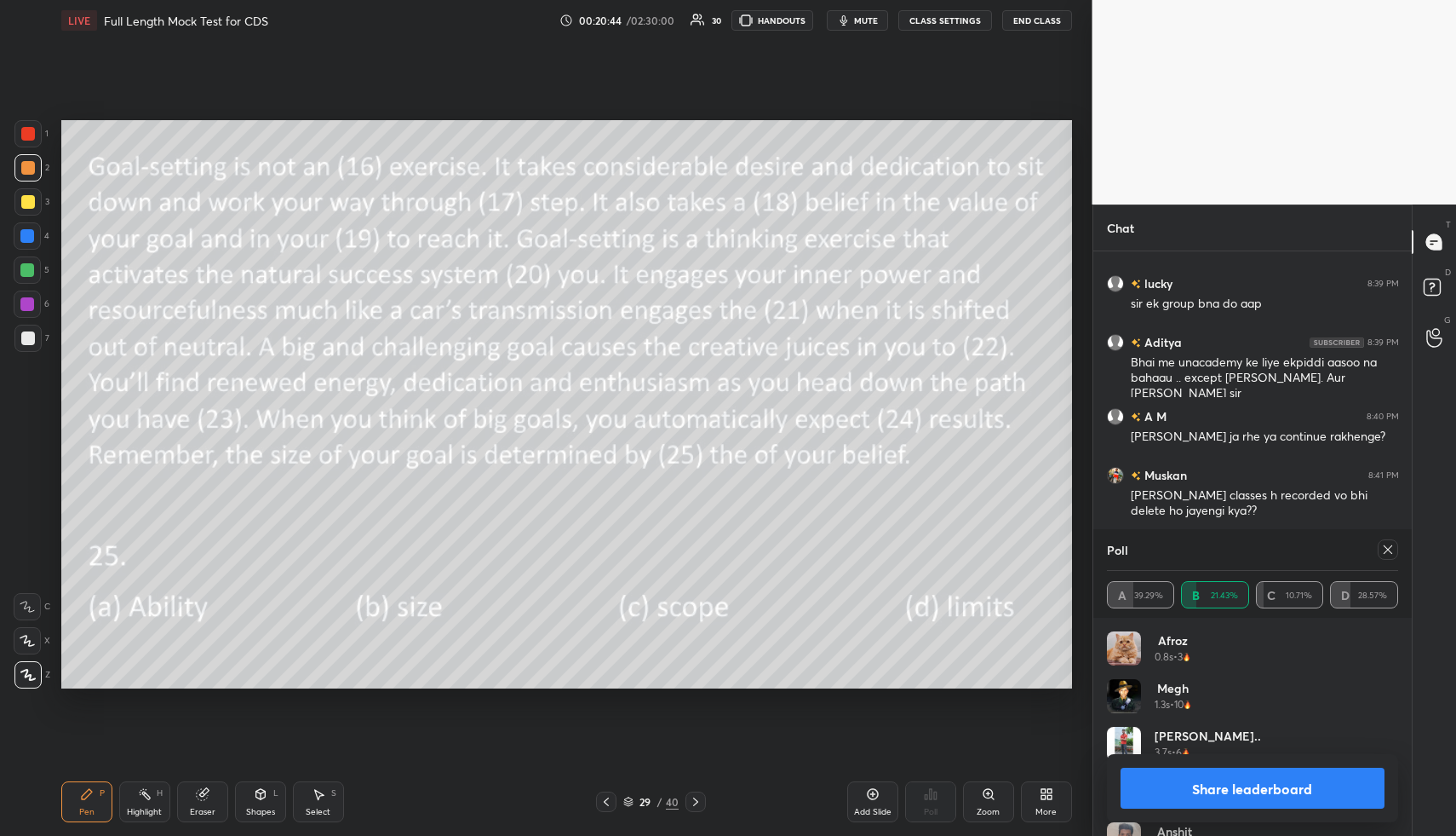
click at [1386, 549] on icon at bounding box center [1387, 549] width 13 height 13
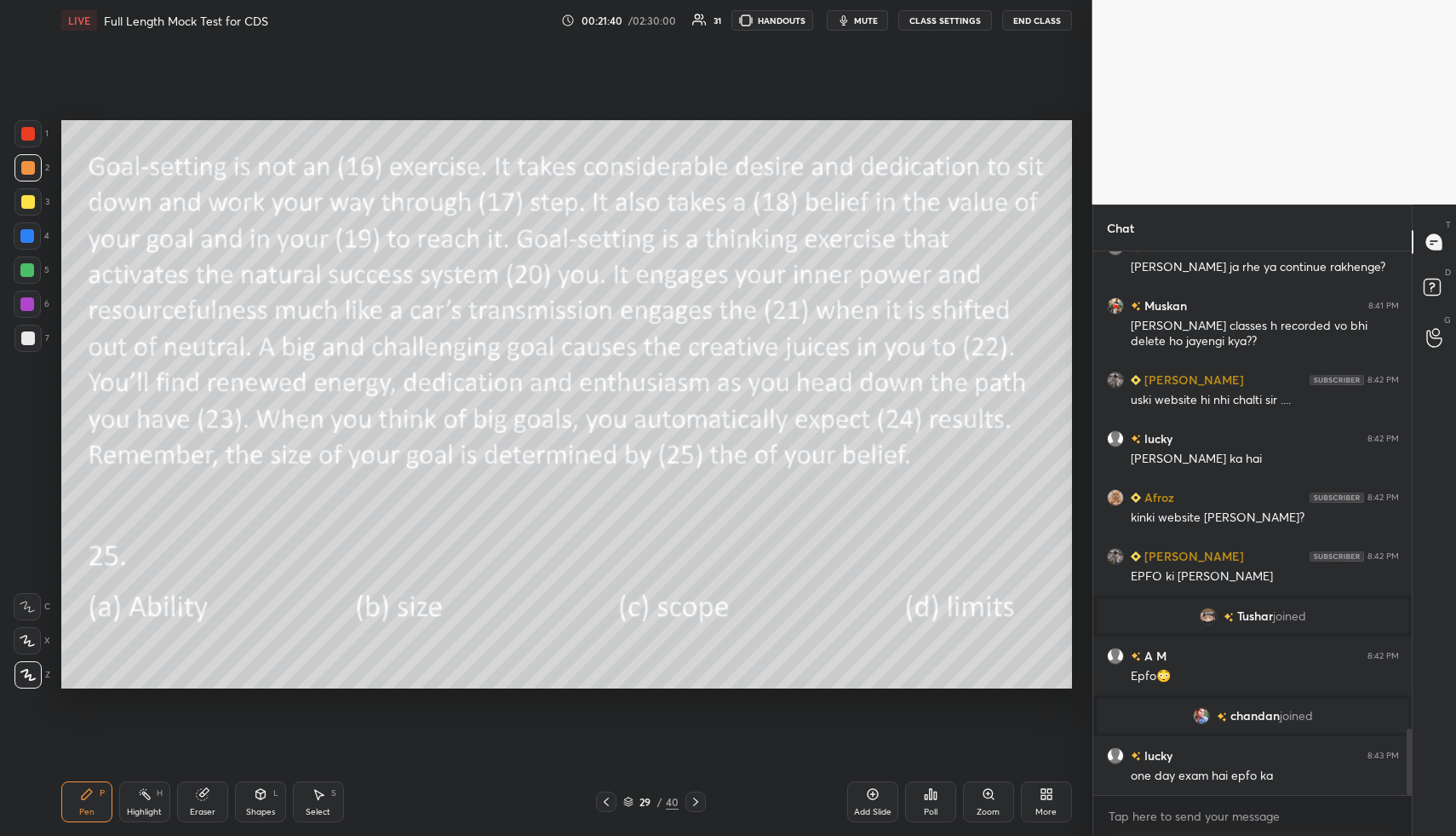
scroll to position [3922, 0]
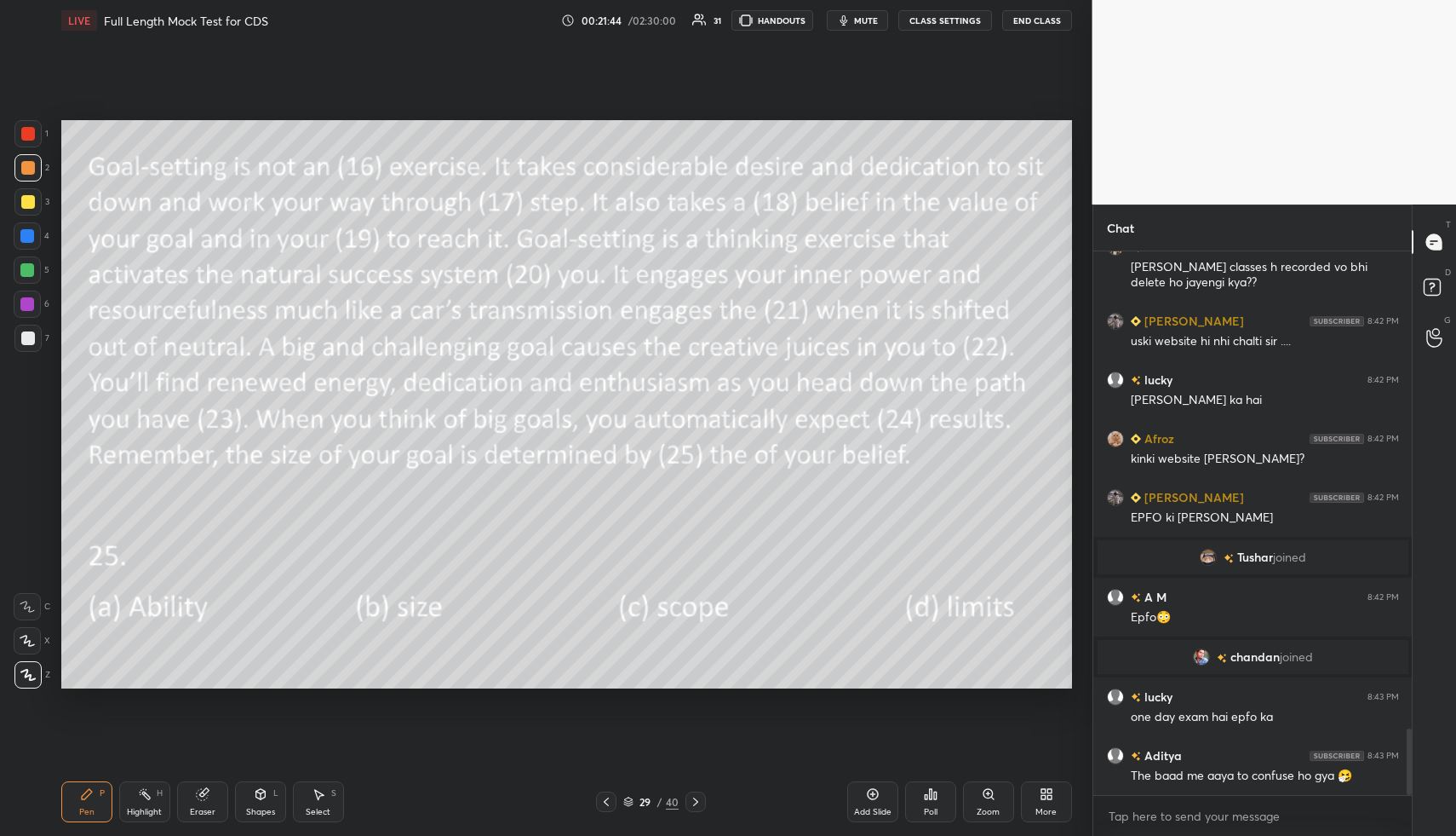
click at [930, 802] on div "Poll" at bounding box center [930, 802] width 51 height 41
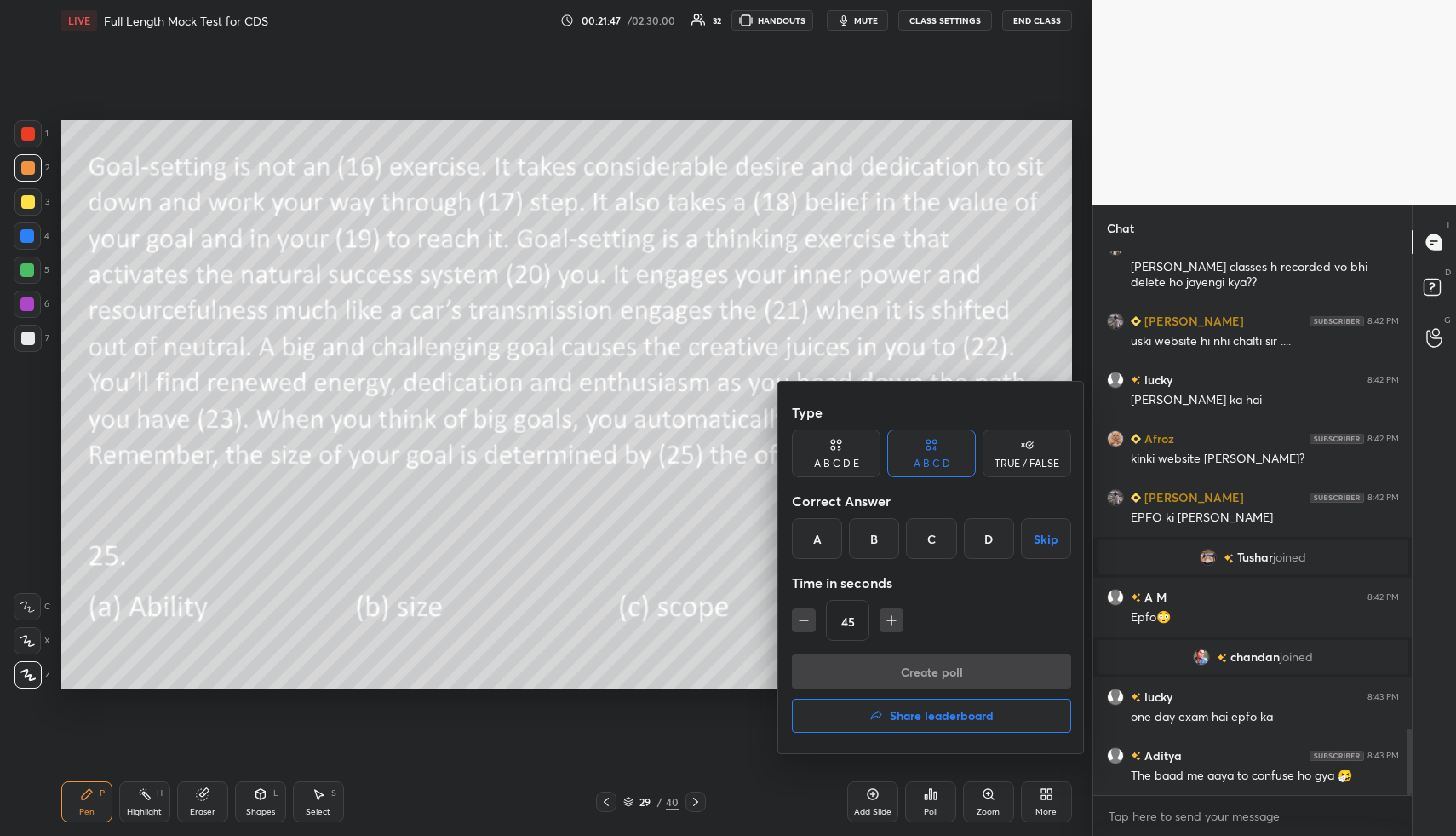
click at [927, 713] on h4 "Share leaderboard" at bounding box center [942, 715] width 104 height 12
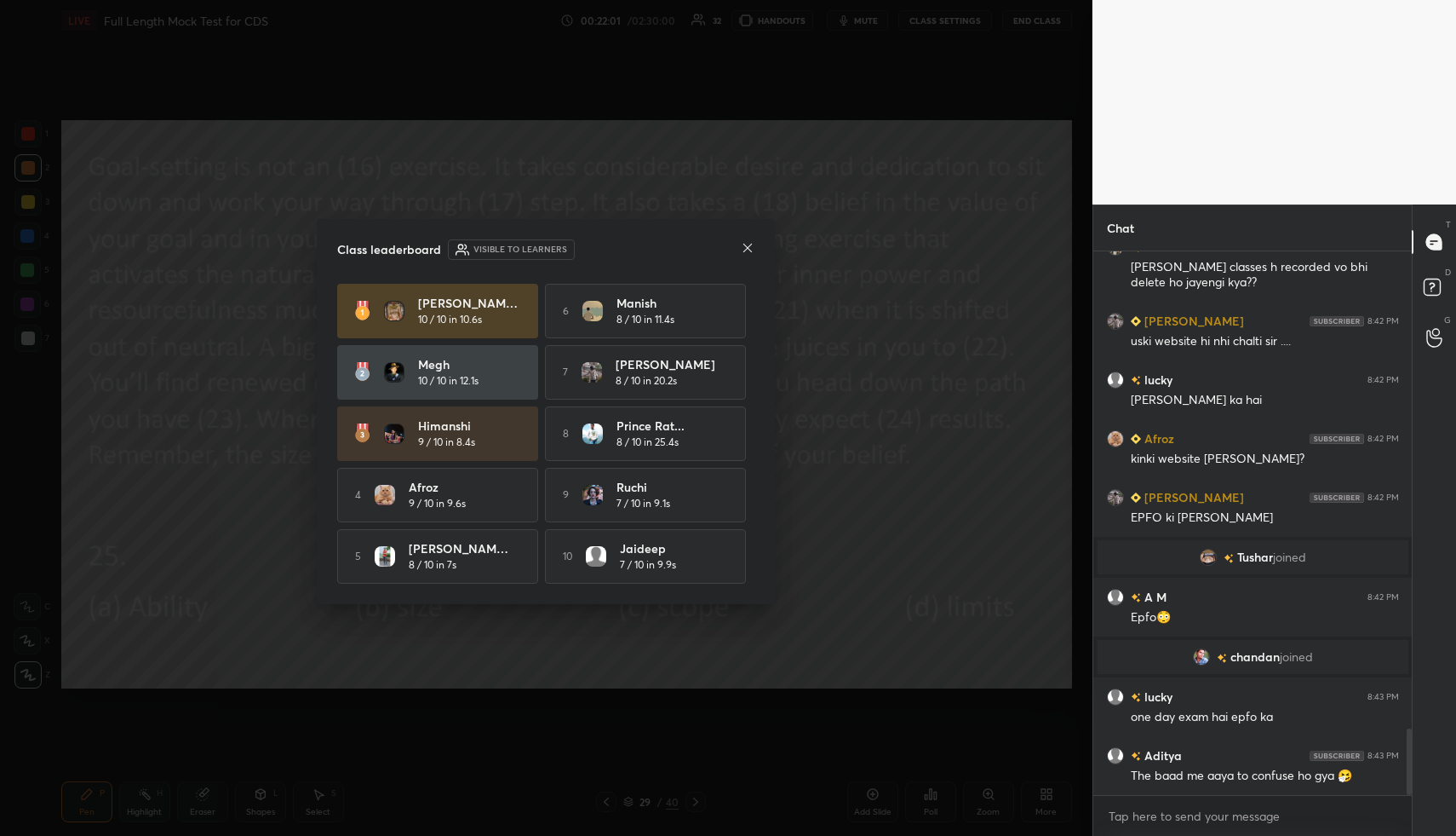
click at [747, 243] on icon at bounding box center [748, 248] width 9 height 9
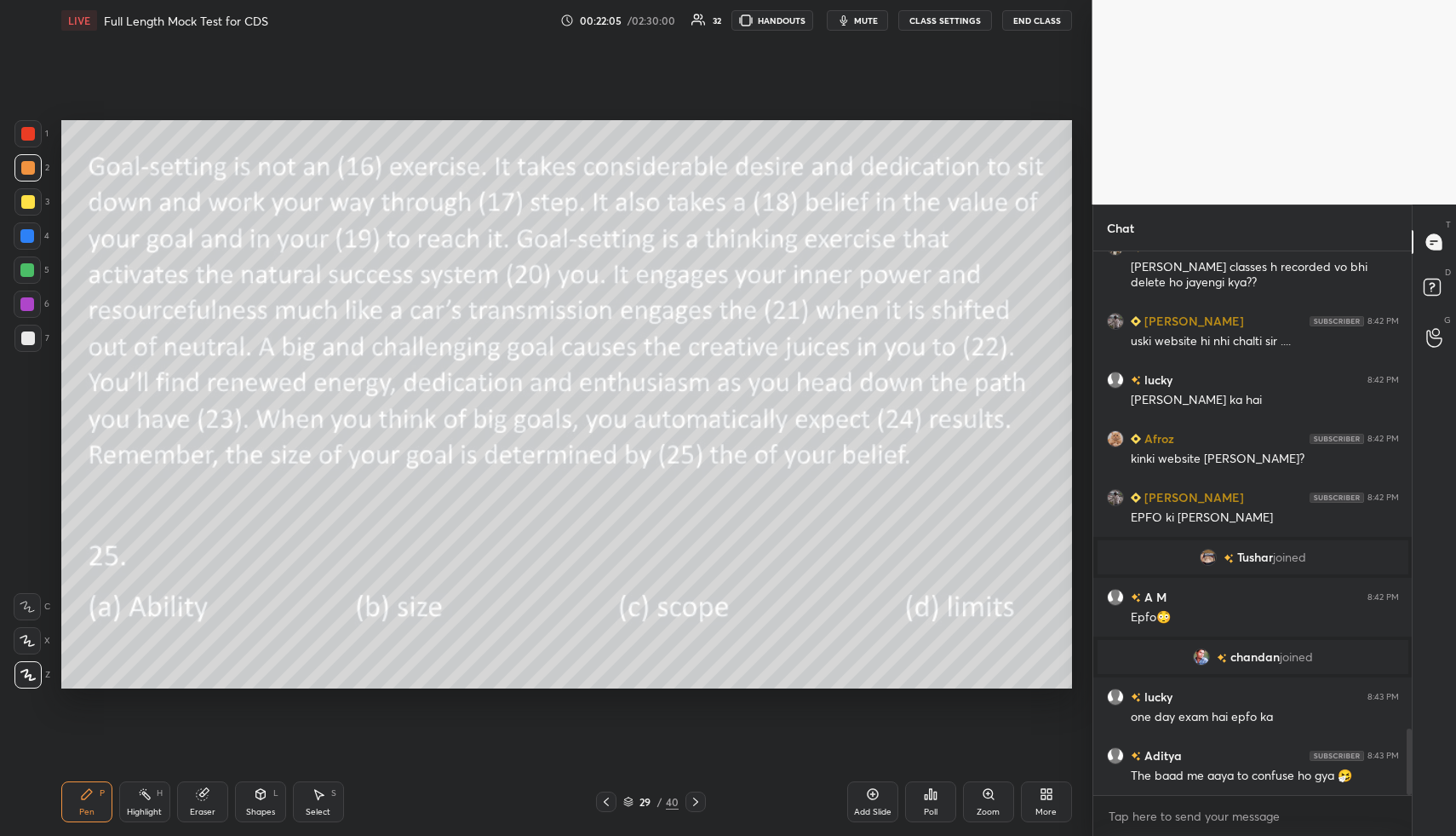
drag, startPoint x: 877, startPoint y: 792, endPoint x: 872, endPoint y: 772, distance: 20.6
click at [877, 793] on icon at bounding box center [872, 794] width 11 height 11
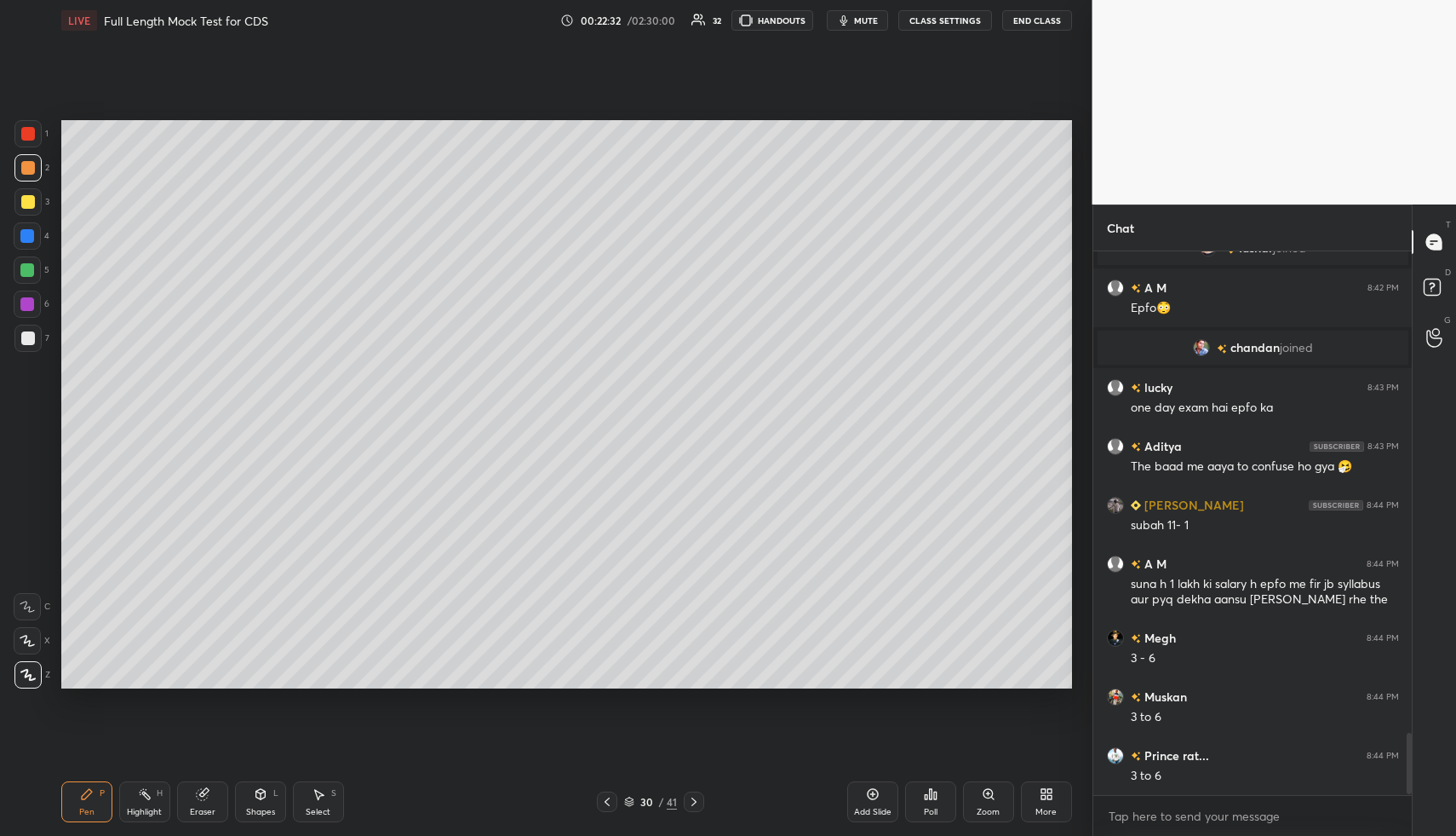
scroll to position [4289, 0]
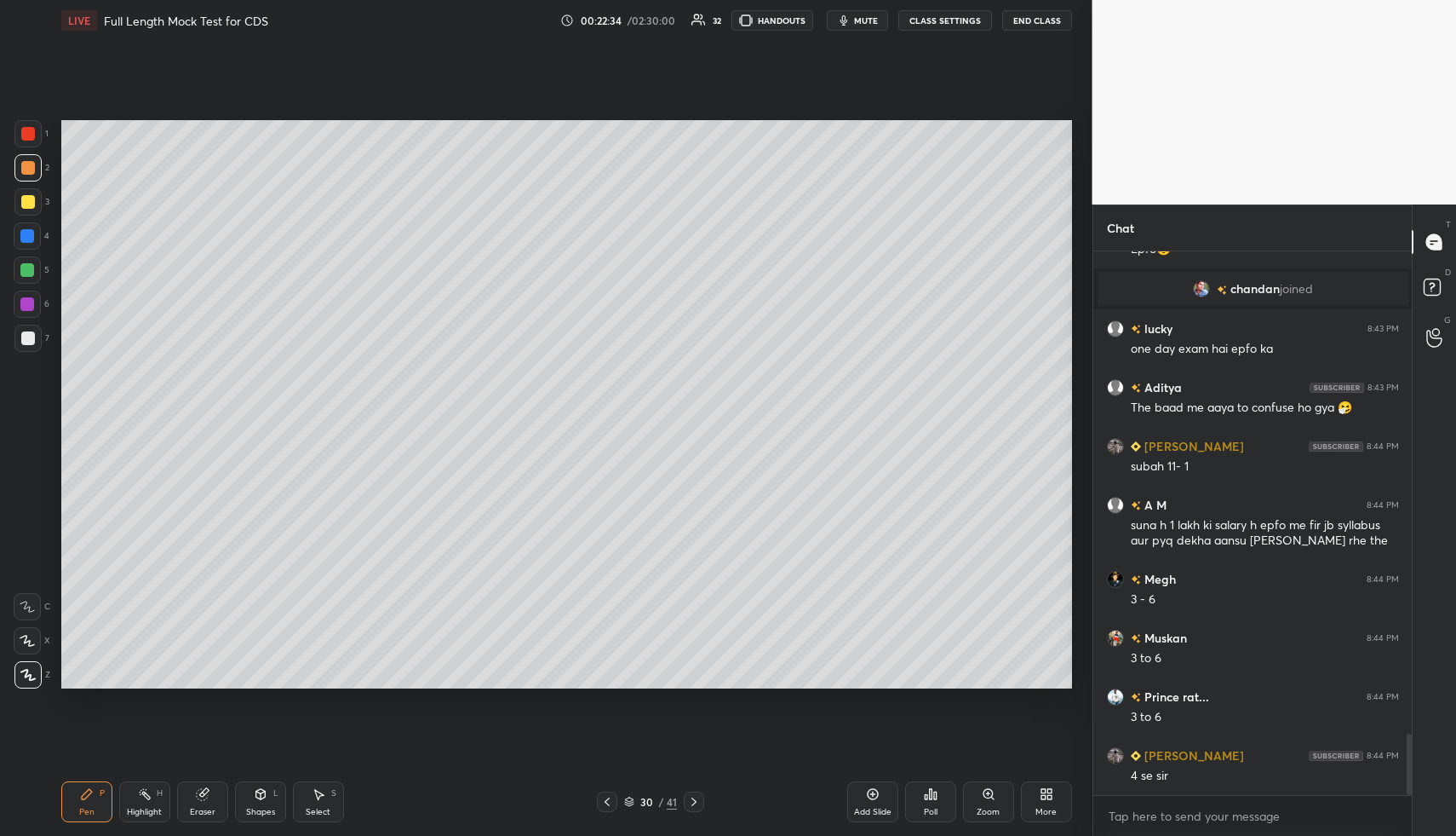
click at [696, 803] on icon at bounding box center [694, 801] width 13 height 13
click at [694, 788] on div "Pen P Highlight H Eraser Shapes L Select S 31 / 41 Add Slide Poll Zoom More" at bounding box center [567, 801] width 1011 height 68
click at [698, 800] on icon at bounding box center [694, 801] width 13 height 13
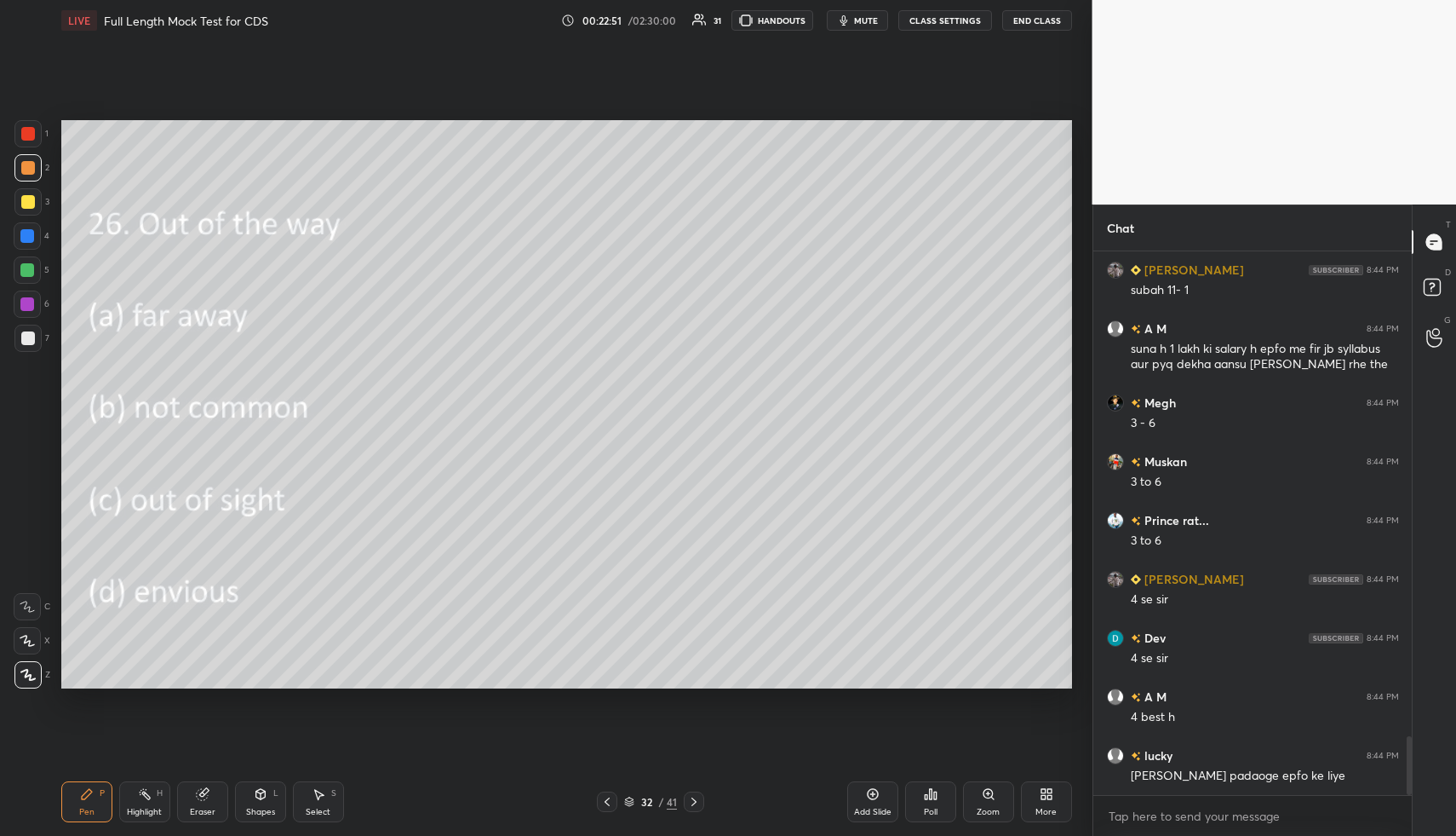
scroll to position [4506, 0]
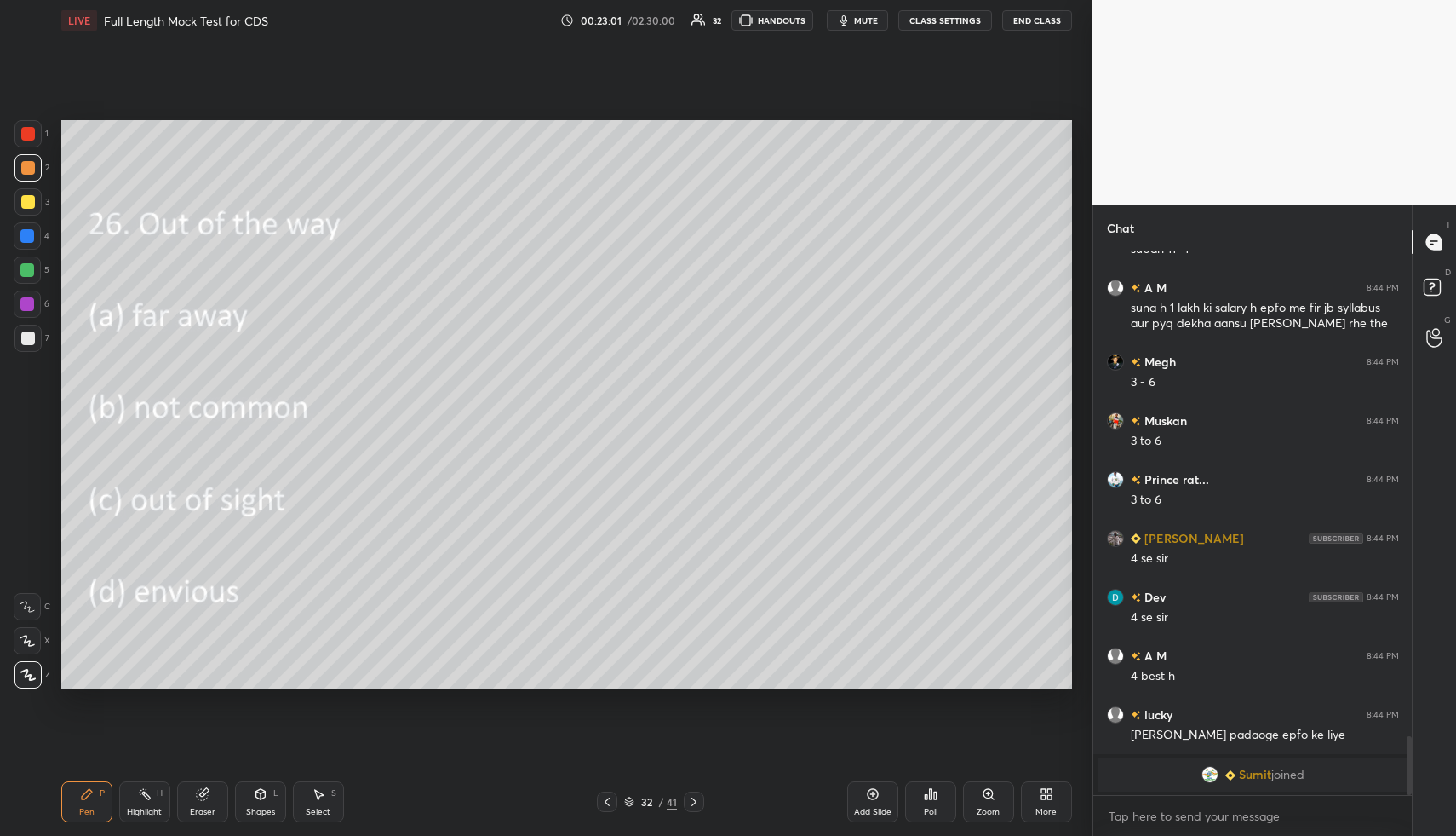
click at [929, 802] on div "Poll" at bounding box center [930, 802] width 51 height 41
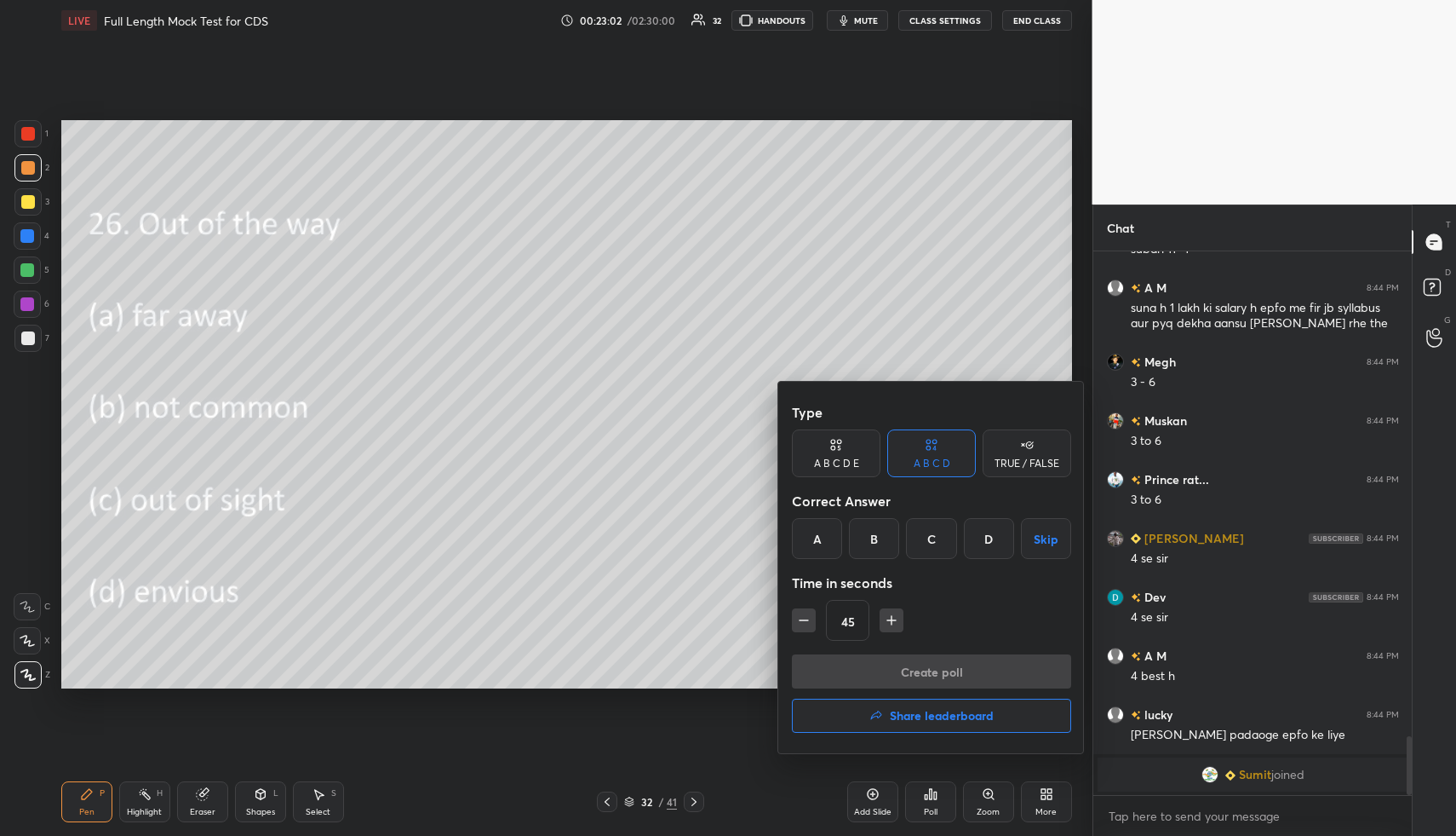
click at [871, 533] on div "B" at bounding box center [874, 538] width 50 height 41
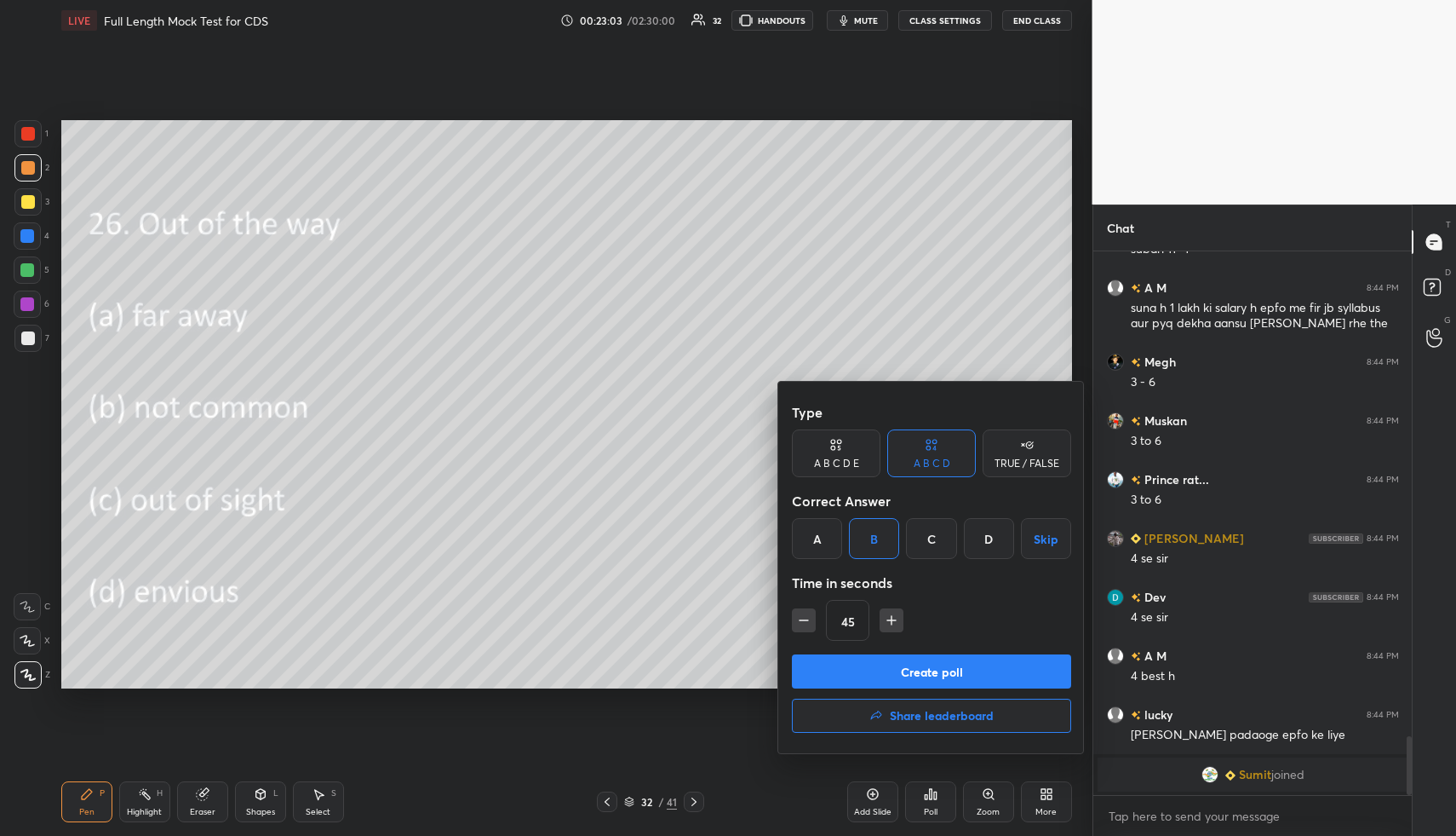
click at [888, 672] on button "Create poll" at bounding box center [931, 671] width 280 height 34
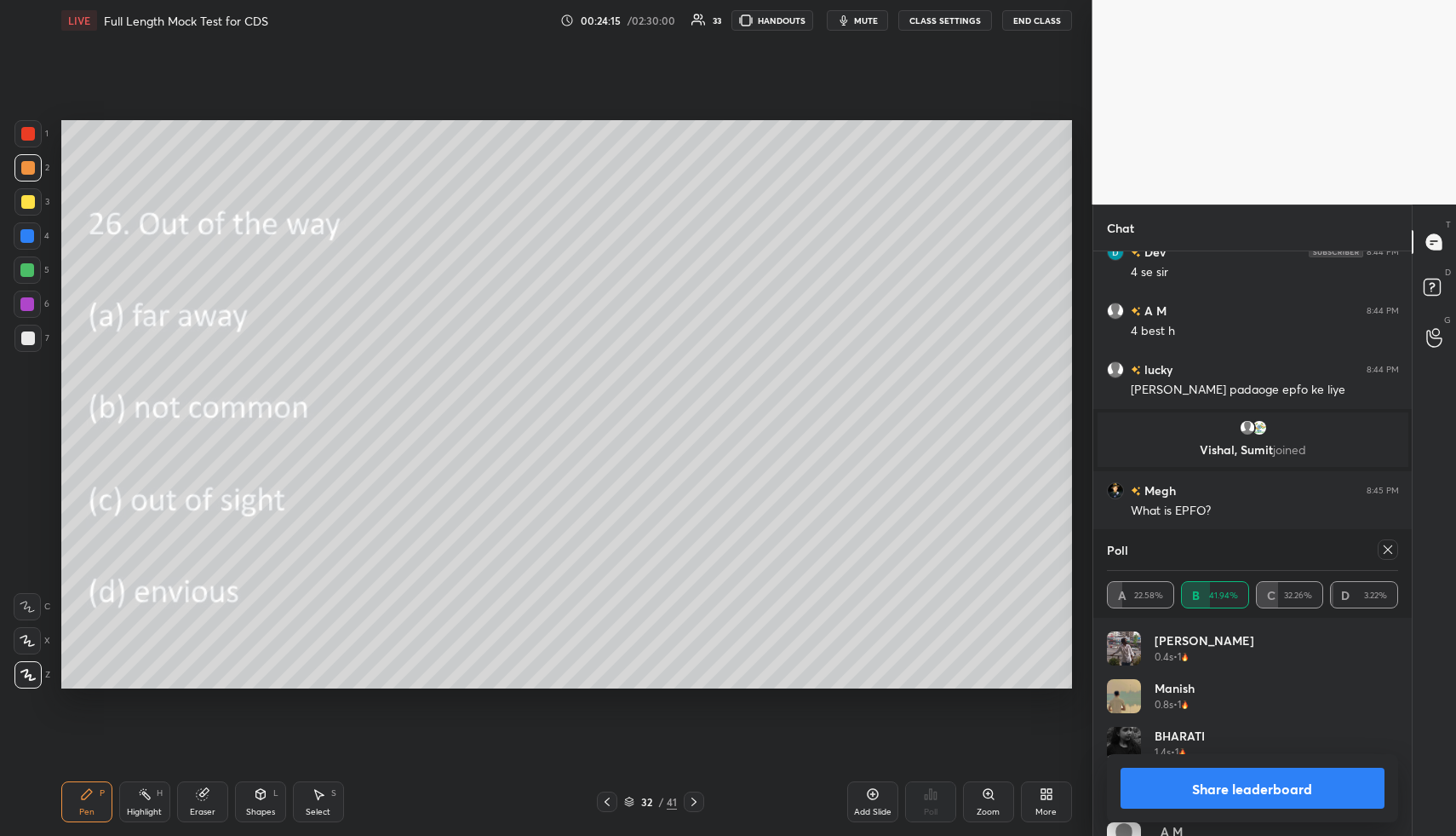
scroll to position [4543, 0]
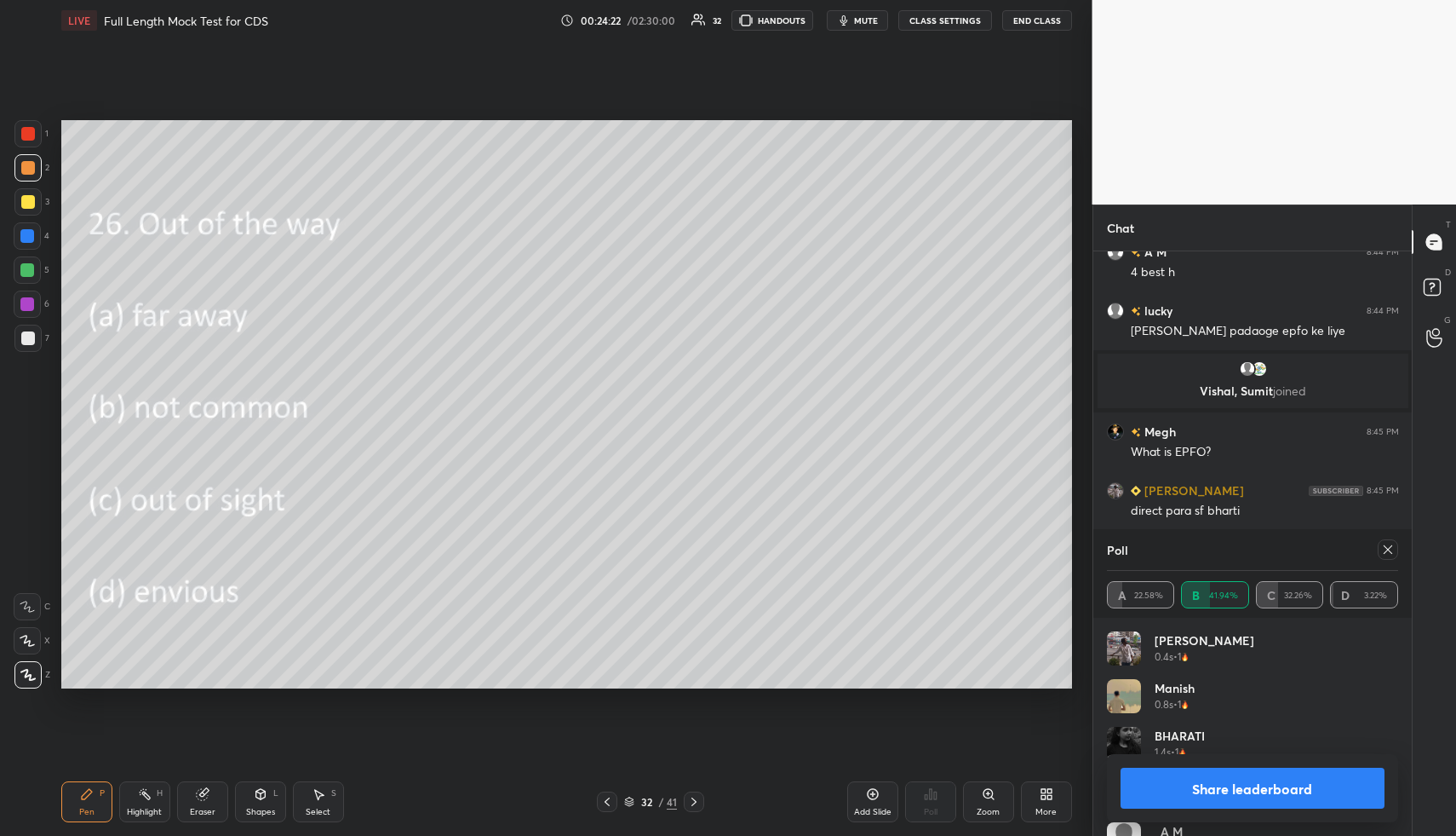
click at [1389, 547] on icon at bounding box center [1387, 549] width 13 height 13
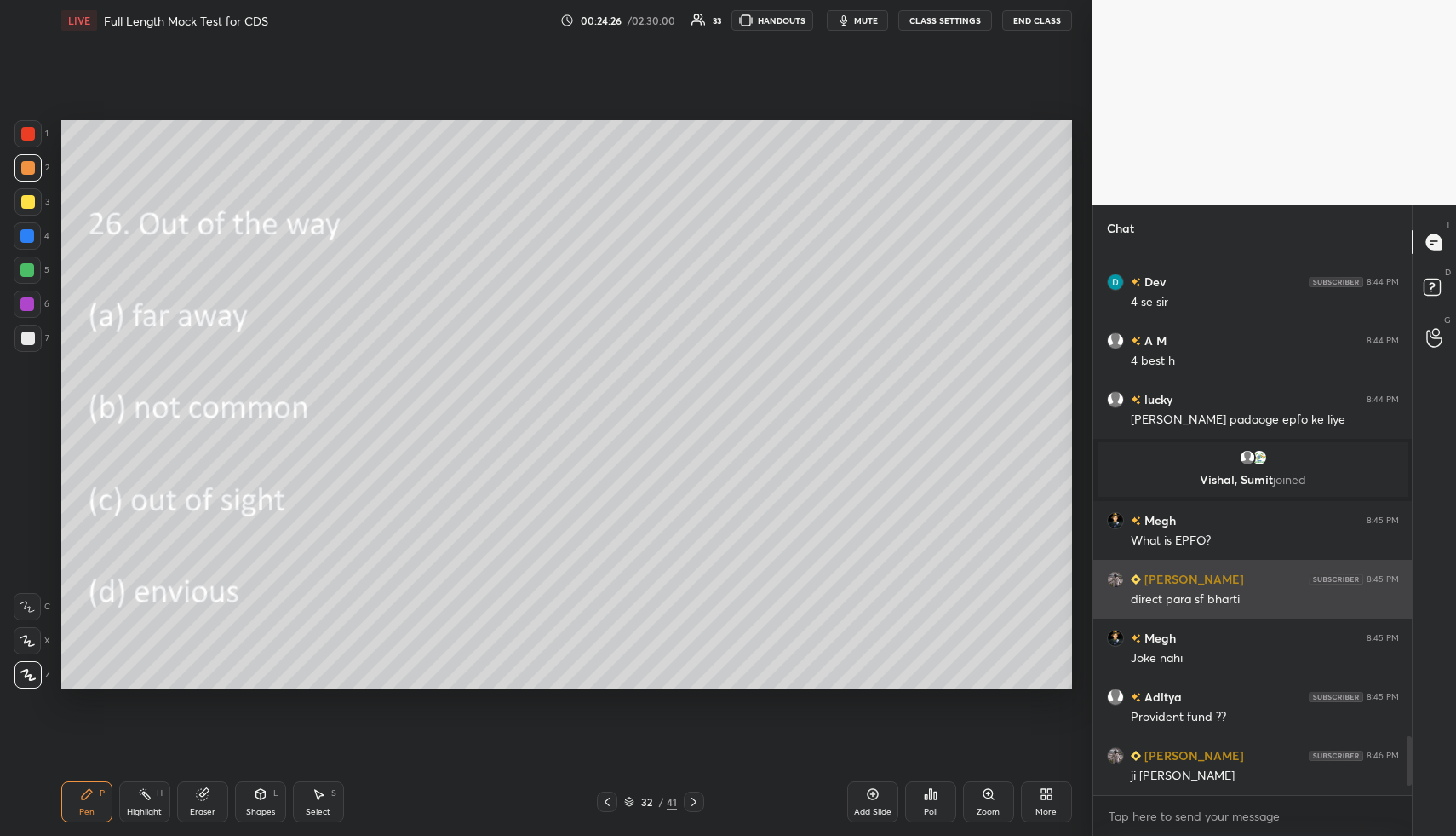
scroll to position [4529, 0]
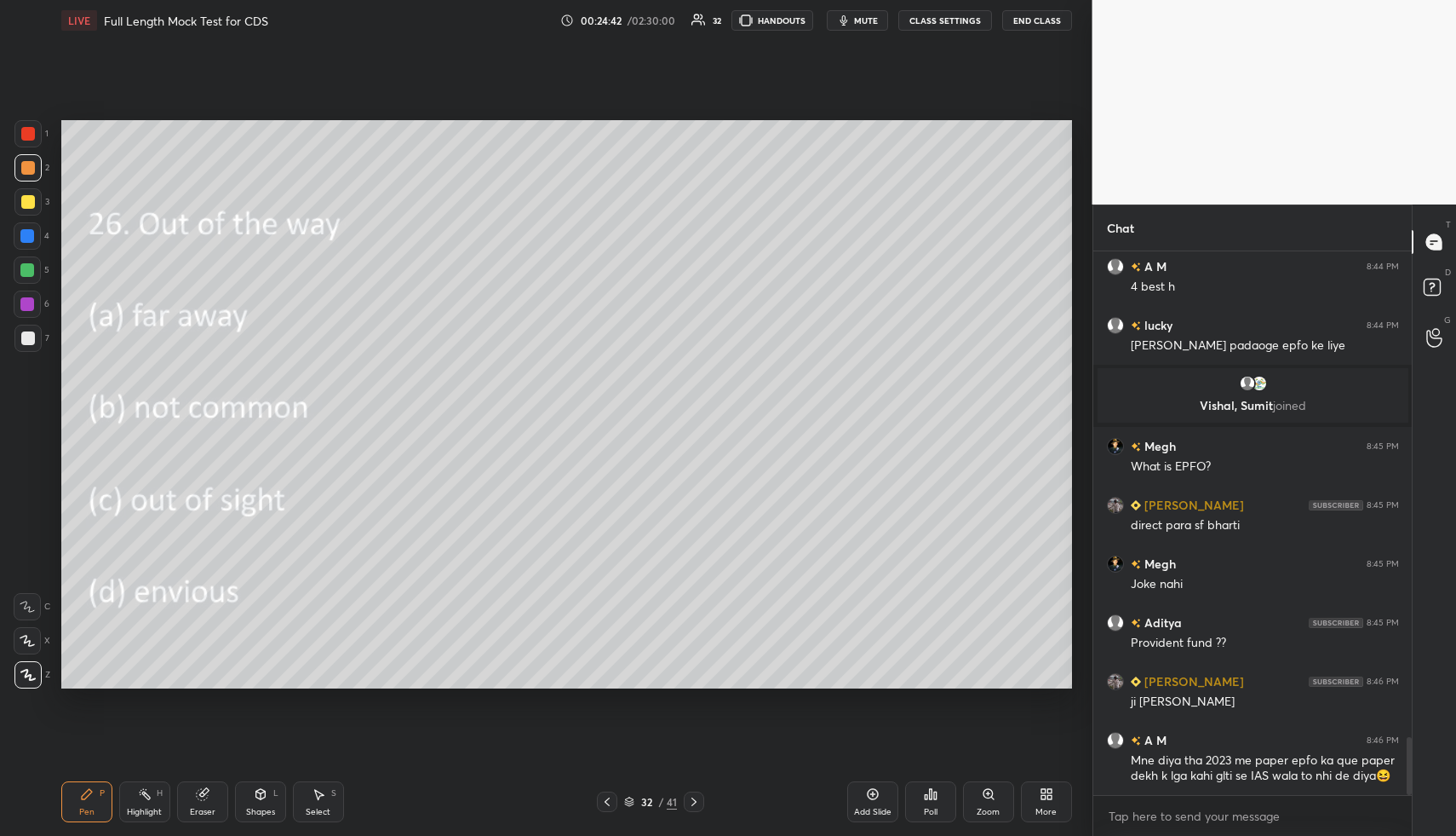
click at [698, 802] on icon at bounding box center [694, 801] width 13 height 13
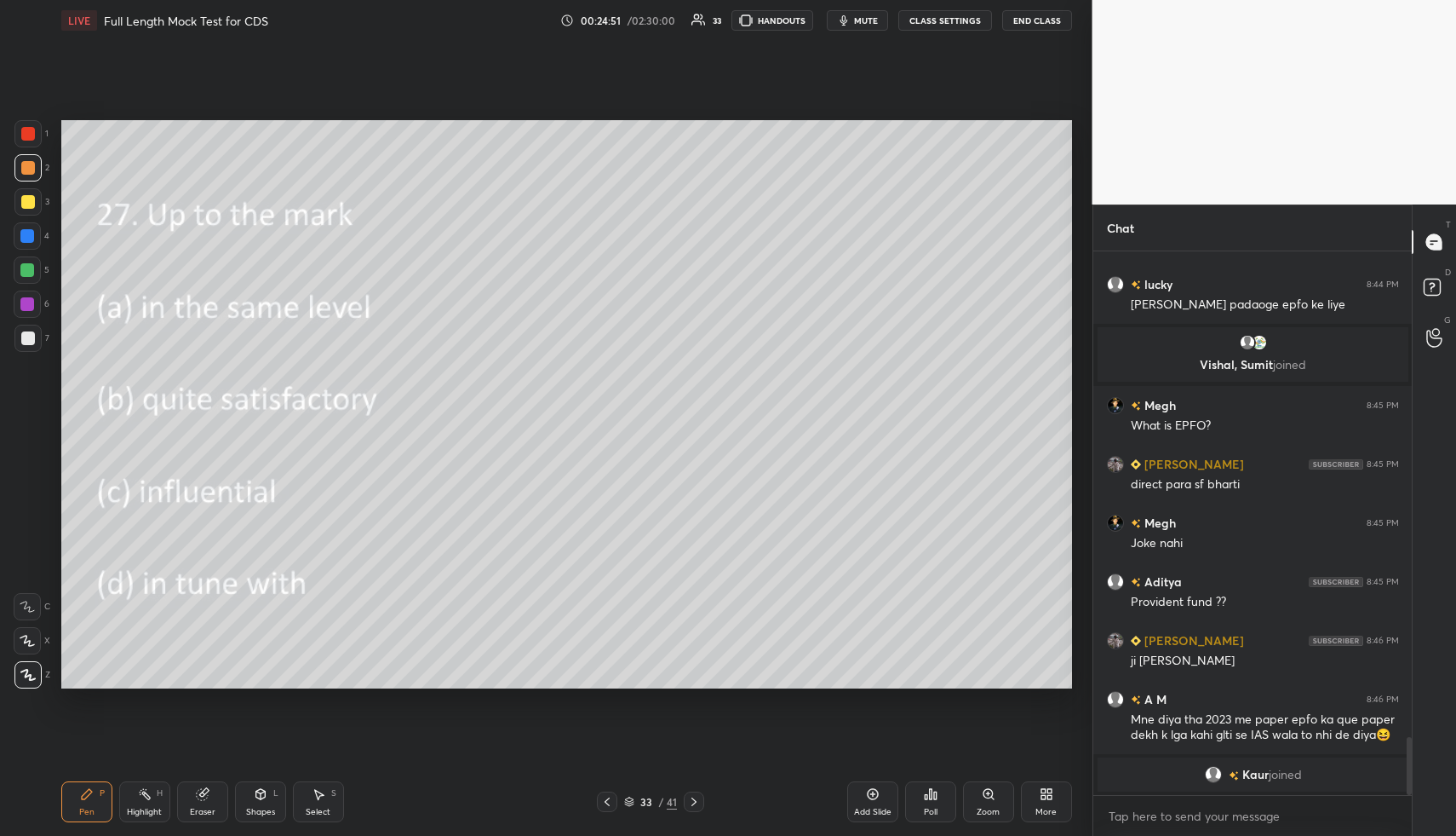
click at [933, 791] on icon at bounding box center [930, 793] width 13 height 13
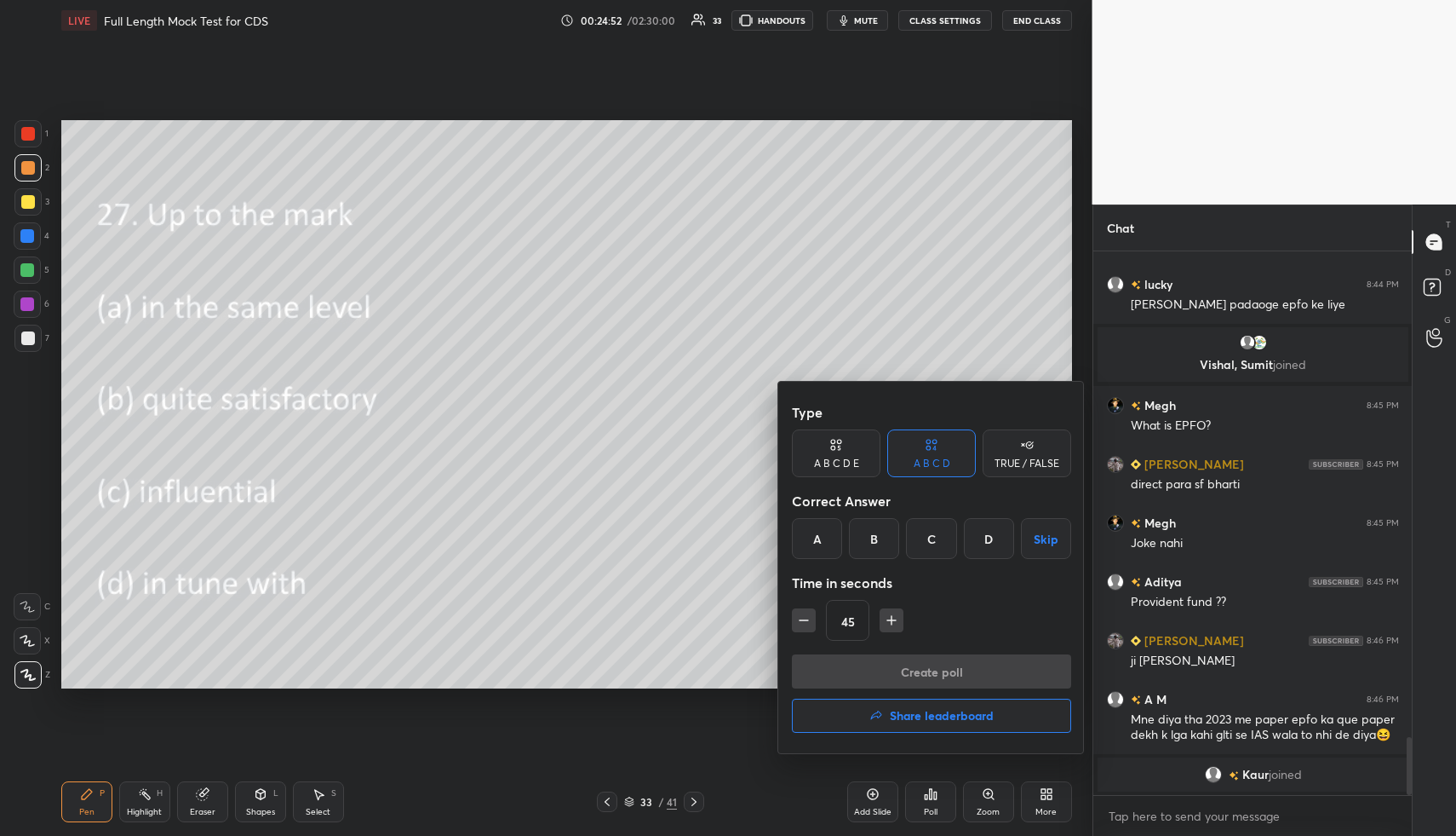
drag, startPoint x: 874, startPoint y: 536, endPoint x: 876, endPoint y: 562, distance: 26.1
click at [873, 536] on div "B" at bounding box center [874, 538] width 50 height 41
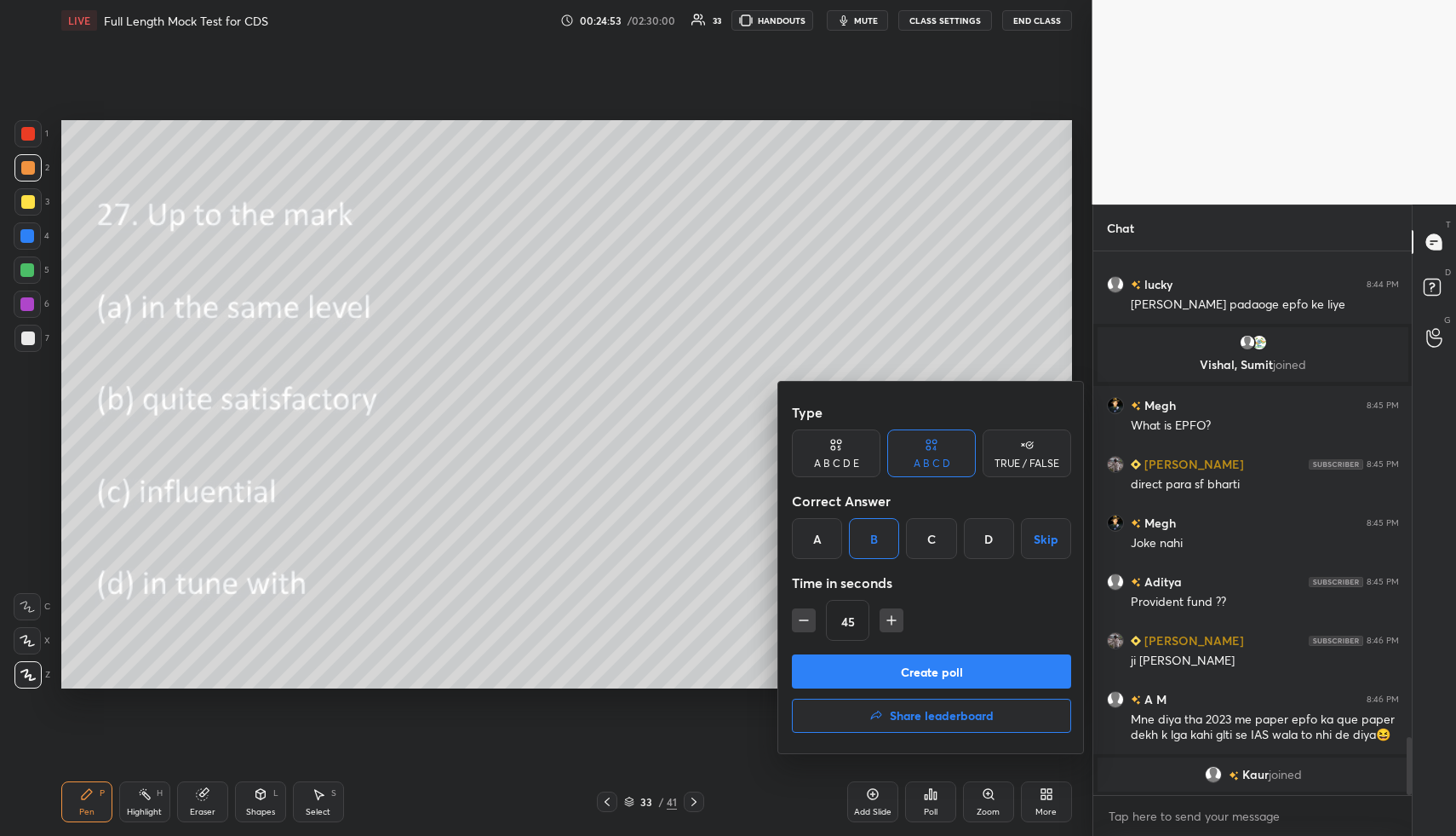
click at [877, 678] on button "Create poll" at bounding box center [931, 671] width 280 height 34
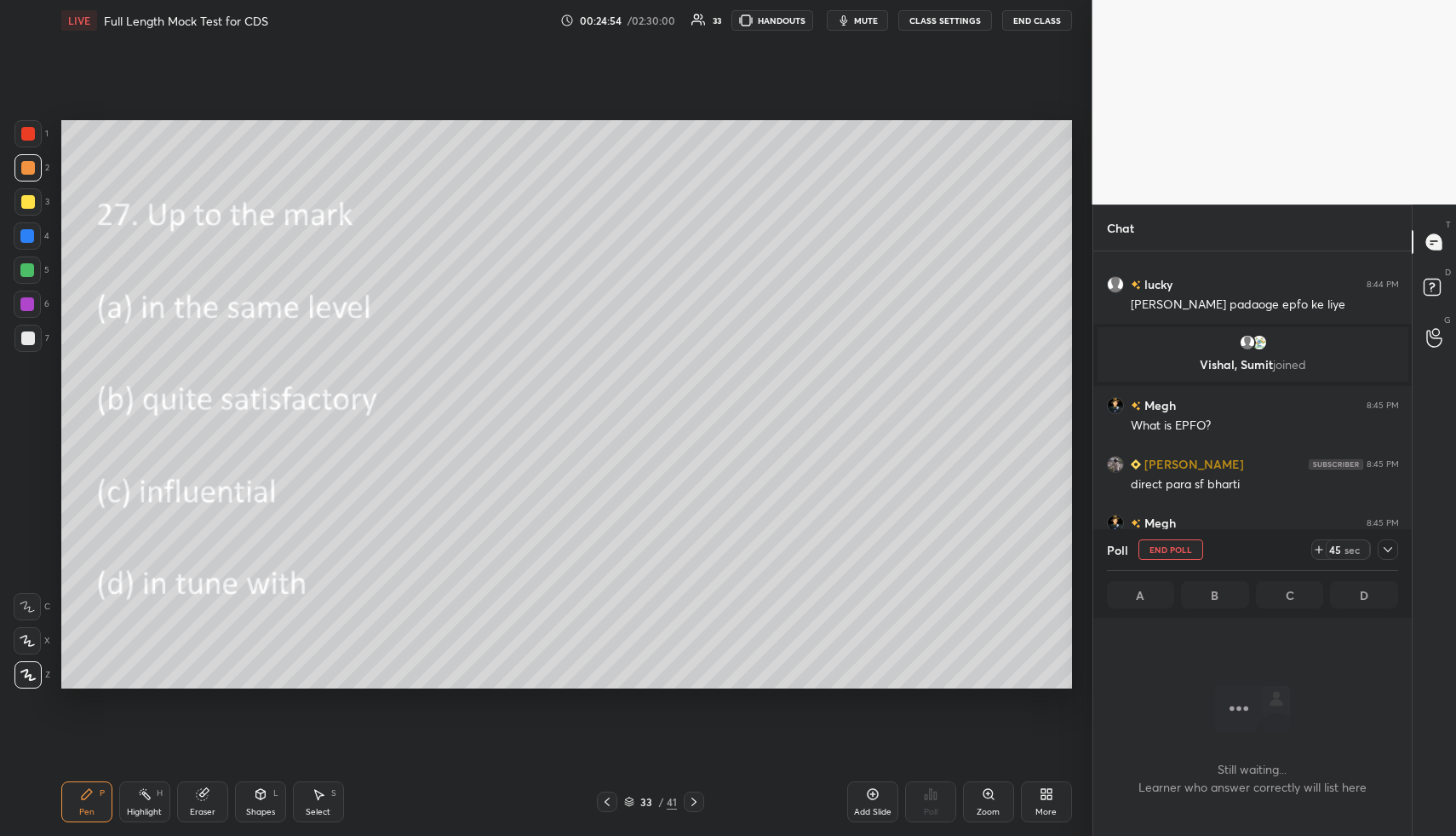
scroll to position [6, 6]
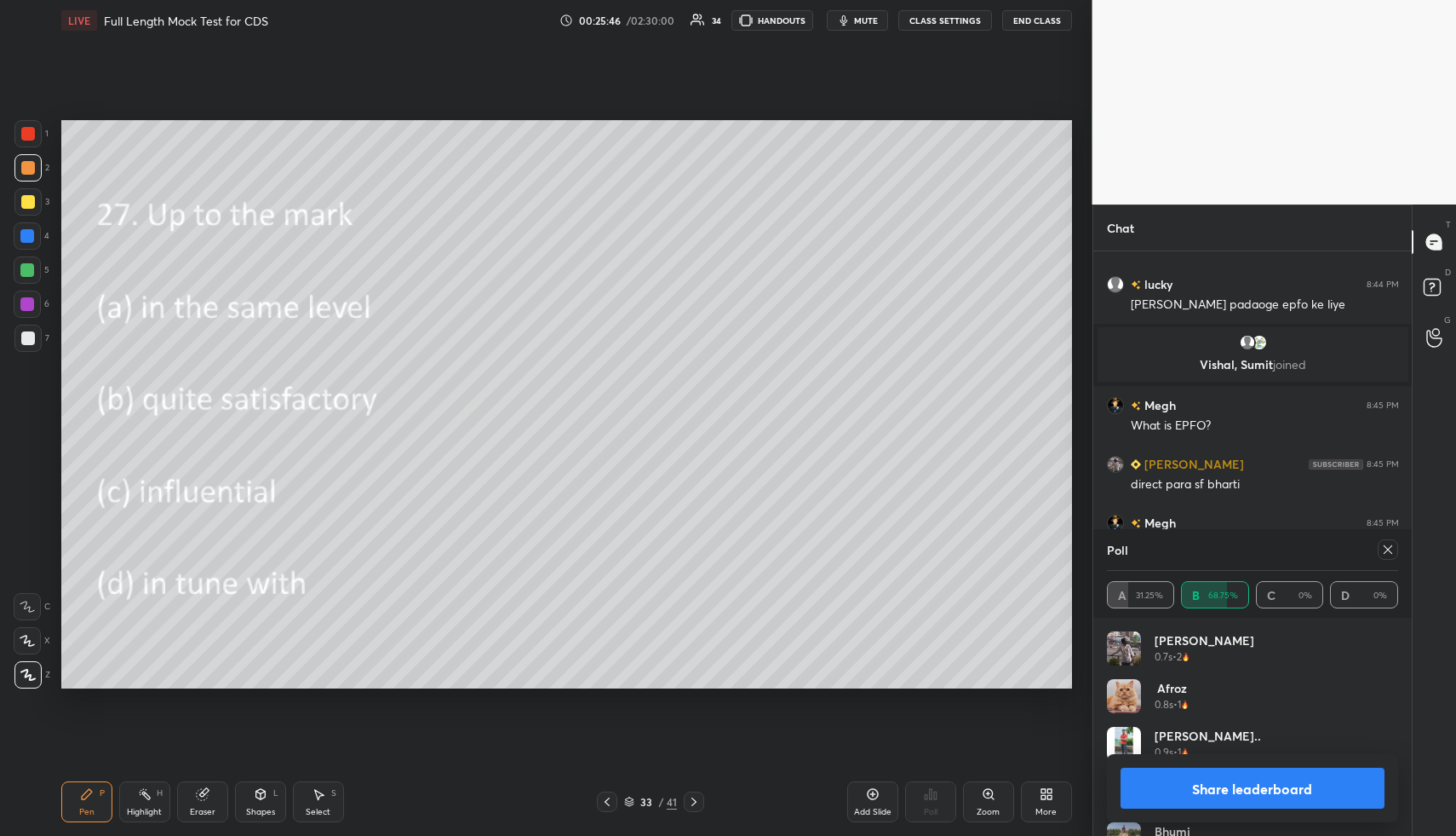
click at [1382, 552] on icon at bounding box center [1387, 549] width 13 height 13
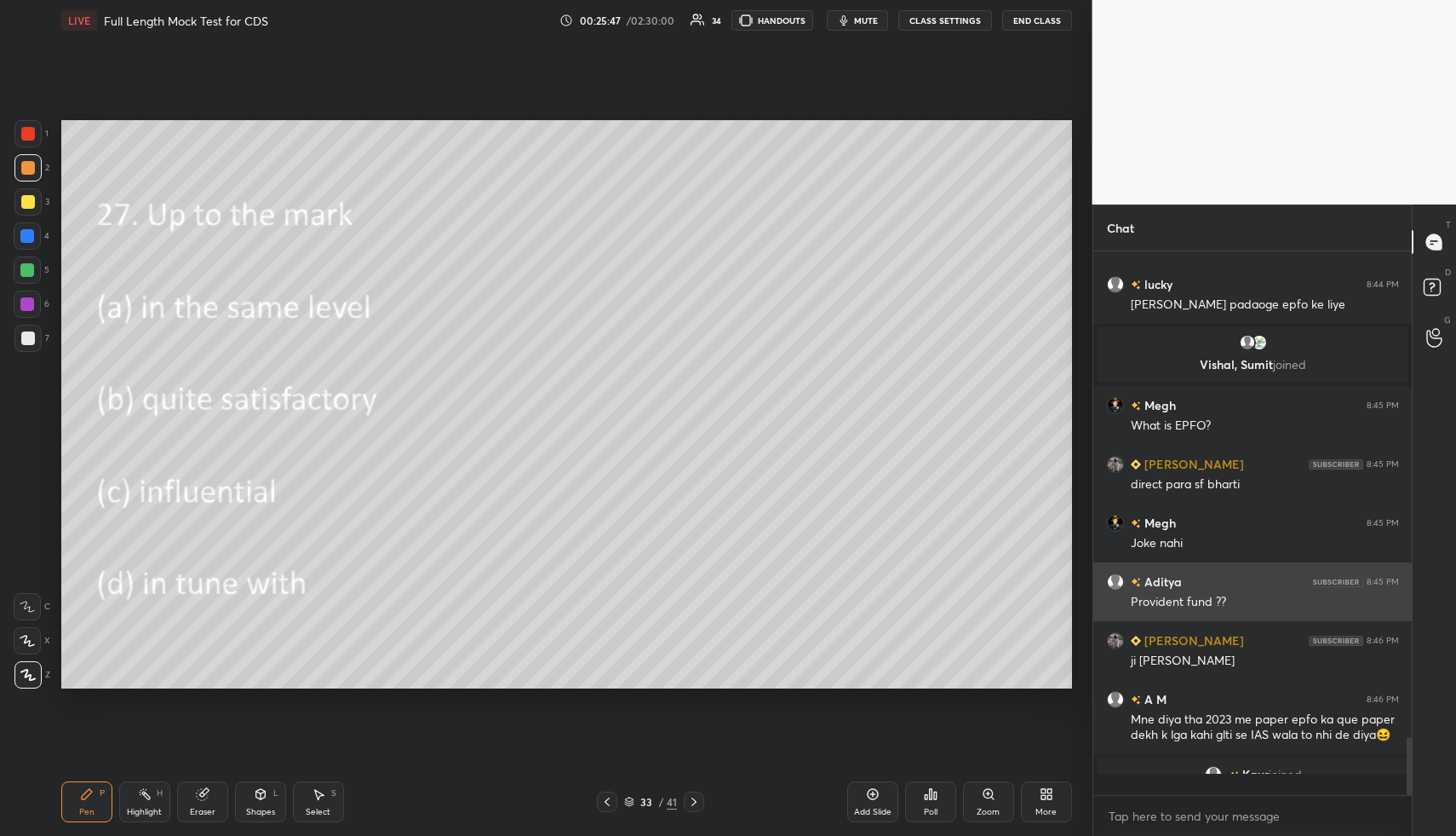
scroll to position [574, 314]
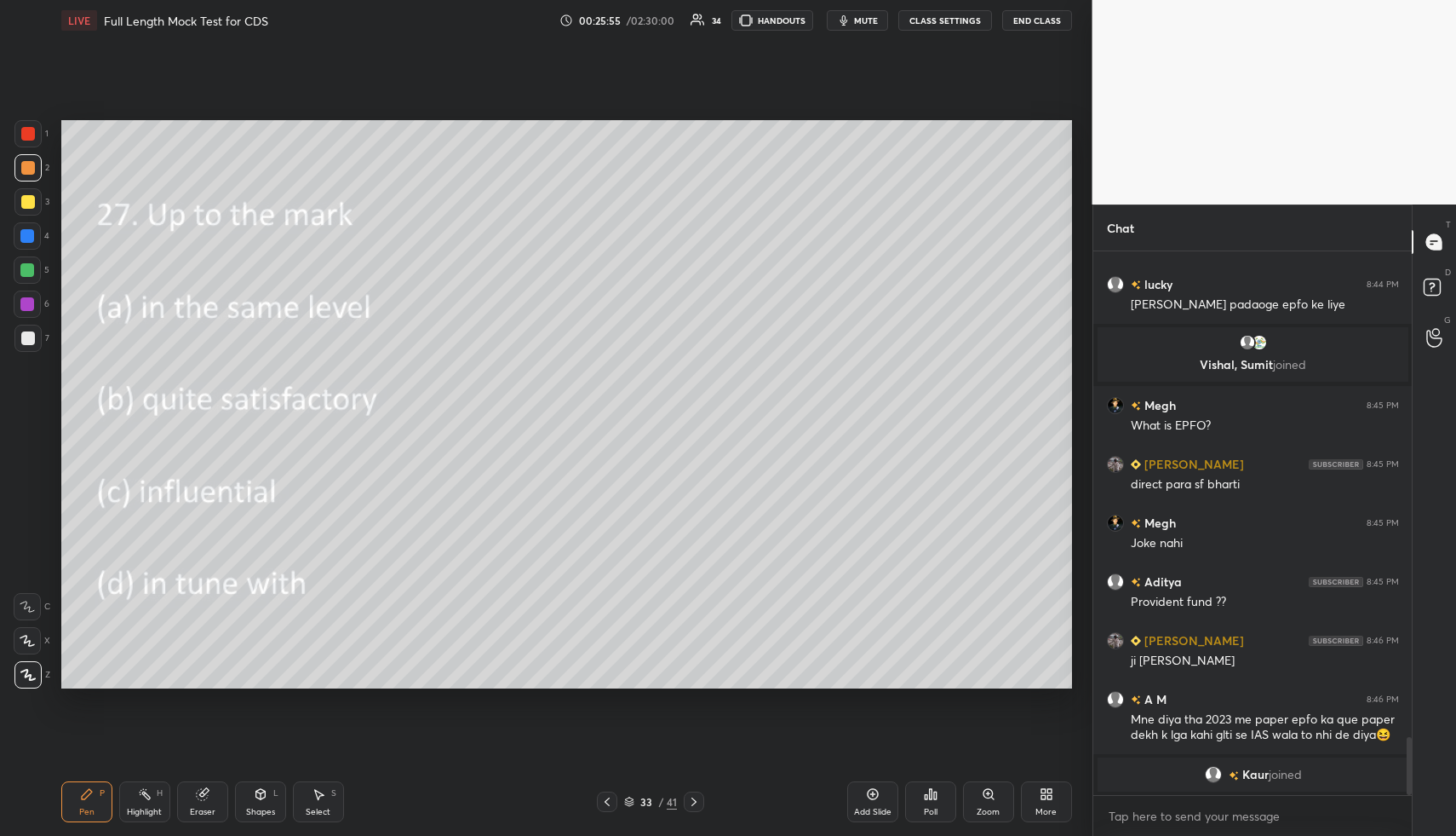
click at [695, 801] on icon at bounding box center [694, 802] width 5 height 9
click at [938, 789] on div "Poll" at bounding box center [930, 802] width 51 height 41
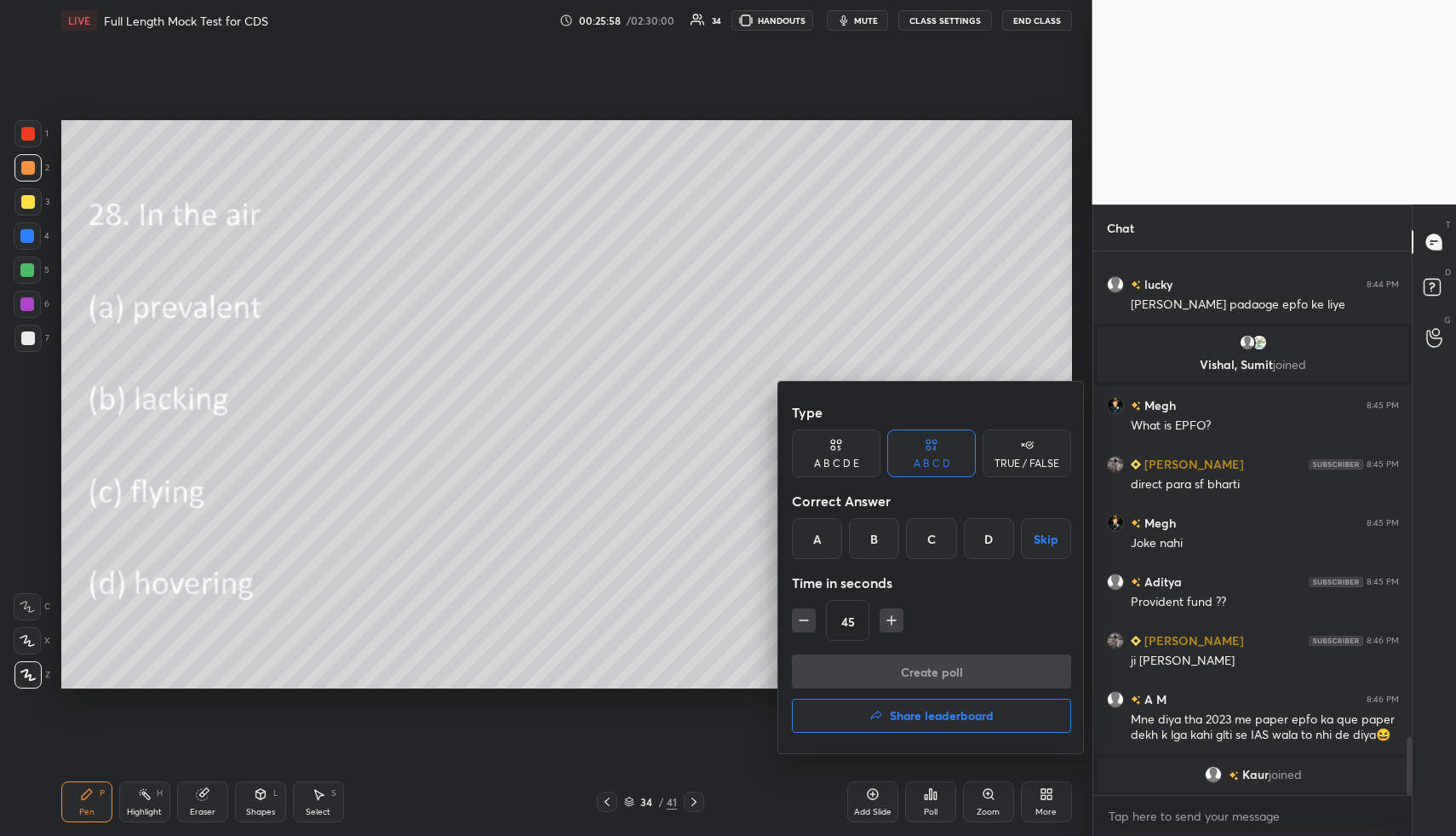
drag, startPoint x: 814, startPoint y: 537, endPoint x: 825, endPoint y: 567, distance: 32.0
click at [814, 537] on div "A" at bounding box center [817, 538] width 50 height 41
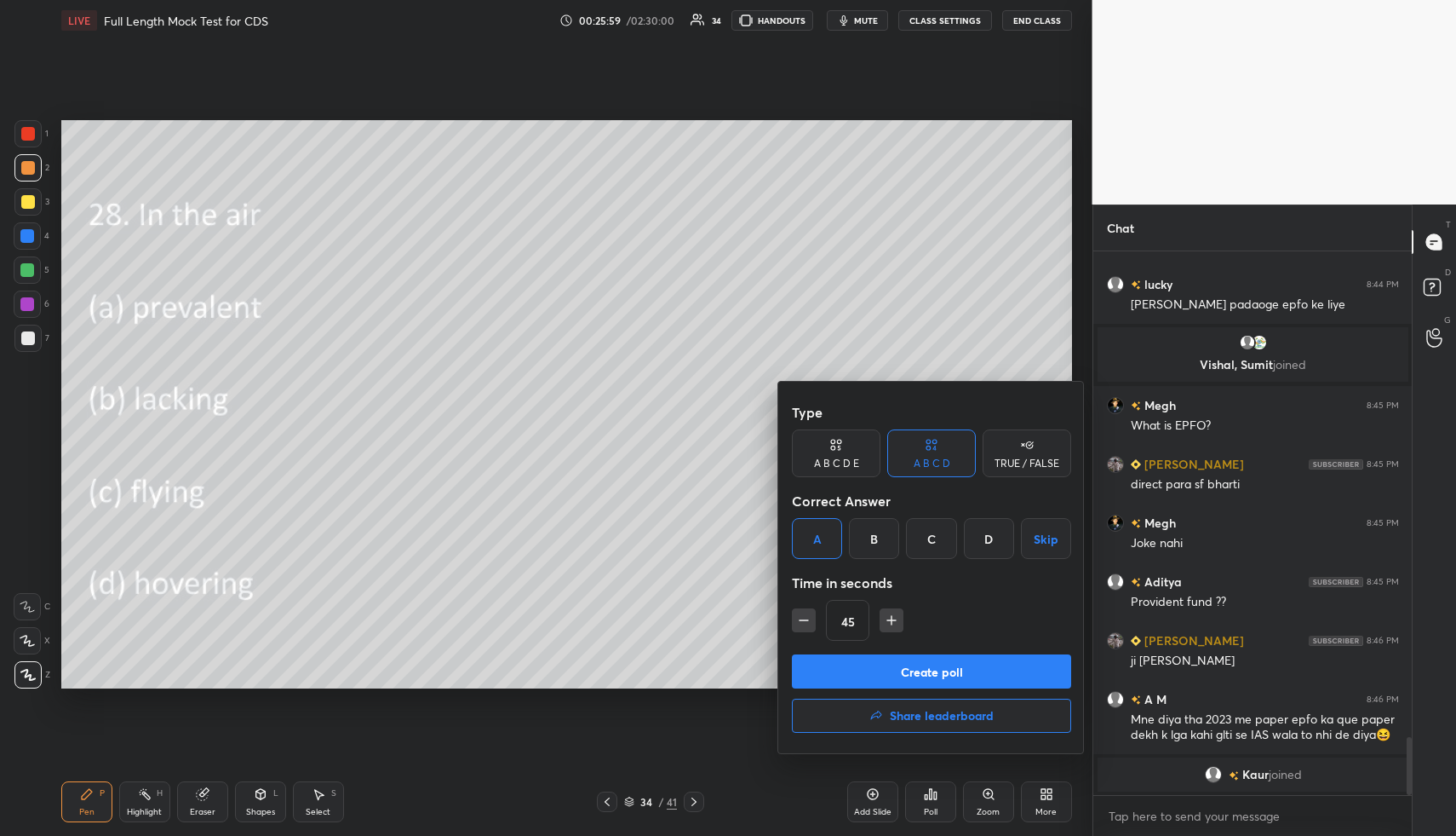
click at [856, 674] on button "Create poll" at bounding box center [931, 671] width 280 height 34
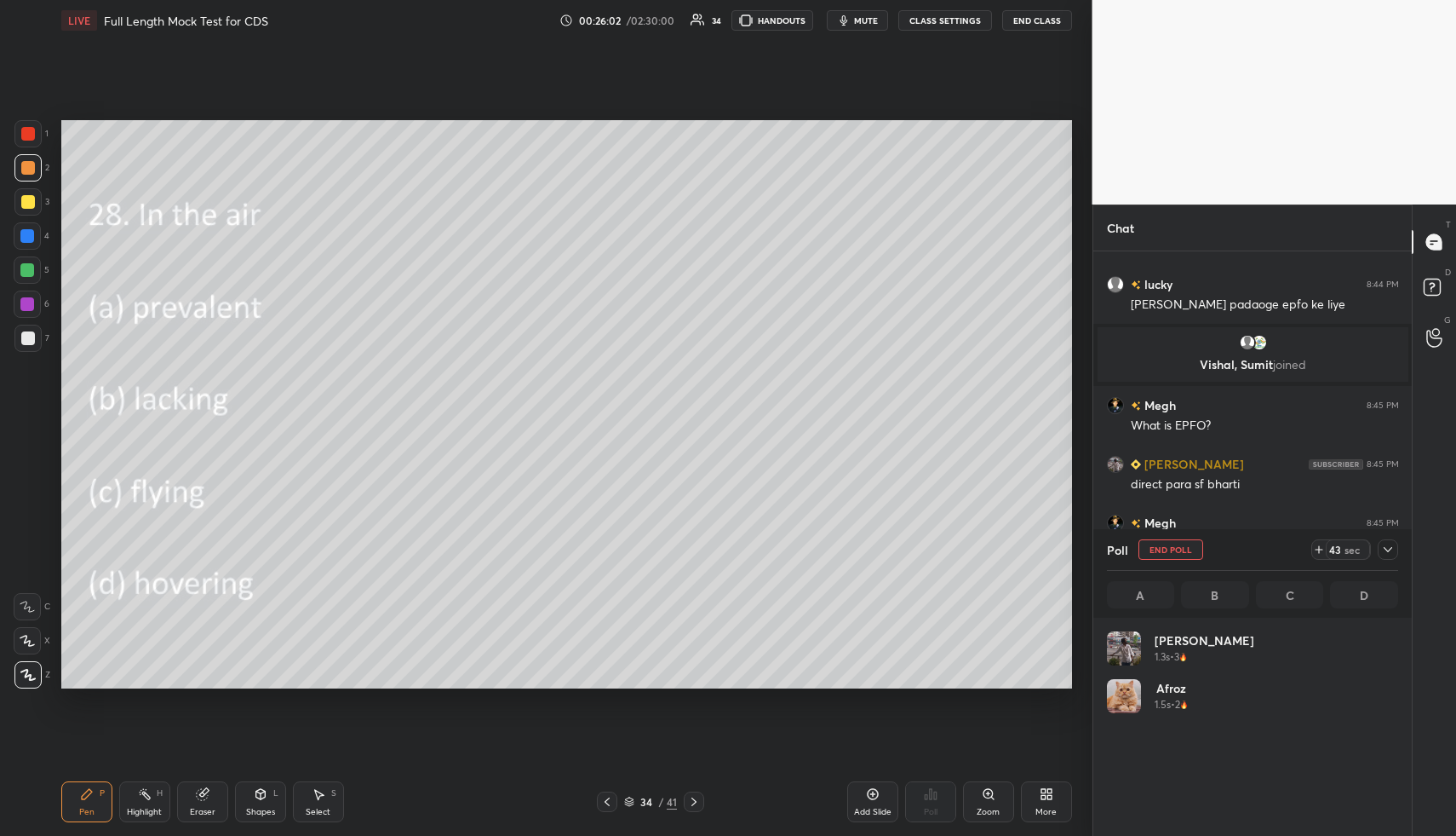
scroll to position [199, 286]
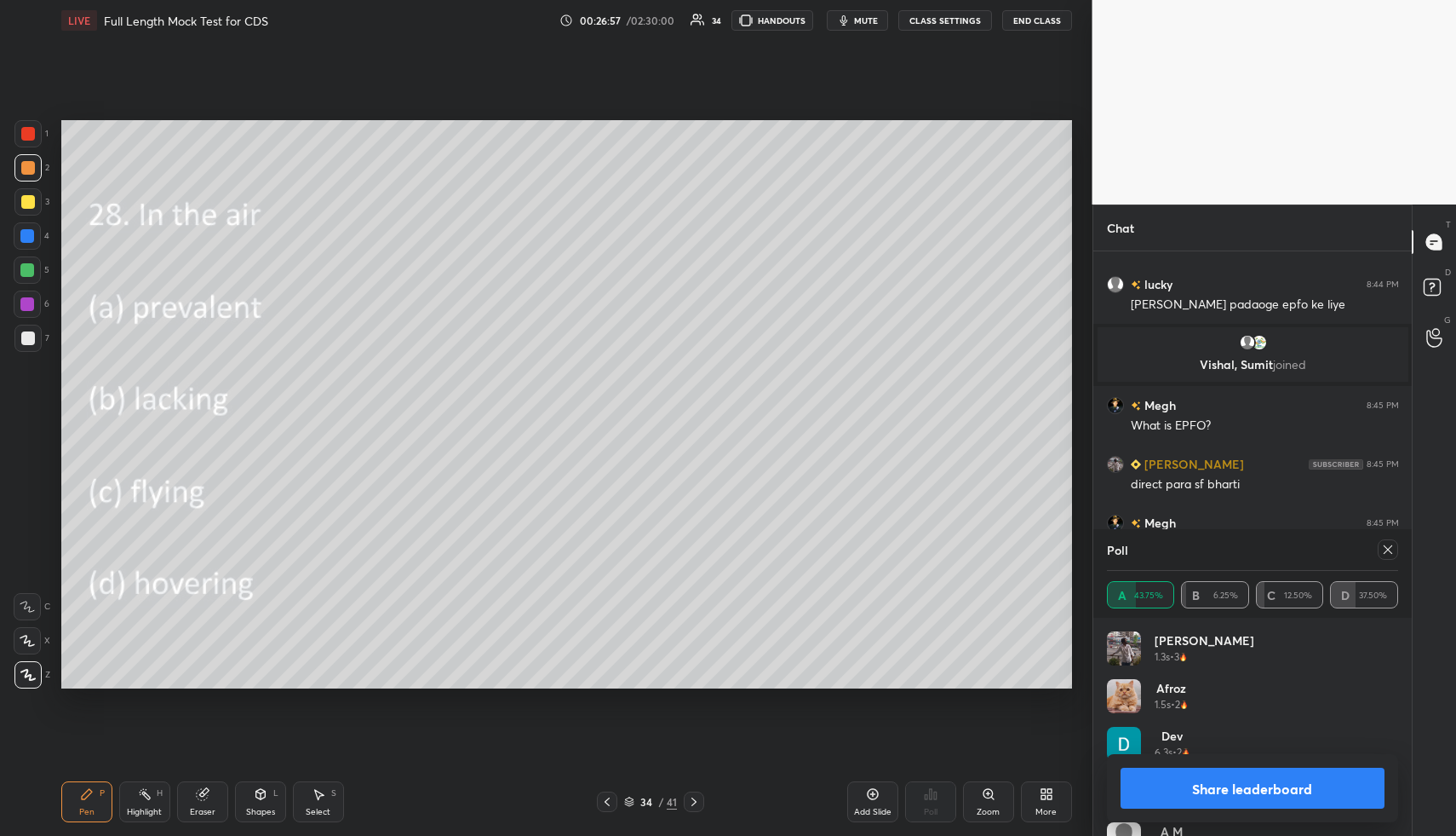
click at [1392, 551] on icon at bounding box center [1387, 549] width 13 height 13
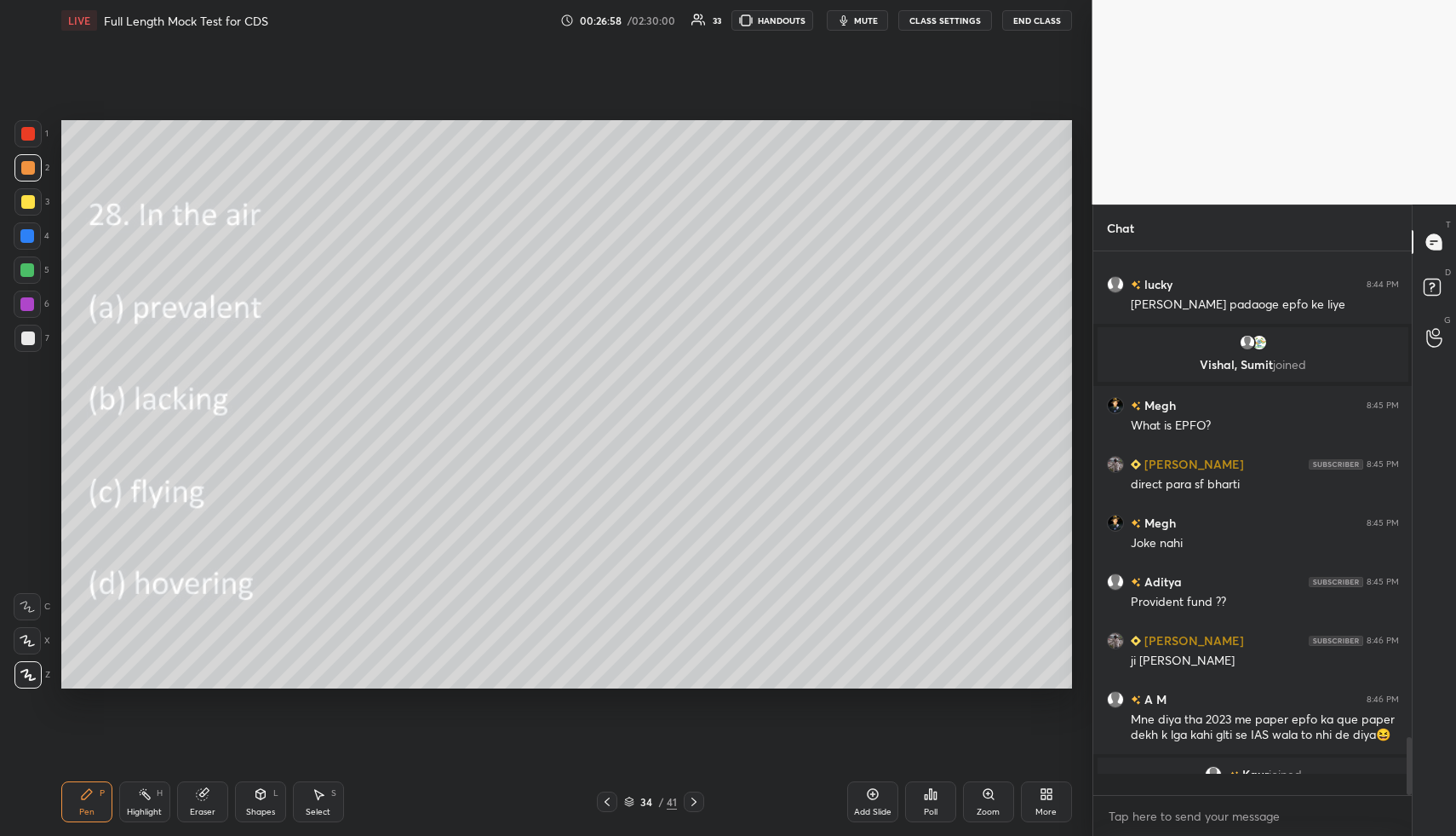
scroll to position [529, 314]
click at [699, 799] on icon at bounding box center [694, 801] width 13 height 13
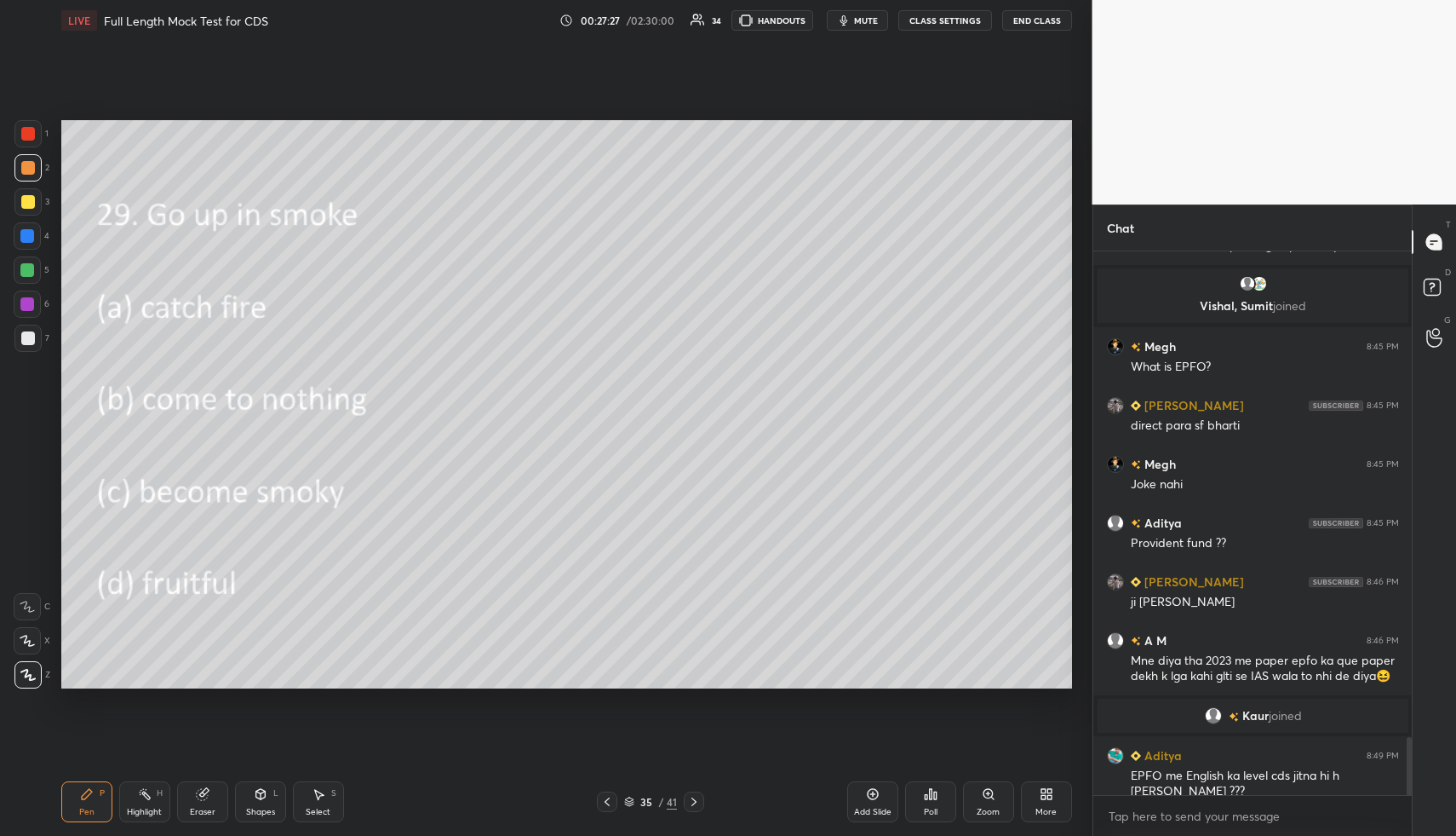
click at [938, 798] on div "Poll" at bounding box center [930, 802] width 51 height 41
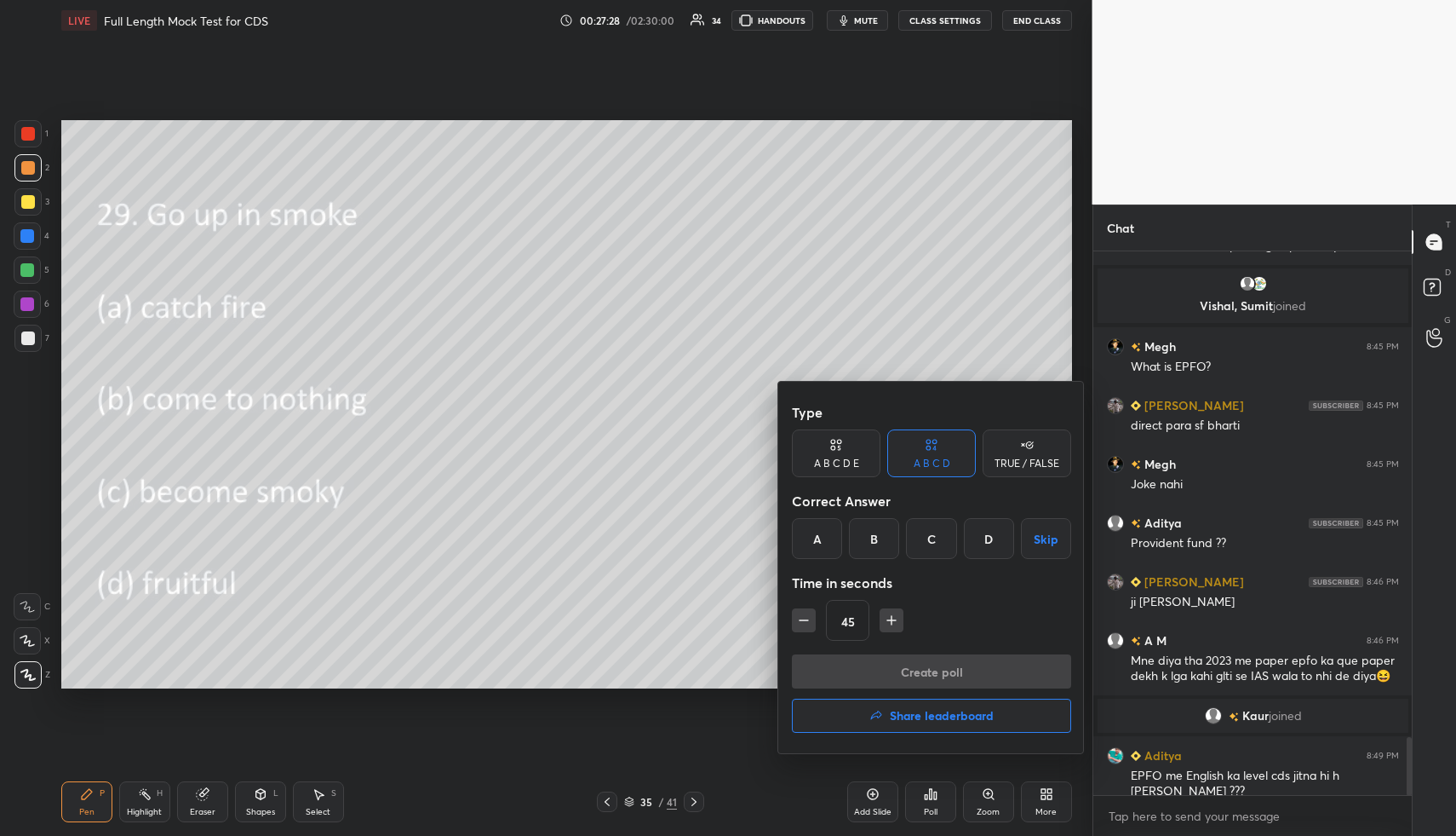
click at [885, 542] on div "B" at bounding box center [874, 538] width 50 height 41
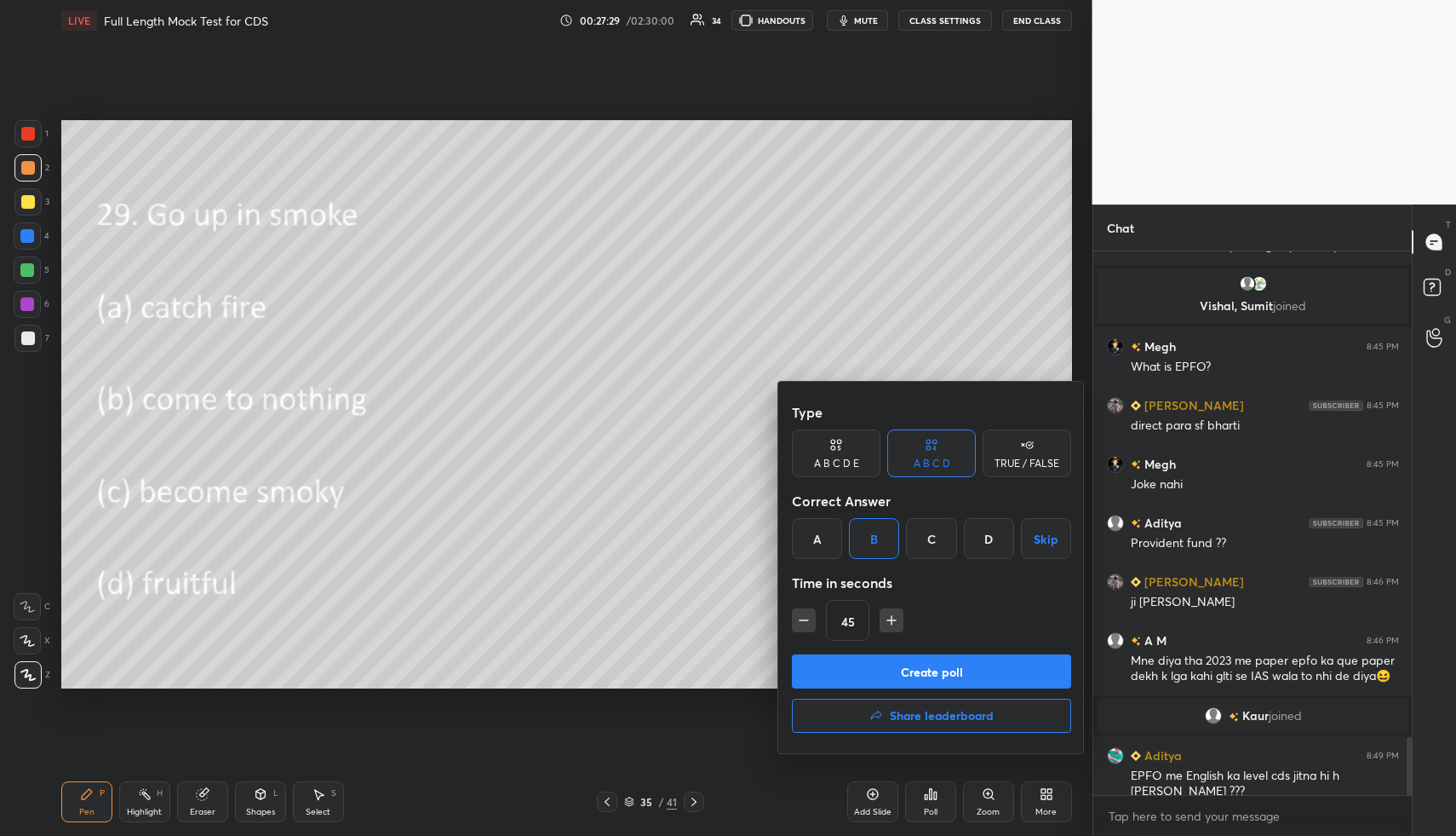
click at [883, 667] on button "Create poll" at bounding box center [931, 671] width 280 height 34
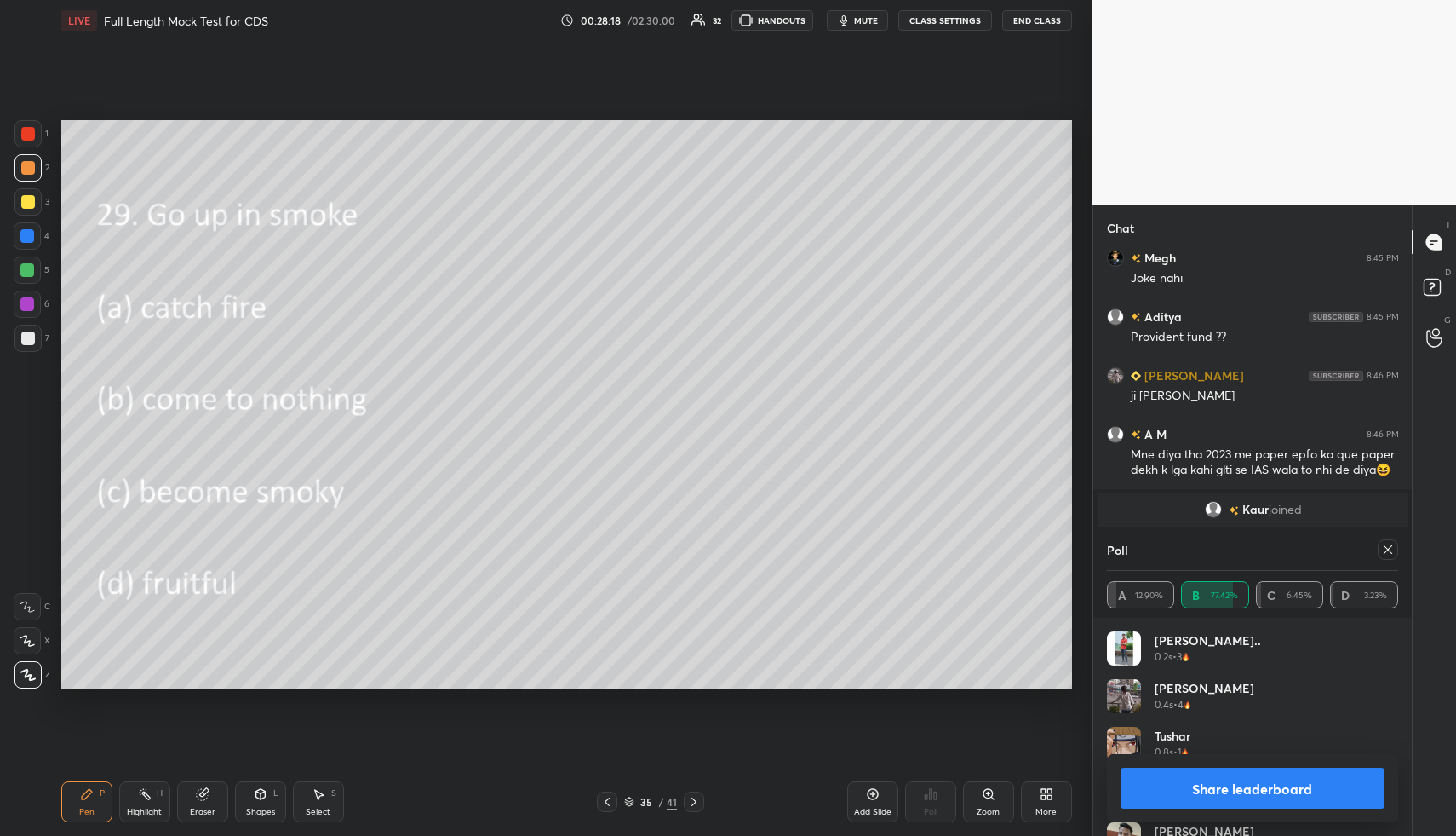
scroll to position [4846, 0]
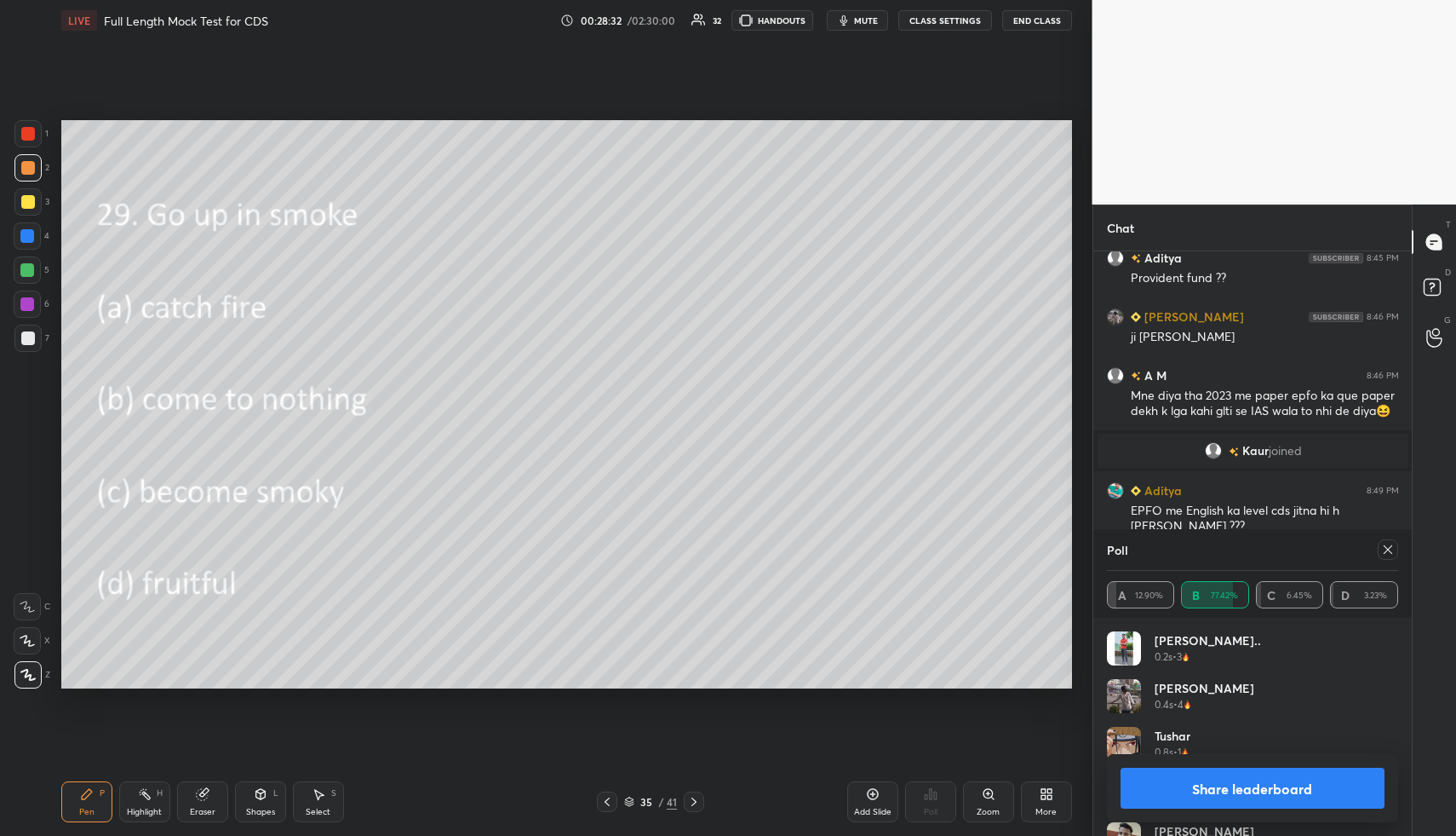
drag, startPoint x: 1387, startPoint y: 549, endPoint x: 1355, endPoint y: 568, distance: 37.2
click at [1387, 550] on icon at bounding box center [1388, 550] width 9 height 9
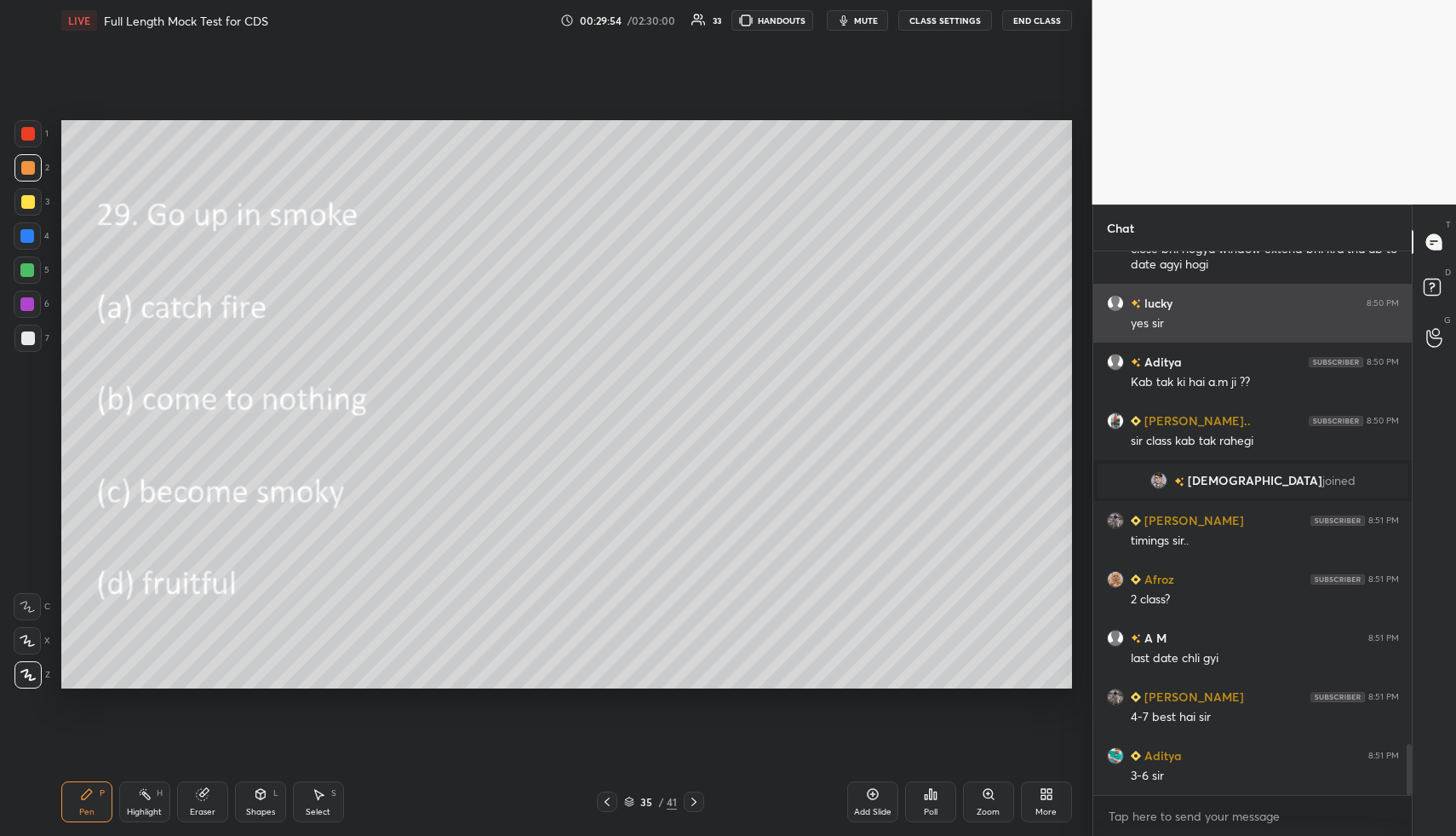
scroll to position [5316, 0]
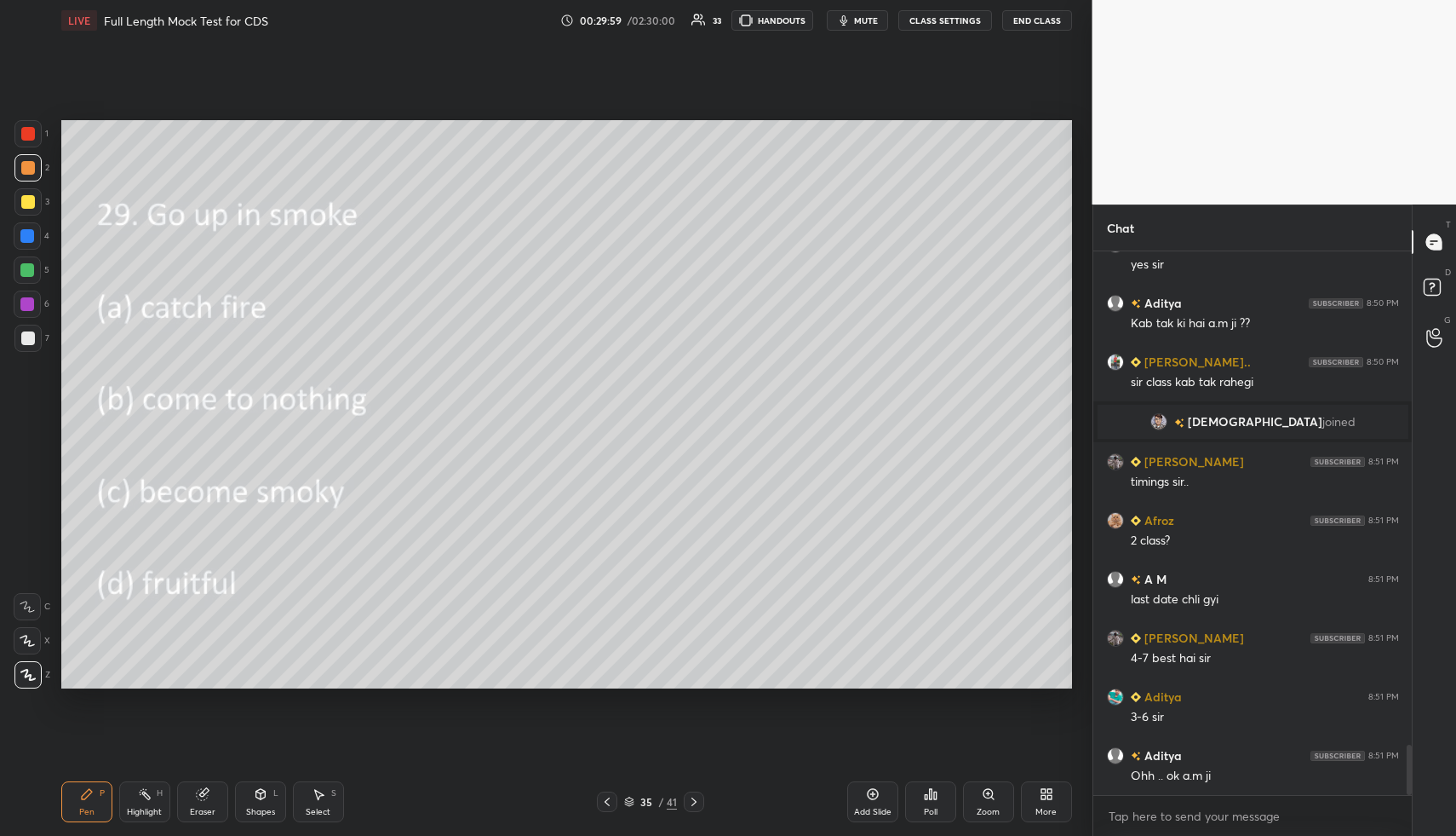
click at [696, 798] on icon at bounding box center [694, 801] width 13 height 13
click at [928, 793] on icon at bounding box center [930, 793] width 13 height 13
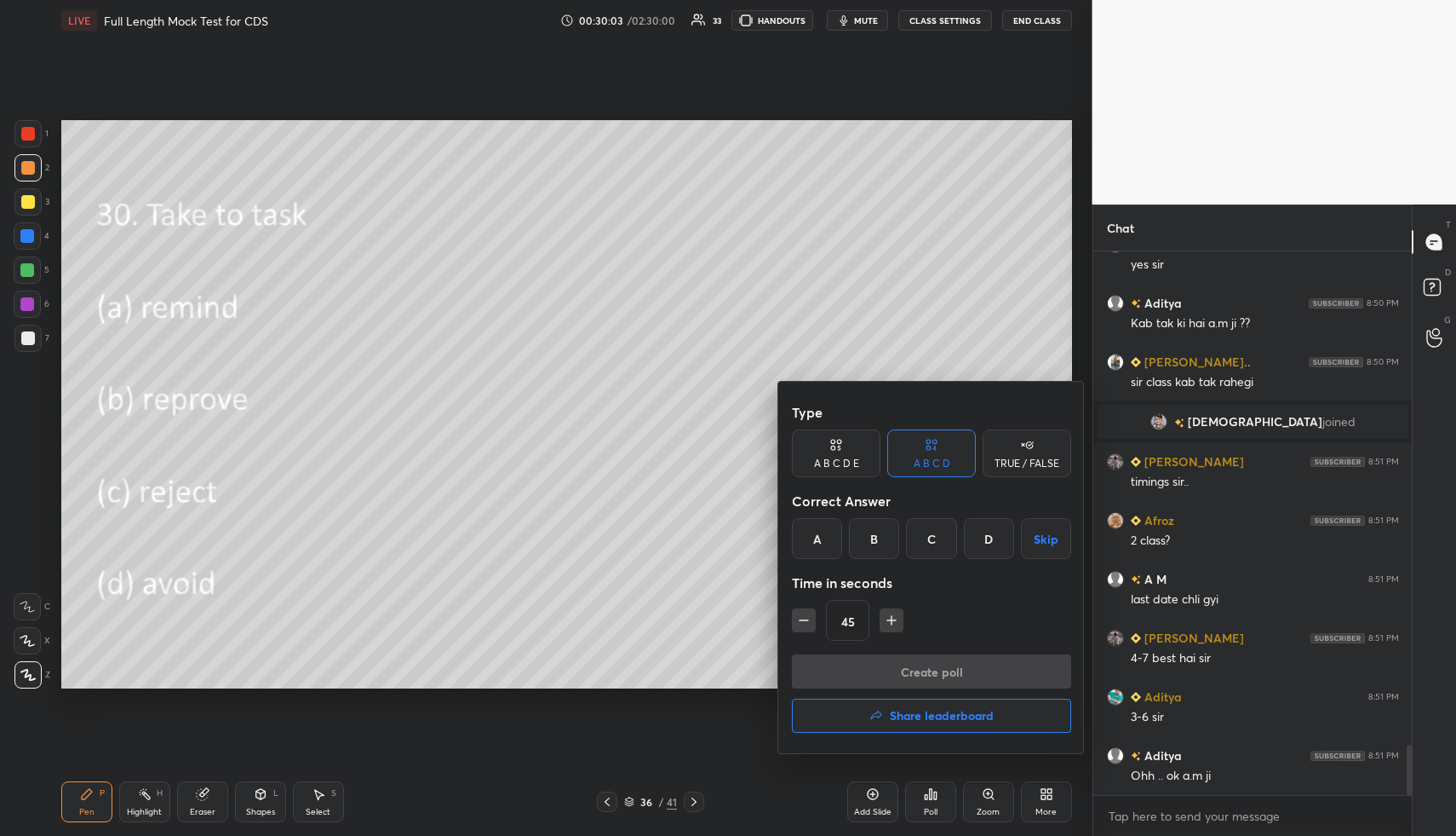
click at [879, 542] on div "B" at bounding box center [874, 538] width 50 height 41
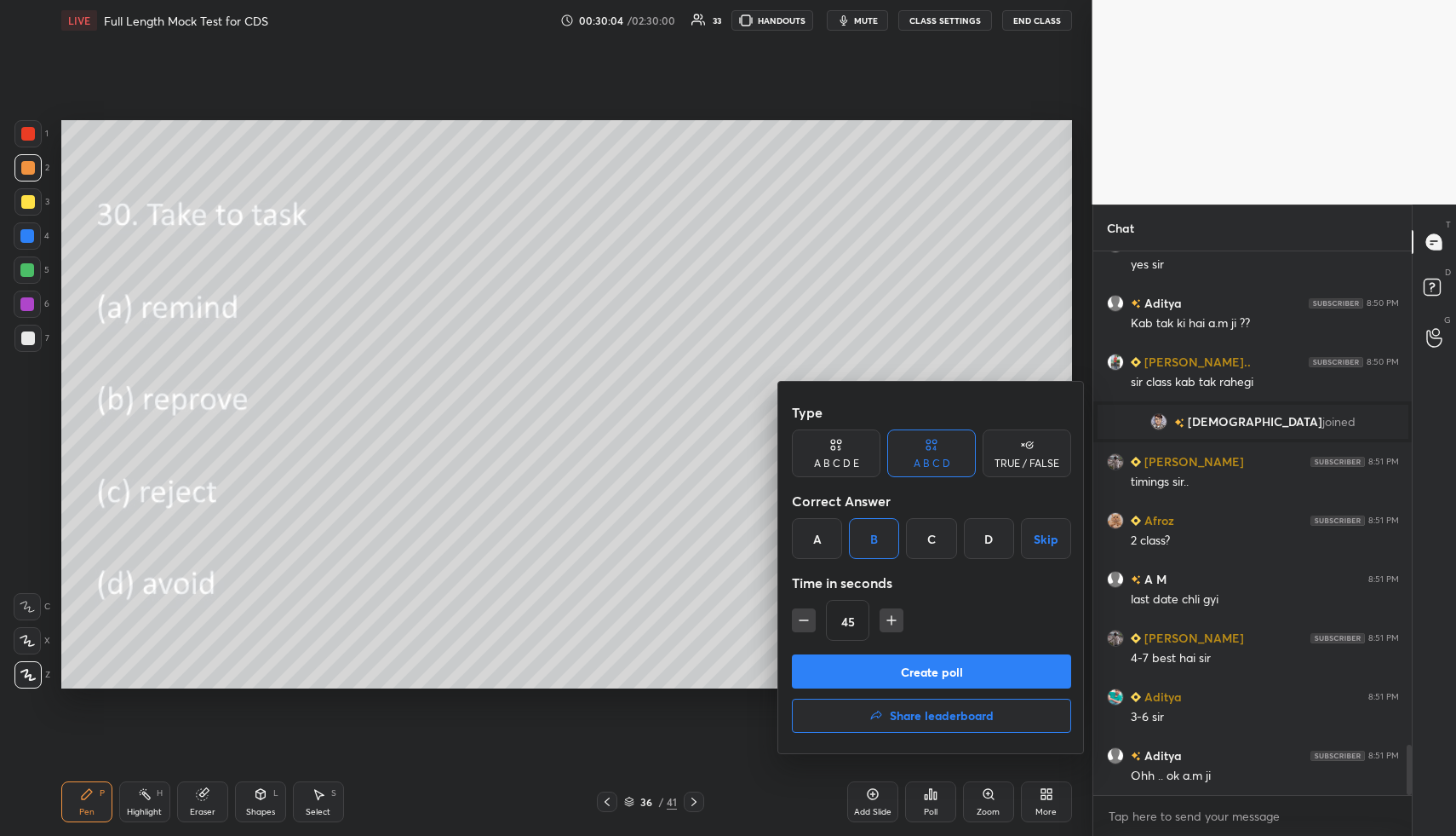
click at [899, 670] on button "Create poll" at bounding box center [931, 671] width 280 height 34
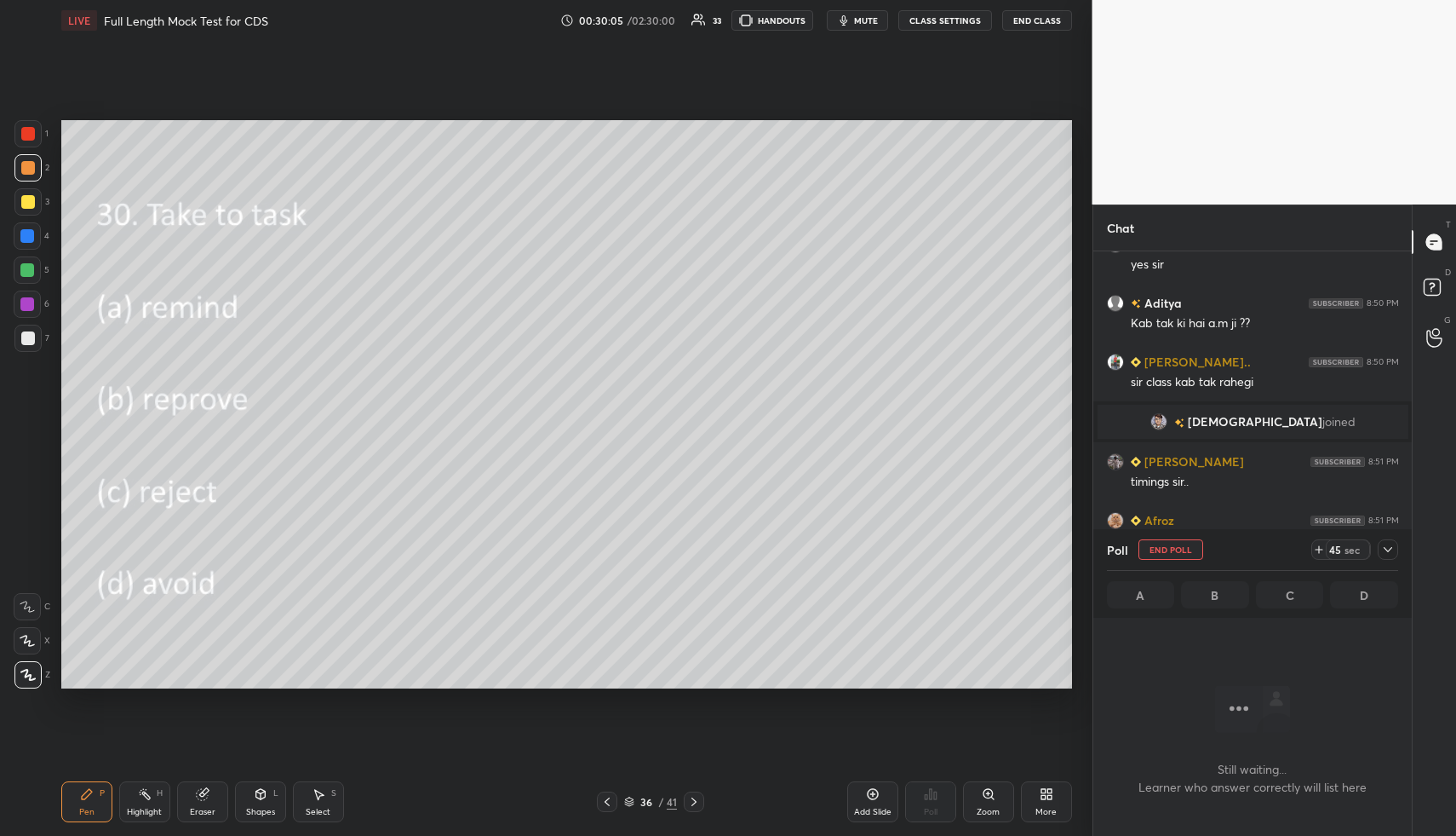
scroll to position [6, 6]
click at [1390, 548] on icon at bounding box center [1387, 549] width 13 height 13
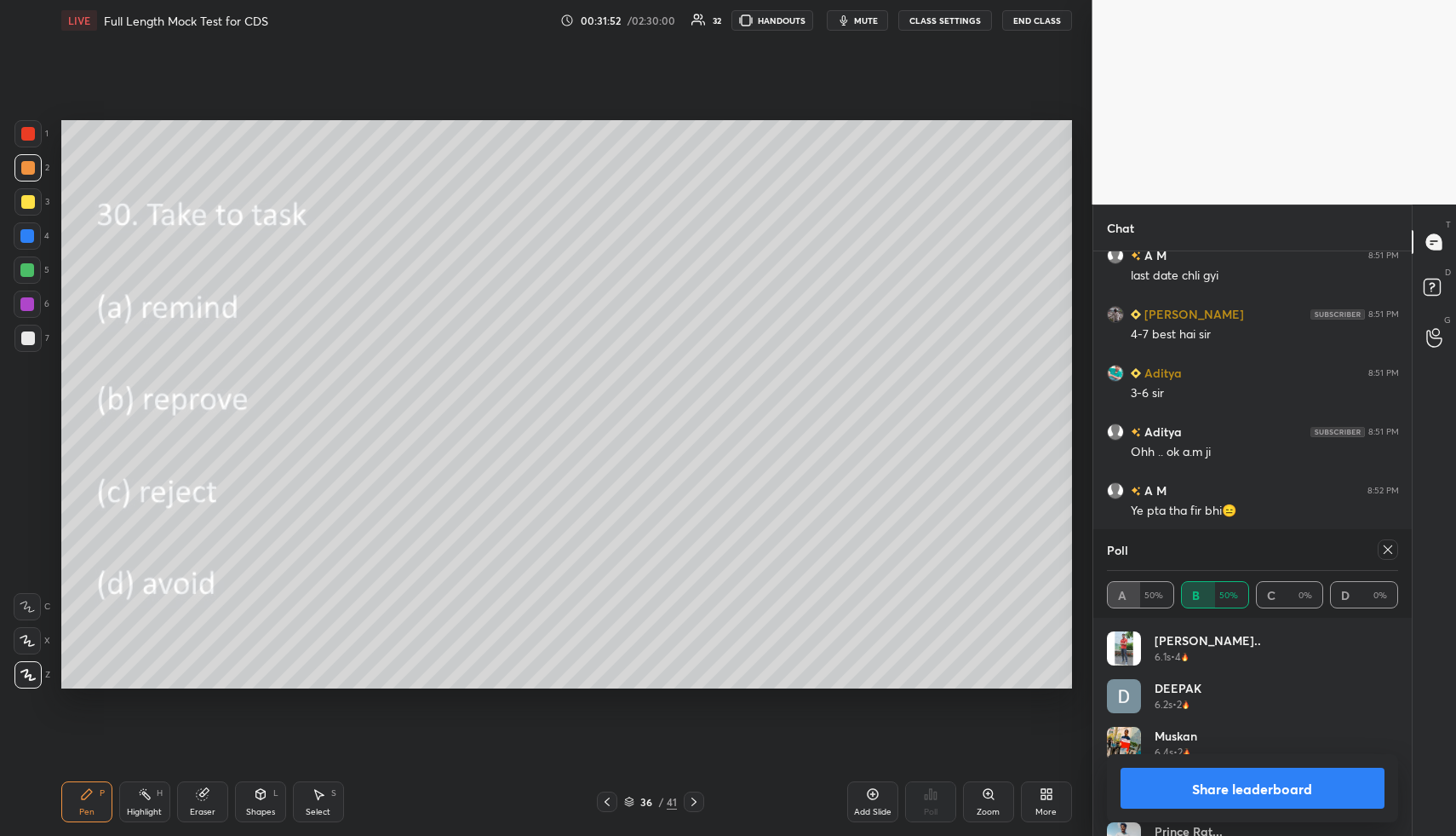
scroll to position [5699, 0]
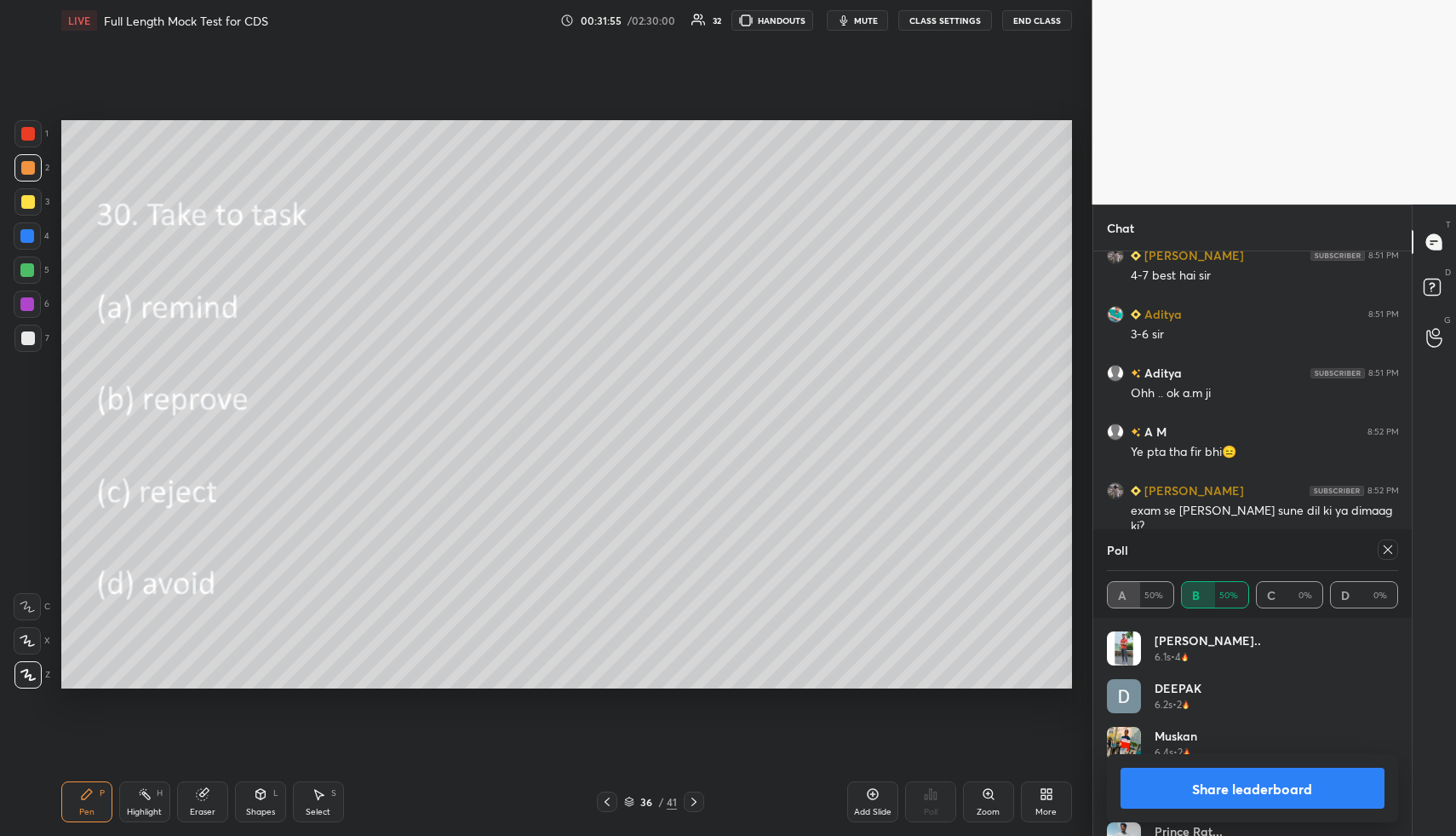
click at [1384, 549] on icon at bounding box center [1387, 549] width 13 height 13
type textarea "x"
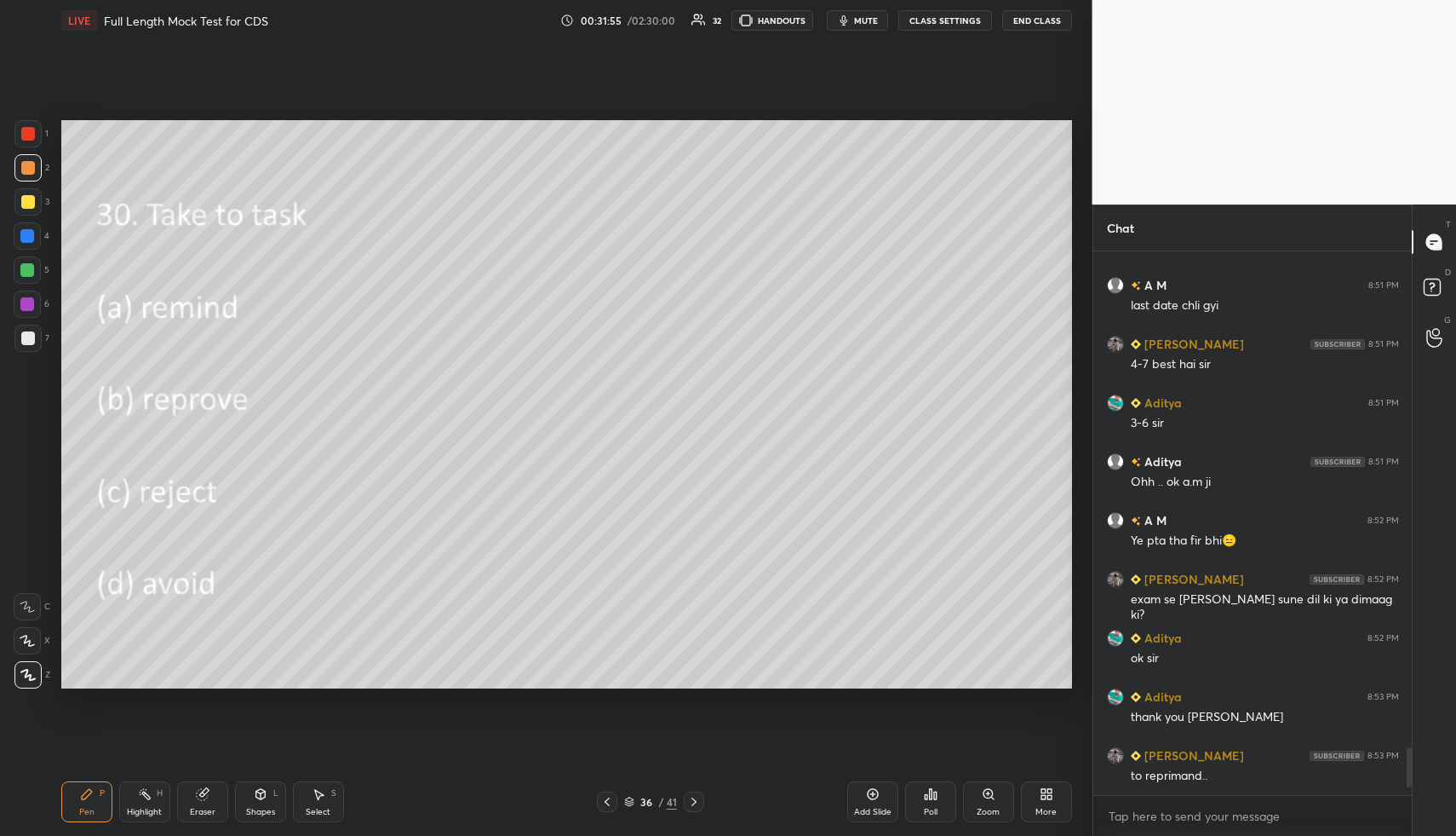
scroll to position [537, 314]
click at [696, 800] on icon at bounding box center [694, 801] width 13 height 13
click at [929, 807] on div "Poll" at bounding box center [930, 812] width 13 height 9
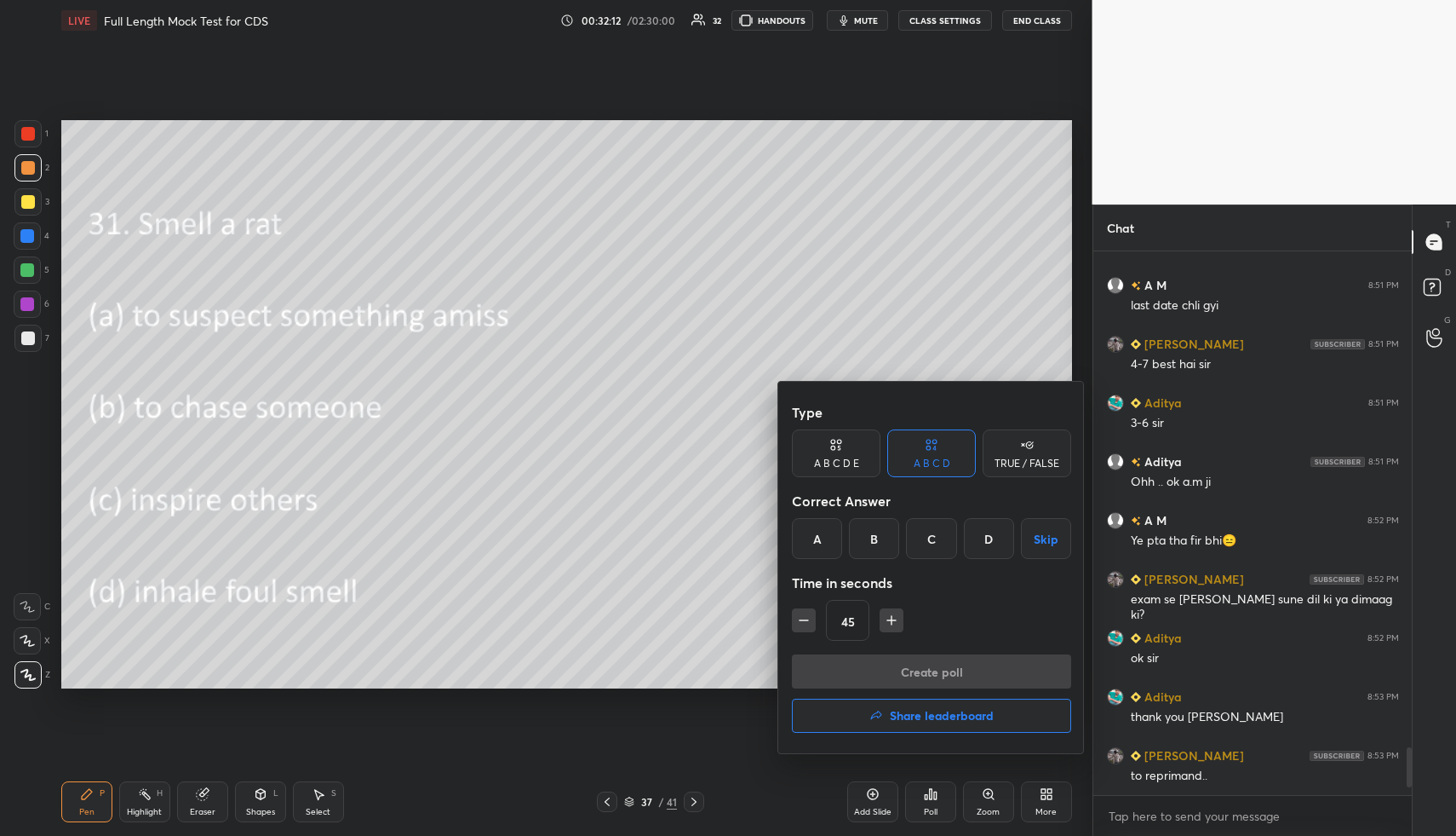
click at [820, 532] on div "A" at bounding box center [817, 538] width 50 height 41
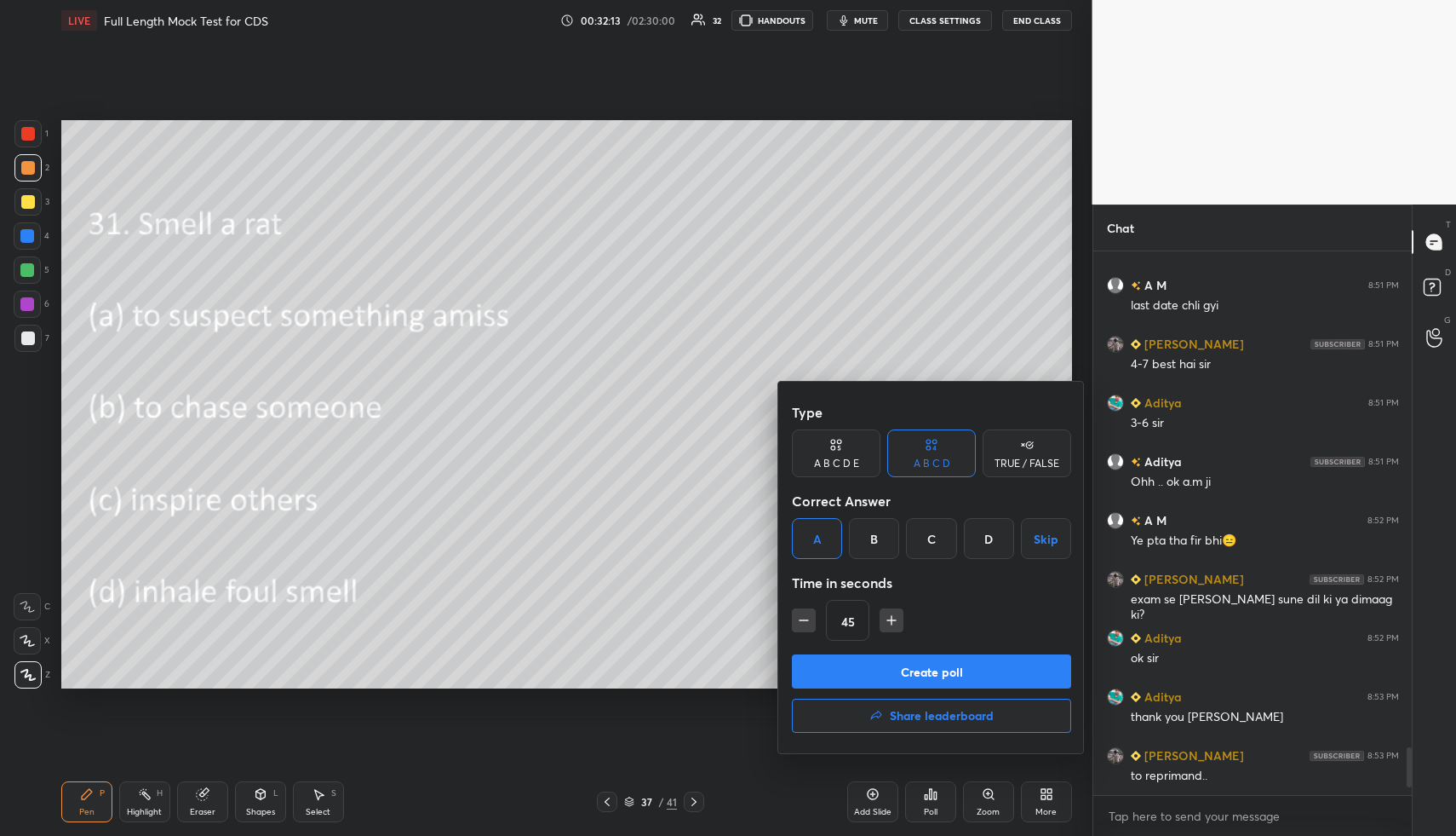
click at [812, 620] on button "button" at bounding box center [804, 620] width 24 height 24
type input "30"
drag, startPoint x: 854, startPoint y: 676, endPoint x: 858, endPoint y: 683, distance: 8.1
click at [854, 676] on button "Create poll" at bounding box center [931, 671] width 280 height 34
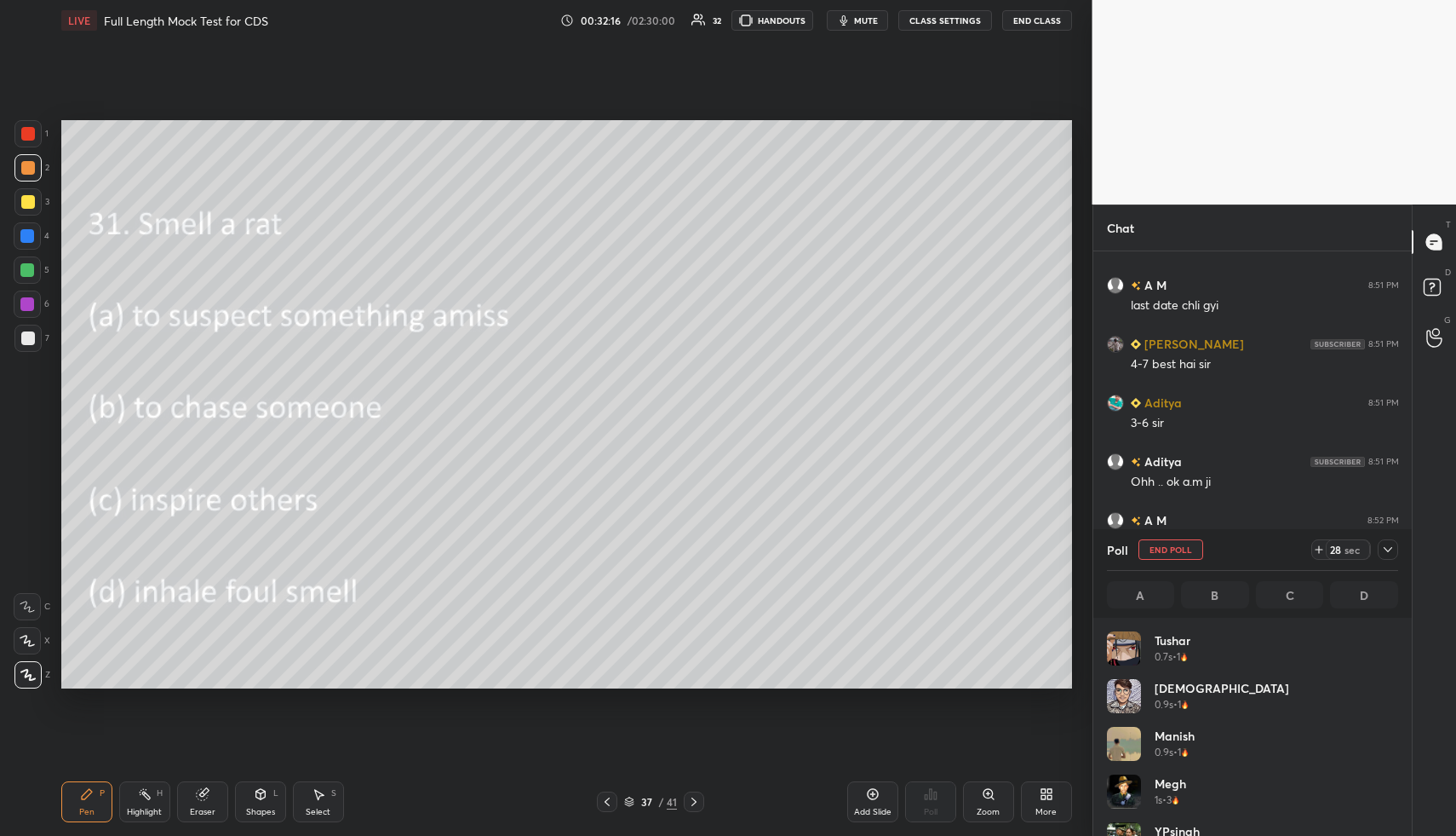
scroll to position [199, 286]
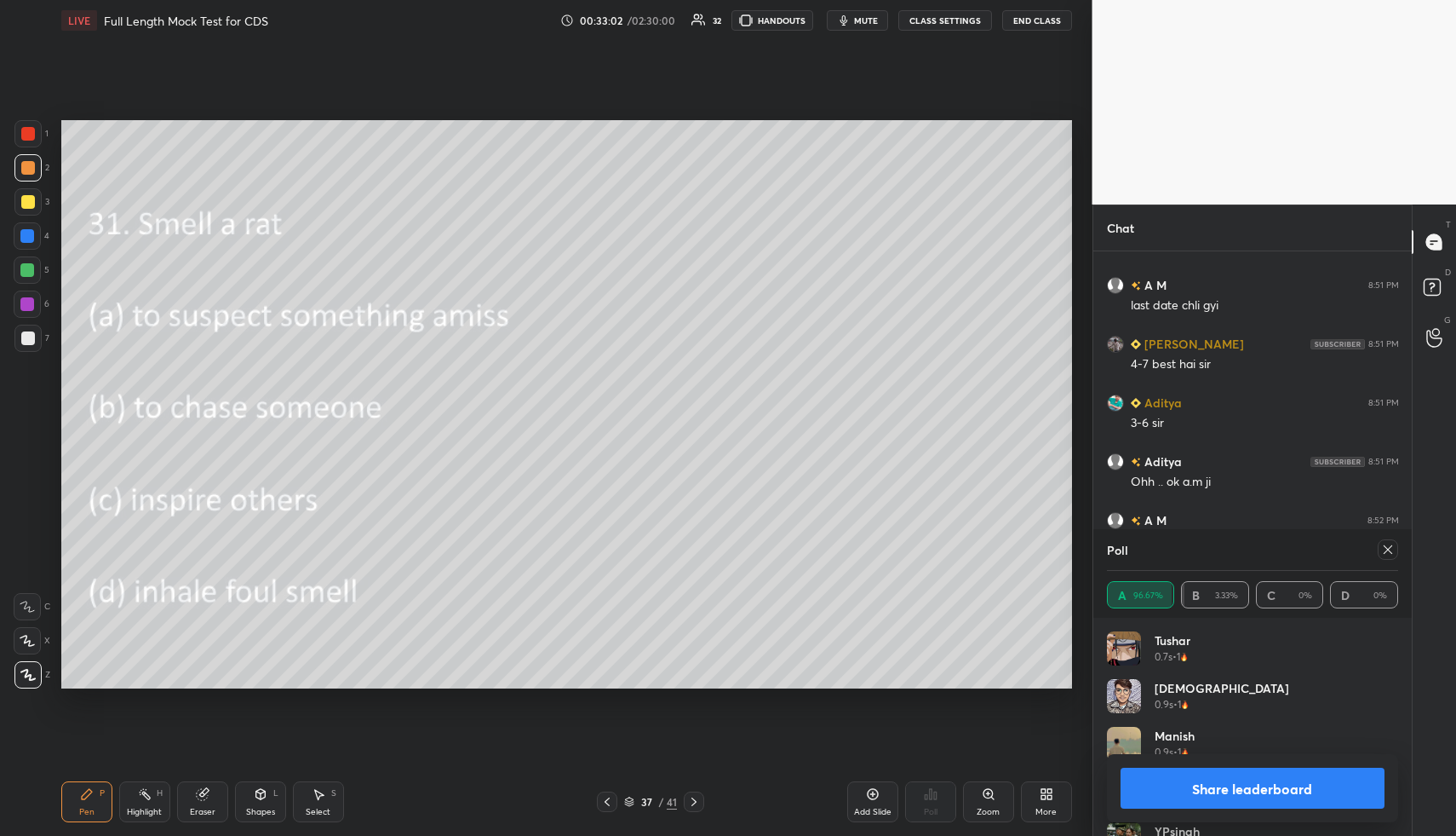
click at [698, 787] on div "Pen P Highlight H Eraser Shapes L Select S 37 / 41 Add Slide Poll Zoom More" at bounding box center [567, 801] width 1011 height 68
click at [686, 794] on div at bounding box center [694, 801] width 21 height 21
drag, startPoint x: 1384, startPoint y: 559, endPoint x: 1376, endPoint y: 556, distance: 8.5
click at [1380, 558] on div at bounding box center [1388, 549] width 21 height 21
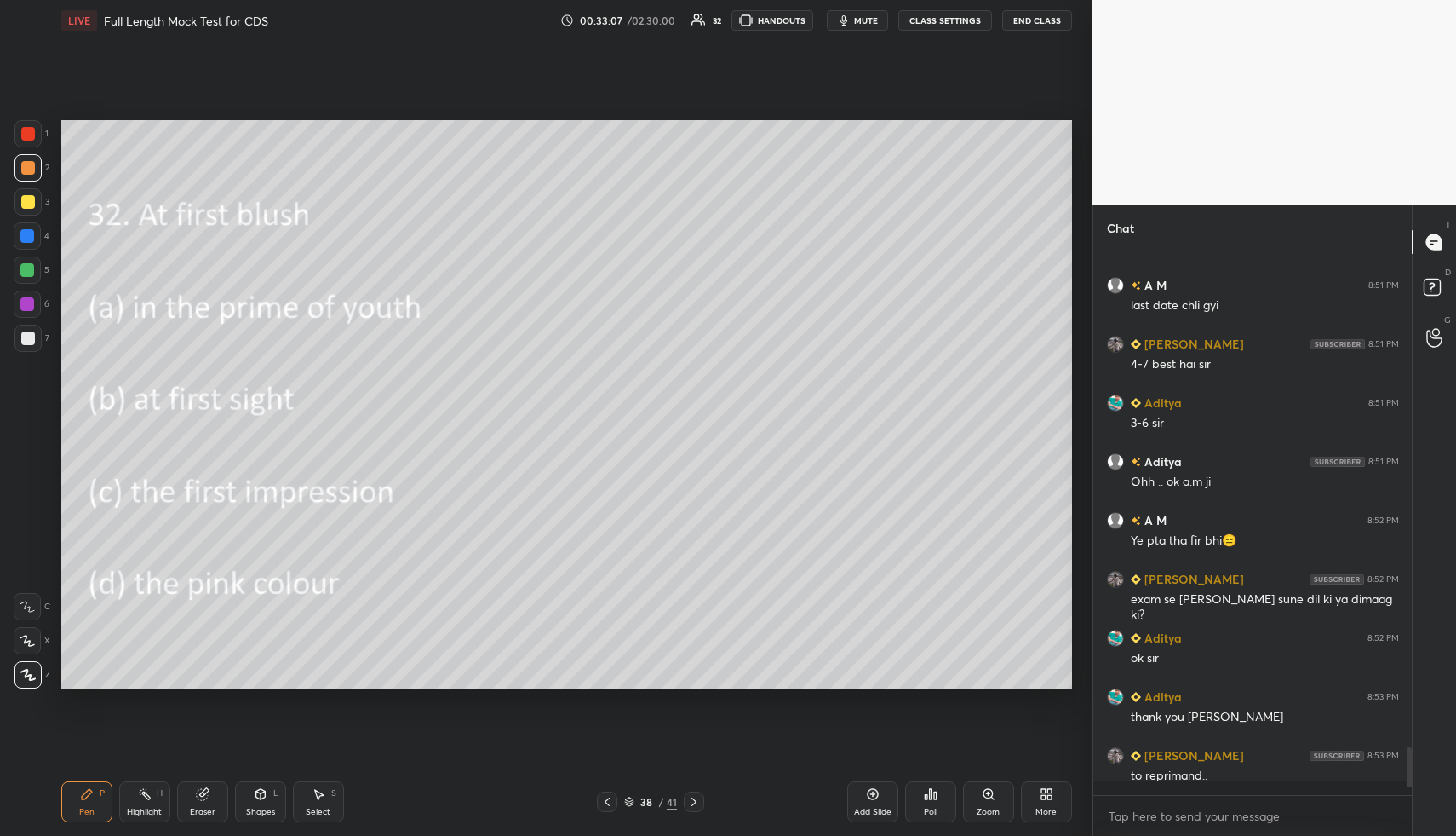
scroll to position [574, 314]
click at [927, 792] on icon at bounding box center [930, 793] width 13 height 13
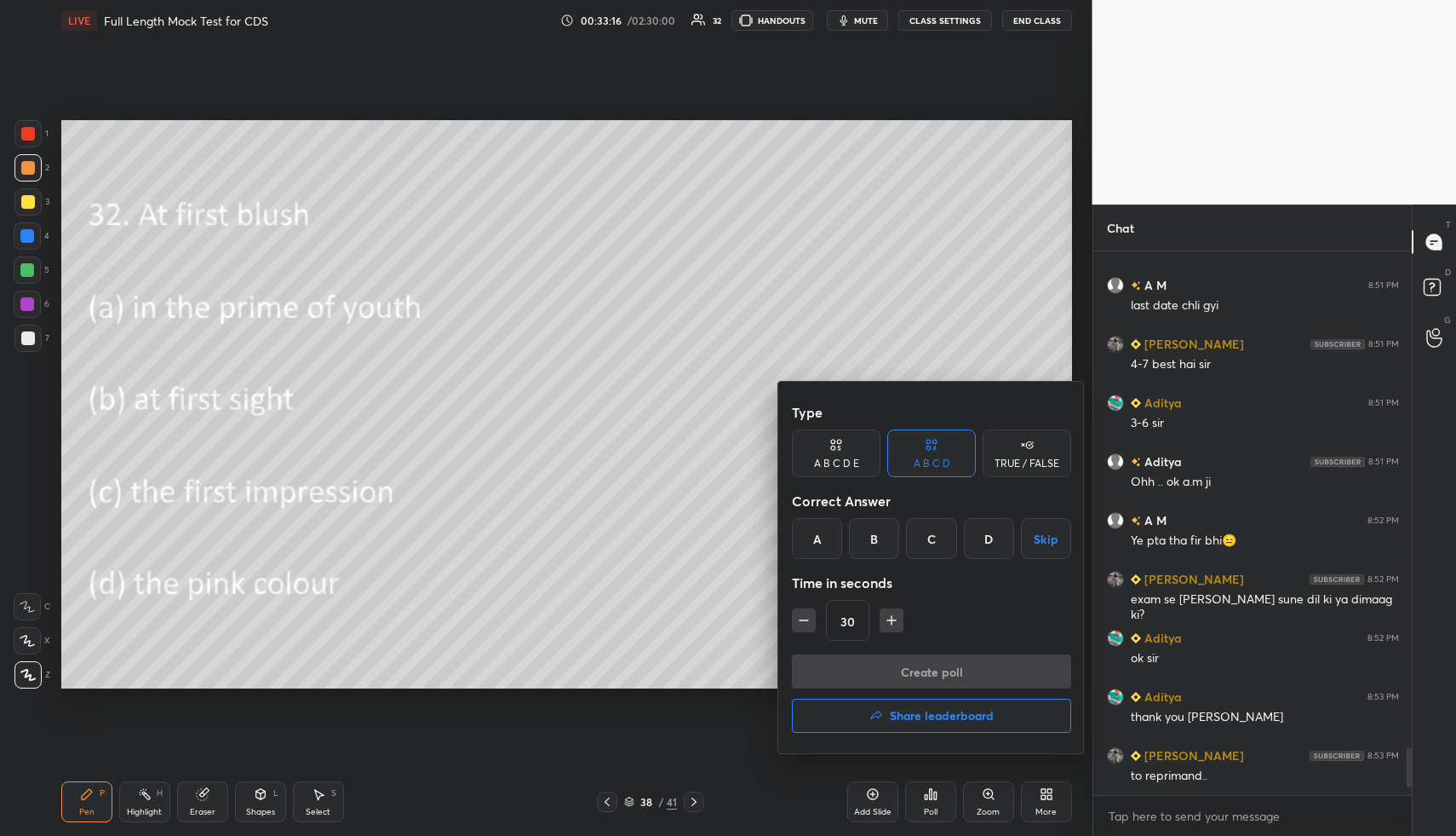
click at [597, 622] on div at bounding box center [728, 418] width 1456 height 836
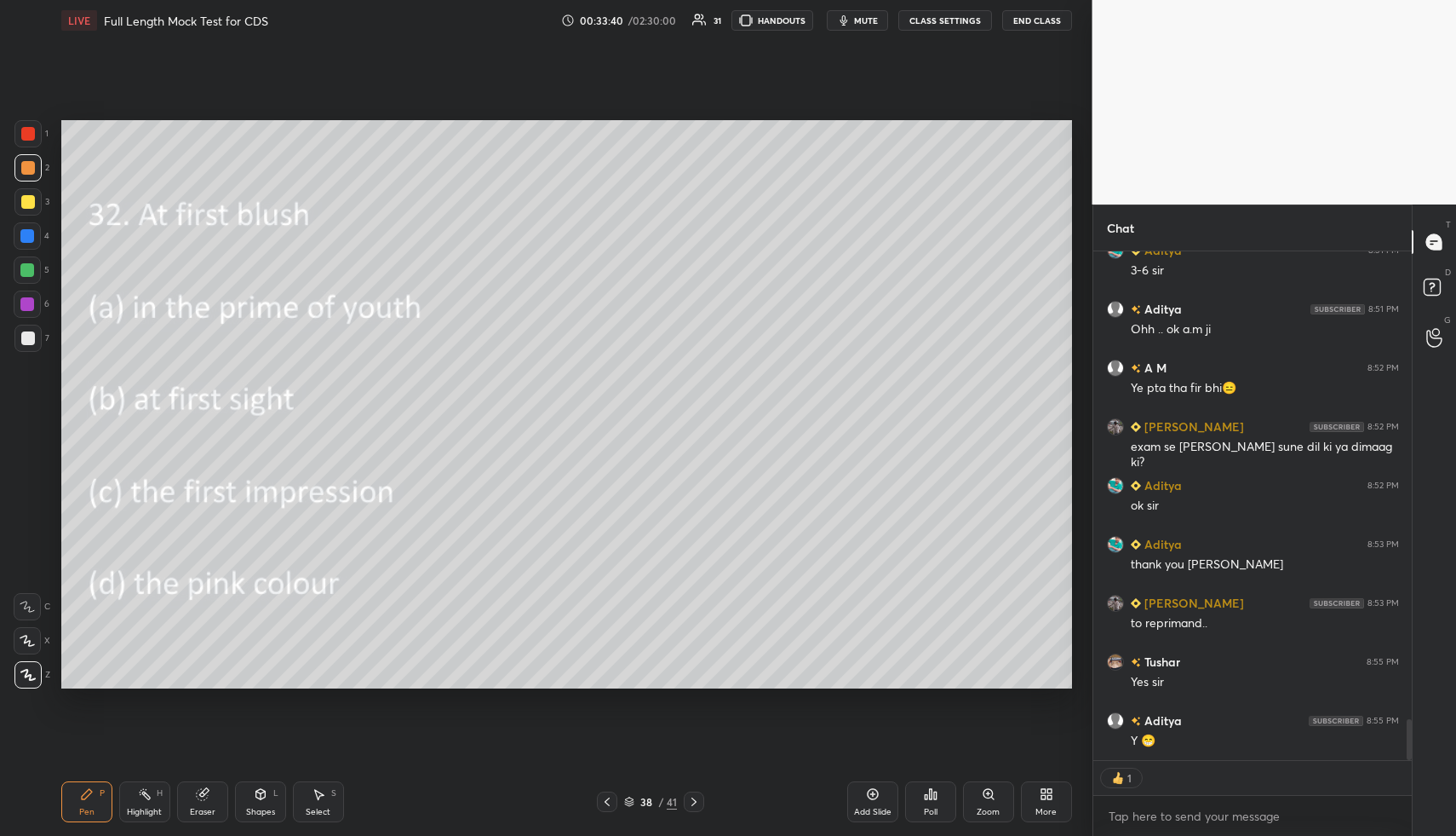
scroll to position [5822, 0]
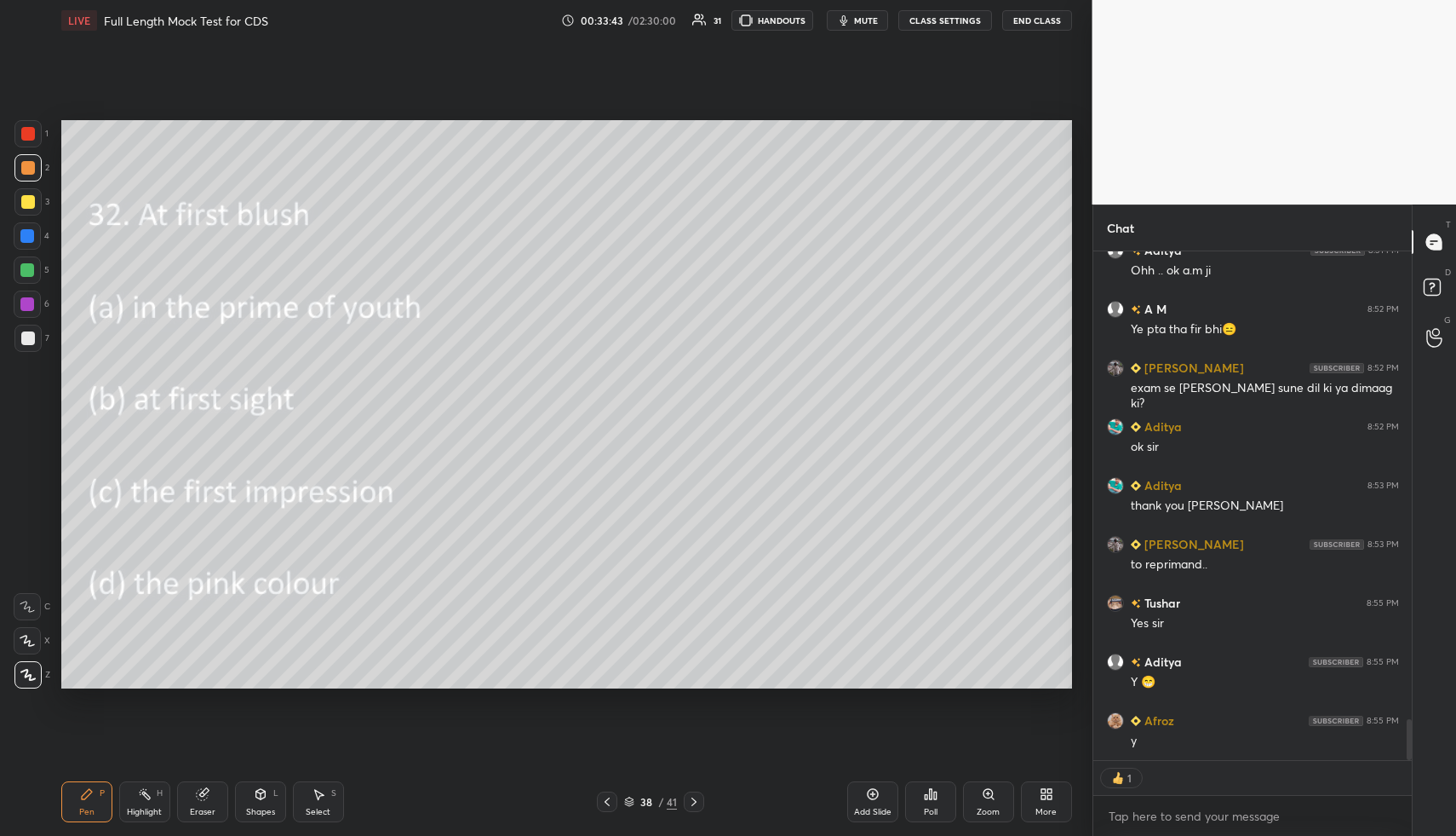
click at [695, 801] on icon at bounding box center [694, 801] width 13 height 13
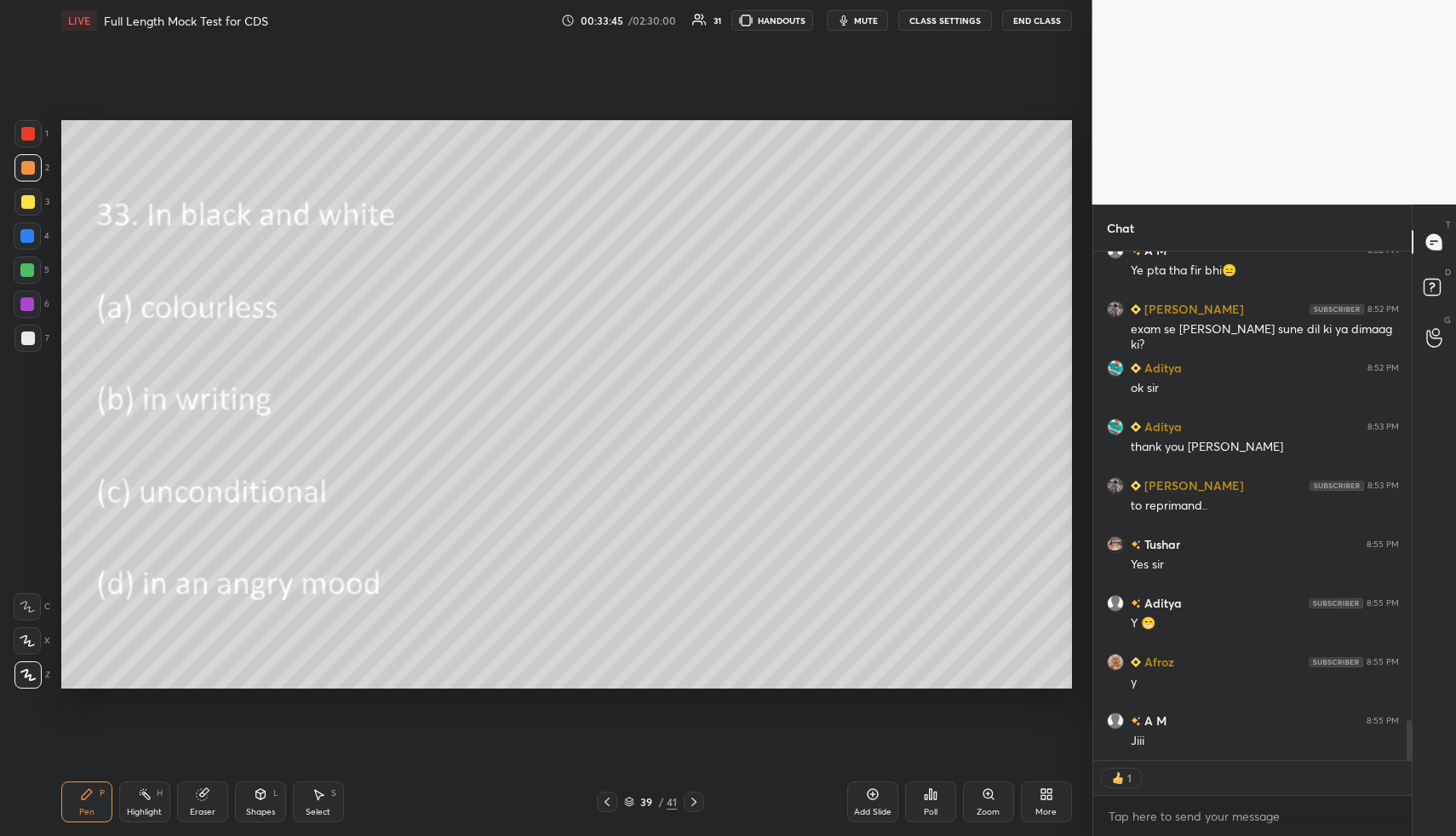
click at [929, 794] on icon at bounding box center [930, 793] width 13 height 13
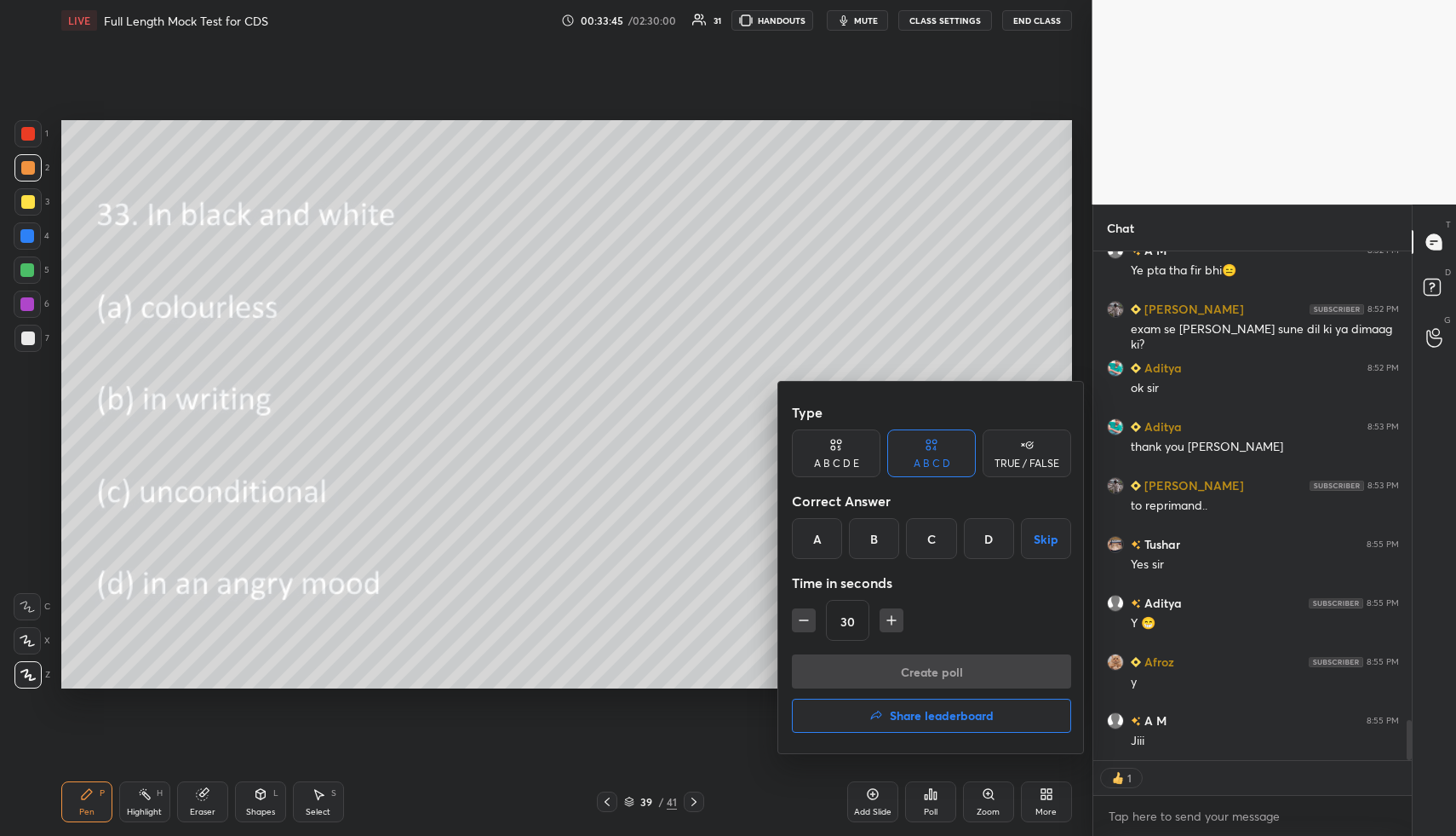
scroll to position [5940, 0]
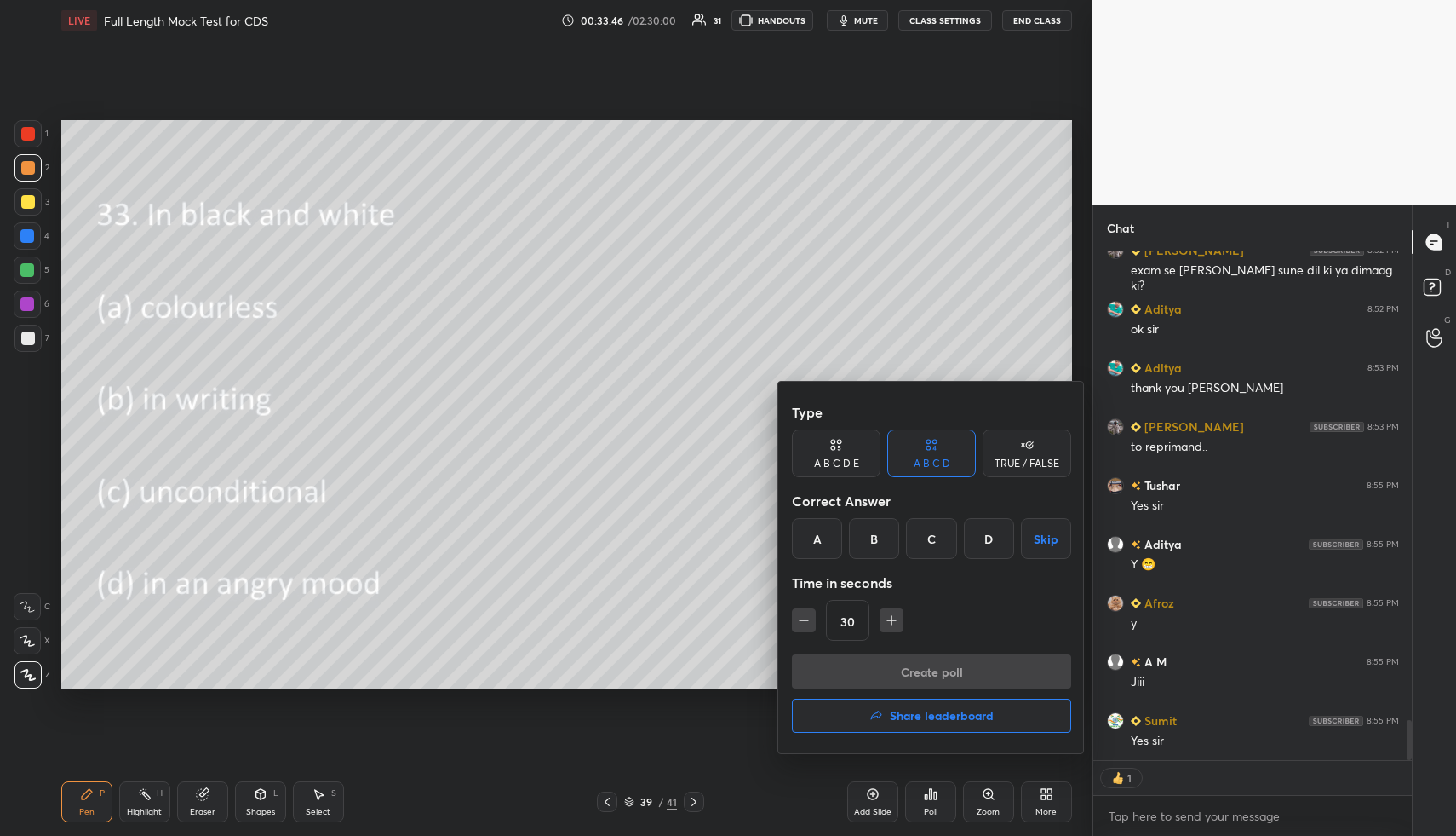
click at [871, 535] on div "B" at bounding box center [874, 538] width 50 height 41
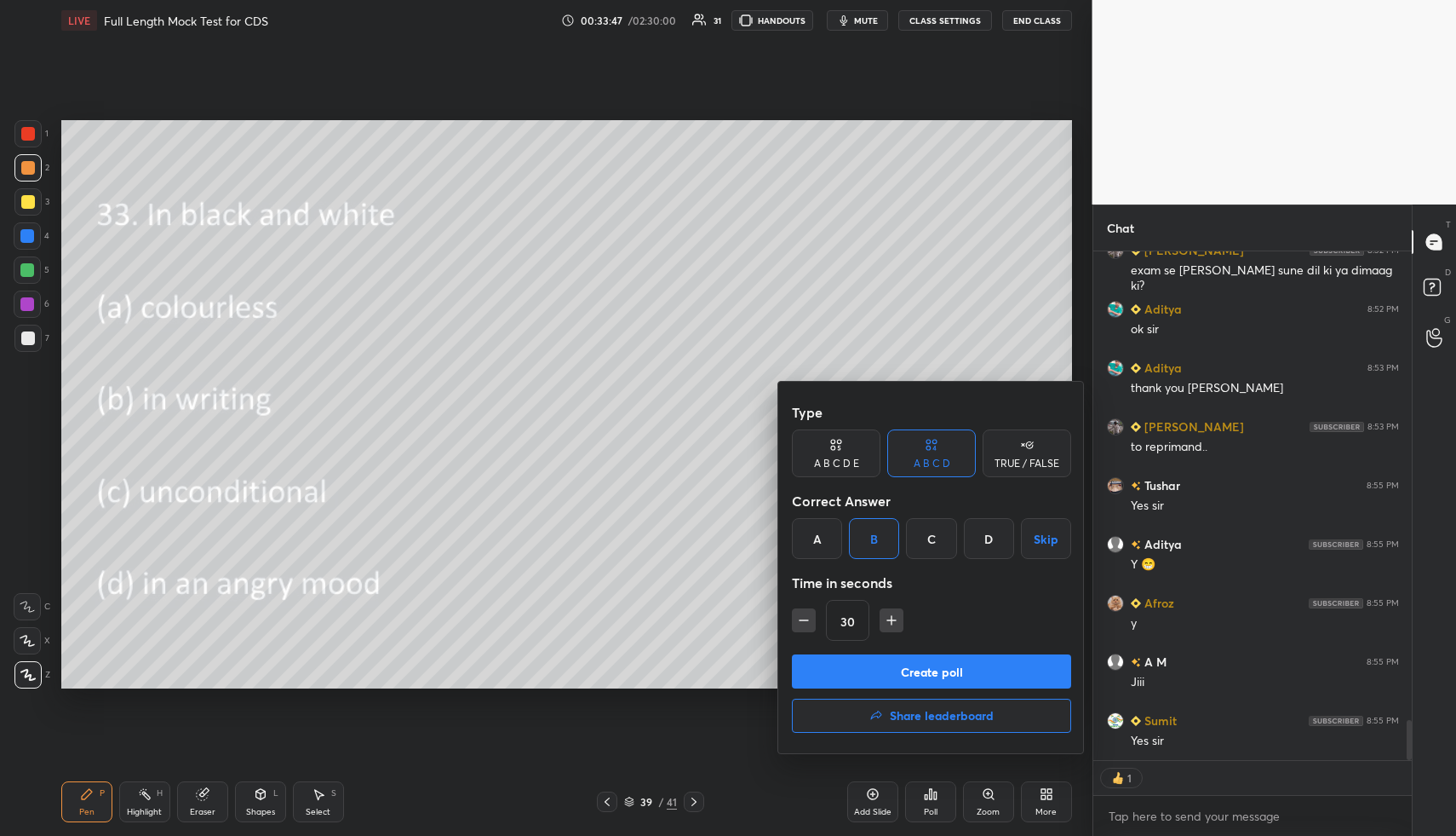
click at [899, 669] on button "Create poll" at bounding box center [931, 671] width 280 height 34
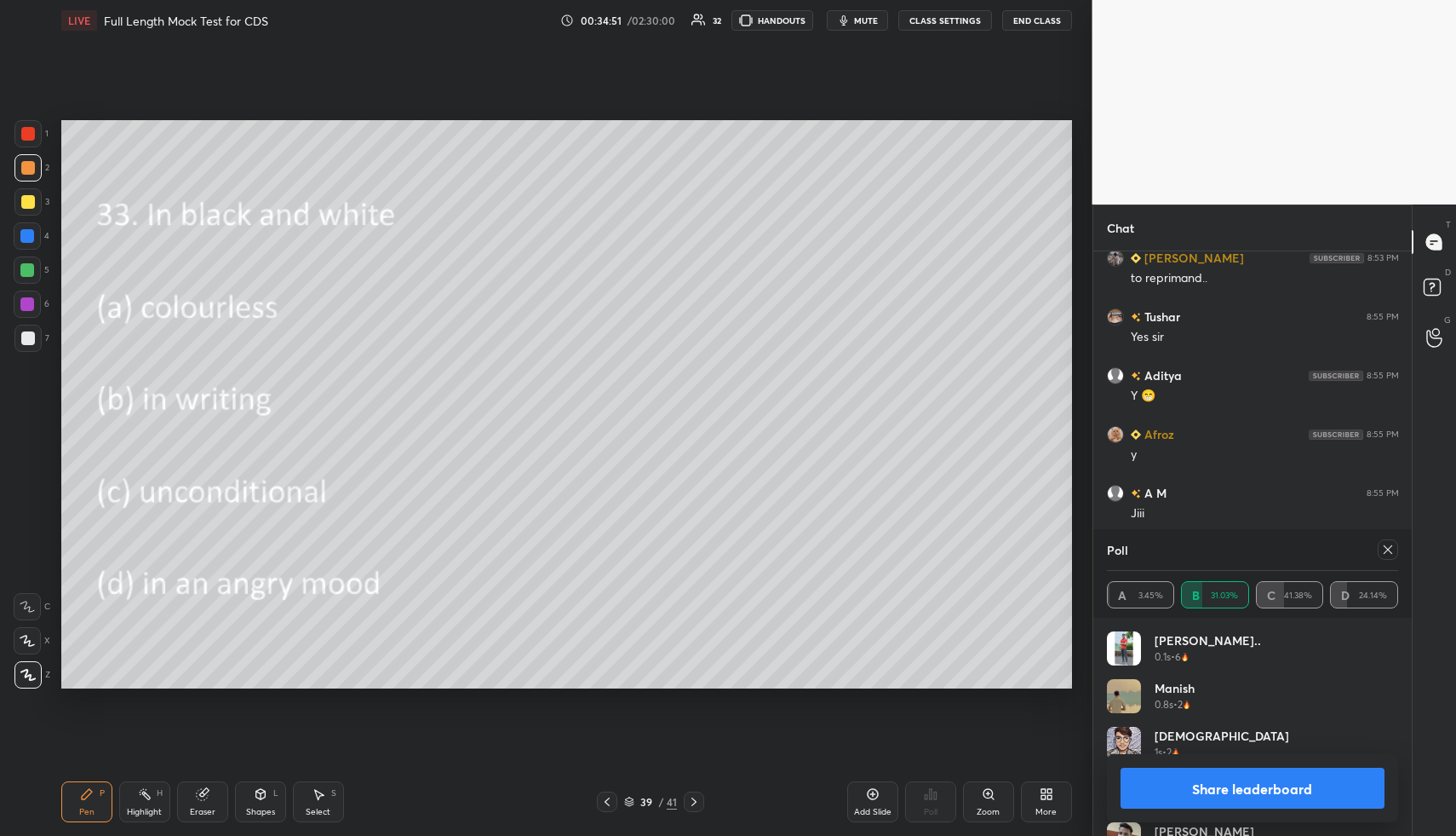
scroll to position [5769, 0]
click at [1383, 544] on icon at bounding box center [1387, 549] width 13 height 13
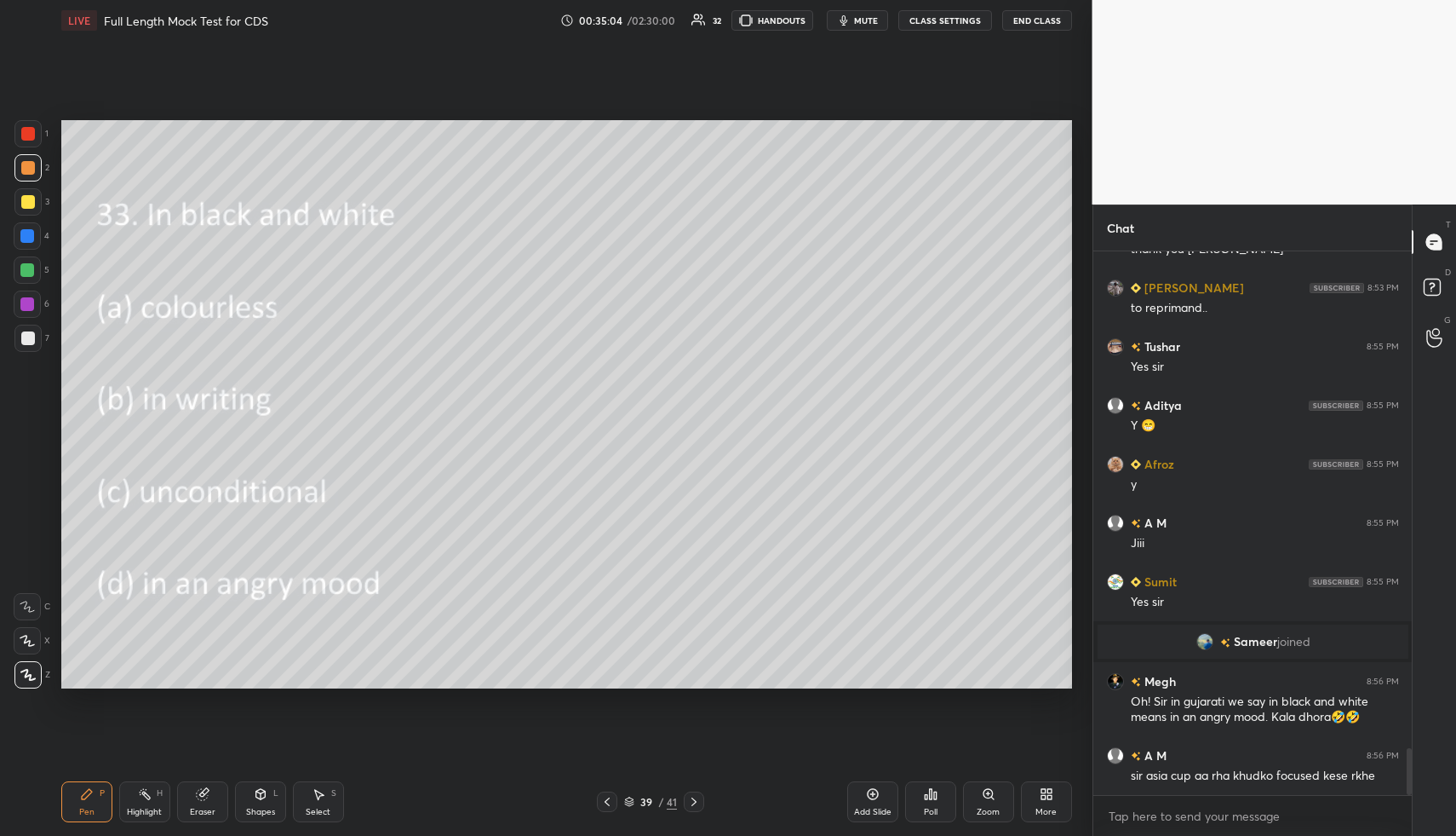
scroll to position [5780, 0]
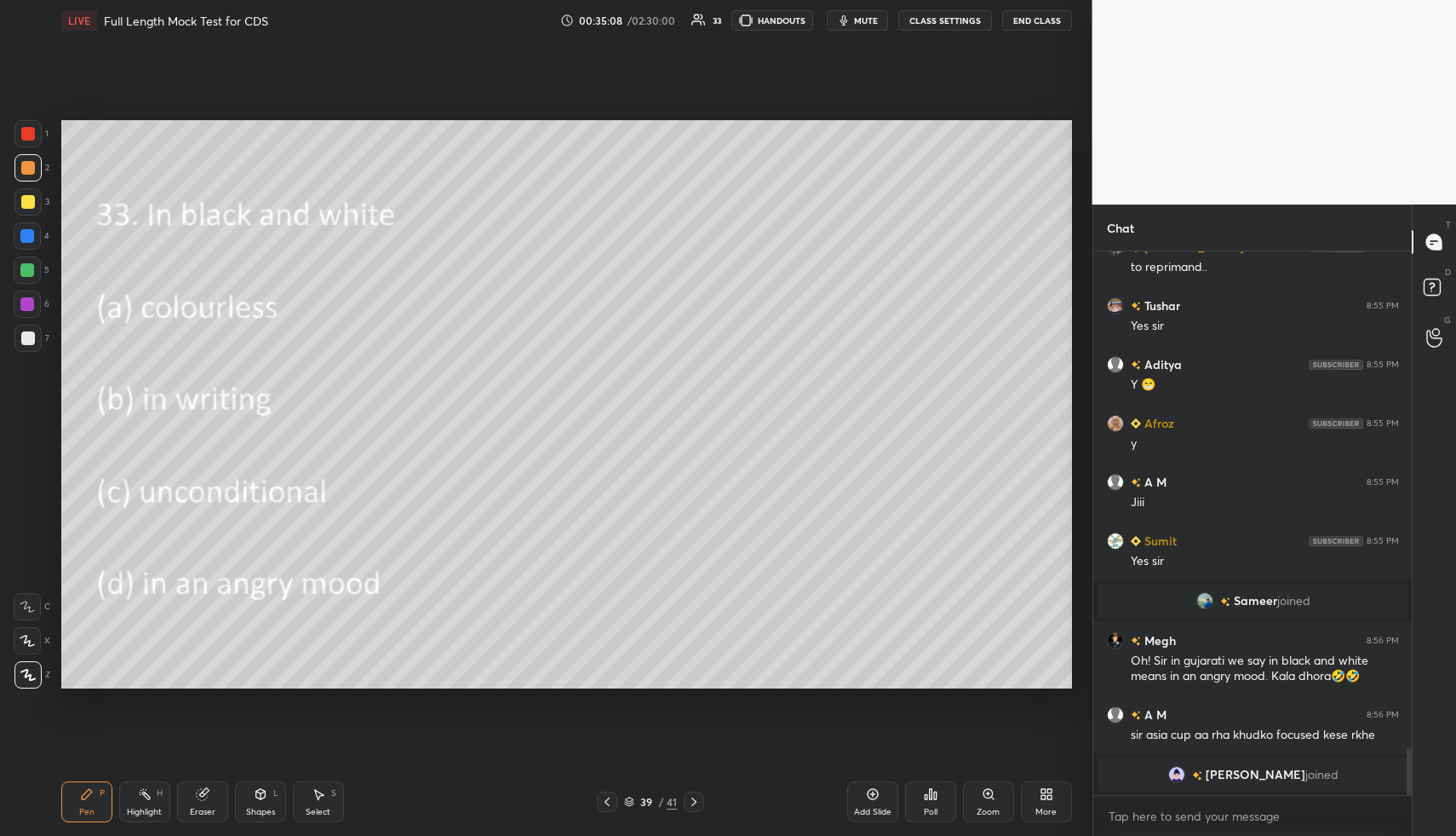
drag, startPoint x: 694, startPoint y: 799, endPoint x: 700, endPoint y: 788, distance: 12.5
click at [694, 797] on icon at bounding box center [694, 801] width 13 height 13
click at [913, 798] on div "Poll" at bounding box center [930, 802] width 51 height 41
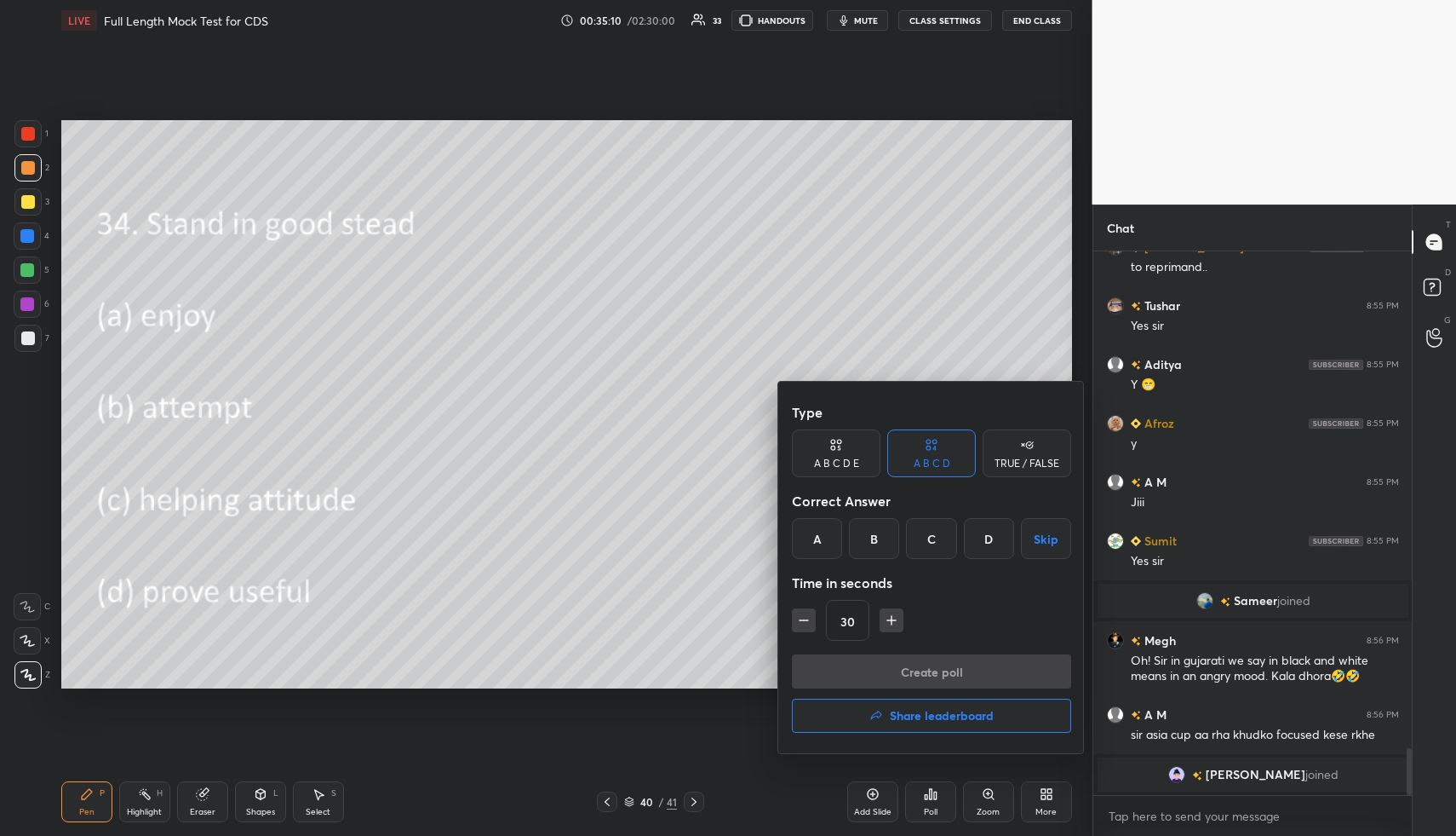
click at [985, 539] on div "D" at bounding box center [989, 538] width 50 height 41
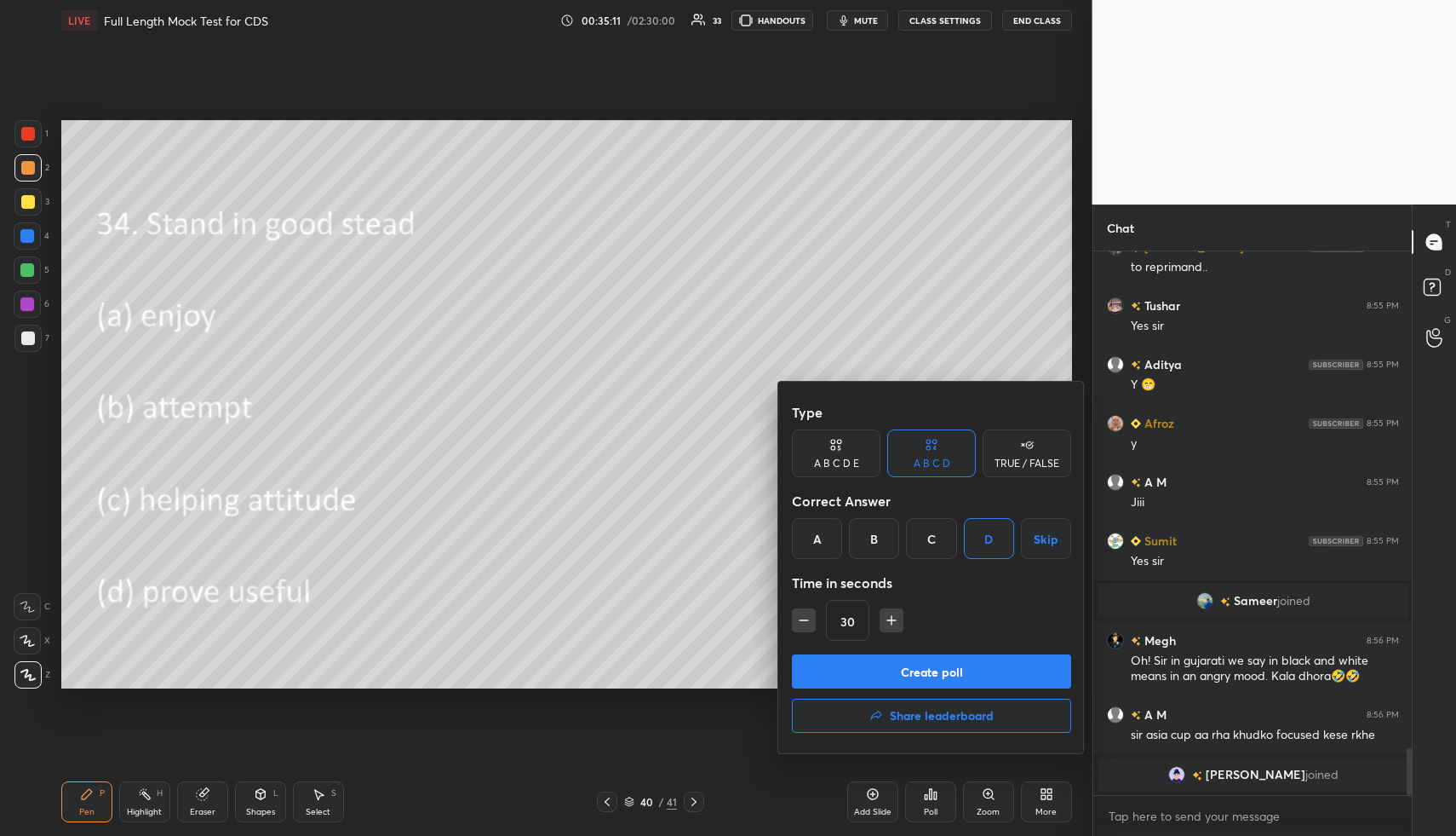
drag, startPoint x: 968, startPoint y: 669, endPoint x: 965, endPoint y: 659, distance: 10.4
click at [964, 671] on button "Create poll" at bounding box center [931, 671] width 280 height 34
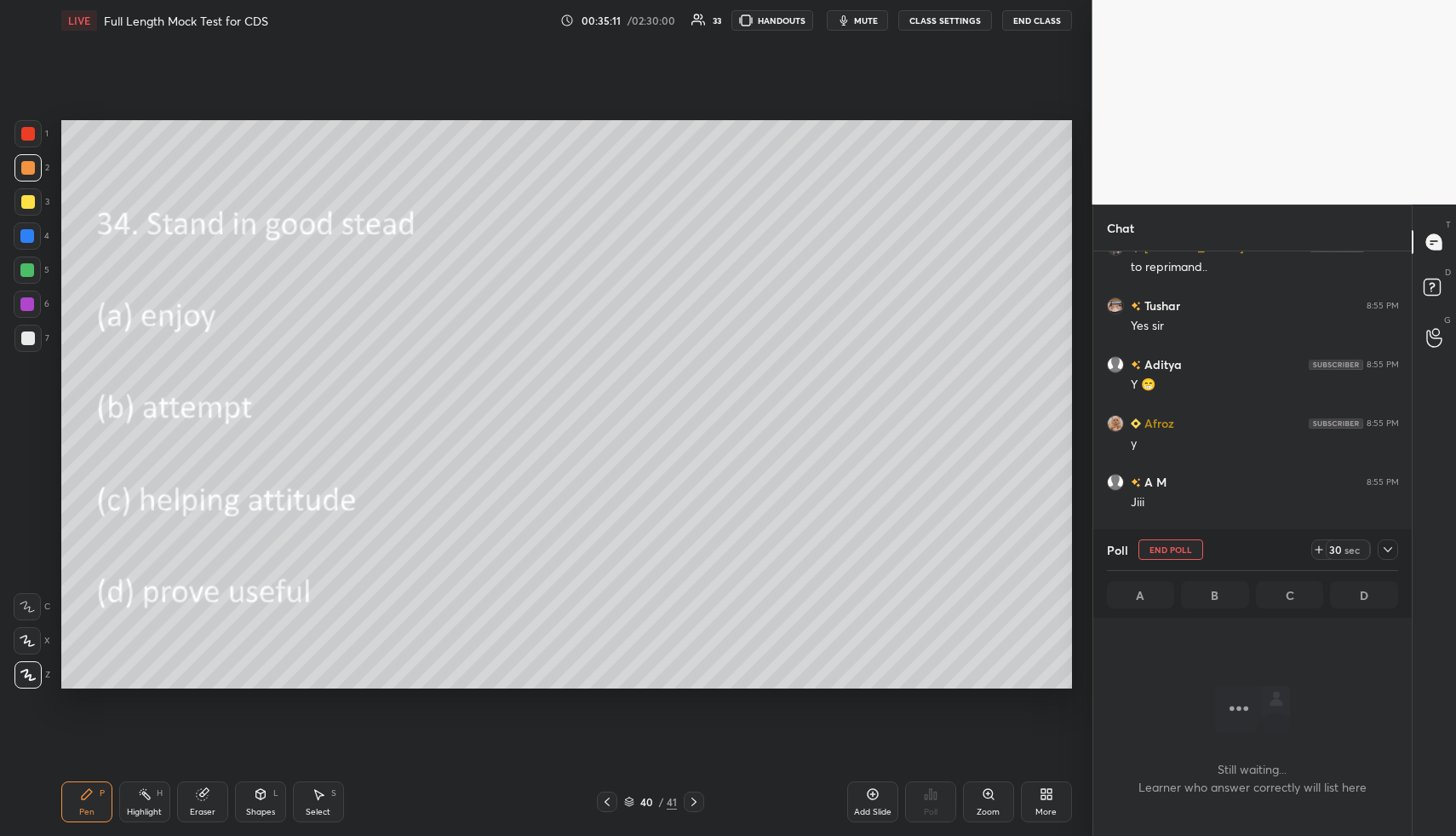
scroll to position [6, 6]
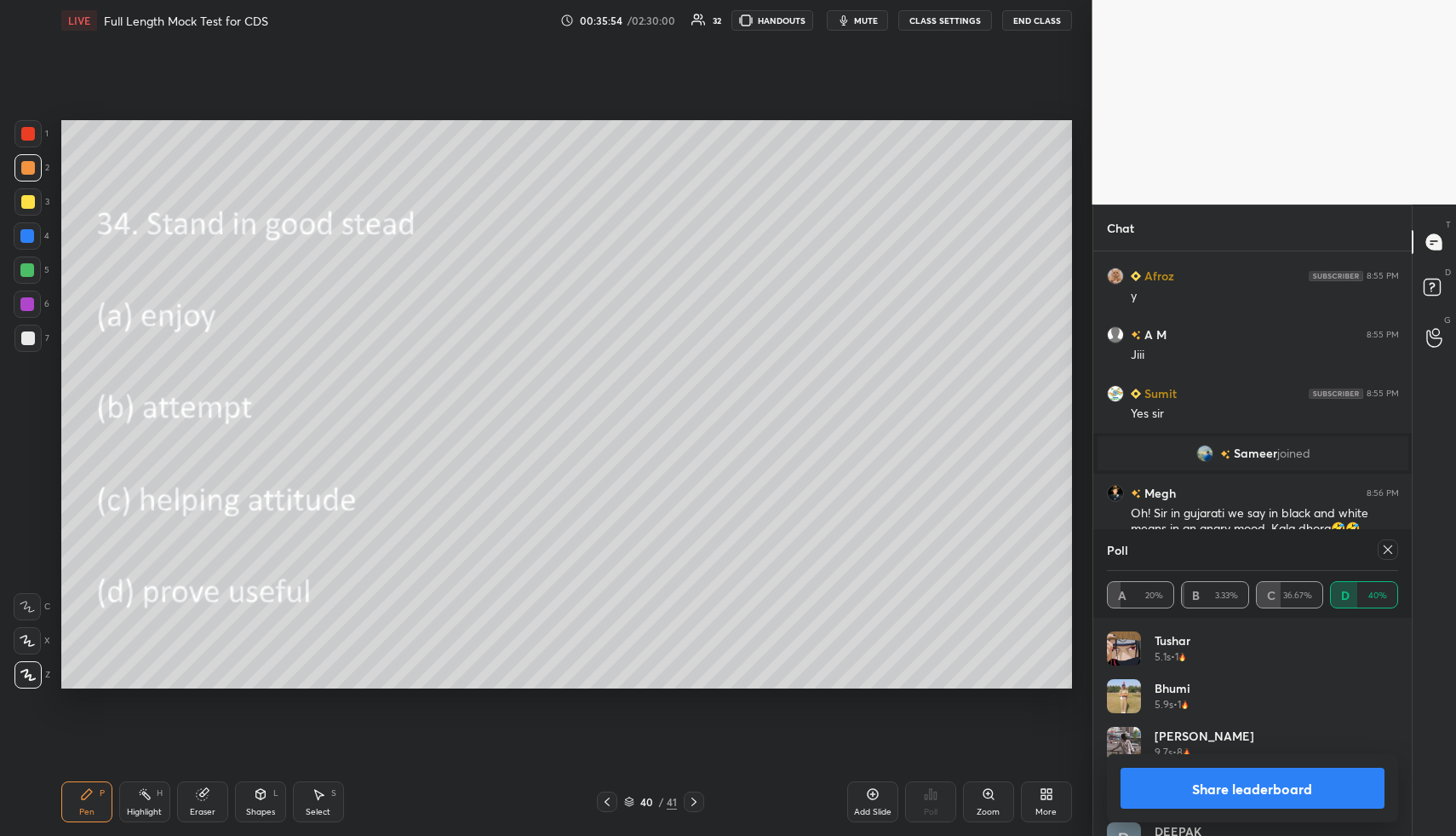
click at [694, 798] on icon at bounding box center [694, 801] width 13 height 13
click at [1392, 542] on div at bounding box center [1388, 549] width 21 height 21
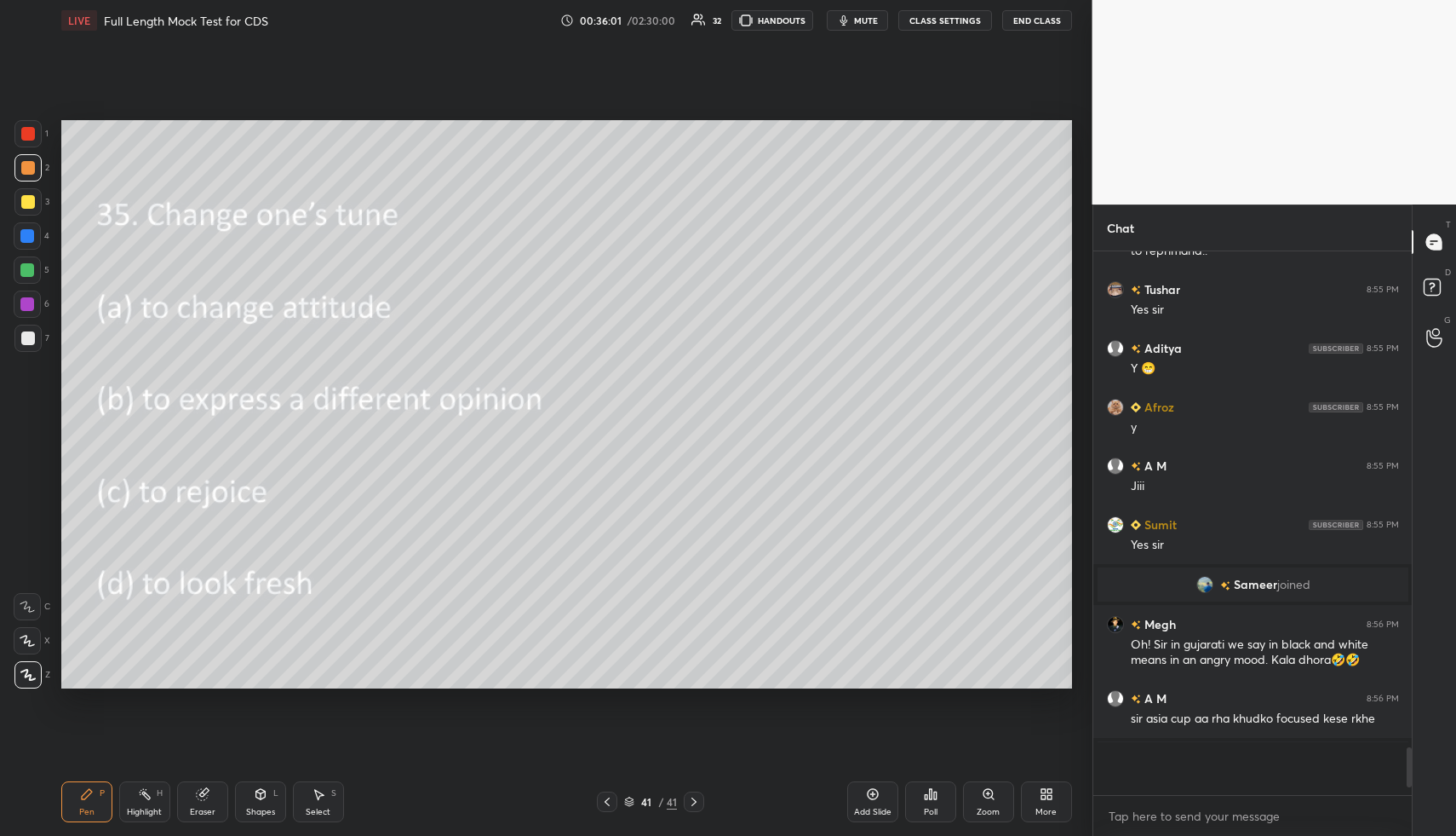
scroll to position [578, 314]
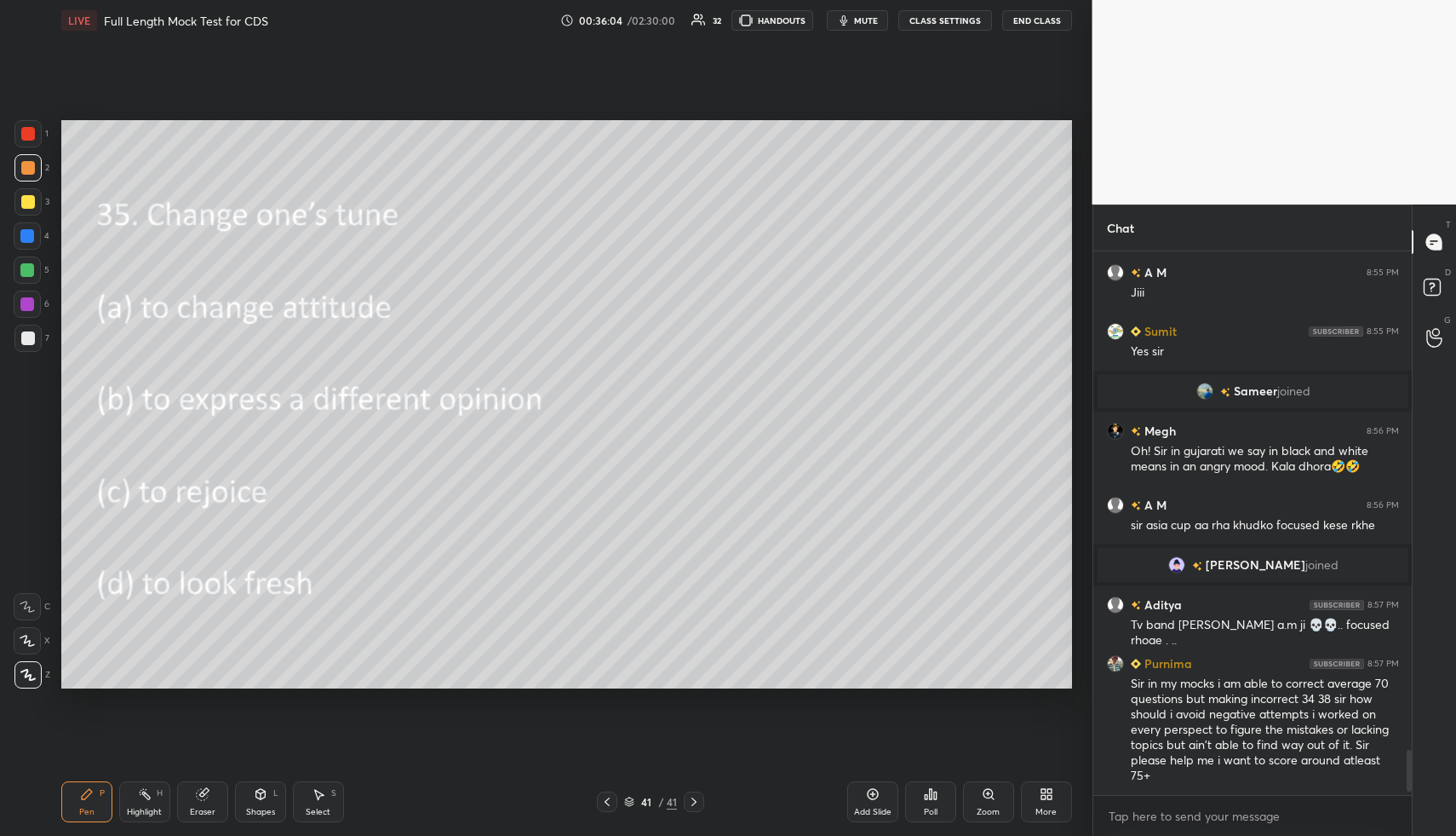
click at [930, 798] on icon at bounding box center [930, 793] width 3 height 10
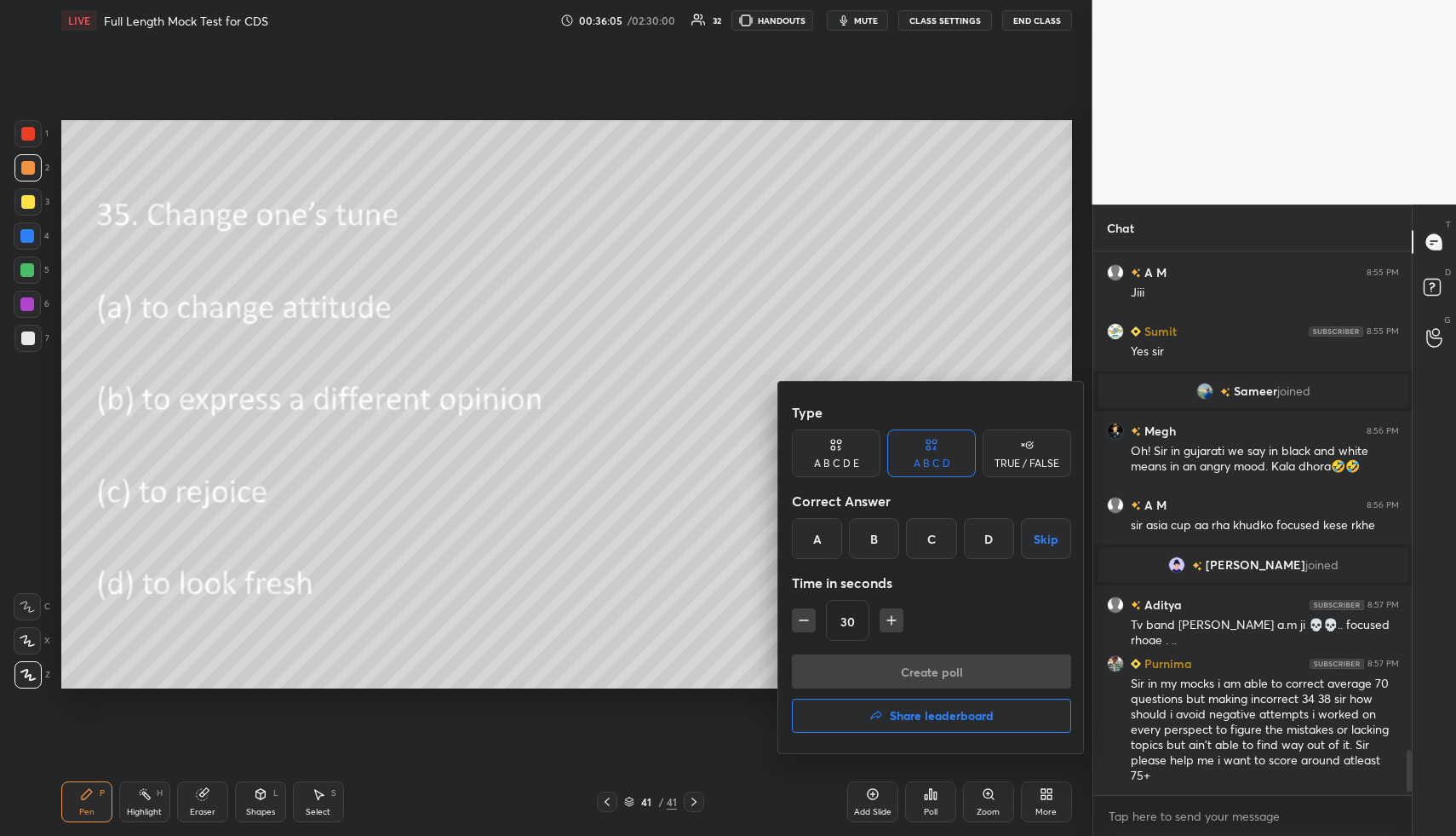
drag, startPoint x: 872, startPoint y: 536, endPoint x: 875, endPoint y: 560, distance: 24.2
click at [869, 539] on div "B" at bounding box center [874, 538] width 50 height 41
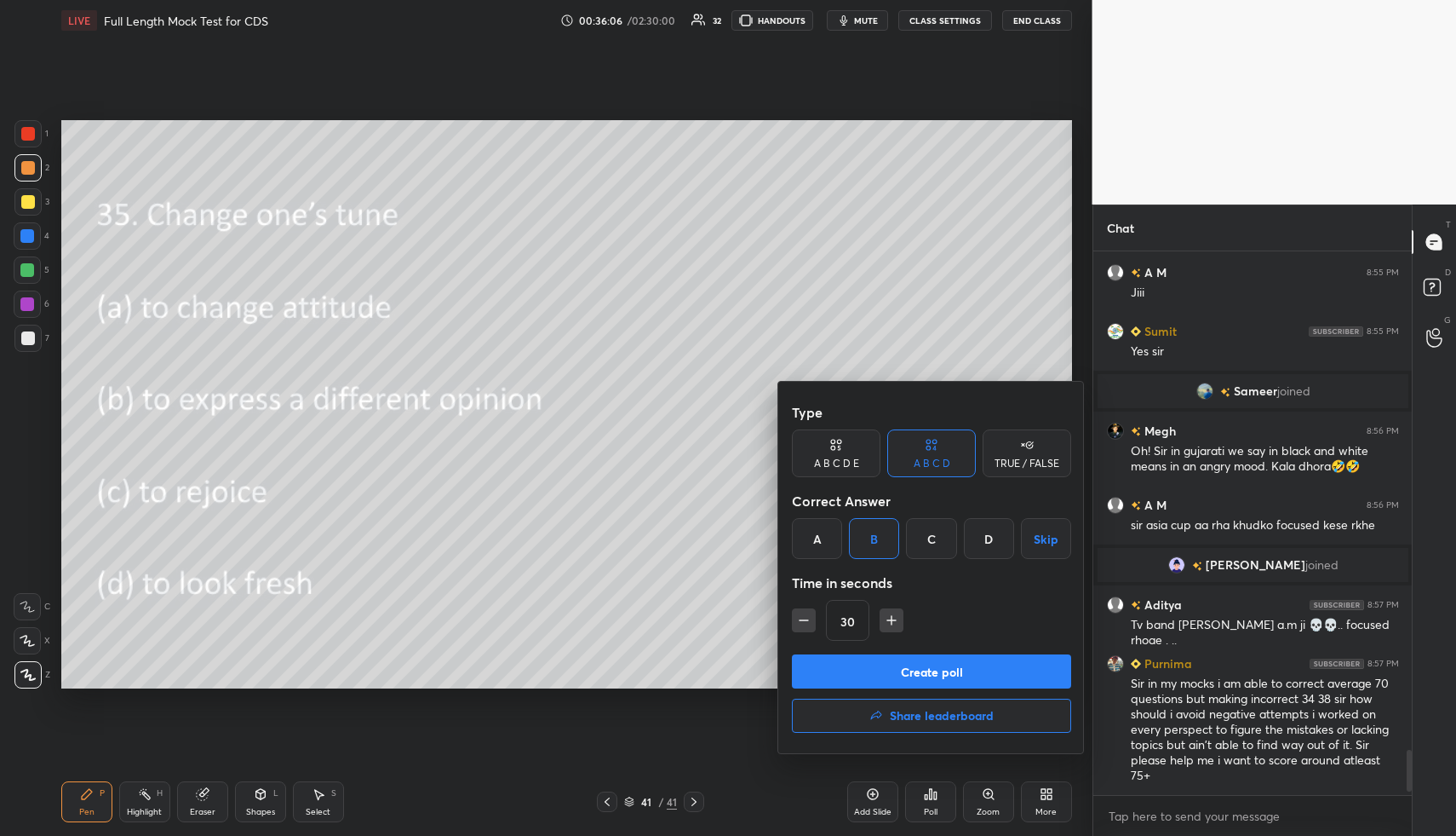
click at [907, 667] on button "Create poll" at bounding box center [931, 671] width 280 height 34
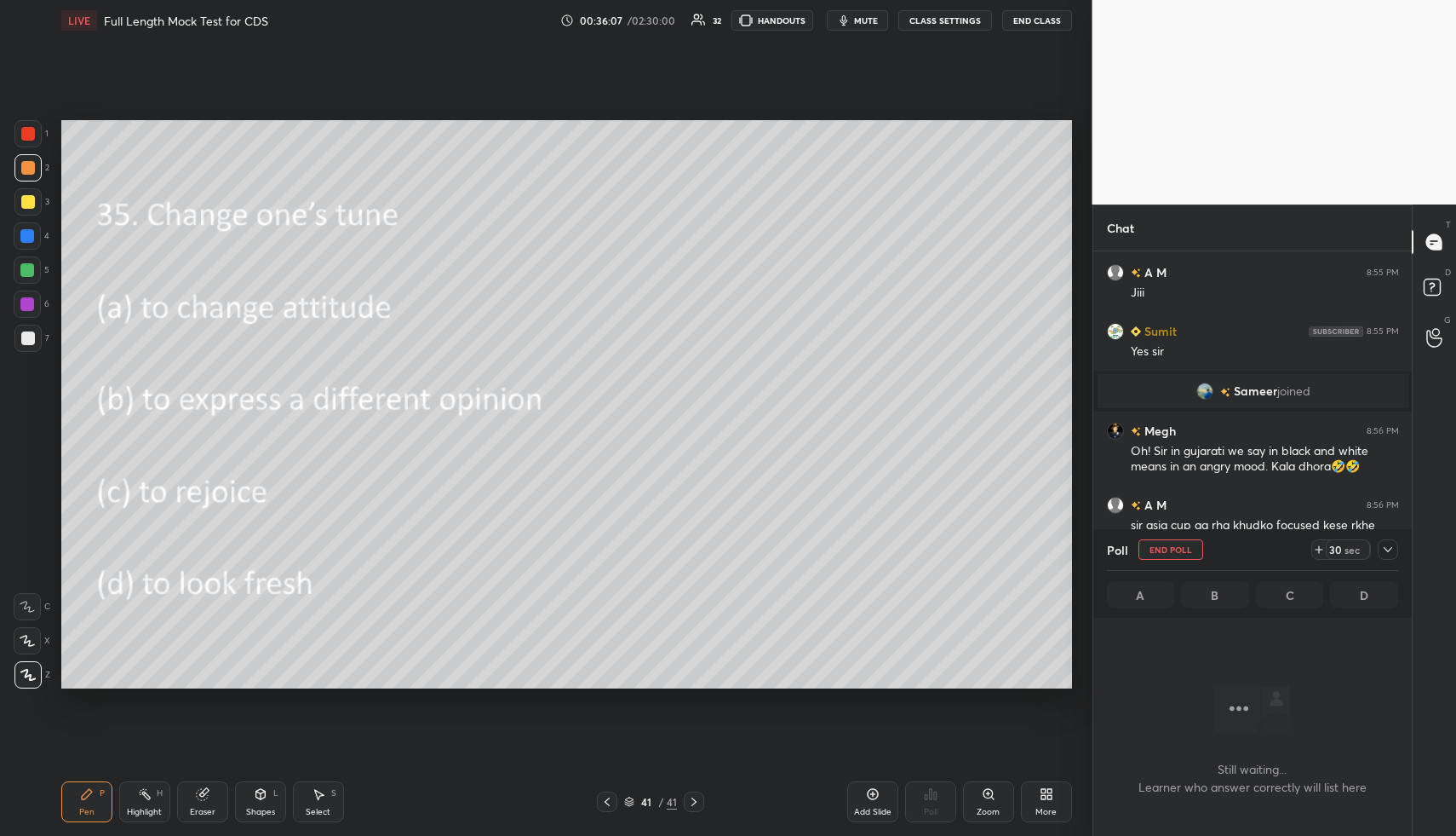
scroll to position [6, 6]
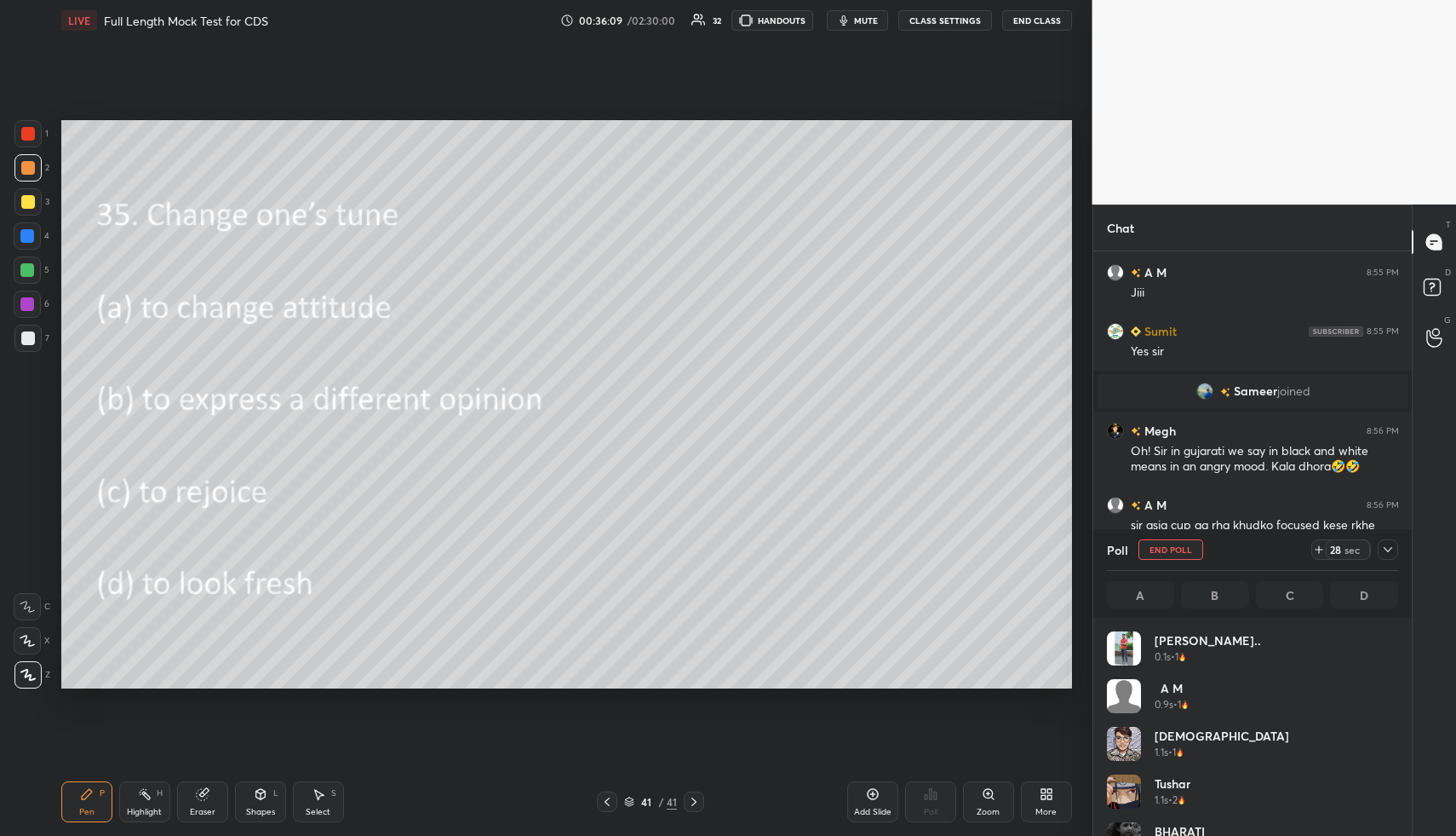
click at [1394, 549] on icon at bounding box center [1387, 549] width 13 height 13
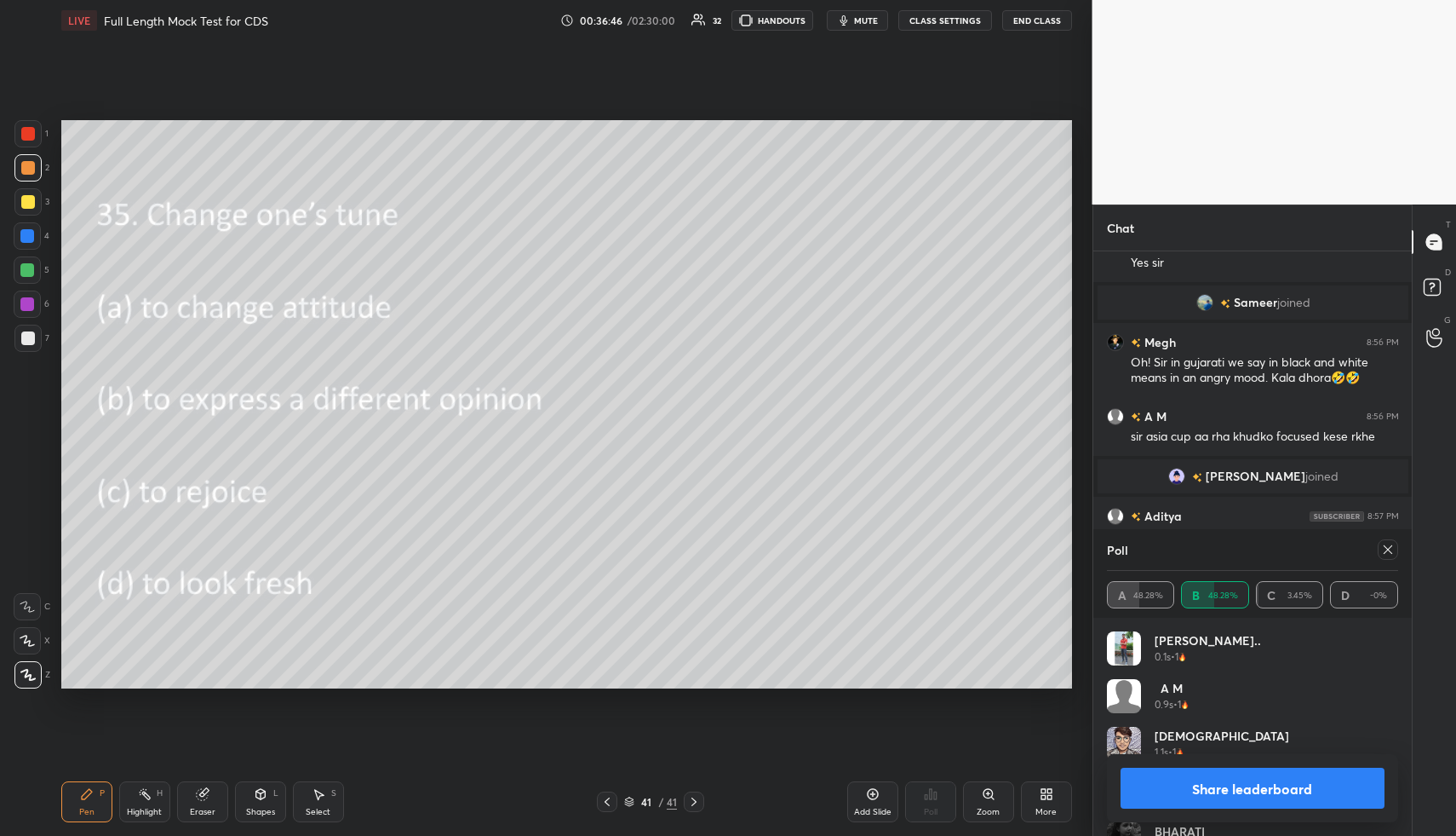
click at [1386, 545] on icon at bounding box center [1387, 549] width 13 height 13
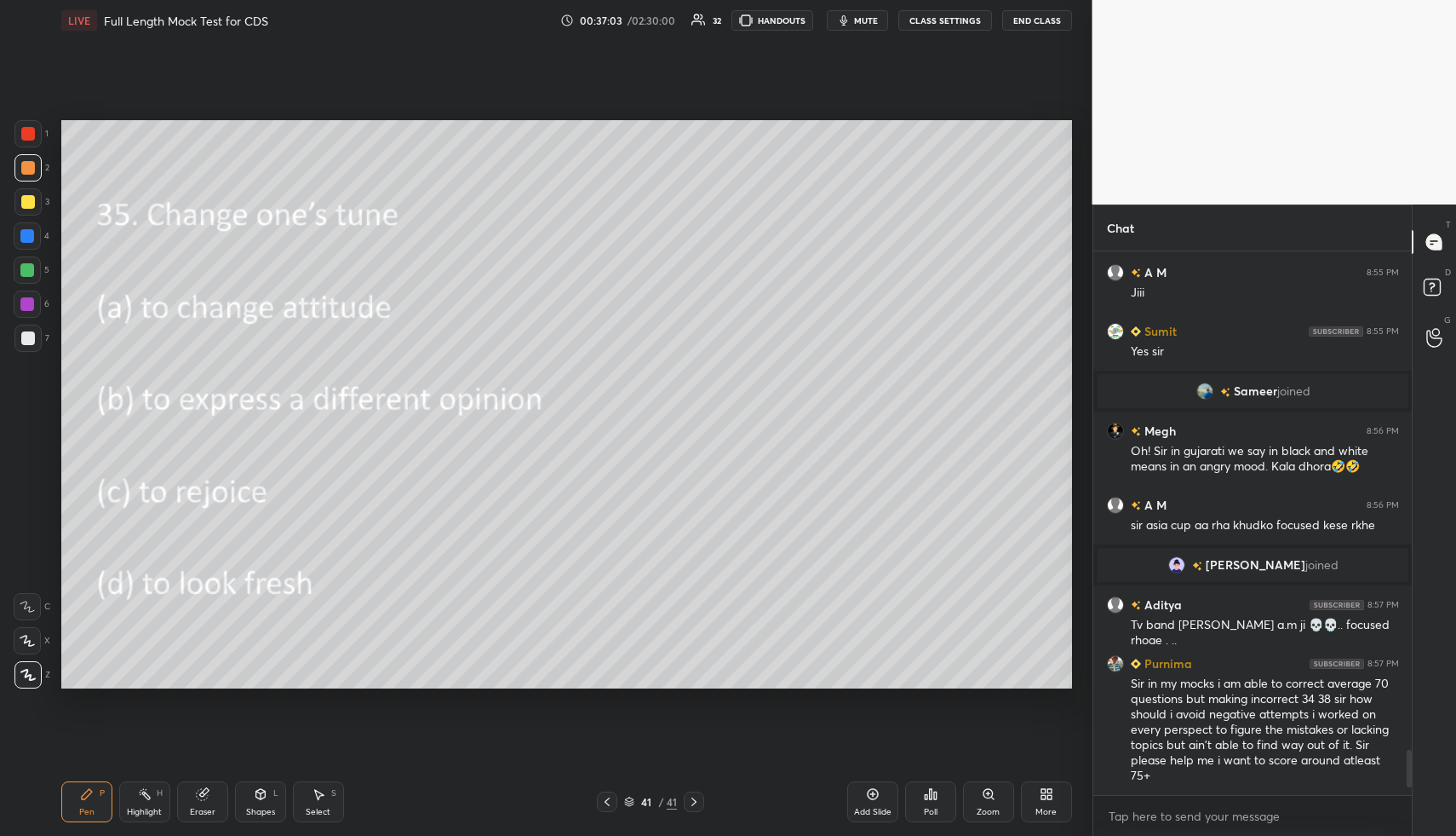
click at [929, 791] on icon at bounding box center [930, 793] width 13 height 13
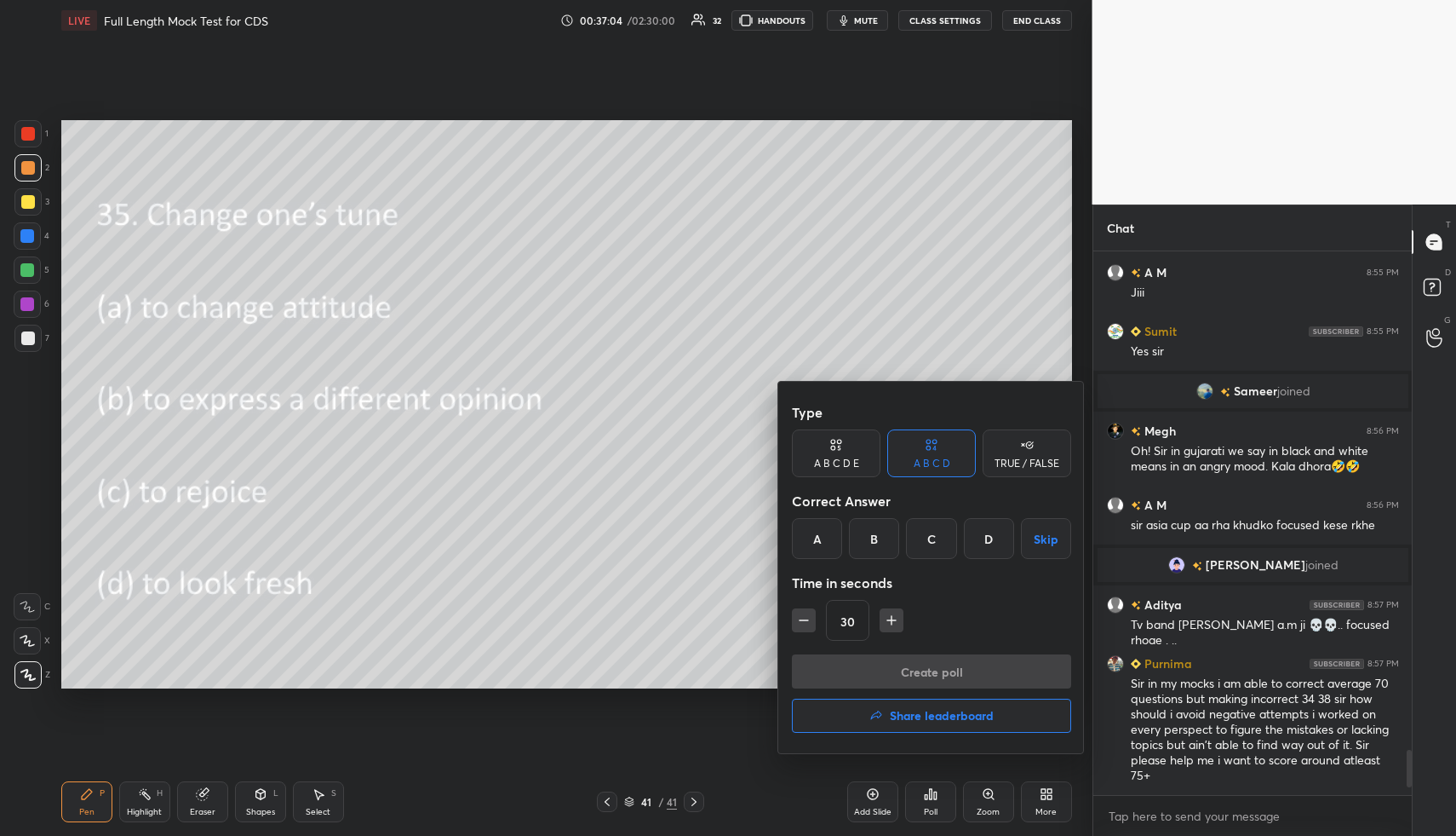
click at [937, 718] on h4 "Share leaderboard" at bounding box center [942, 715] width 104 height 12
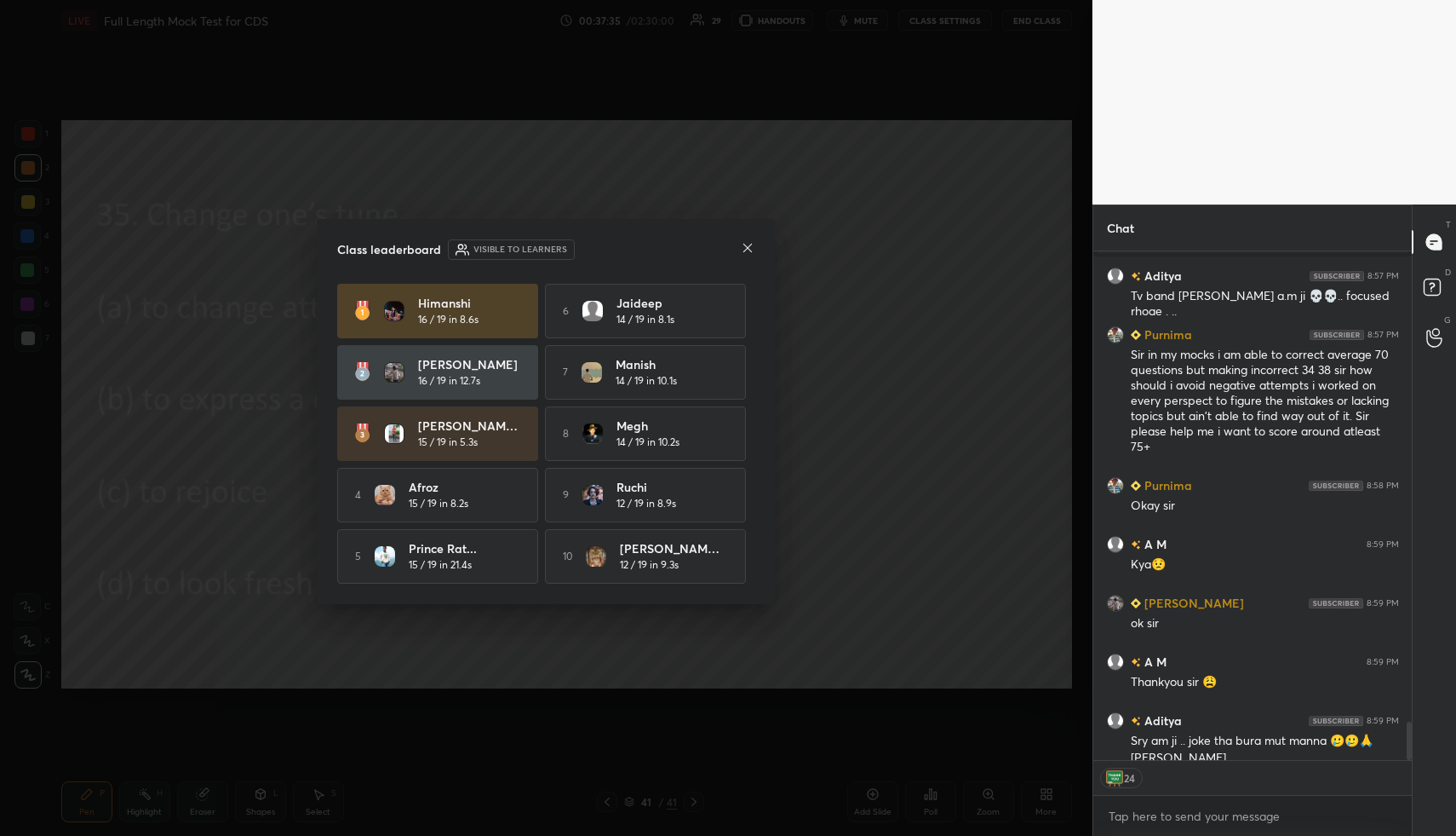
scroll to position [6321, 0]
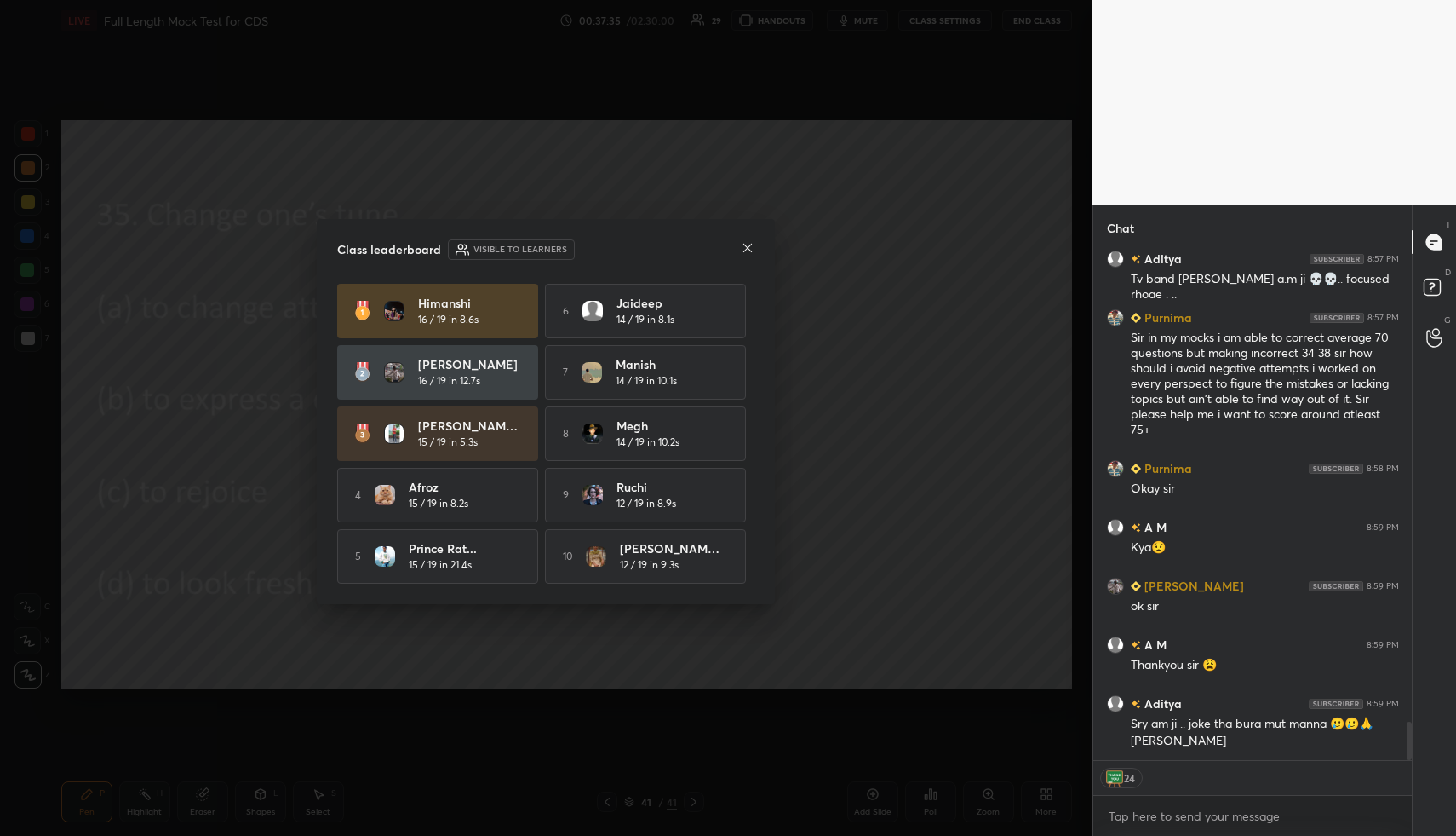
click at [748, 246] on icon at bounding box center [747, 248] width 13 height 13
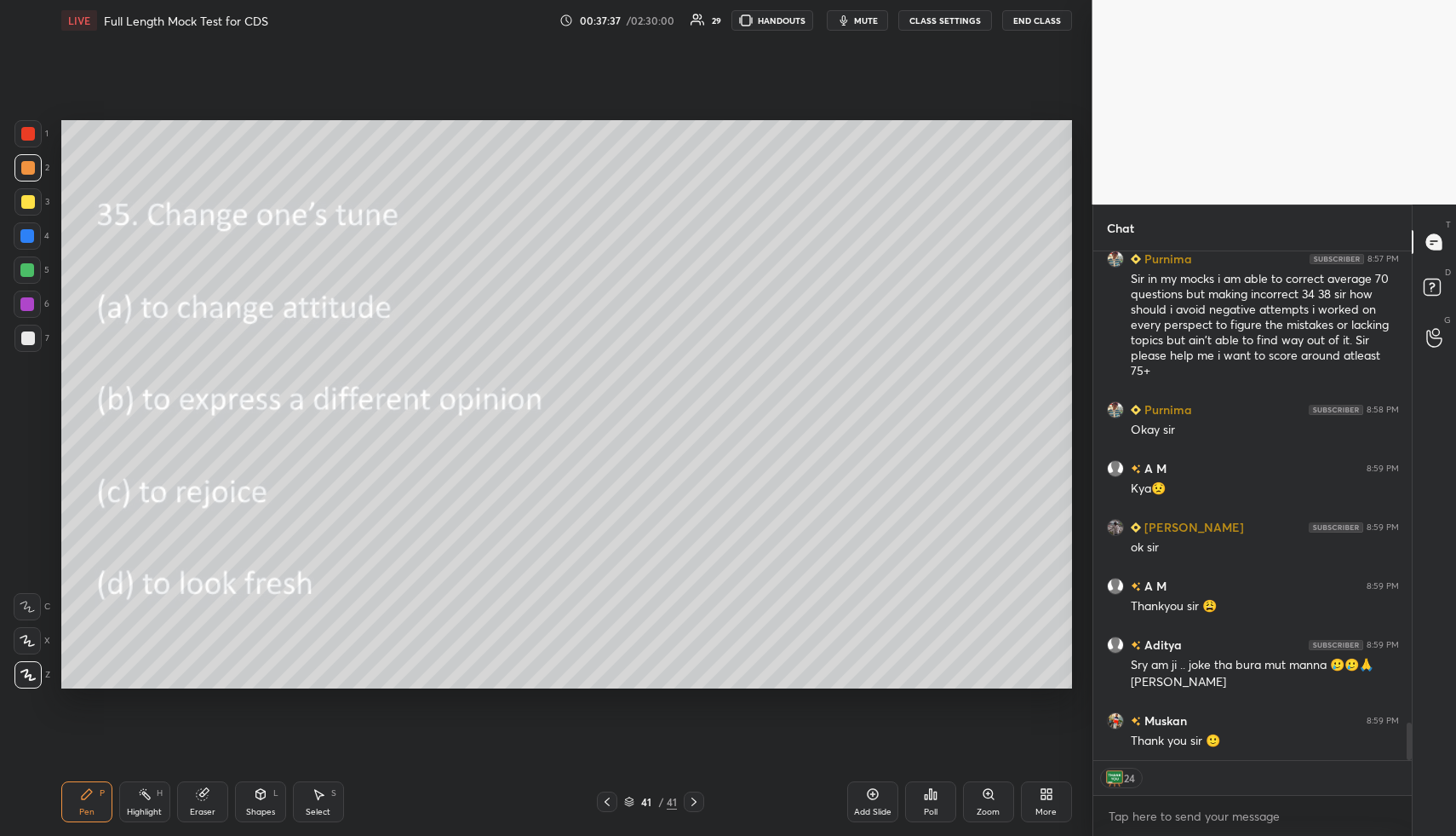
scroll to position [6439, 0]
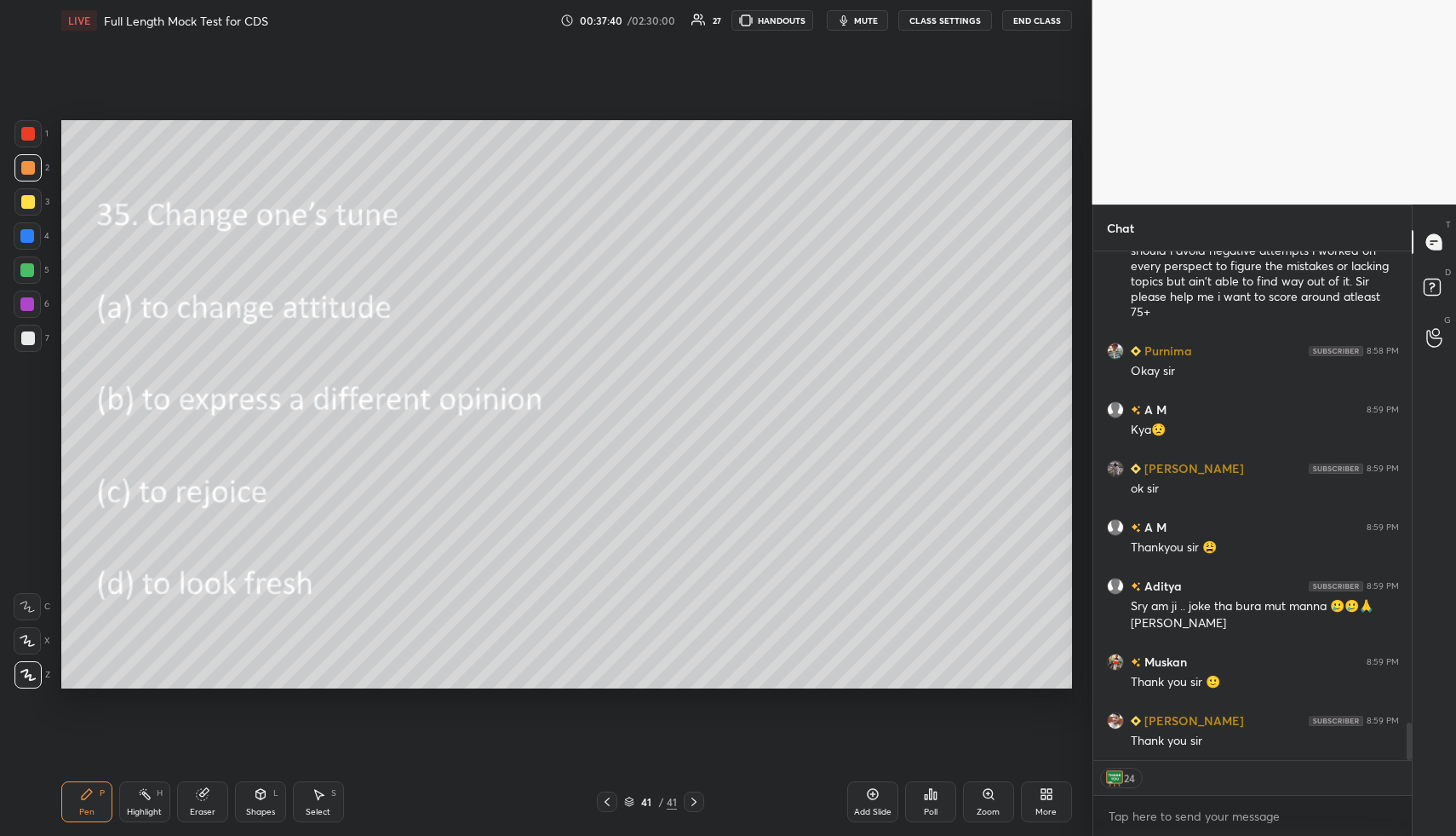
click at [1049, 27] on button "End Class" at bounding box center [1037, 20] width 70 height 21
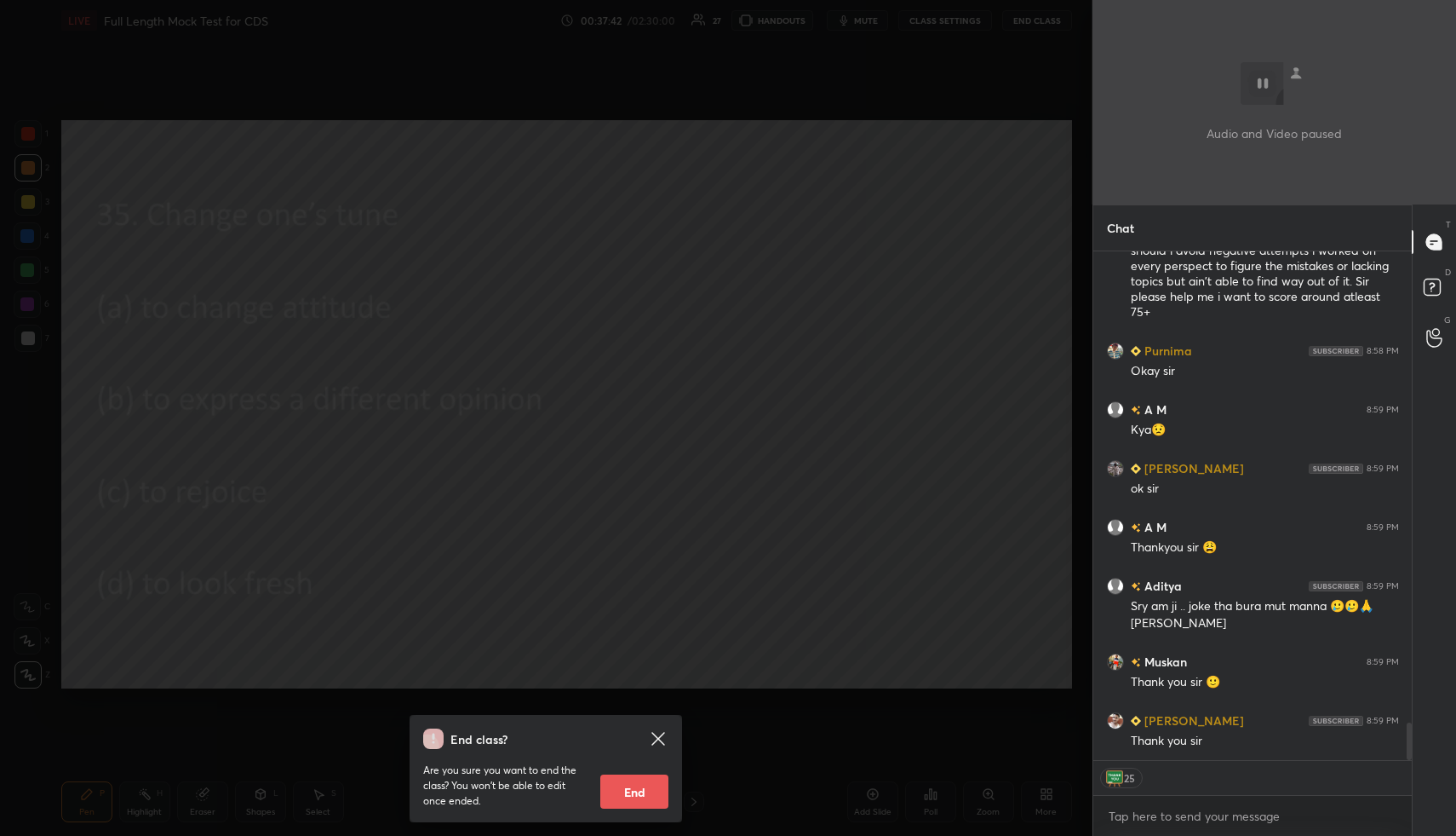
click at [627, 791] on button "End" at bounding box center [635, 791] width 68 height 34
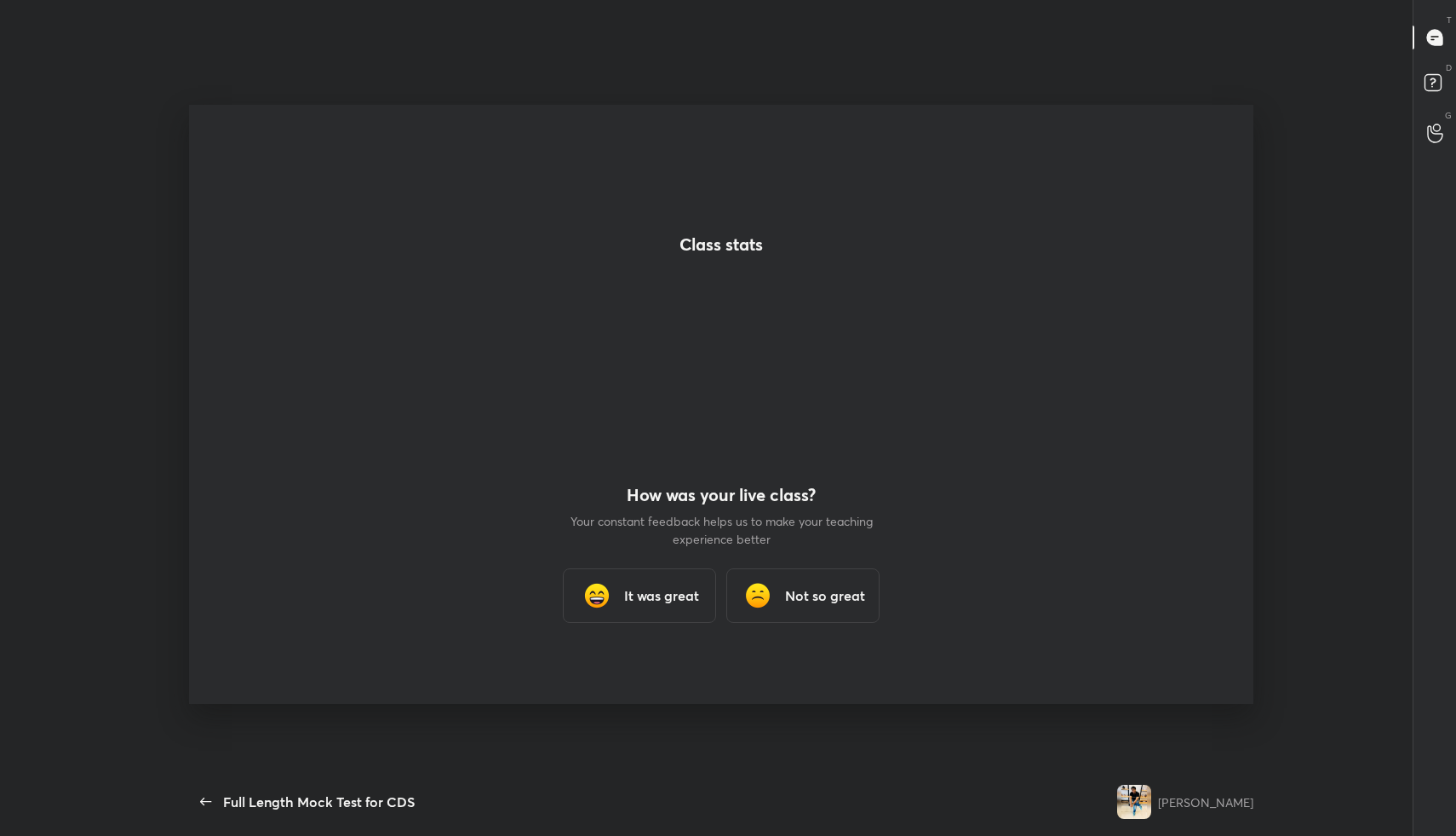
scroll to position [727, 1146]
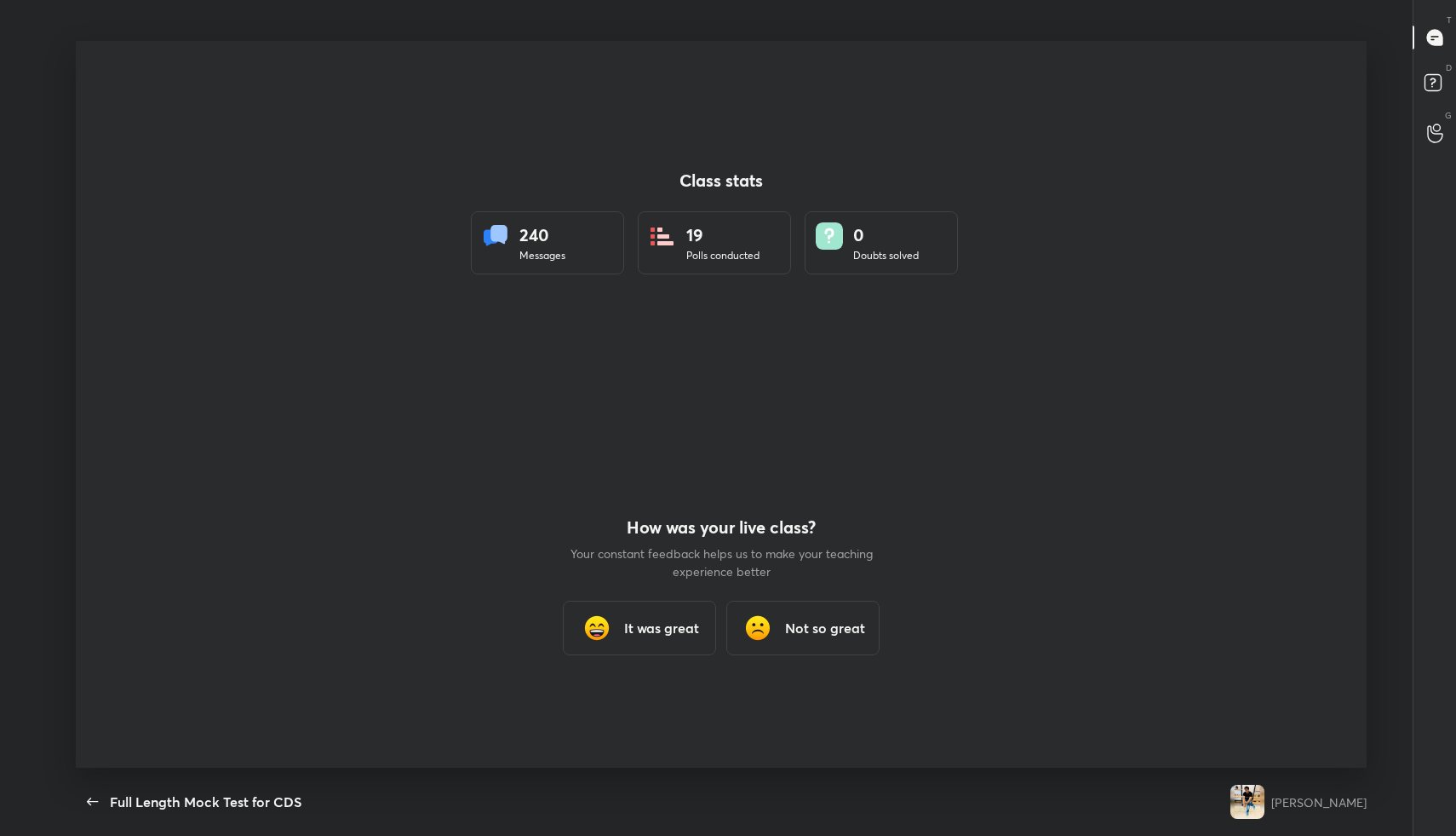
click at [654, 640] on div "It was great" at bounding box center [639, 628] width 153 height 55
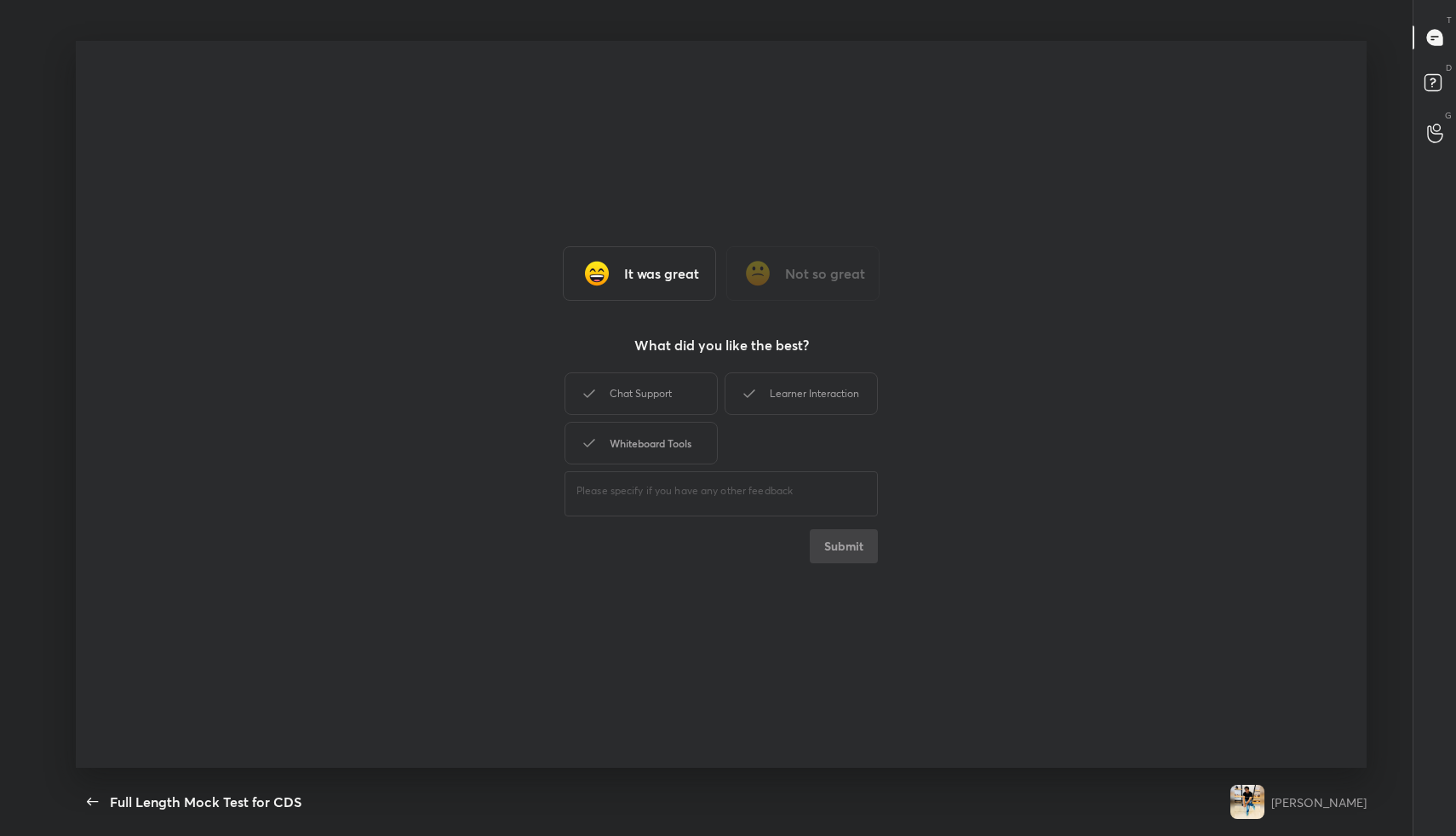
click at [642, 435] on div "Whiteboard Tools" at bounding box center [641, 443] width 153 height 43
click at [650, 402] on div "Chat Support" at bounding box center [641, 393] width 153 height 43
click at [835, 398] on div "Learner Interaction" at bounding box center [801, 393] width 153 height 43
click at [846, 550] on button "Submit" at bounding box center [844, 546] width 68 height 34
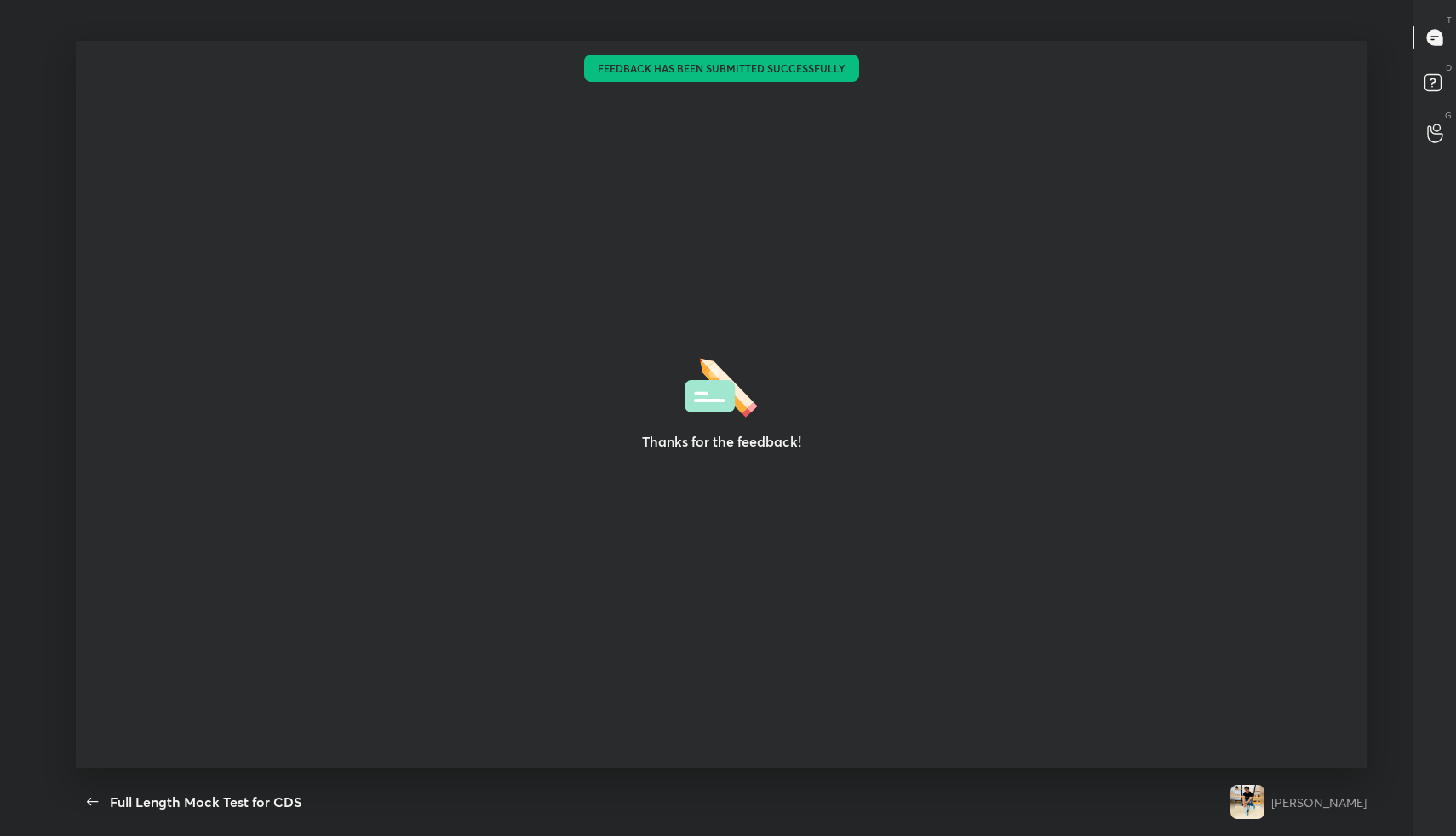
type textarea "x"
